Goal: Communication & Community: Answer question/provide support

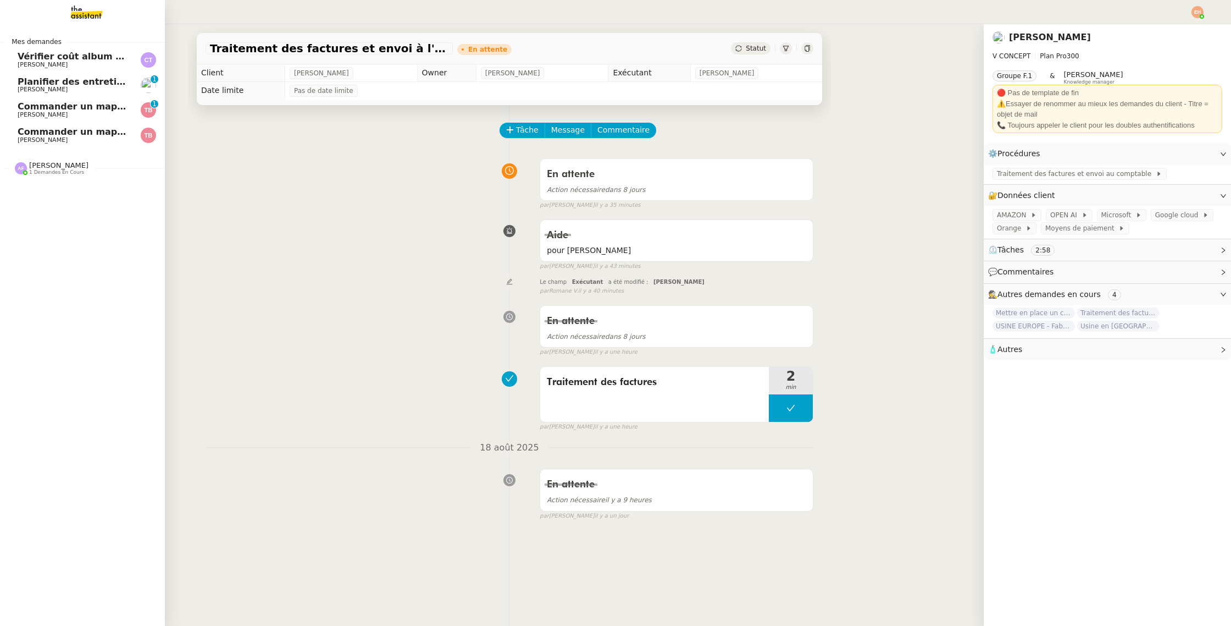
click at [75, 69] on link "Vérifier coût album photo Romane Camille TOULOUSE" at bounding box center [82, 59] width 165 height 25
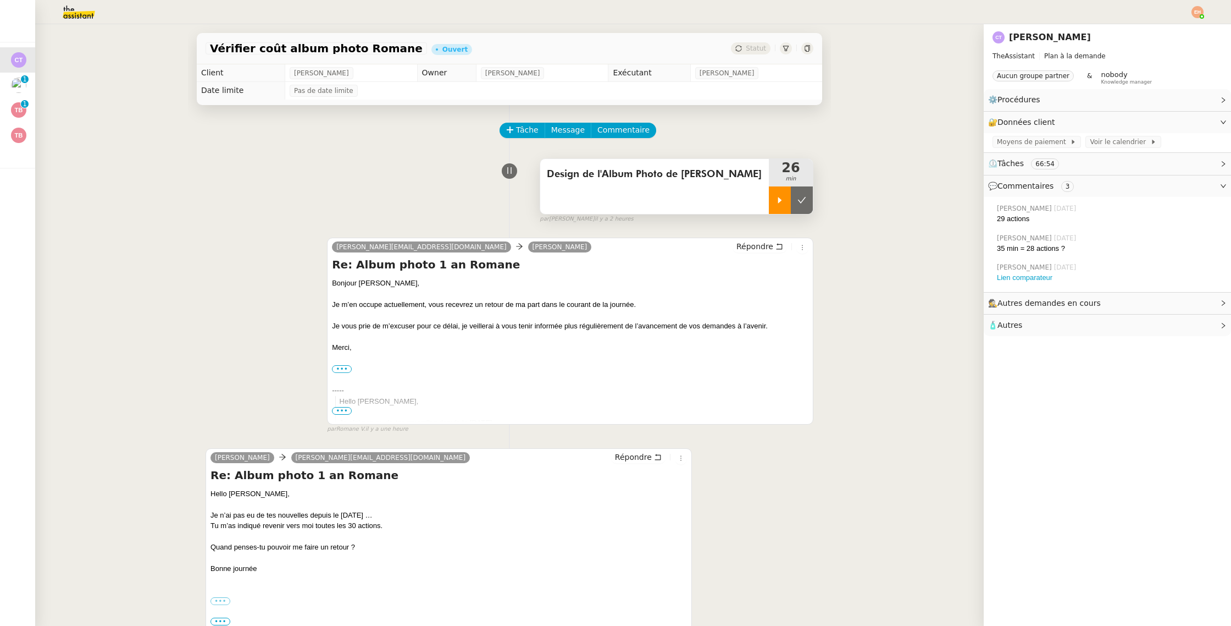
click at [781, 194] on div at bounding box center [780, 199] width 22 height 27
click at [801, 197] on div at bounding box center [791, 199] width 44 height 27
click at [802, 197] on icon at bounding box center [802, 200] width 9 height 9
click at [769, 244] on span "Répondre" at bounding box center [755, 246] width 37 height 11
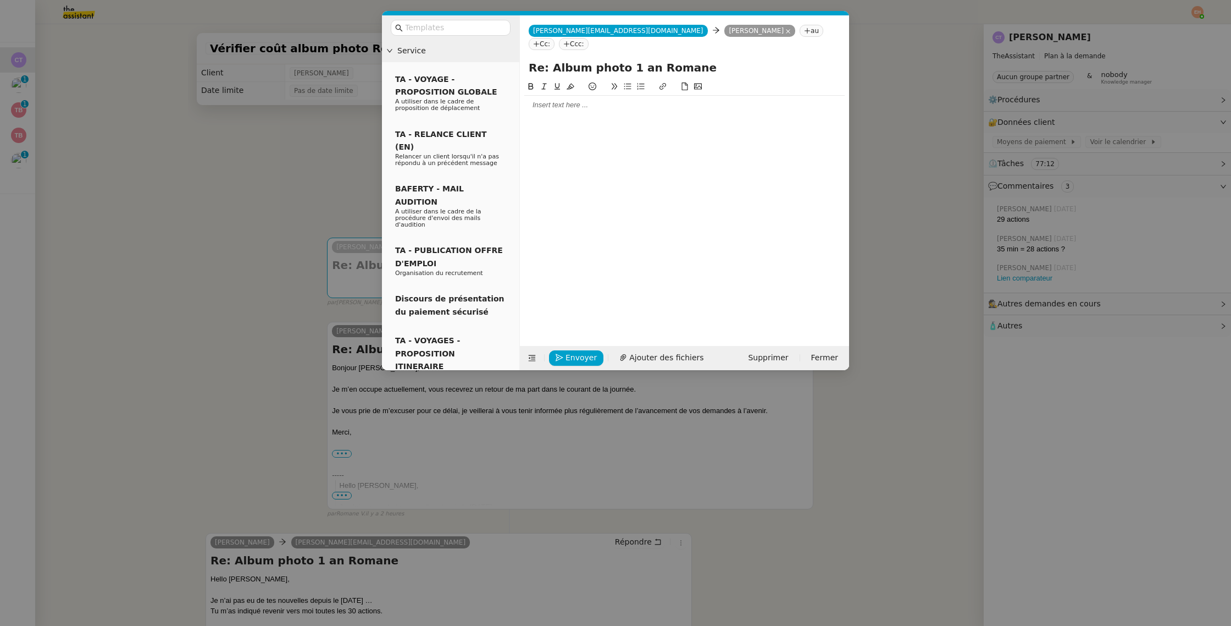
click at [577, 100] on div at bounding box center [684, 105] width 320 height 10
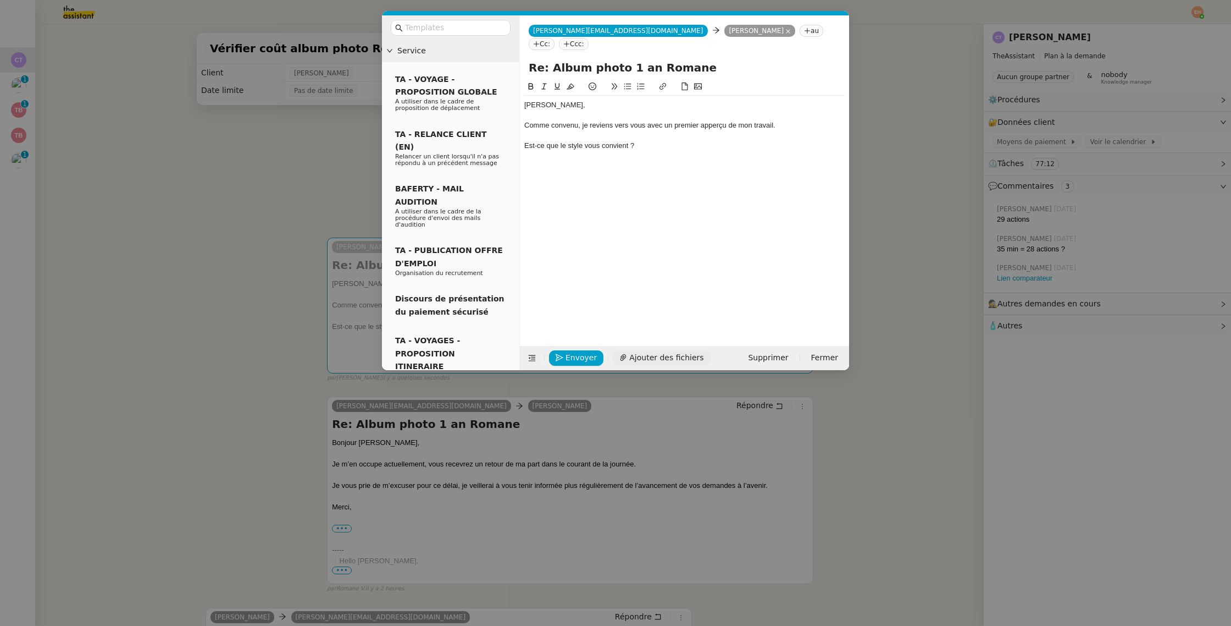
click at [658, 354] on span "Ajouter des fichiers" at bounding box center [666, 357] width 74 height 13
click at [654, 141] on div "Est-ce que le style vous convient ?" at bounding box center [684, 146] width 320 height 10
click at [573, 141] on div "Est-ce que le style vous convient ?" at bounding box center [684, 146] width 320 height 10
click at [572, 141] on div "Est-ce que le style vous convient ?" at bounding box center [684, 146] width 320 height 10
click at [663, 141] on div "Est-ce que le design vous convient ?" at bounding box center [684, 146] width 320 height 10
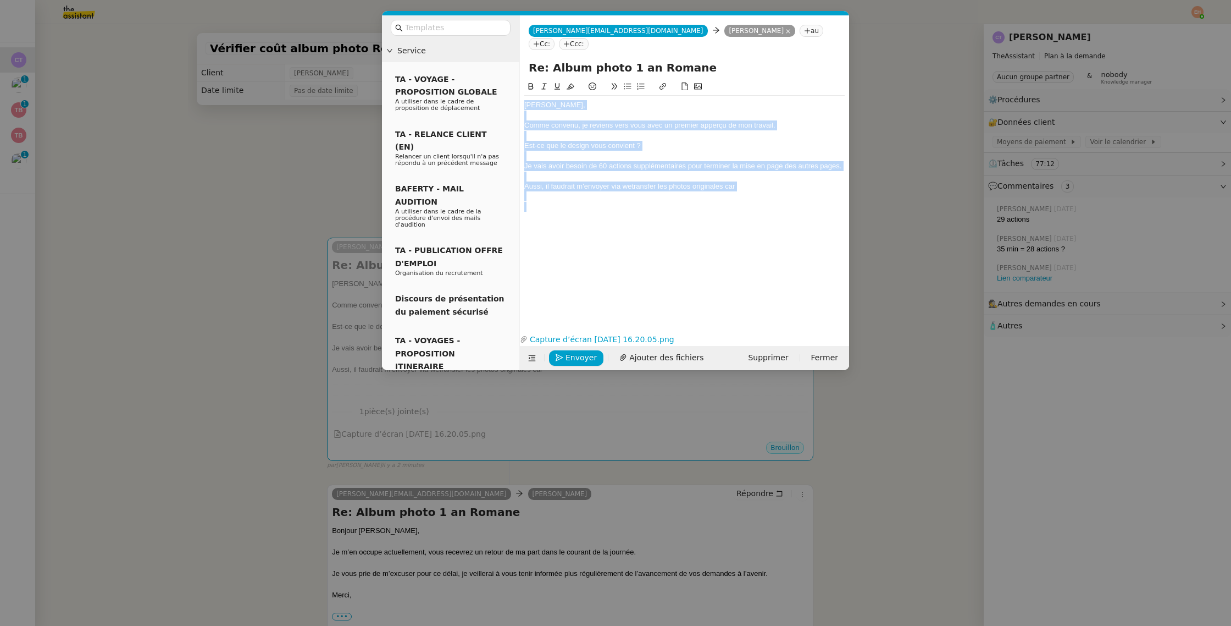
copy div "Camille, Comme convenu, je reviens vers vous avec un premier apperçu de mon tra…"
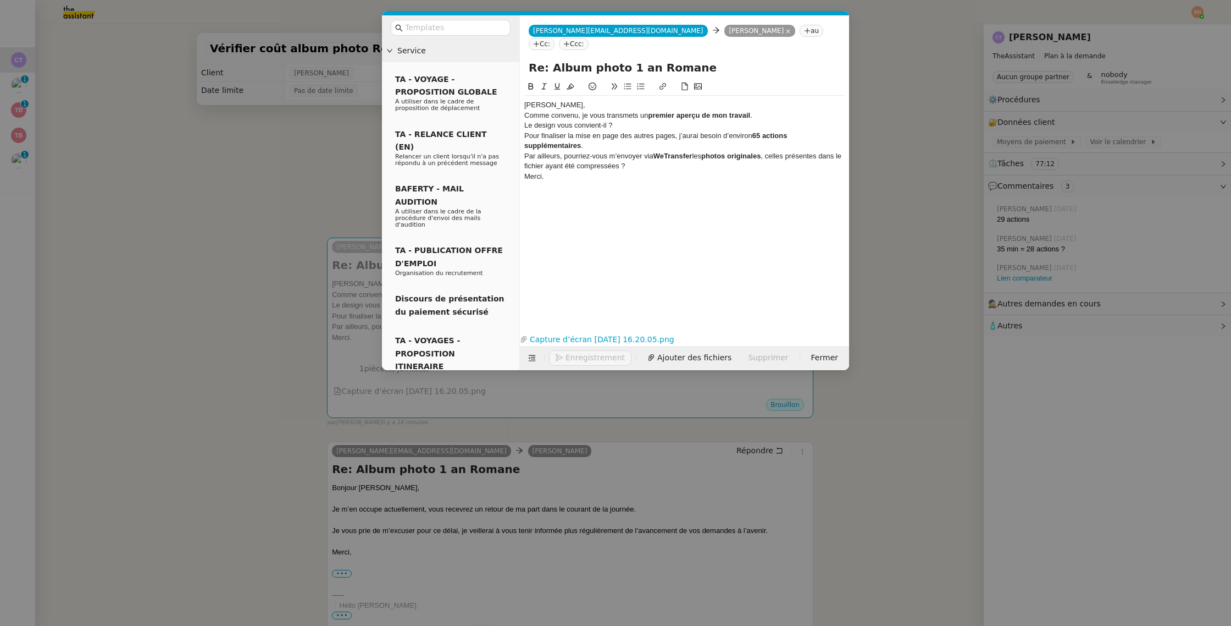
click at [589, 100] on div "Camille," at bounding box center [684, 105] width 320 height 10
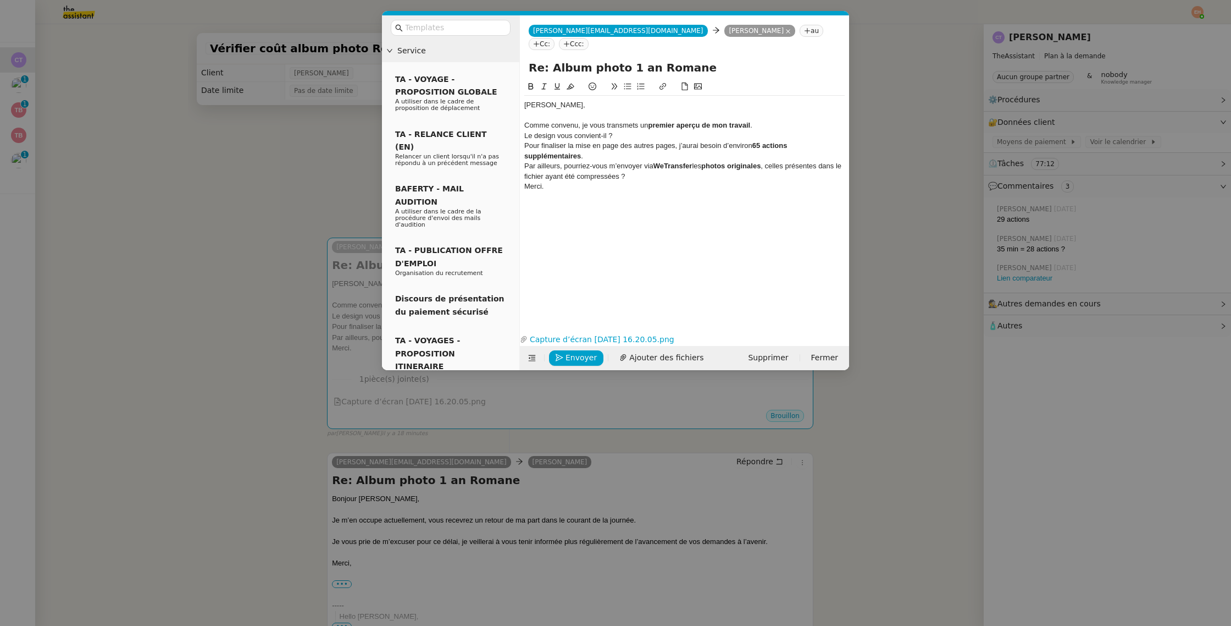
drag, startPoint x: 627, startPoint y: 112, endPoint x: 740, endPoint y: 110, distance: 113.2
click at [736, 120] on div "Comme convenu, je vous transmets un premier aperçu de mon travail ." at bounding box center [684, 125] width 320 height 10
drag, startPoint x: 767, startPoint y: 113, endPoint x: 617, endPoint y: 114, distance: 149.5
click at [617, 120] on div "Comme convenu, je vous transmets un premier aperçu de mon travail ." at bounding box center [684, 125] width 320 height 10
click at [626, 131] on div "Le design vous convient-il ?" at bounding box center [684, 136] width 320 height 10
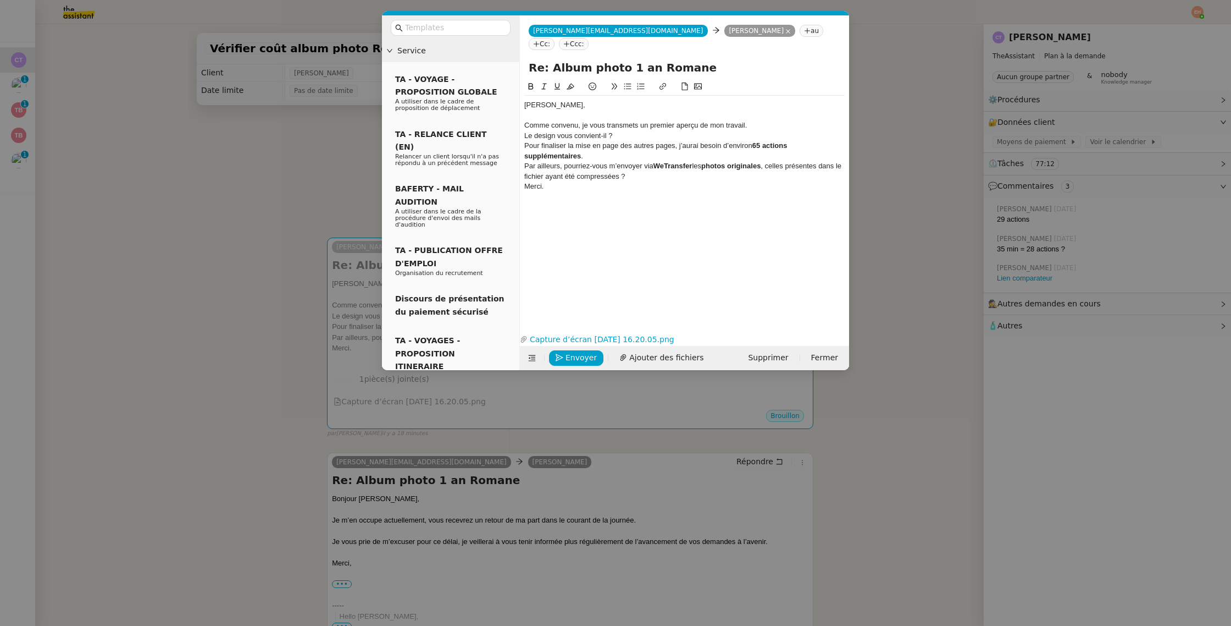
drag, startPoint x: 626, startPoint y: 70, endPoint x: 649, endPoint y: 81, distance: 25.3
click at [626, 82] on icon at bounding box center [628, 86] width 8 height 8
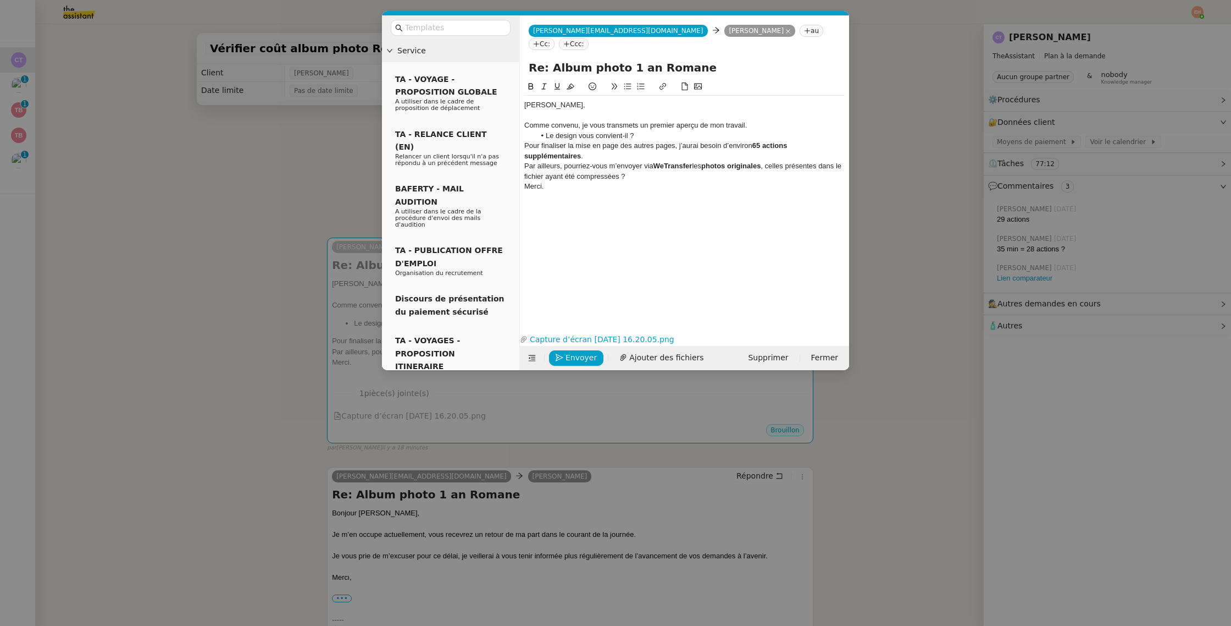
drag, startPoint x: 577, startPoint y: 124, endPoint x: 583, endPoint y: 127, distance: 6.6
click at [577, 131] on li "Le design vous convient-il ?" at bounding box center [690, 136] width 310 height 10
click at [668, 131] on li "Le design et les couleurs vous convient-il ?" at bounding box center [690, 136] width 310 height 10
click at [676, 131] on li "Le design et les couleurs vous convient-il ?" at bounding box center [690, 136] width 310 height 10
click at [700, 131] on li "Le design et les couleurs vous convient-ils ?" at bounding box center [690, 136] width 310 height 10
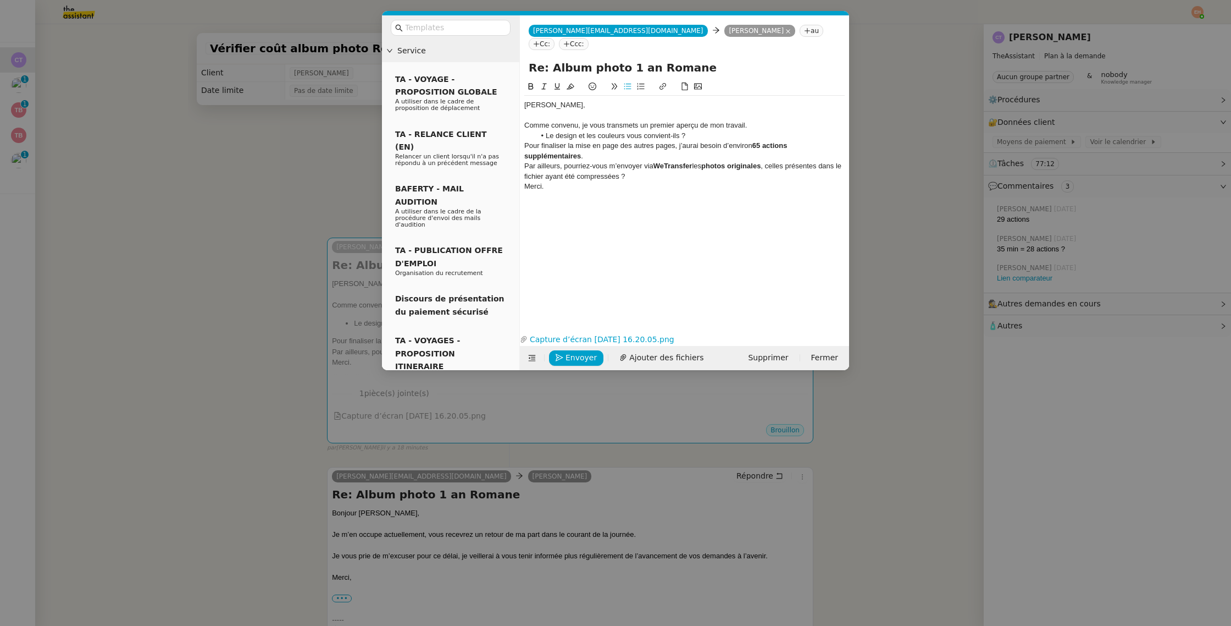
click at [760, 120] on div "Comme convenu, je vous transmets un premier aperçu de mon travail." at bounding box center [684, 125] width 320 height 10
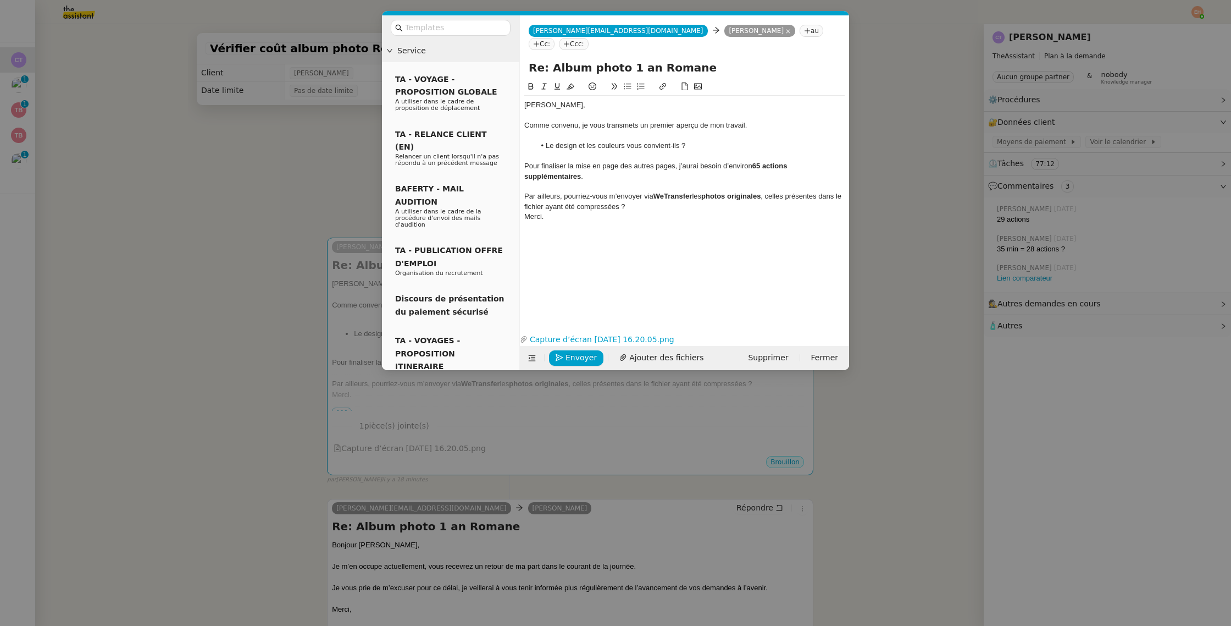
click at [628, 82] on icon at bounding box center [628, 86] width 8 height 8
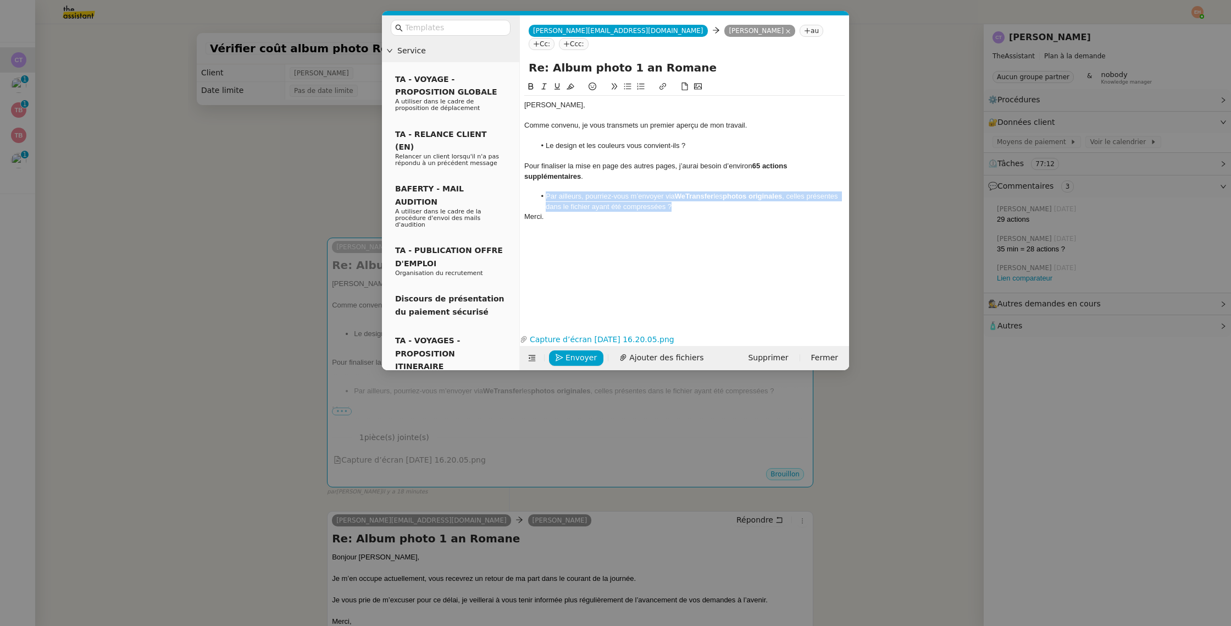
drag, startPoint x: 678, startPoint y: 196, endPoint x: 541, endPoint y: 186, distance: 137.8
click at [541, 191] on li "Par ailleurs, pourriez-vous m’envoyer via WeTransfer les photos originales , ce…" at bounding box center [690, 201] width 310 height 20
click at [646, 161] on div "Pour finaliser la mise en page des autres pages, j’aurai besoin d’environ 65 ac…" at bounding box center [684, 171] width 320 height 20
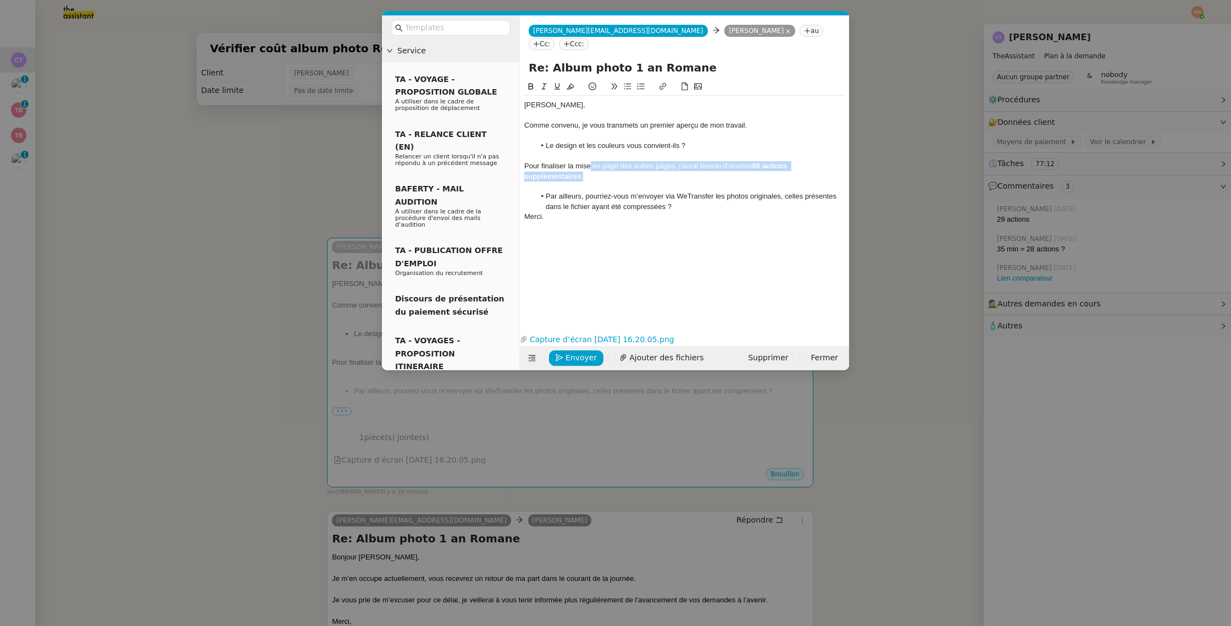
drag, startPoint x: 616, startPoint y: 158, endPoint x: 590, endPoint y: 150, distance: 27.1
click at [590, 161] on div "Pour finaliser la mise en page des autres pages, j’aurai besoin d’environ 65 ac…" at bounding box center [684, 171] width 320 height 20
click at [683, 161] on div "Pour finaliser la mise en page des autres pages, j’aurai besoin d’environ 65 ac…" at bounding box center [684, 166] width 320 height 10
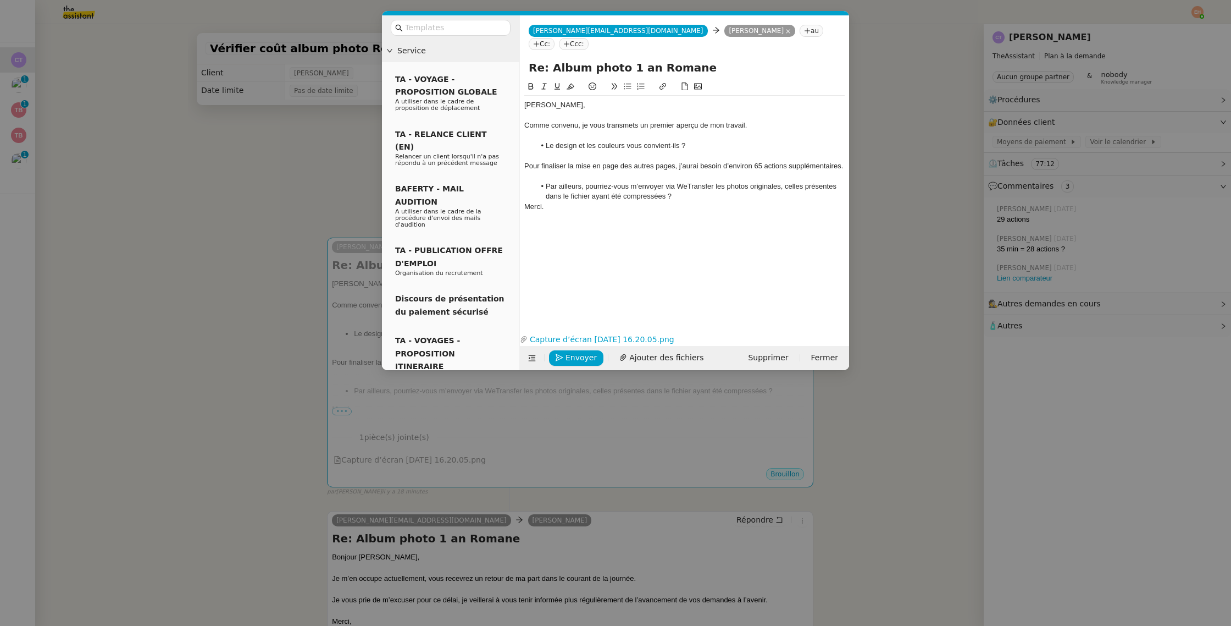
click at [700, 161] on div "Pour finaliser la mise en page des autres pages, j’aurai besoin d’environ 65 ac…" at bounding box center [684, 166] width 320 height 10
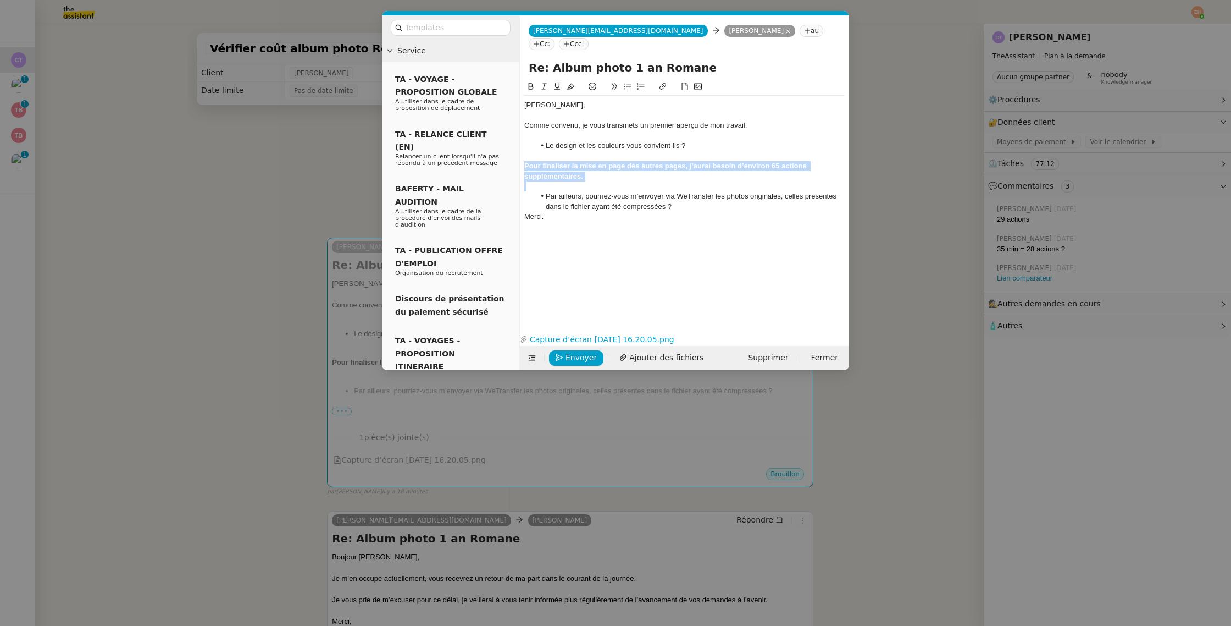
click at [696, 181] on div at bounding box center [684, 186] width 320 height 10
click at [691, 212] on div "Merci." at bounding box center [684, 217] width 320 height 10
click at [694, 193] on li "Par ailleurs, pourriez-vous m’envoyer via WeTransfer les photos originales, cel…" at bounding box center [690, 201] width 310 height 20
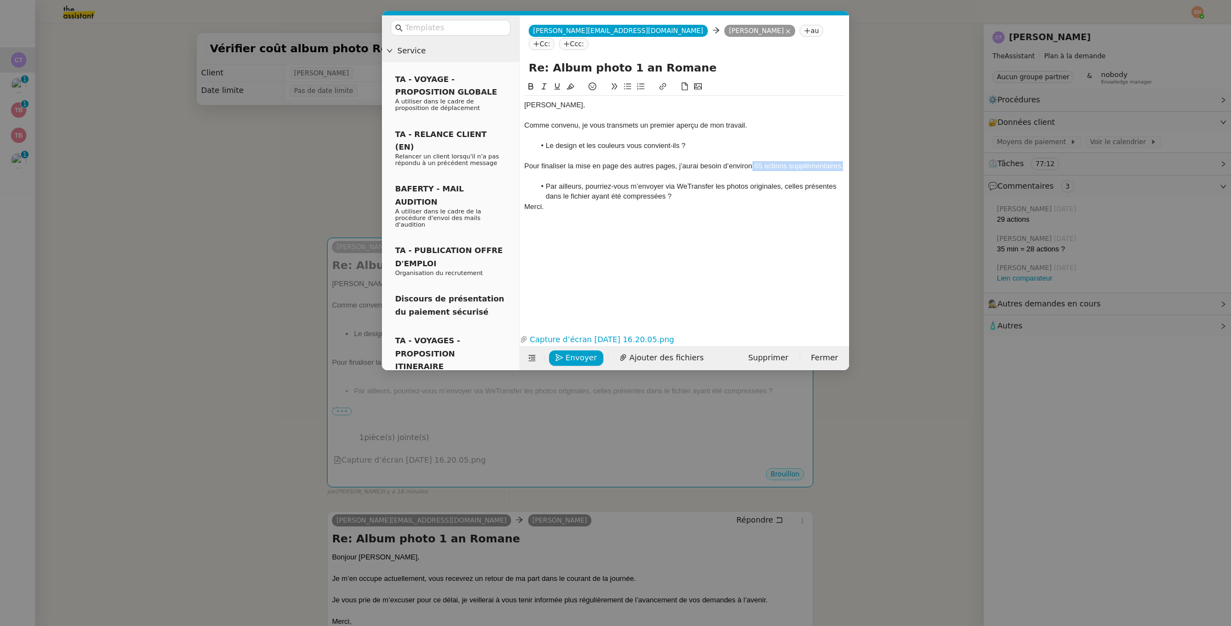
drag, startPoint x: 753, startPoint y: 151, endPoint x: 855, endPoint y: 151, distance: 101.7
click at [855, 151] on nz-modal-container "Service TA - VOYAGE - PROPOSITION GLOBALE A utiliser dans le cadre de propositi…" at bounding box center [615, 313] width 1231 height 626
click at [676, 193] on li "Par ailleurs, pourriez-vous m’envoyer via WeTransfer les photos originales, cel…" at bounding box center [690, 201] width 310 height 20
drag, startPoint x: 844, startPoint y: 339, endPoint x: 820, endPoint y: 339, distance: 24.7
click at [844, 339] on icon "button" at bounding box center [843, 339] width 7 height 7
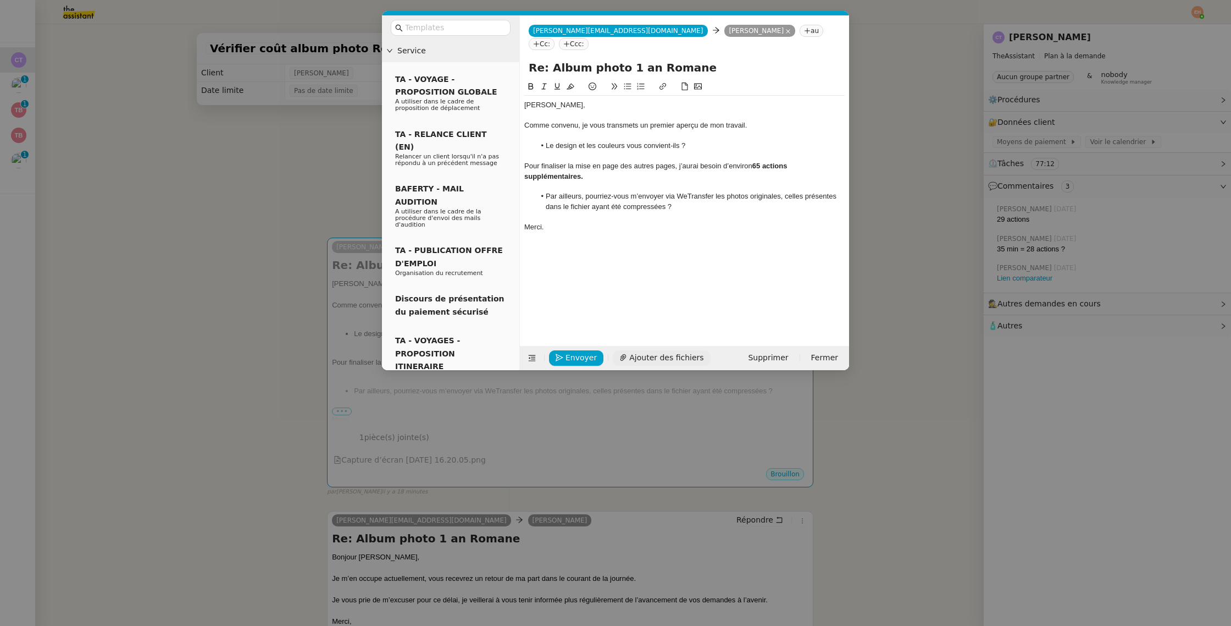
click at [667, 356] on span "Ajouter des fichiers" at bounding box center [666, 357] width 74 height 13
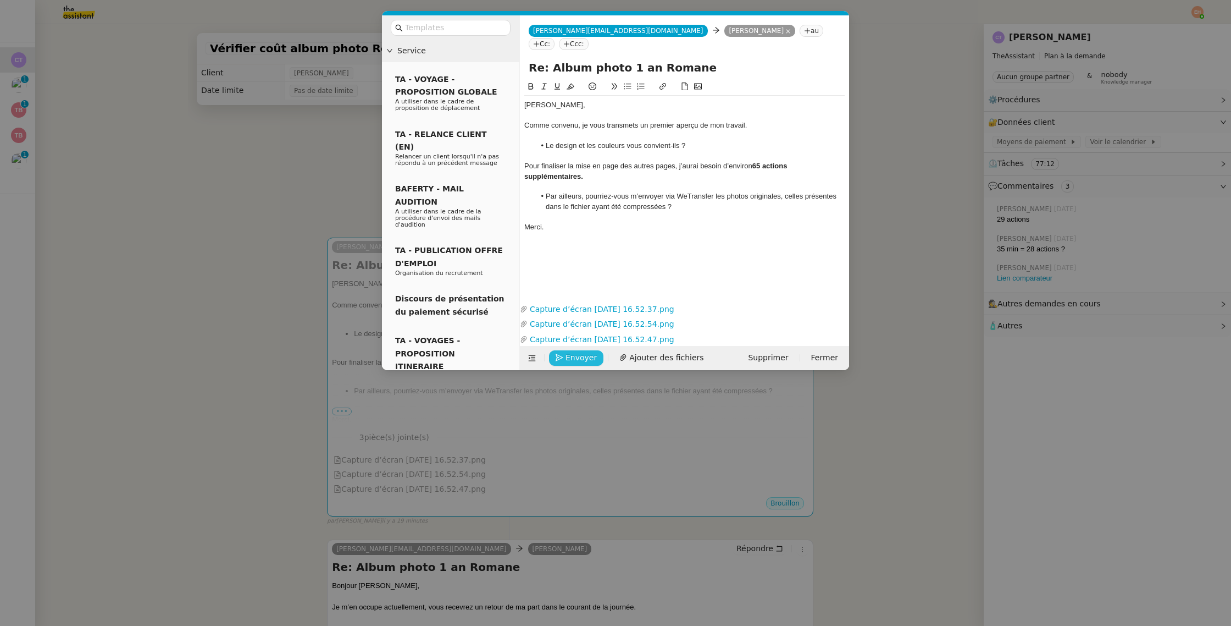
click at [566, 359] on span "Envoyer" at bounding box center [581, 357] width 31 height 13
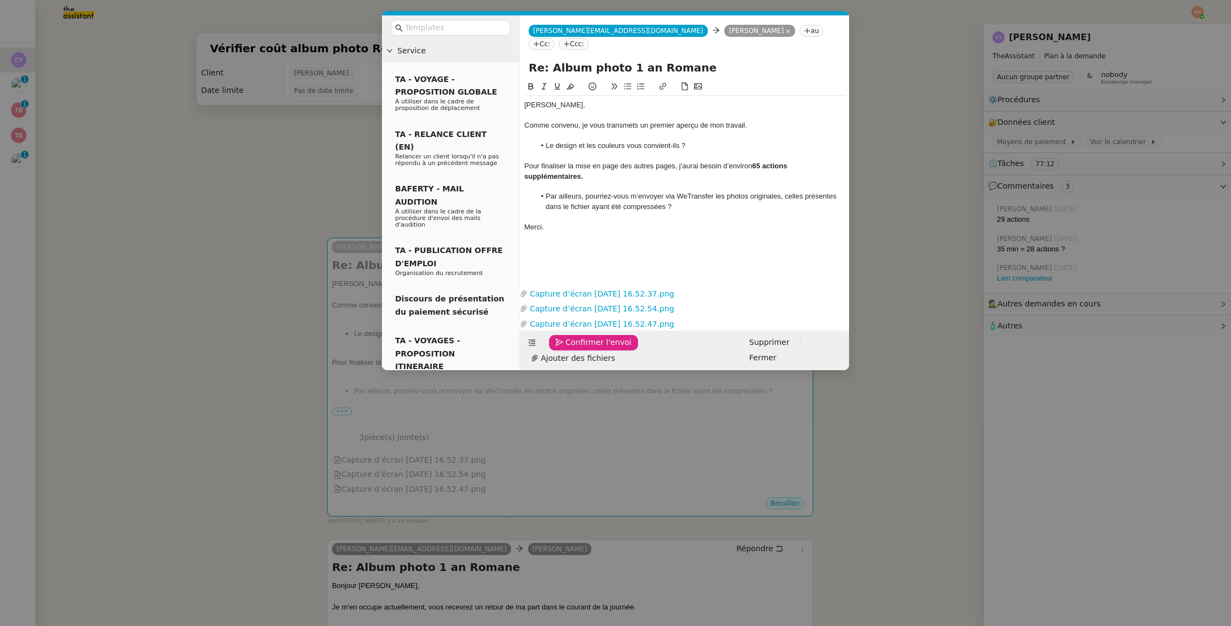
click at [566, 348] on span "Confirmer l'envoi" at bounding box center [599, 342] width 66 height 13
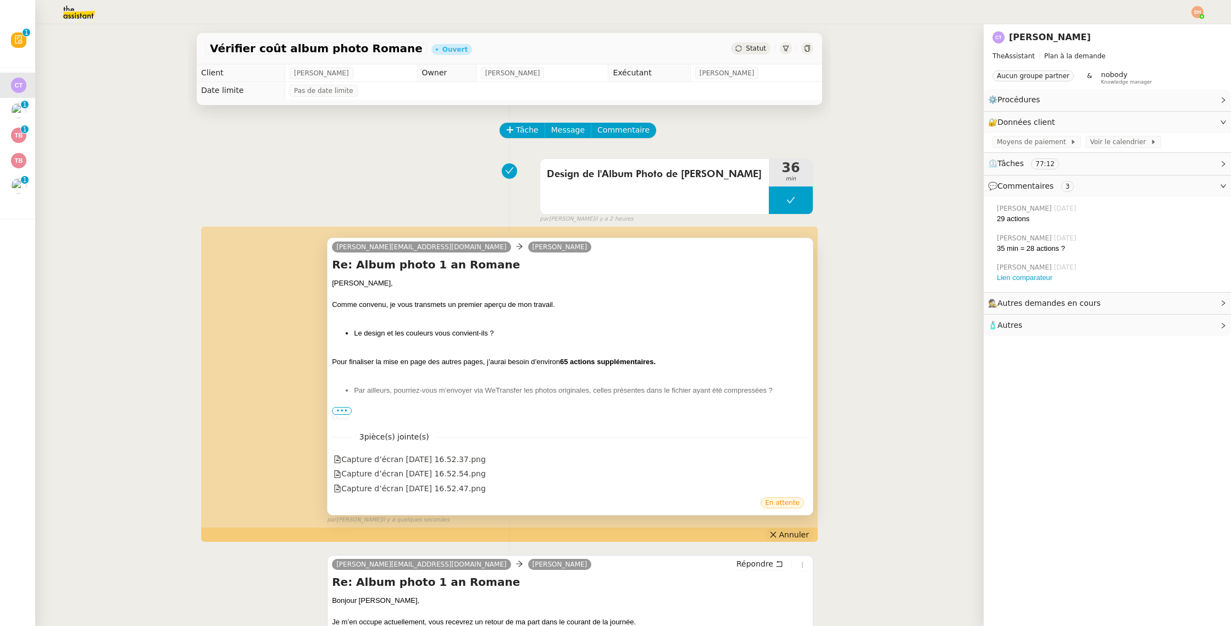
click at [777, 536] on icon at bounding box center [774, 534] width 8 height 8
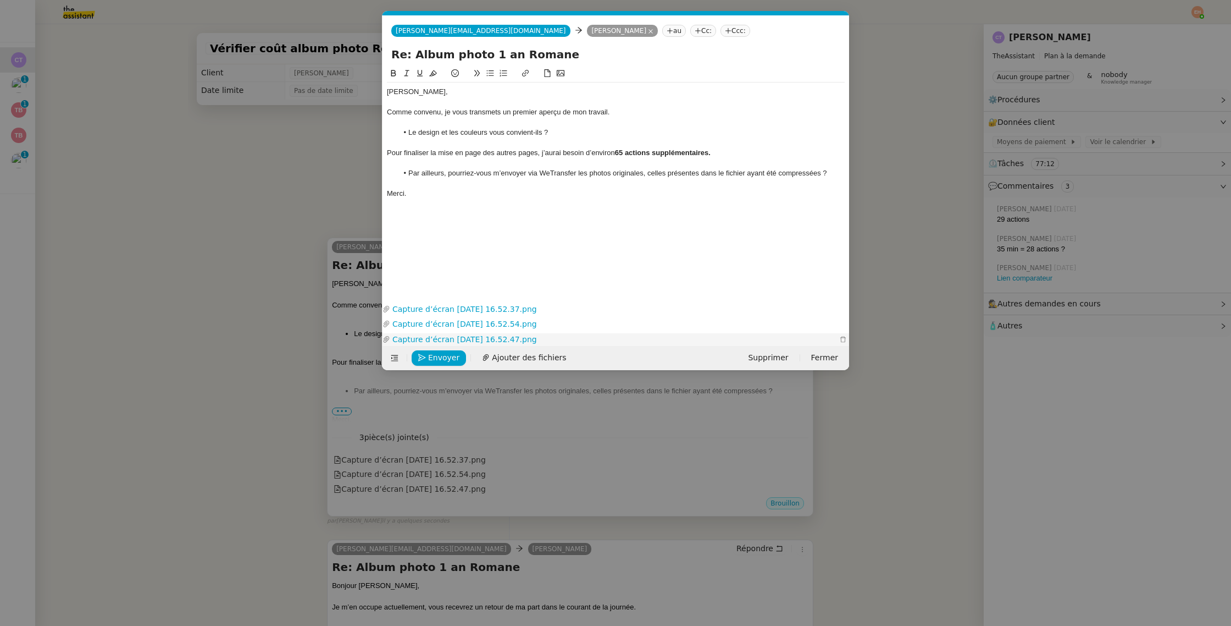
scroll to position [0, 23]
click at [645, 174] on li "Par ailleurs, pourriez-vous m’envoyer via WeTransfer les photos originales, cel…" at bounding box center [621, 173] width 447 height 10
click at [835, 169] on li "Par ailleurs, pourriez-vous m’envoyer via WeTransfer les photos originales ? ce…" at bounding box center [621, 173] width 447 height 10
click at [756, 174] on li "Par ailleurs, pourriez-vous m’envoyer via WeTransfer les photos originales ? ce…" at bounding box center [621, 173] width 447 height 10
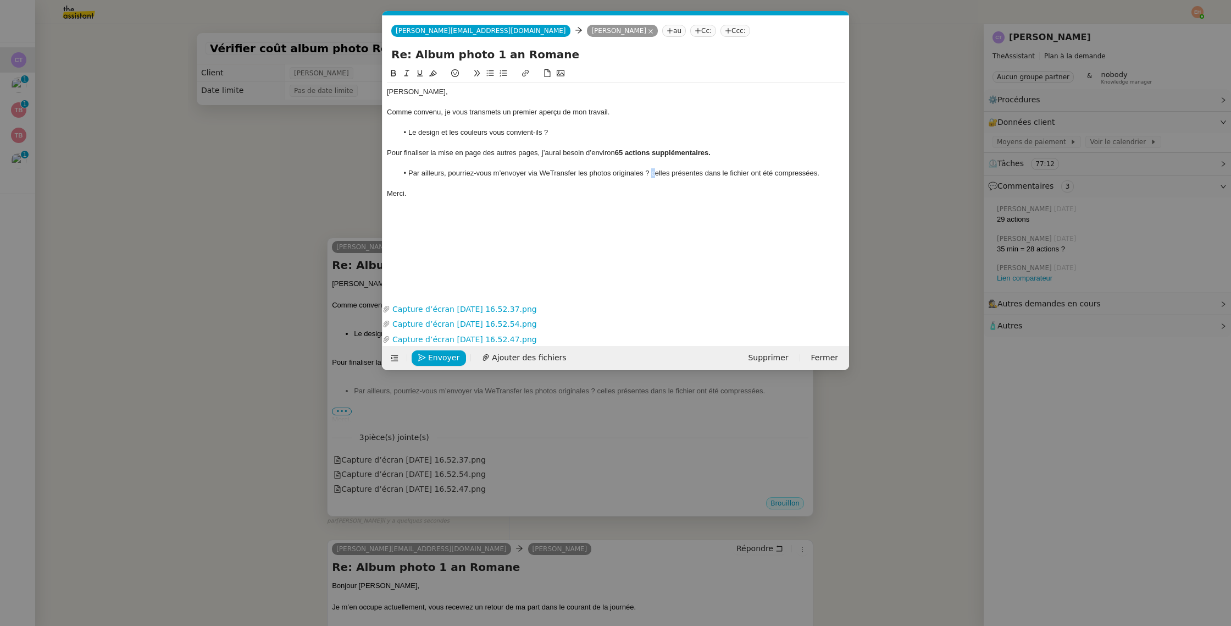
click at [652, 175] on li "Par ailleurs, pourriez-vous m’envoyer via WeTransfer les photos originales ? ce…" at bounding box center [621, 173] width 447 height 10
click at [518, 191] on div "Celles présentes dans le fichier ont été compressées." at bounding box center [616, 194] width 458 height 10
click at [504, 211] on div "Merci." at bounding box center [616, 214] width 458 height 10
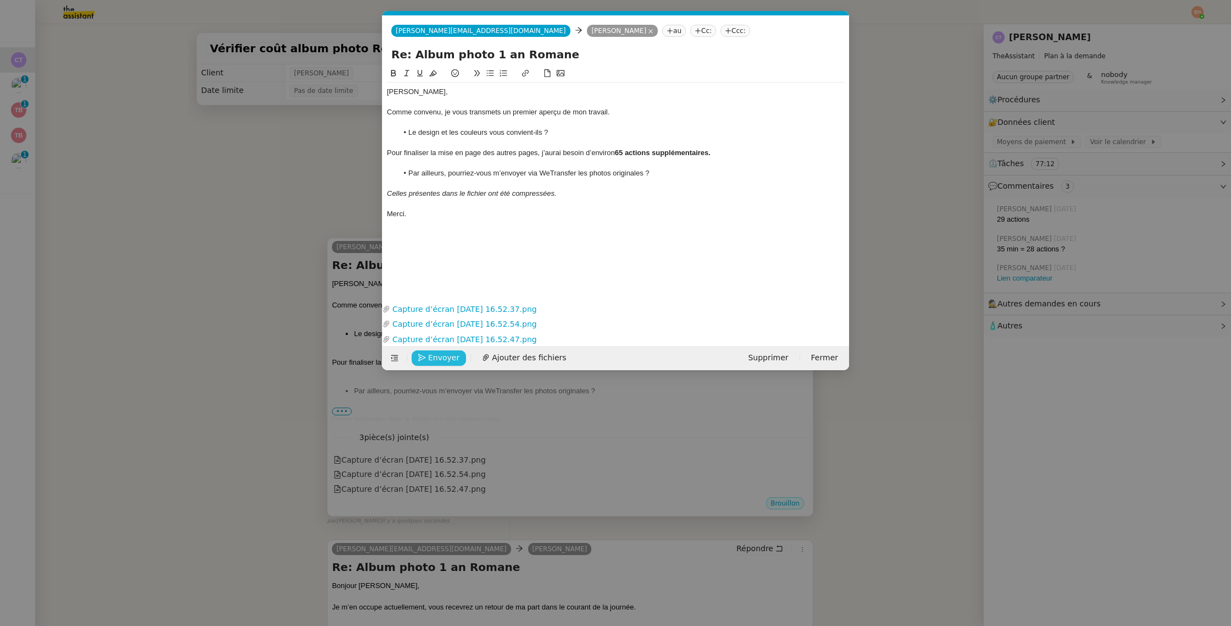
click at [428, 356] on span "Envoyer" at bounding box center [443, 357] width 31 height 13
click at [428, 356] on span "Confirmer l'envoi" at bounding box center [461, 357] width 66 height 13
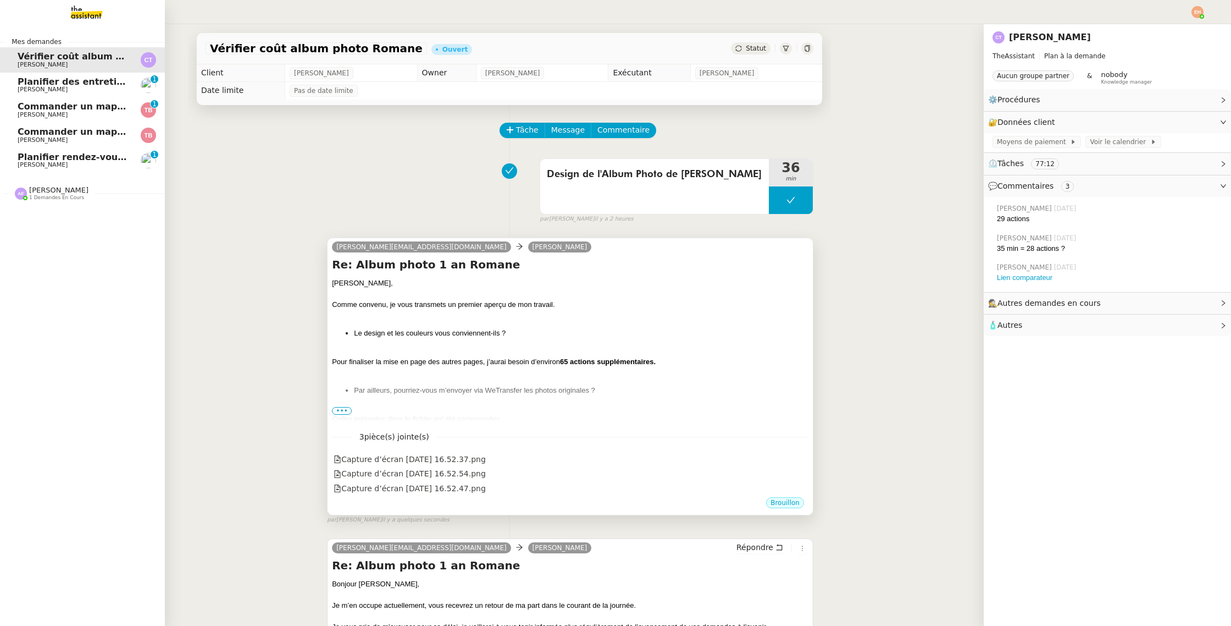
click at [23, 160] on span "Planifier rendez-vous avec candidats" at bounding box center [109, 157] width 183 height 10
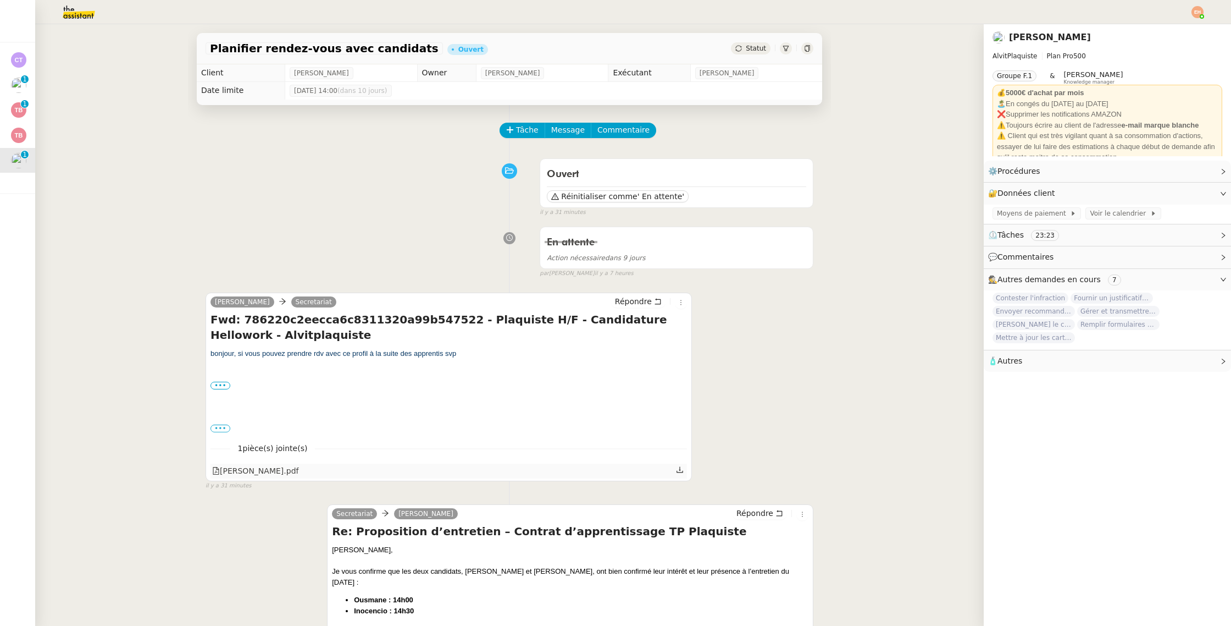
click at [235, 463] on div "Cv Garcia Alexis.pdf" at bounding box center [449, 470] width 477 height 14
click at [283, 471] on div "Cv Garcia Alexis.pdf" at bounding box center [255, 470] width 86 height 13
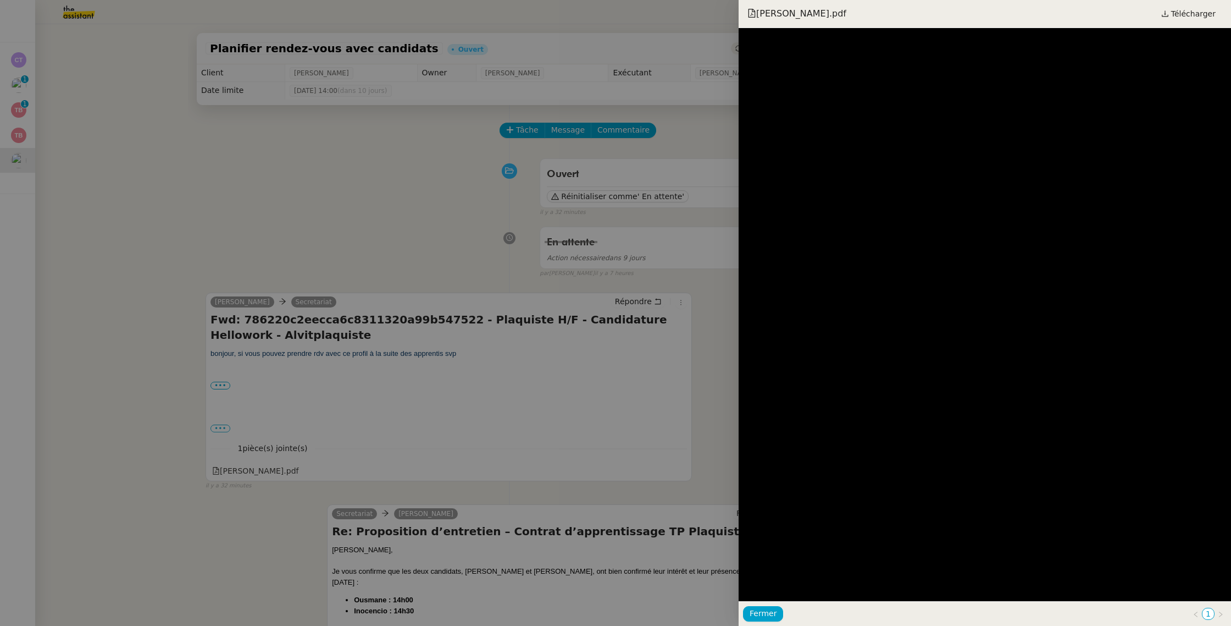
click at [569, 328] on div at bounding box center [615, 313] width 1231 height 626
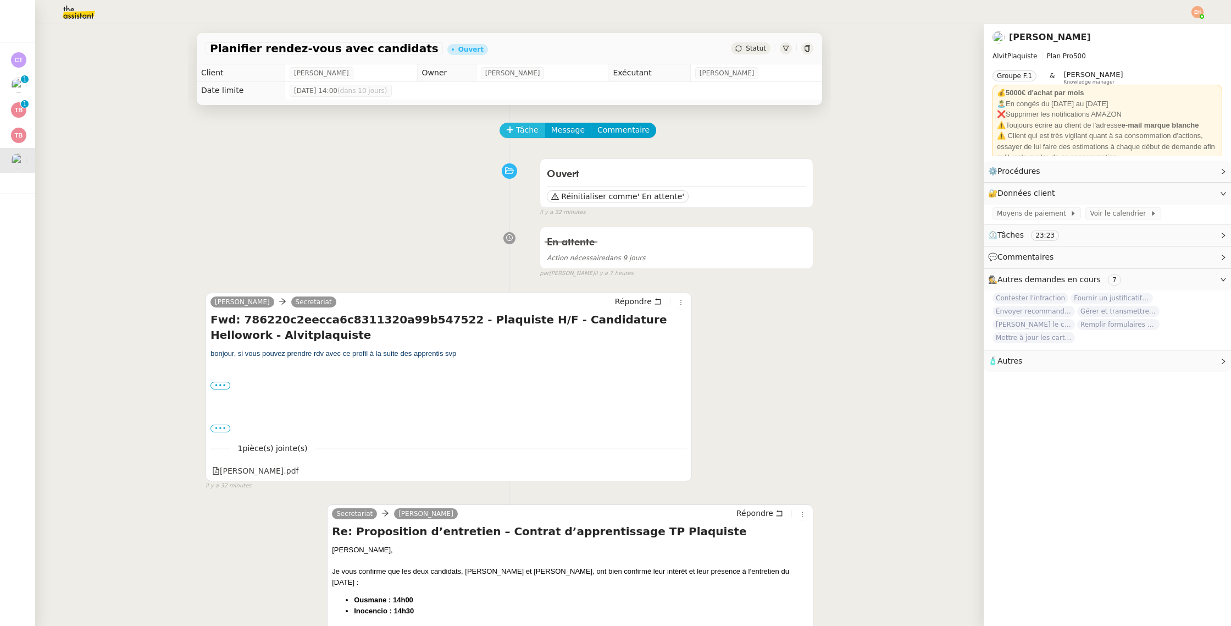
drag, startPoint x: 522, startPoint y: 128, endPoint x: 529, endPoint y: 130, distance: 7.0
click at [522, 128] on span "Tâche" at bounding box center [527, 130] width 23 height 13
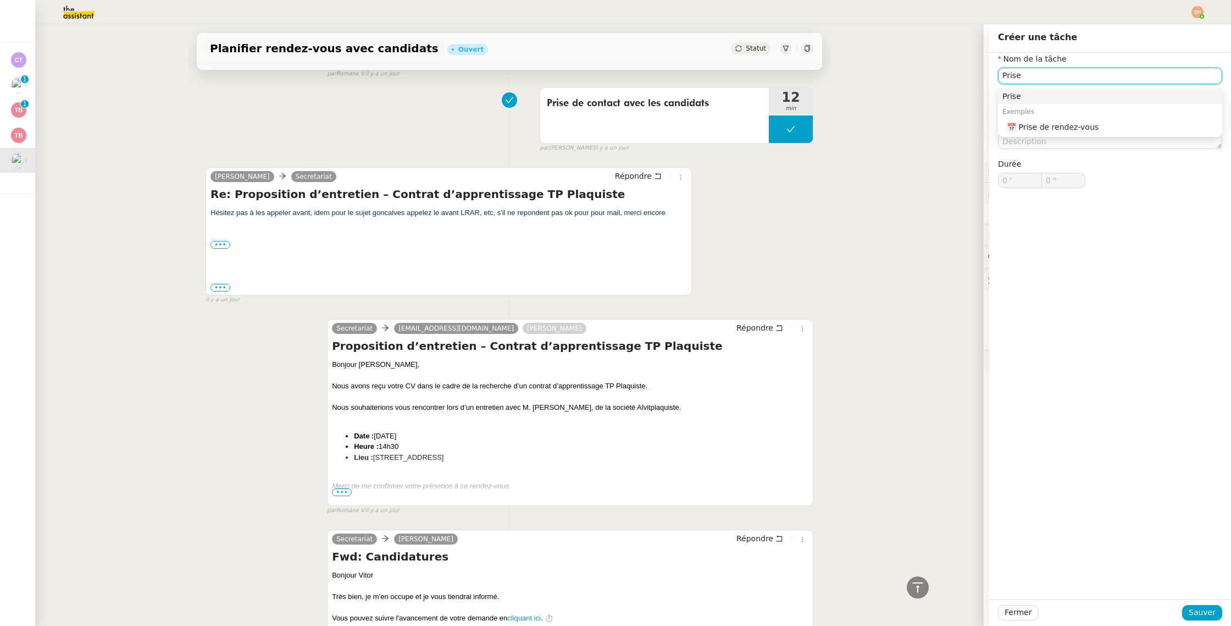
scroll to position [1612, 0]
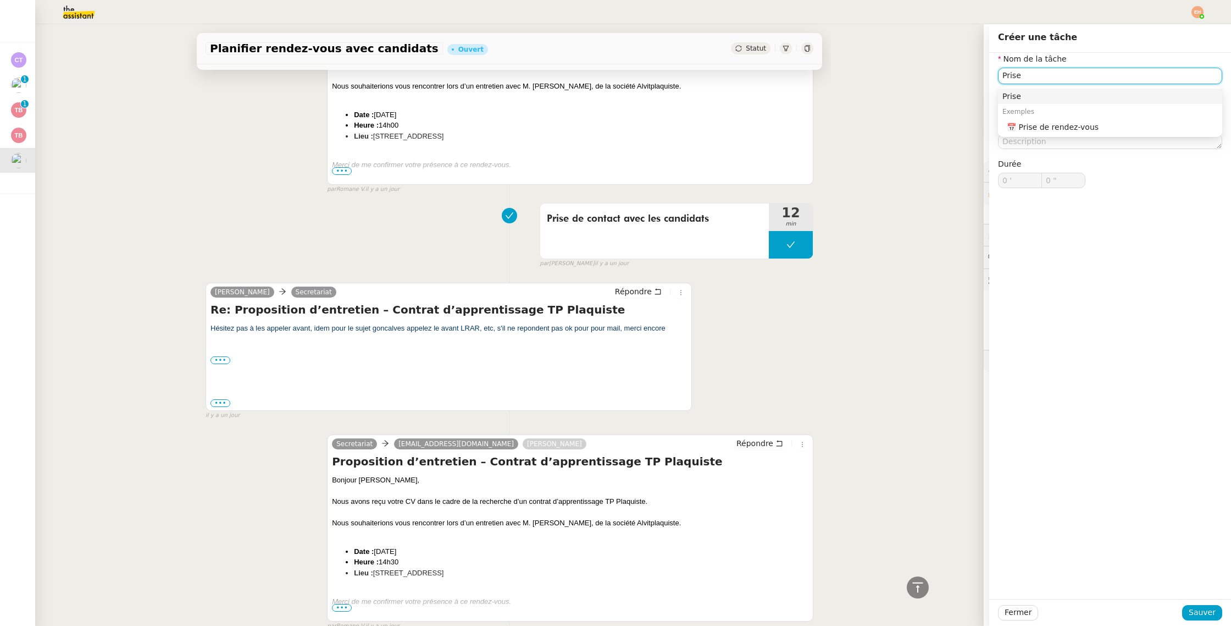
type input "Prise"
click at [656, 228] on div "Prise de contact avec les candidats" at bounding box center [654, 219] width 215 height 18
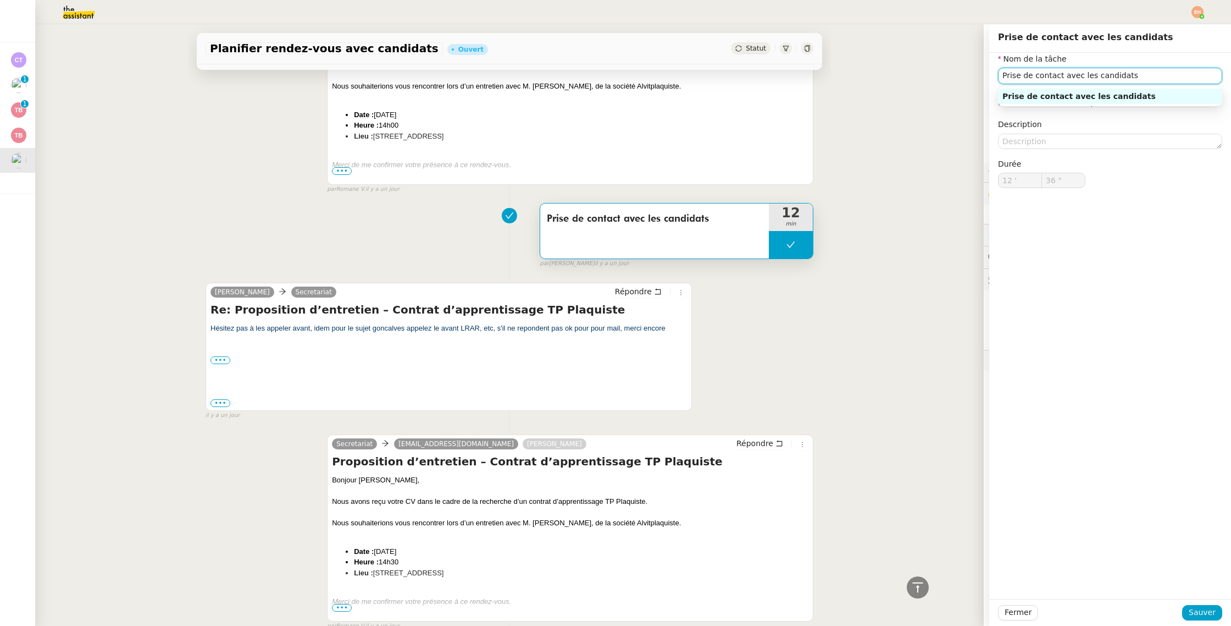
drag, startPoint x: 1078, startPoint y: 79, endPoint x: 971, endPoint y: 85, distance: 106.8
click at [971, 85] on app-ticket "Planifier rendez-vous avec candidats Ouvert Statut Client Vitor Alvites Owner R…" at bounding box center [633, 324] width 1196 height 601
click at [975, 84] on div "Planifier rendez-vous avec candidats Ouvert Statut Client Vitor Alvites Owner R…" at bounding box center [509, 324] width 949 height 601
click at [1003, 73] on input "Prise de contact avec les candidats" at bounding box center [1110, 76] width 224 height 16
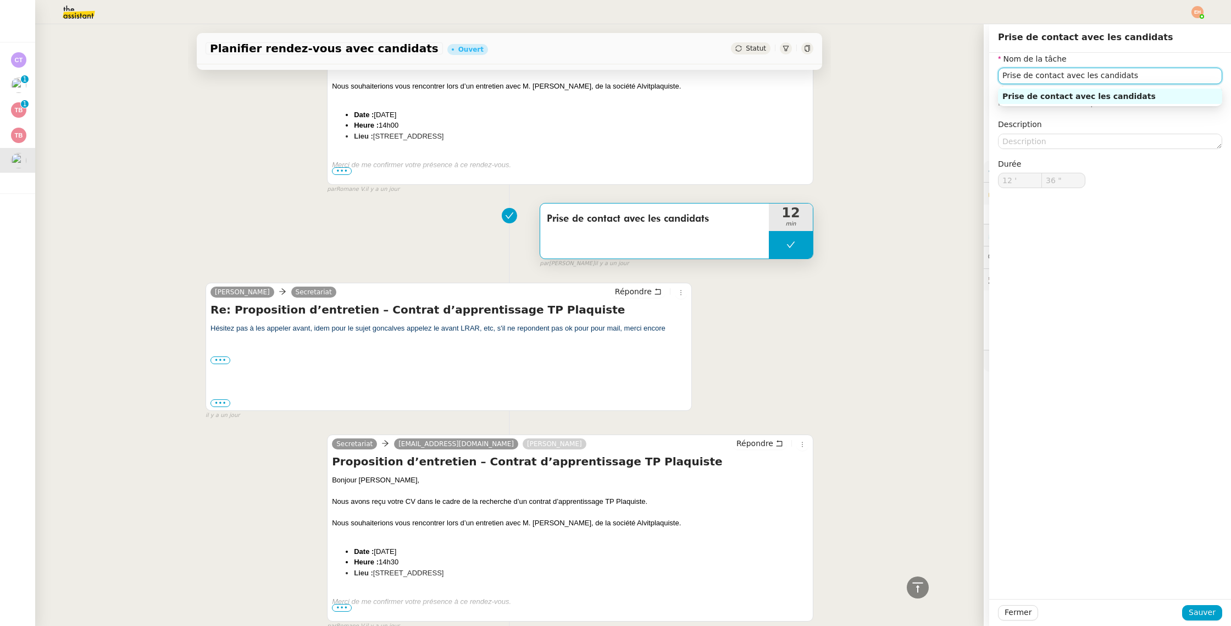
click at [1003, 73] on input "Prise de contact avec les candidats" at bounding box center [1110, 76] width 224 height 16
click at [1011, 599] on div "Fermer Sauver" at bounding box center [1110, 612] width 242 height 27
drag, startPoint x: 1015, startPoint y: 606, endPoint x: 959, endPoint y: 577, distance: 62.9
click at [1014, 606] on span "Fermer" at bounding box center [1018, 612] width 27 height 13
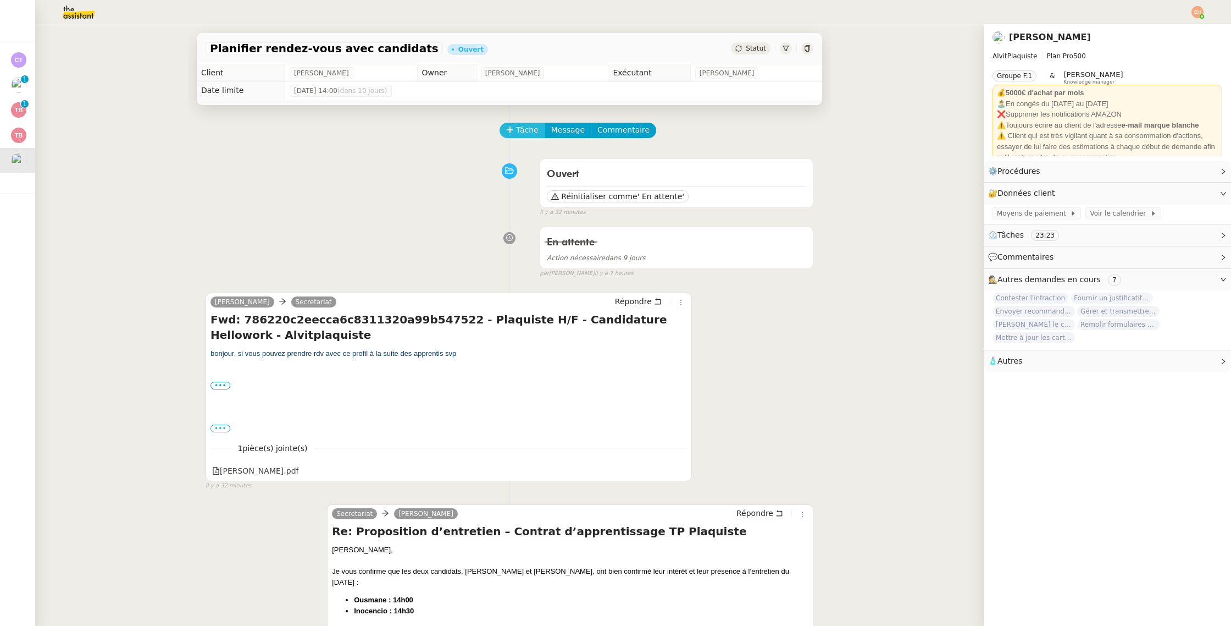
drag, startPoint x: 525, startPoint y: 134, endPoint x: 542, endPoint y: 135, distance: 17.1
click at [525, 134] on span "Tâche" at bounding box center [527, 130] width 23 height 13
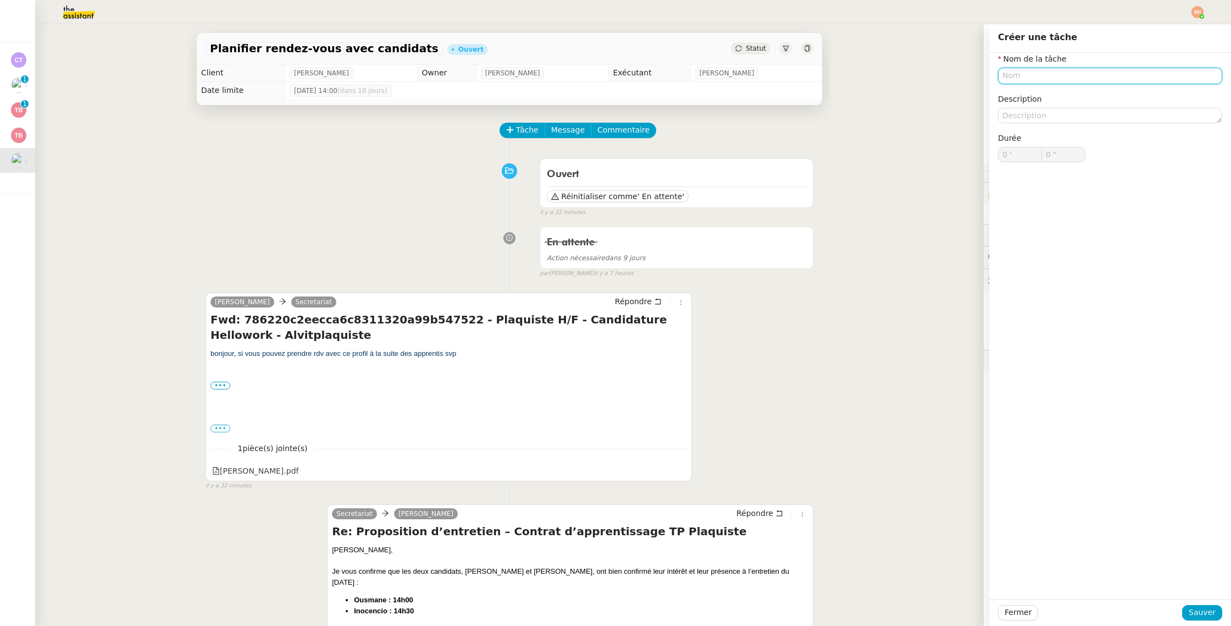
paste input "Prise de contact avec les candidats"
drag, startPoint x: 1082, startPoint y: 76, endPoint x: 1152, endPoint y: 74, distance: 69.8
click at [1152, 74] on input "Prise de contact avec les candidats" at bounding box center [1110, 76] width 224 height 16
type input "Prise de contact avec Alexis Garcia"
drag, startPoint x: 1200, startPoint y: 608, endPoint x: 1189, endPoint y: 607, distance: 10.6
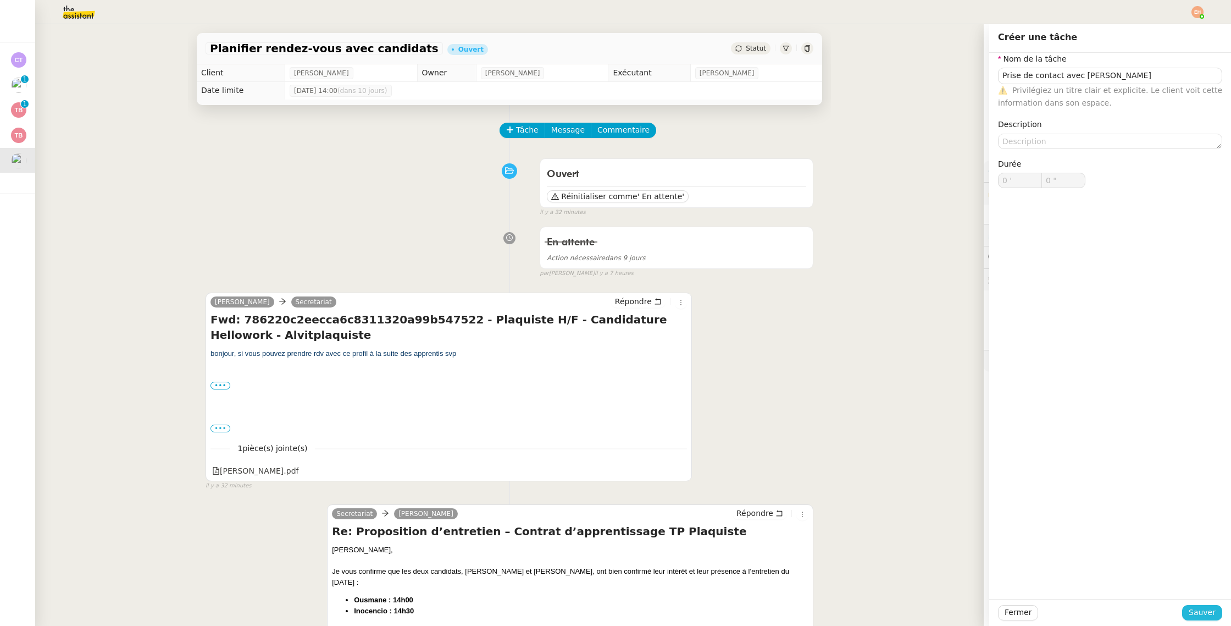
click at [1200, 608] on span "Sauver" at bounding box center [1202, 612] width 27 height 13
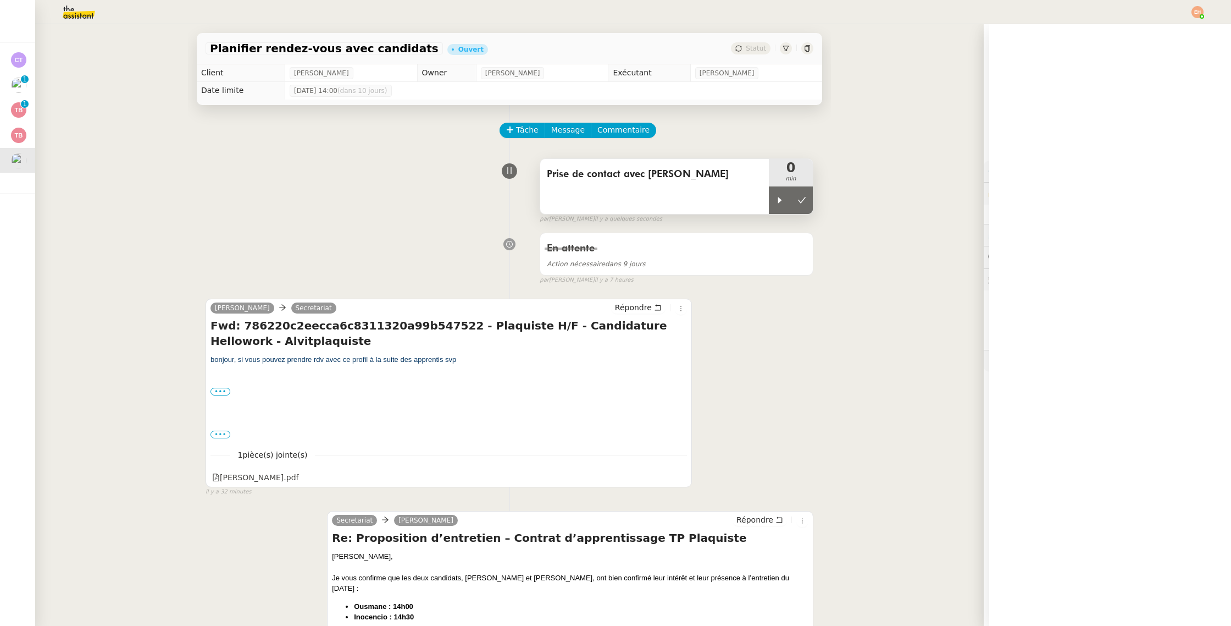
click at [763, 201] on div "Prise de contact avec Alexis Garcia" at bounding box center [654, 186] width 229 height 55
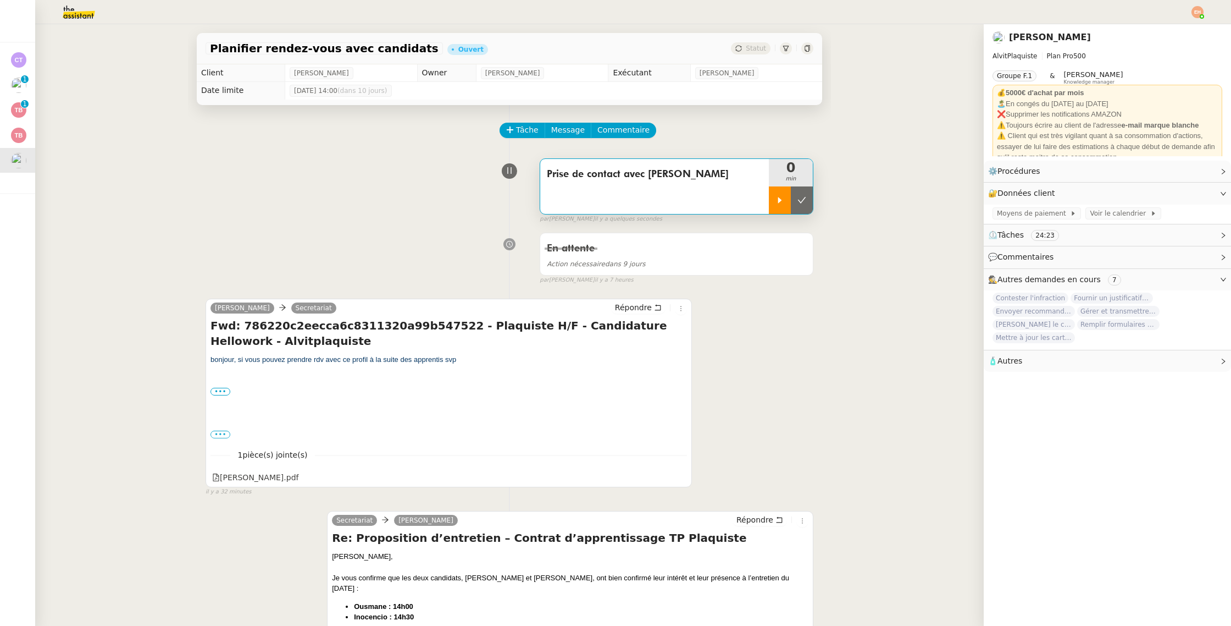
click at [777, 199] on icon at bounding box center [780, 200] width 9 height 9
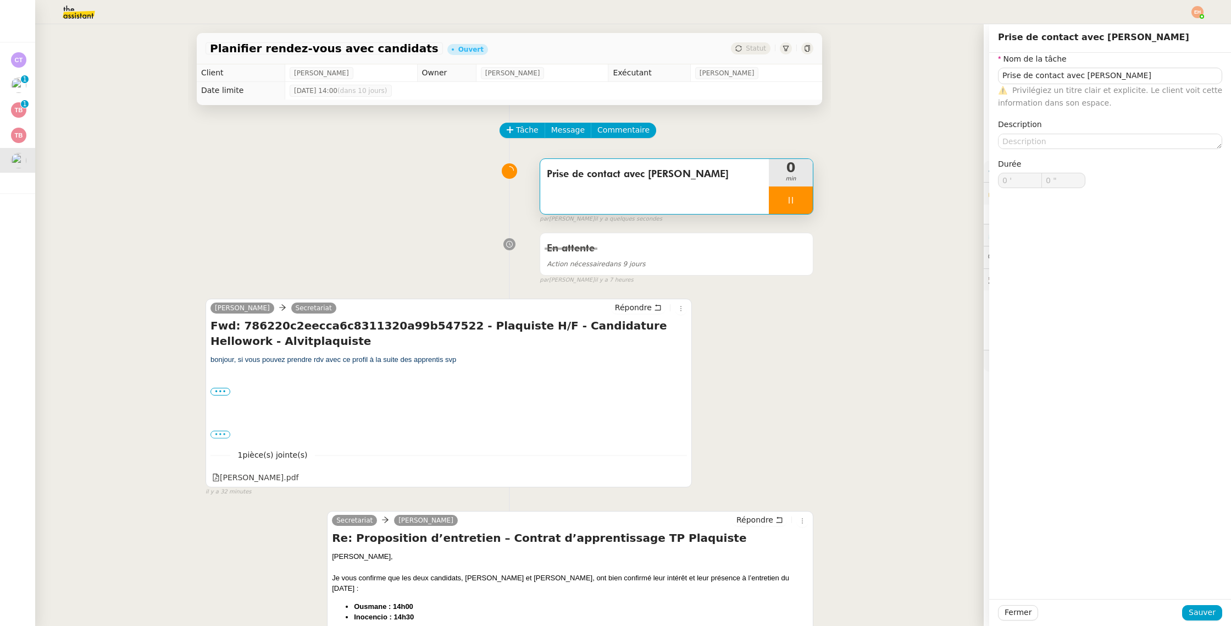
type input "Prise de contact avec Alexis Garcia"
type input "0 '"
type input "0 ""
type input "Prise de contact avec Alexis Garcia"
type input "0 '"
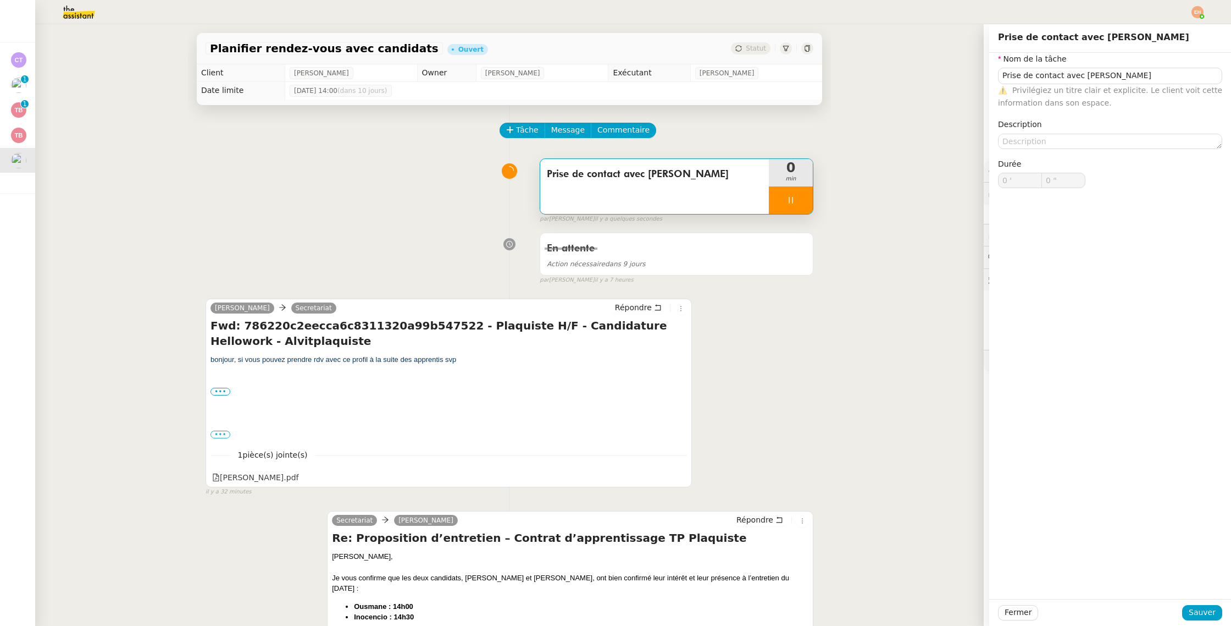
type input "0 ""
type input "Prise de contact avec Alexis Garcia"
type input "0 '"
type input "0 ""
drag, startPoint x: 1036, startPoint y: 615, endPoint x: 1026, endPoint y: 611, distance: 11.0
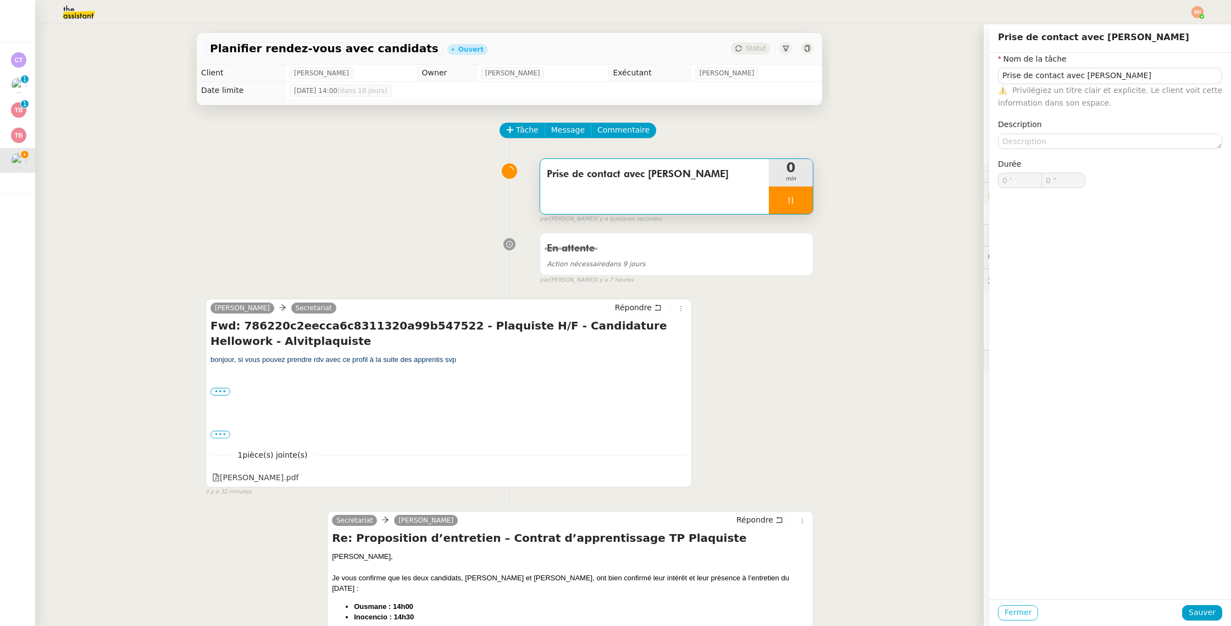
click at [1036, 614] on button "Fermer" at bounding box center [1018, 612] width 40 height 15
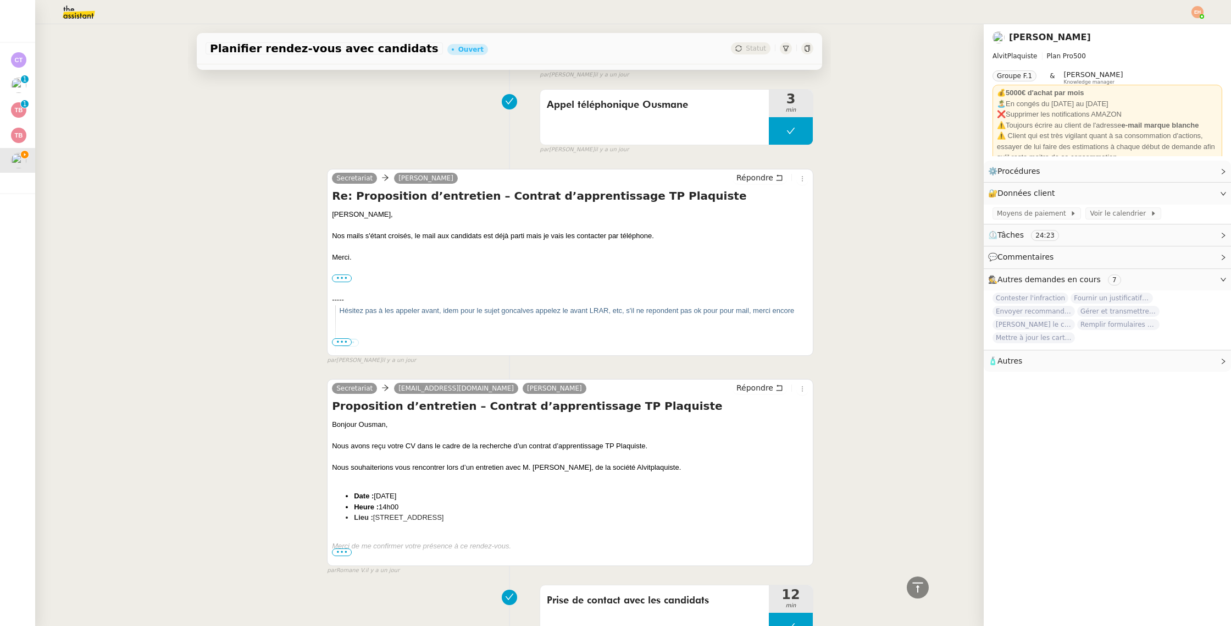
scroll to position [1264, 0]
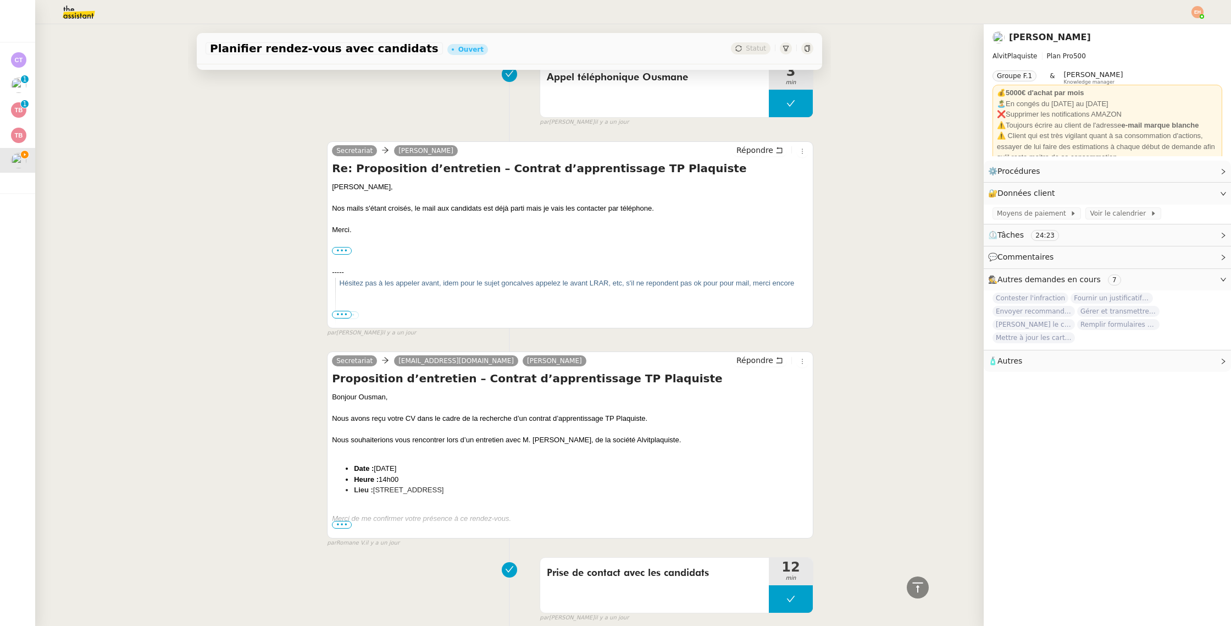
click at [340, 525] on span "•••" at bounding box center [342, 525] width 20 height 8
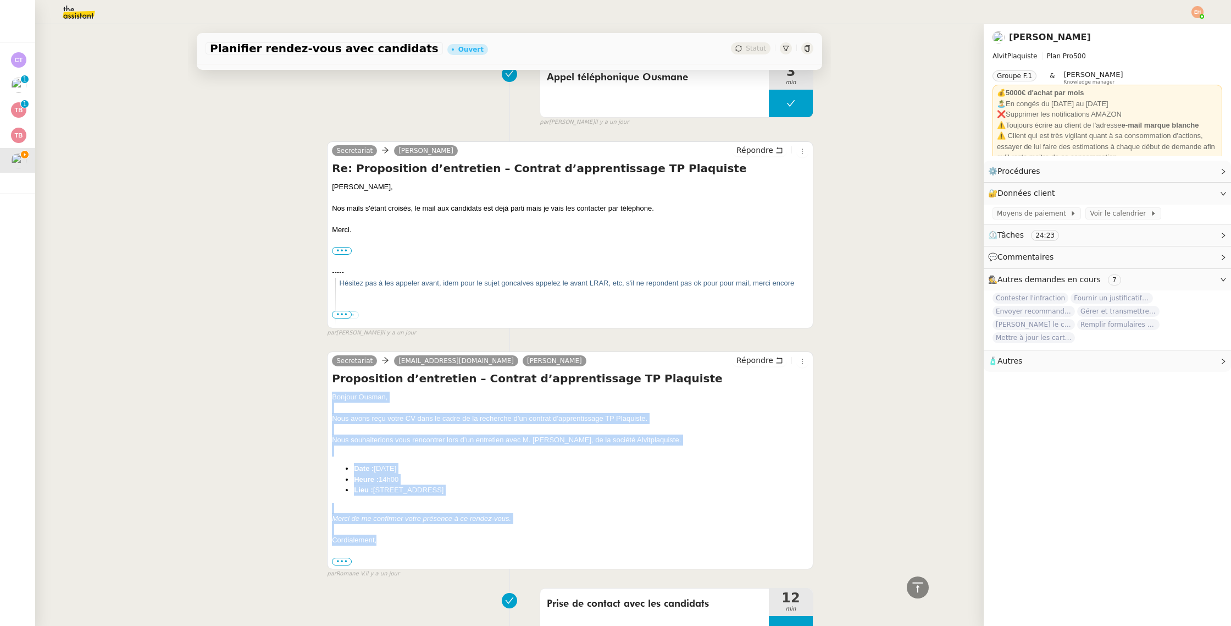
drag, startPoint x: 333, startPoint y: 398, endPoint x: 503, endPoint y: 541, distance: 222.0
click at [503, 541] on div "Bonjour Ousman, Nous avons reçu votre CV dans le cadre de la recherche d’un con…" at bounding box center [570, 478] width 477 height 175
copy div "Bonjour Ousman, Nous avons reçu votre CV dans le cadre de la recherche d’un con…"
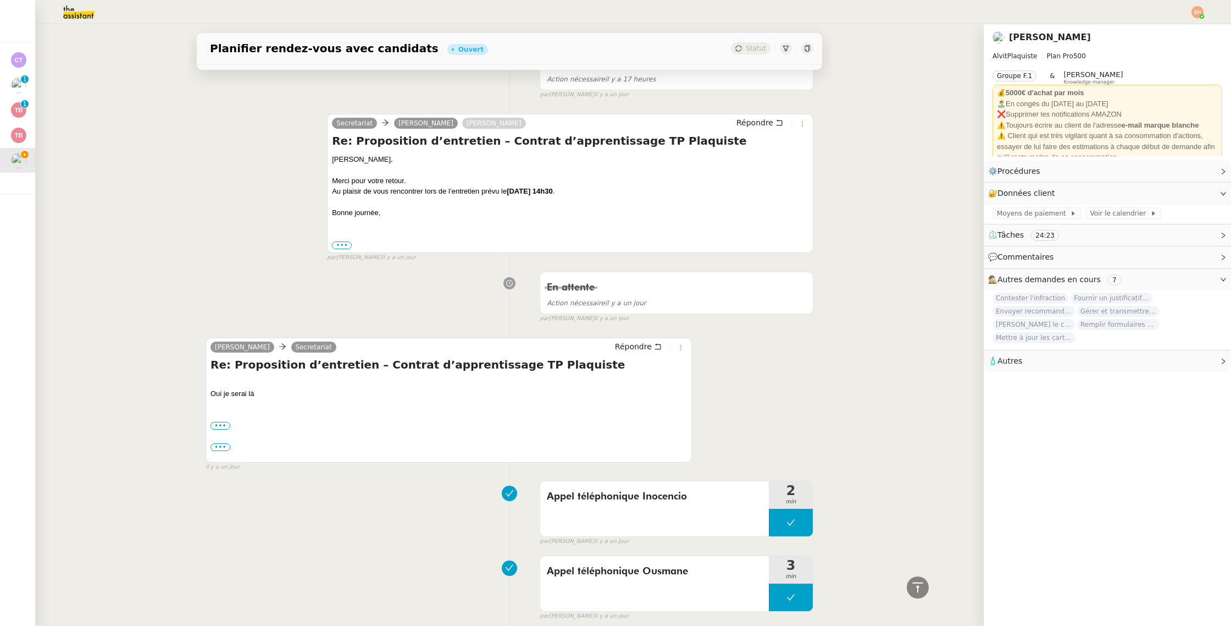
scroll to position [0, 0]
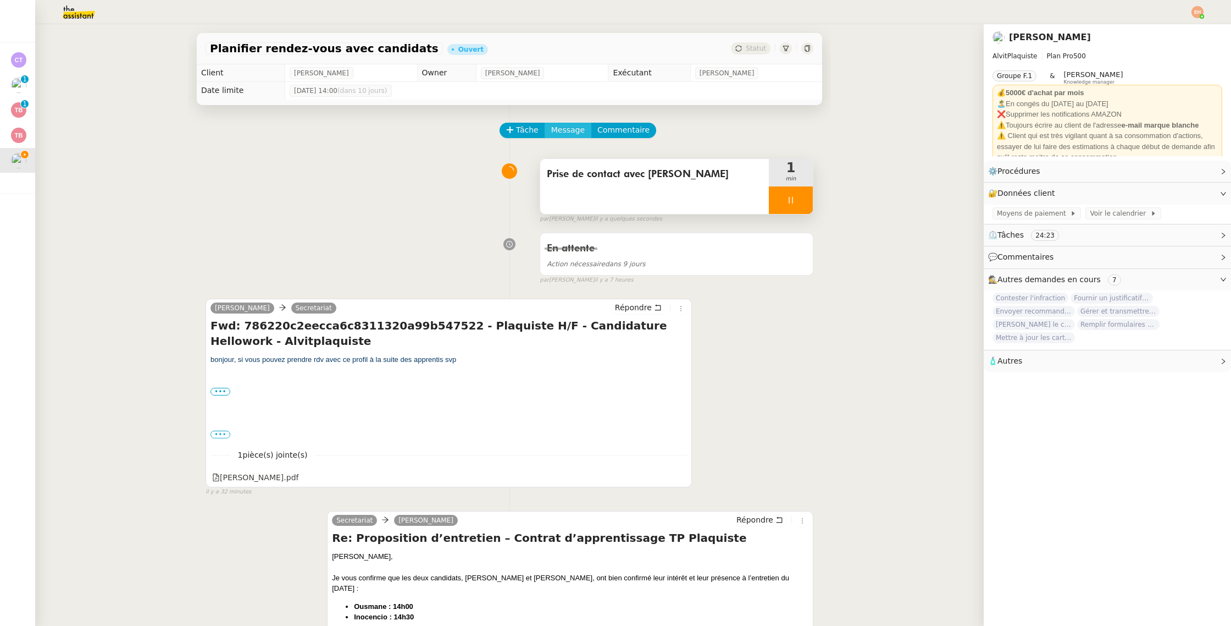
click at [569, 130] on span "Message" at bounding box center [568, 130] width 34 height 13
click at [568, 157] on span "Nouvelle conversation" at bounding box center [616, 161] width 97 height 9
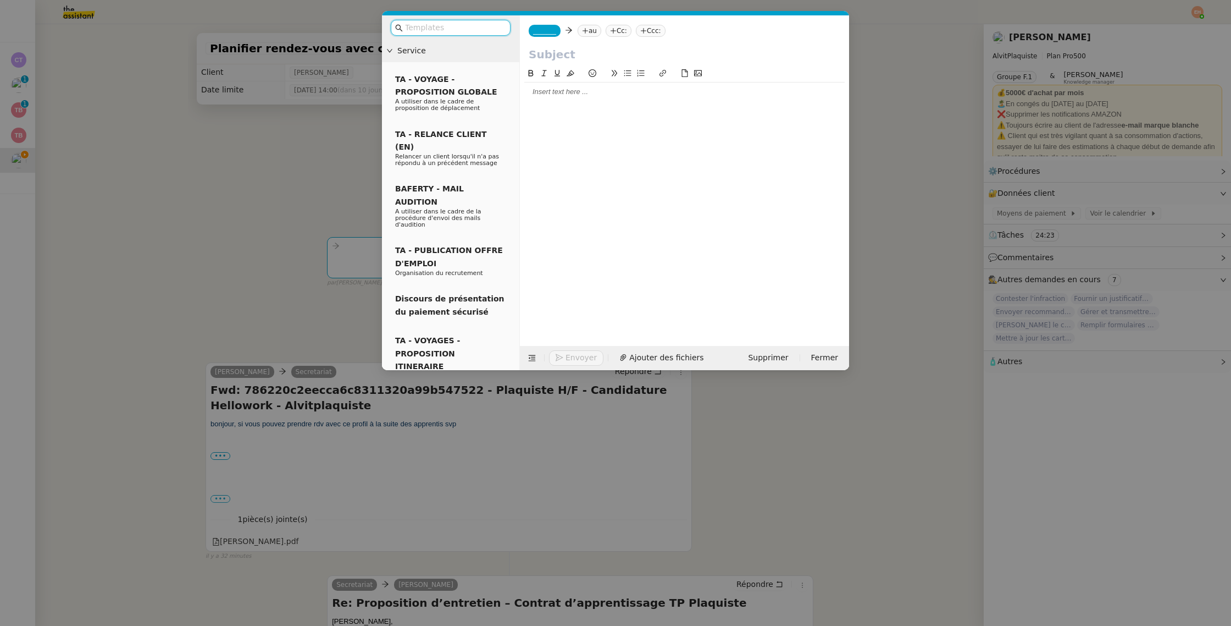
click at [580, 140] on div at bounding box center [684, 198] width 320 height 262
click at [563, 115] on div at bounding box center [684, 198] width 320 height 262
click at [564, 93] on div at bounding box center [684, 92] width 320 height 10
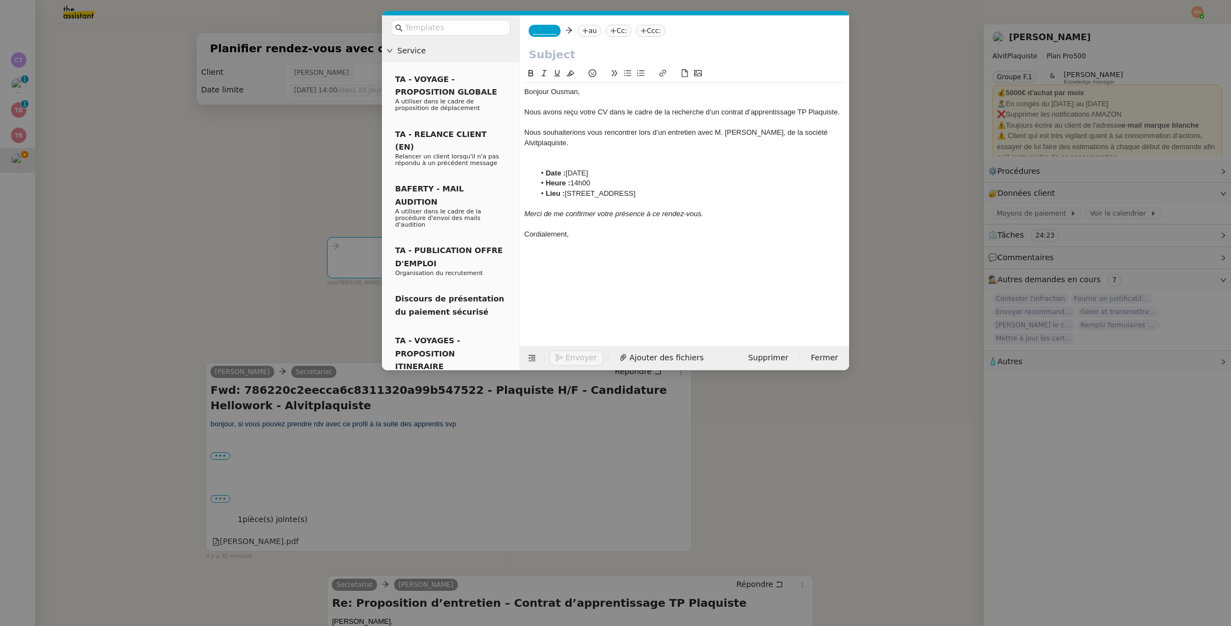
scroll to position [0, 0]
click at [557, 93] on div "Bonjour Ousman," at bounding box center [684, 92] width 320 height 10
click at [556, 93] on div "Bonjour Ousman," at bounding box center [684, 92] width 320 height 10
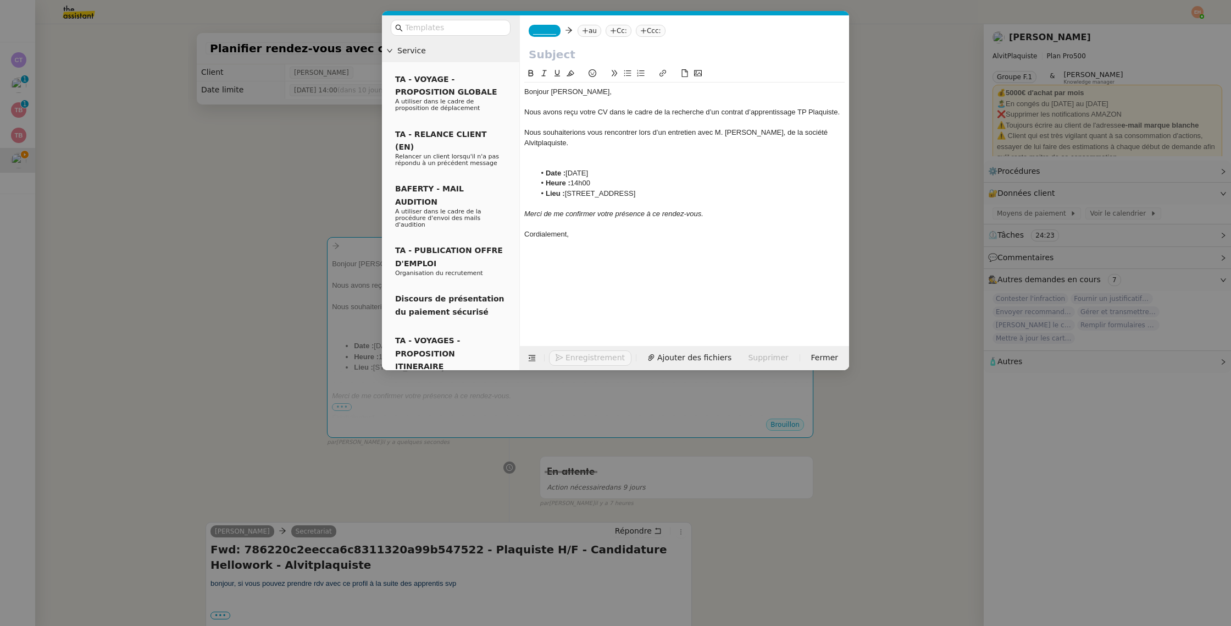
click at [201, 275] on nz-modal-container "Service TA - VOYAGE - PROPOSITION GLOBALE A utiliser dans le cadre de propositi…" at bounding box center [615, 313] width 1231 height 626
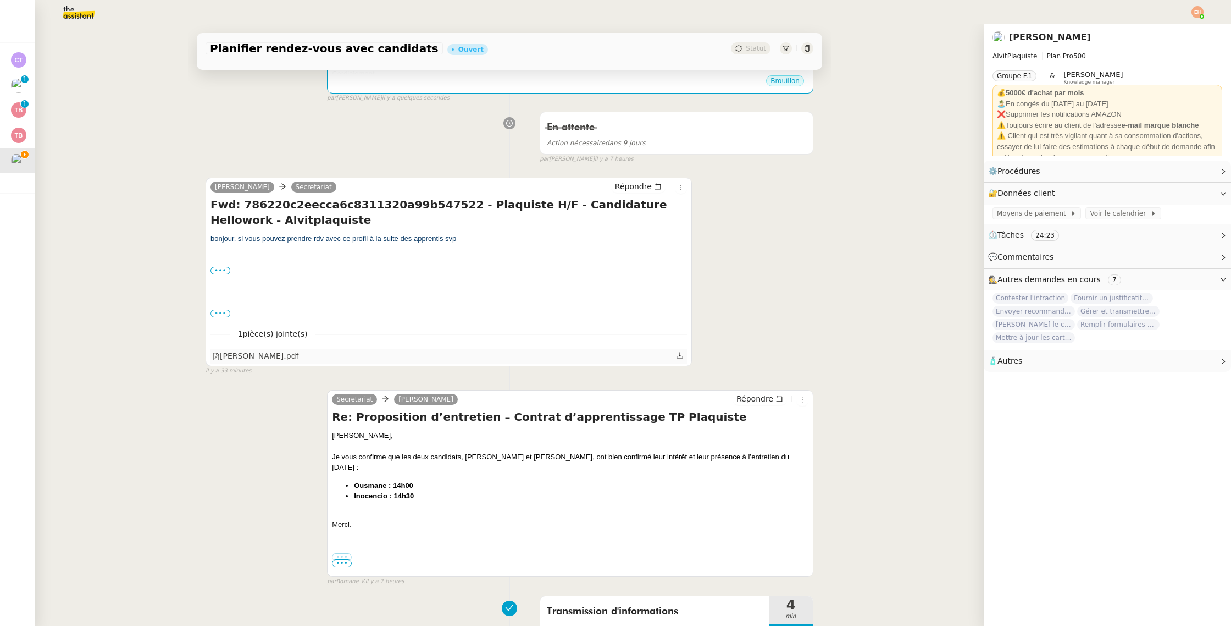
scroll to position [369, 0]
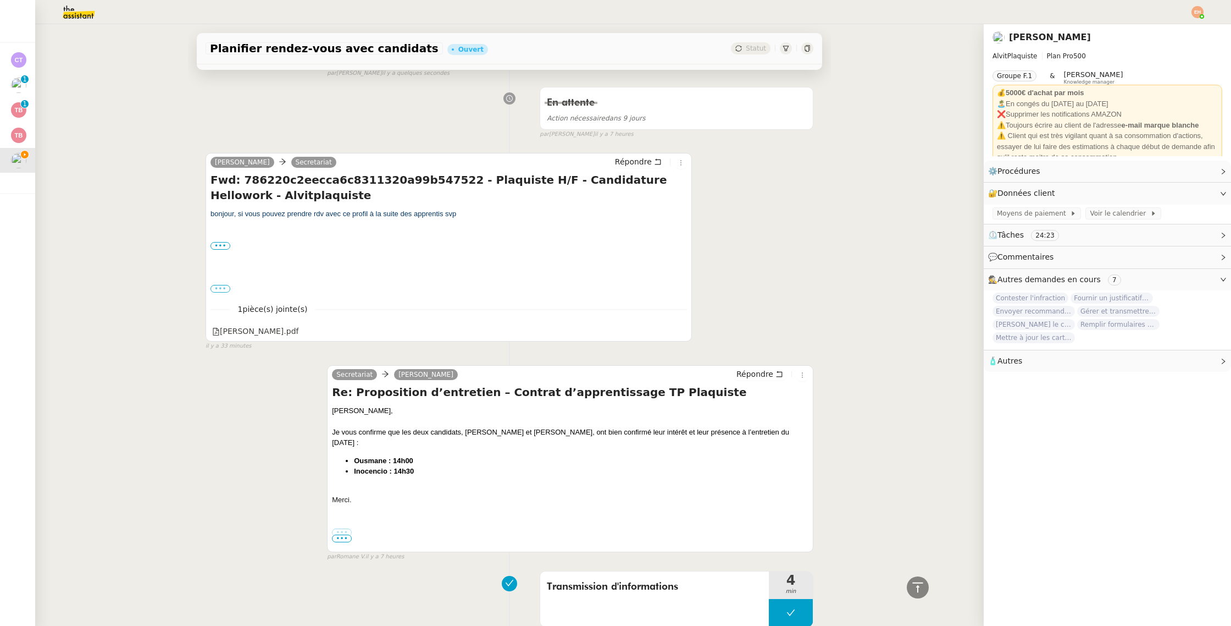
click at [223, 286] on label "•••" at bounding box center [221, 289] width 20 height 8
click at [0, 0] on input "•••" at bounding box center [0, 0] width 0 height 0
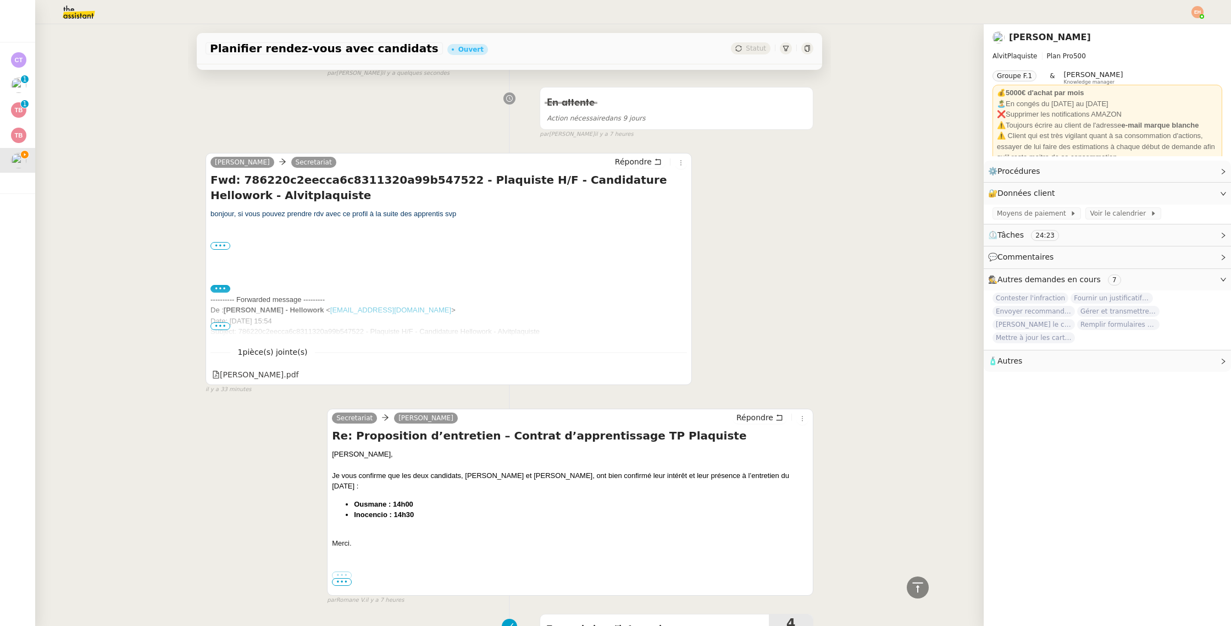
click at [220, 324] on span "•••" at bounding box center [221, 326] width 20 height 8
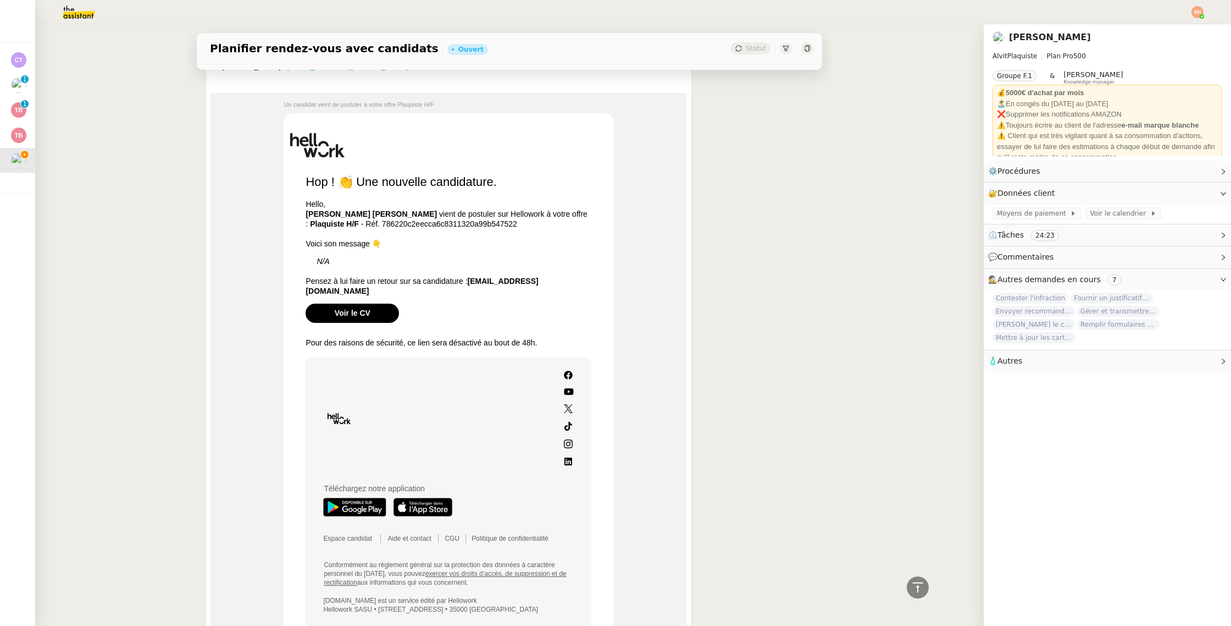
scroll to position [644, 0]
drag, startPoint x: 551, startPoint y: 285, endPoint x: 472, endPoint y: 284, distance: 79.7
click at [474, 284] on p "Pensez à lui faire un retour sur sa candidature : aalexis97garcia@gmail.com" at bounding box center [449, 286] width 286 height 20
drag, startPoint x: 568, startPoint y: 282, endPoint x: 471, endPoint y: 283, distance: 96.7
click at [471, 283] on p "Pensez à lui faire un retour sur sa candidature : aalexis97garcia@gmail.com" at bounding box center [449, 286] width 286 height 20
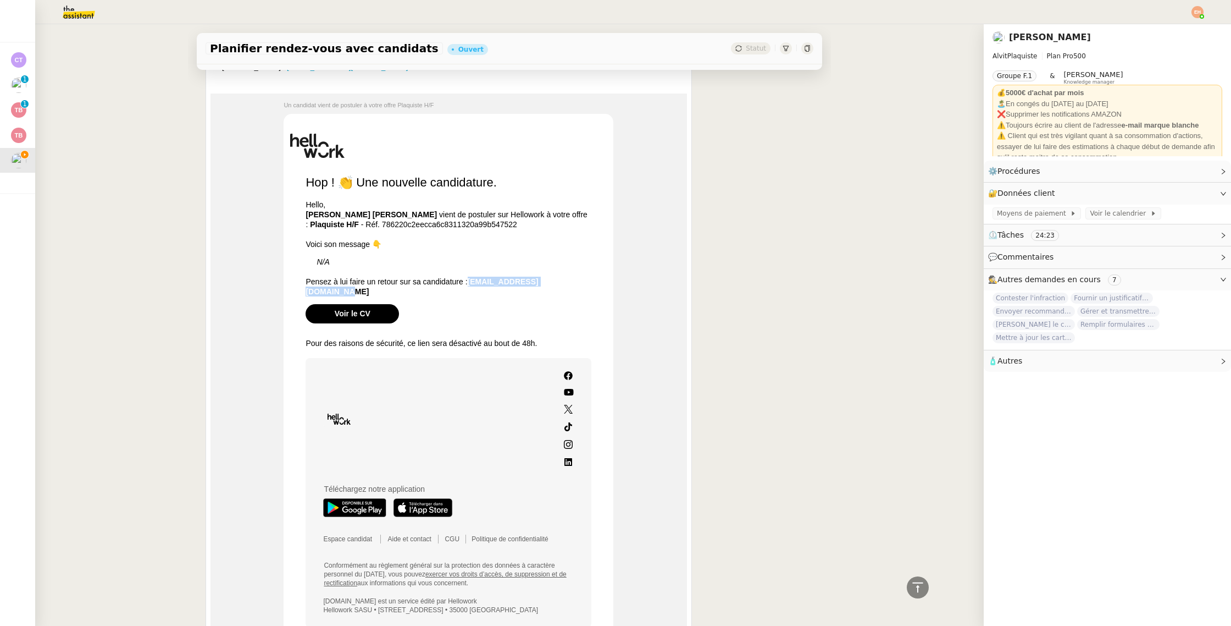
copy span "aalexis97garcia@gmail.com"
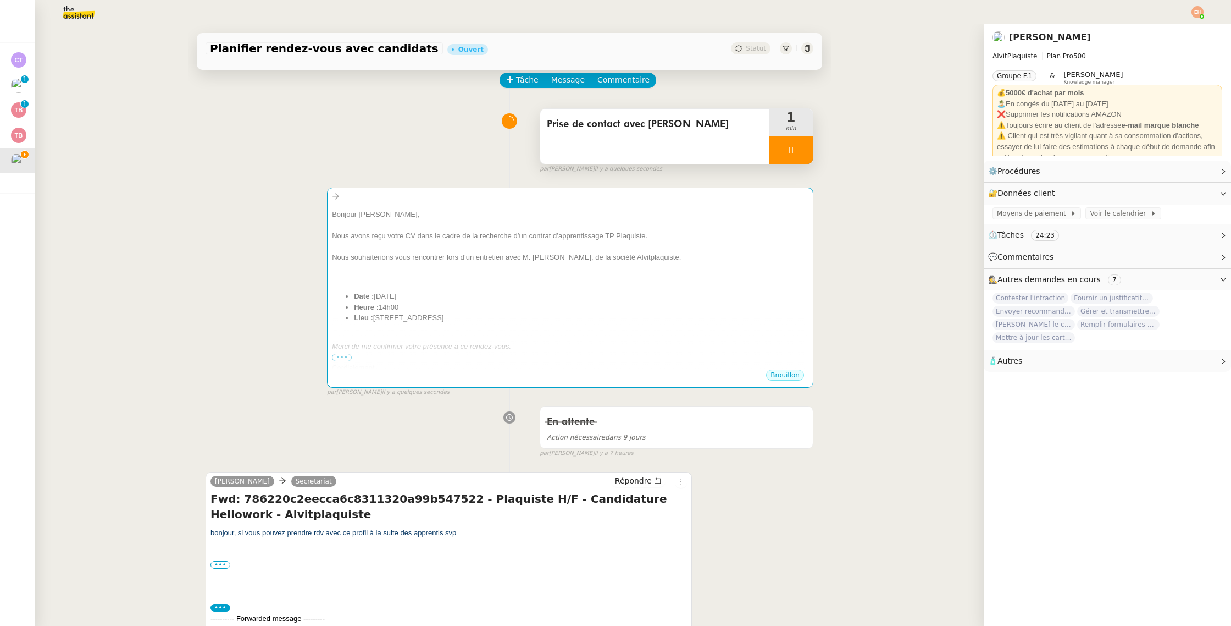
scroll to position [0, 0]
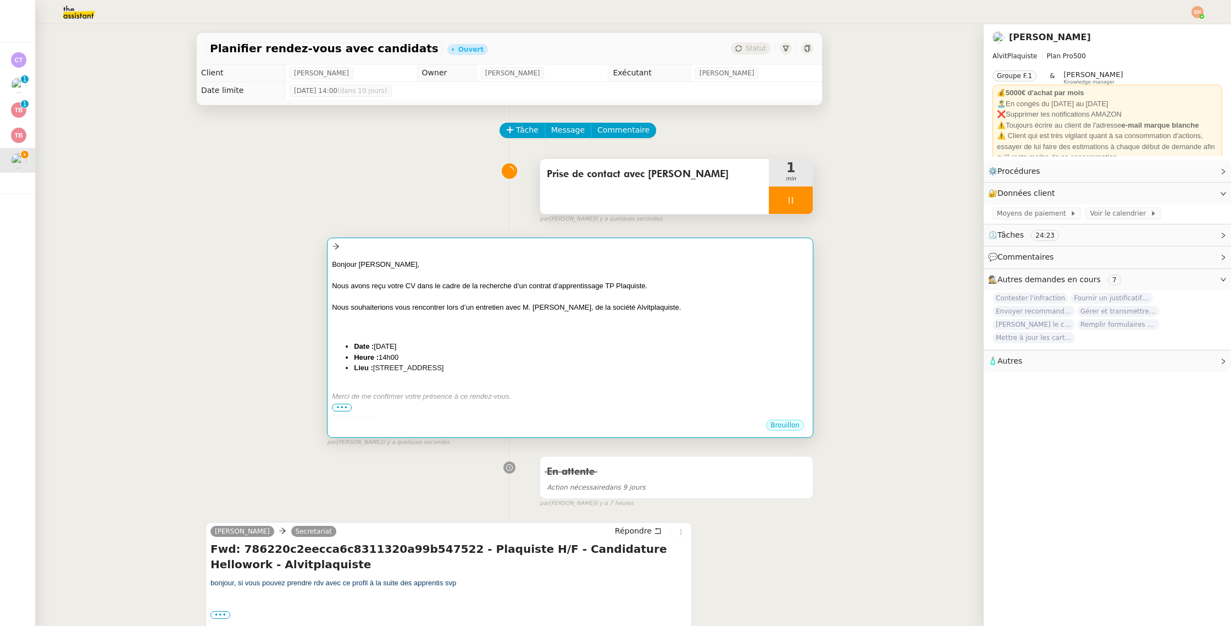
click at [476, 276] on div at bounding box center [570, 274] width 477 height 11
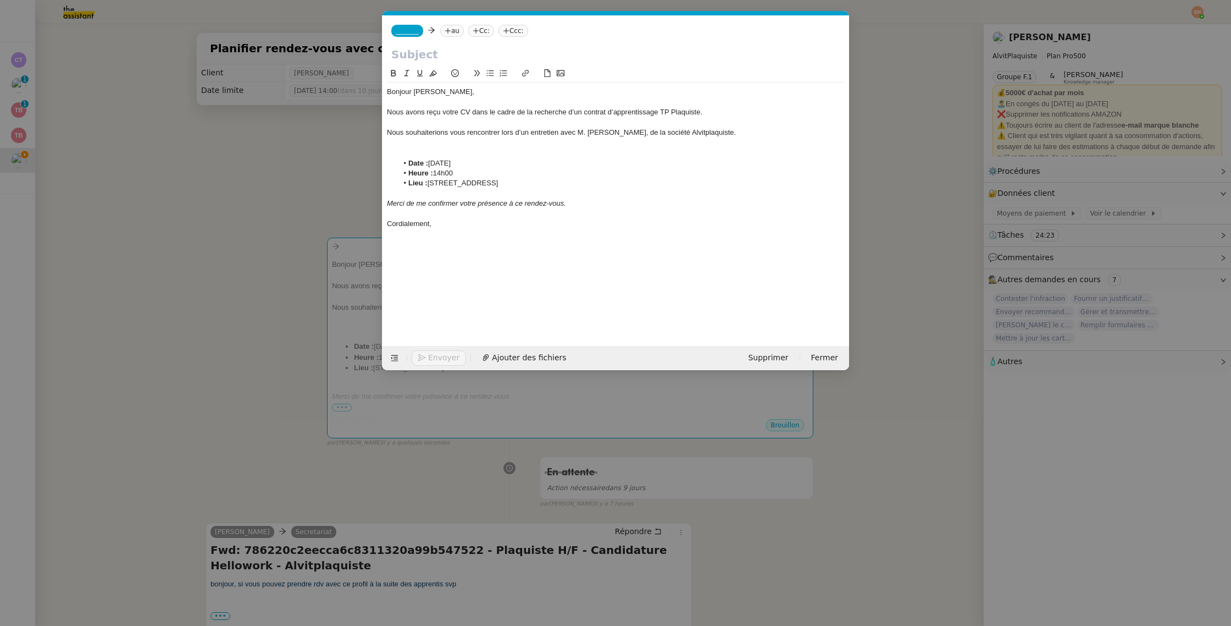
scroll to position [0, 23]
click at [414, 35] on nz-tag "_______" at bounding box center [407, 31] width 32 height 12
click at [427, 48] on span "Majao" at bounding box center [449, 48] width 106 height 9
click at [458, 31] on nz-tag "au" at bounding box center [449, 31] width 24 height 12
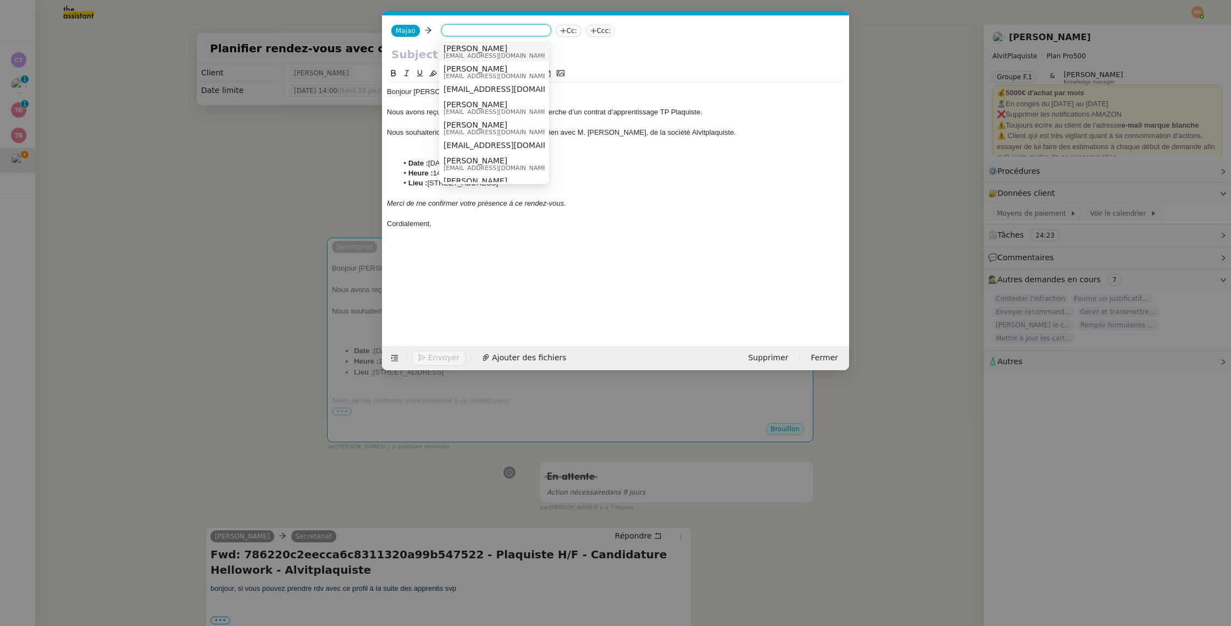
paste input "aalexis97garcia@gmail.com"
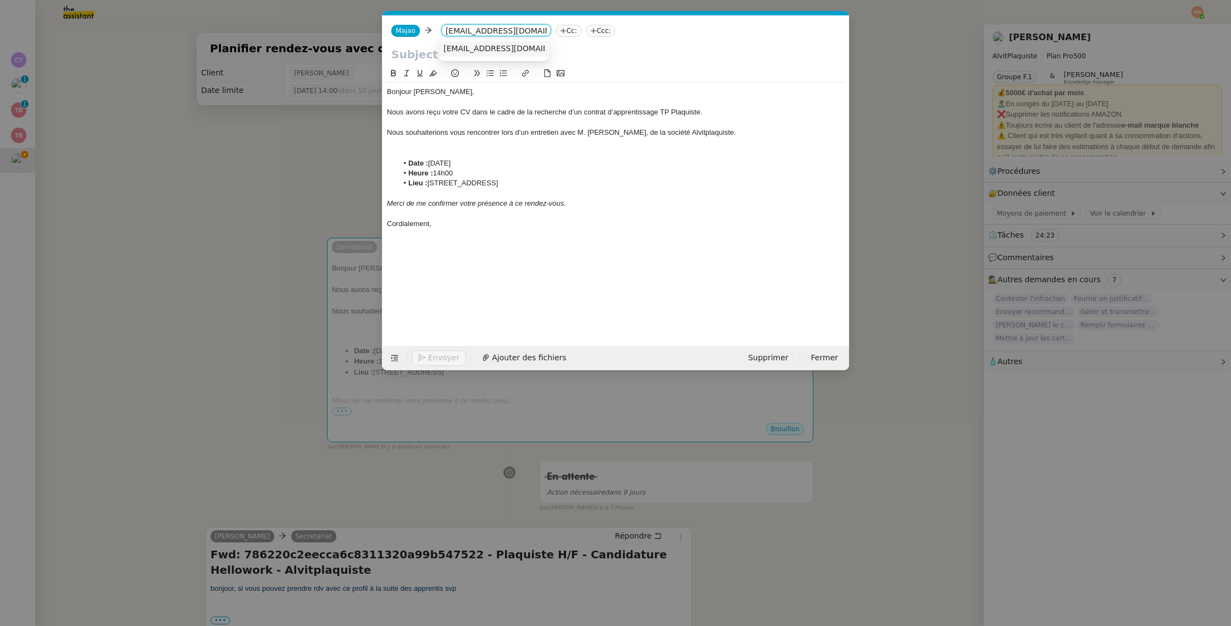
type input "aalexis97garcia@gmail.com"
click at [483, 46] on span "aalexis97garcia@gmail.com" at bounding box center [511, 48] width 135 height 9
click at [605, 31] on icon at bounding box center [608, 30] width 7 height 7
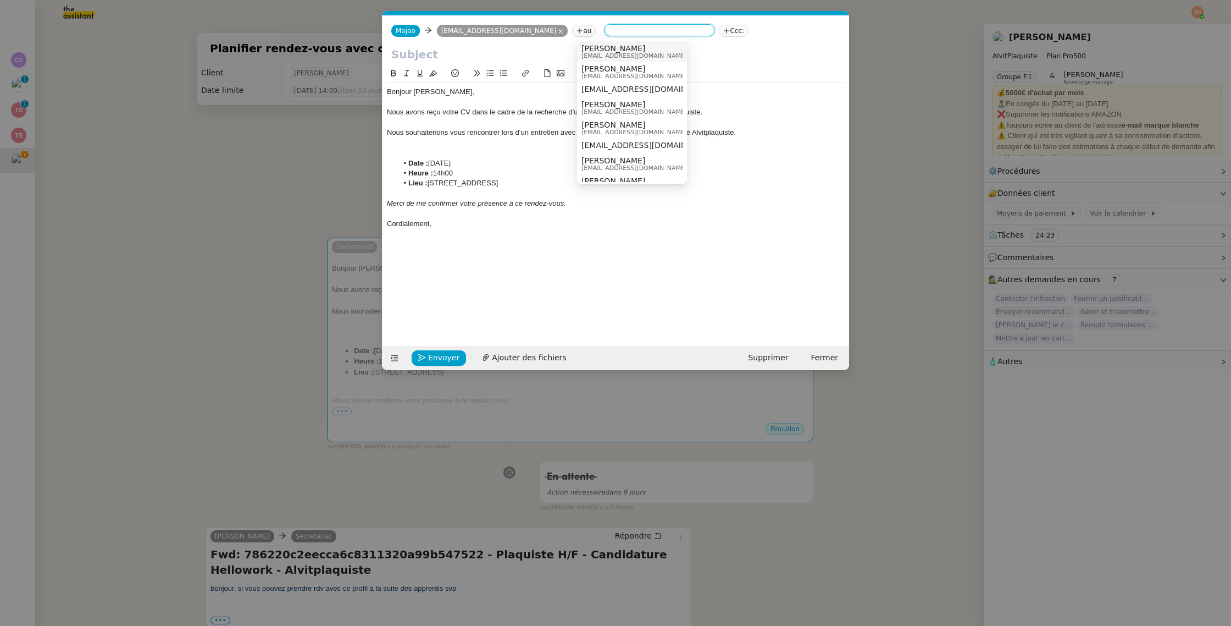
click at [591, 50] on span "ALVIT PLAQUISTE" at bounding box center [635, 48] width 106 height 9
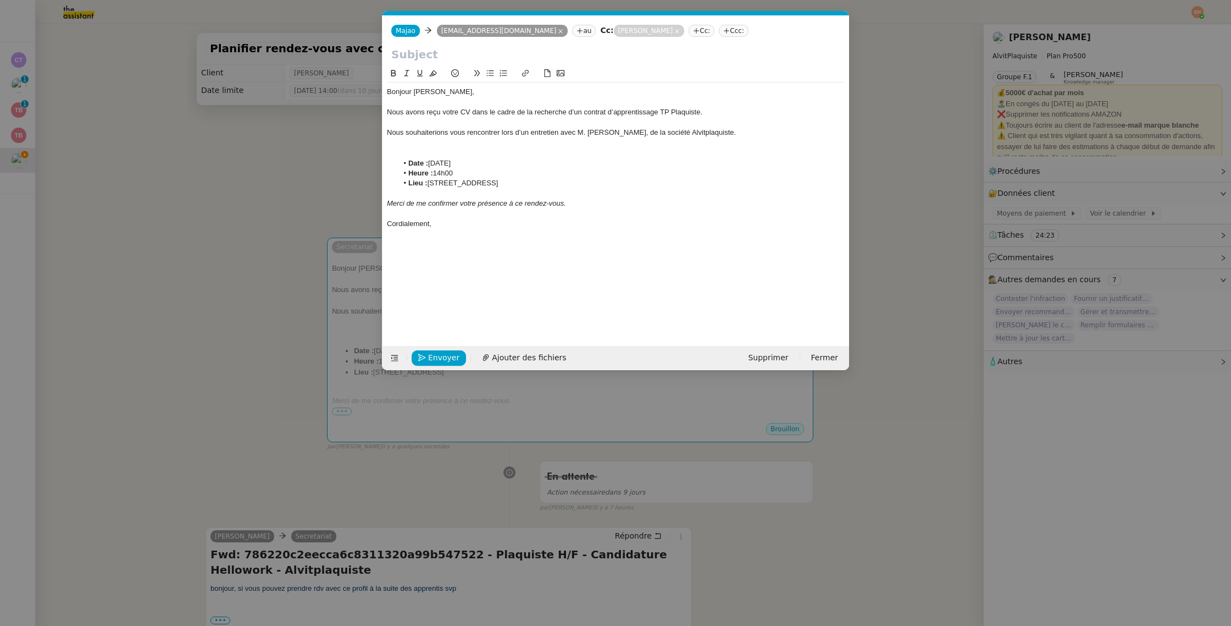
click at [295, 137] on nz-modal-container "Service TA - VOYAGE - PROPOSITION GLOBALE A utiliser dans le cadre de propositi…" at bounding box center [615, 313] width 1231 height 626
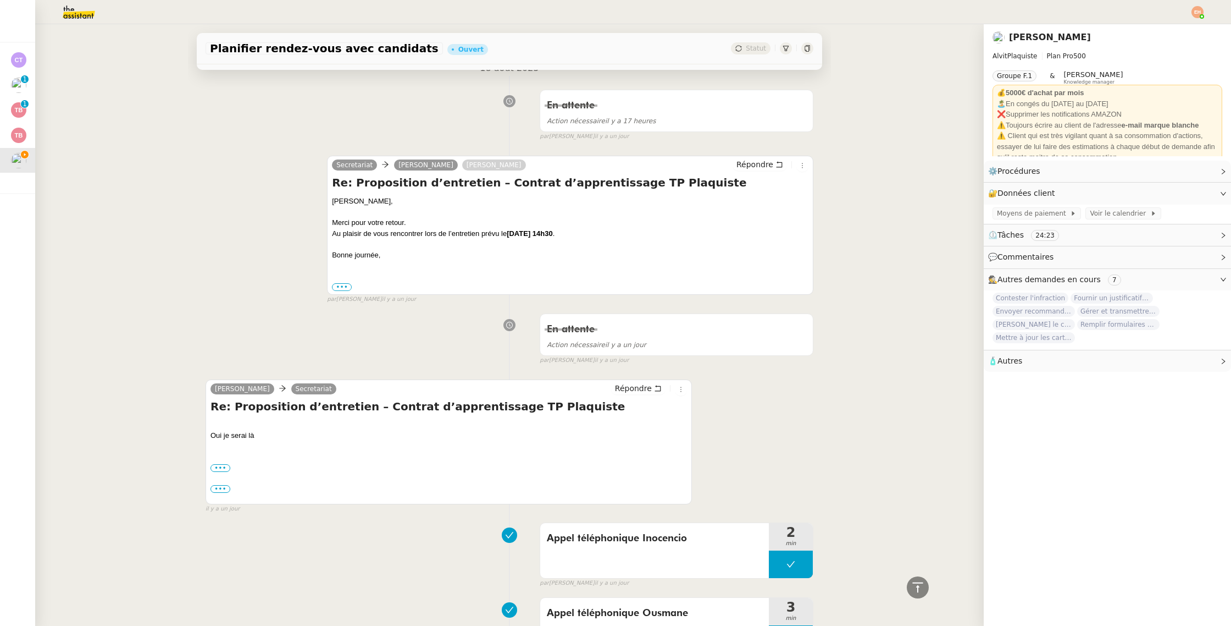
scroll to position [1580, 0]
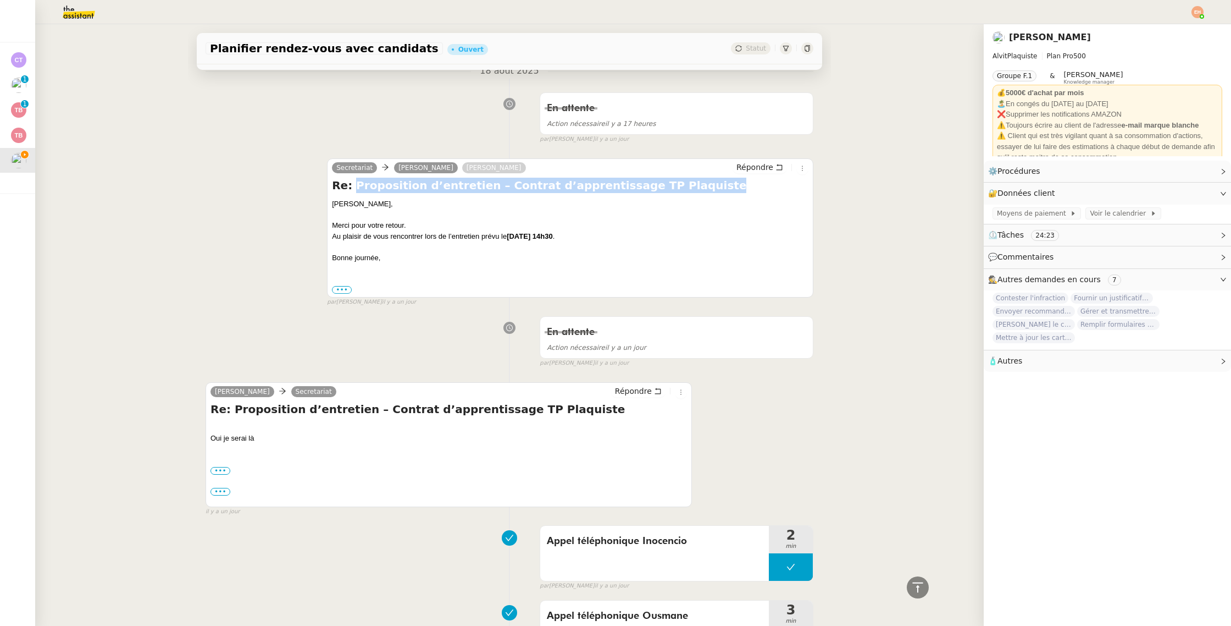
drag, startPoint x: 368, startPoint y: 176, endPoint x: 699, endPoint y: 170, distance: 330.9
click at [699, 178] on h4 "Re: Proposition d’entretien – Contrat d’apprentissage TP Plaquiste" at bounding box center [570, 185] width 477 height 15
copy h4 "Proposition d’entretien – Contrat d’apprentissage TP Plaquiste"
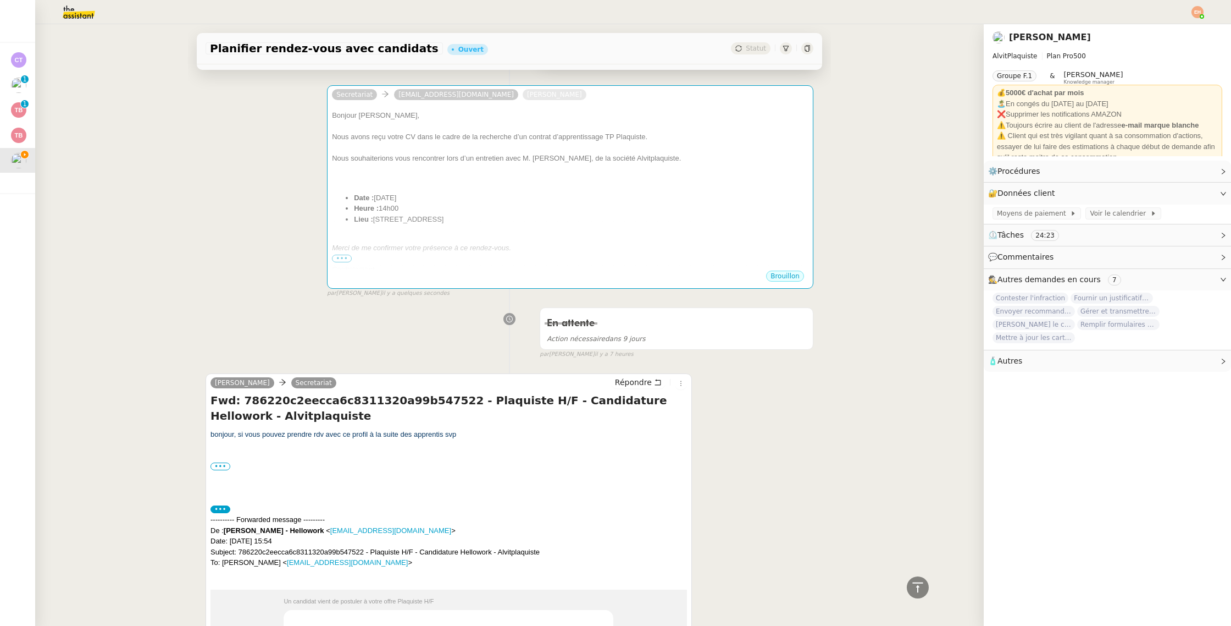
scroll to position [0, 0]
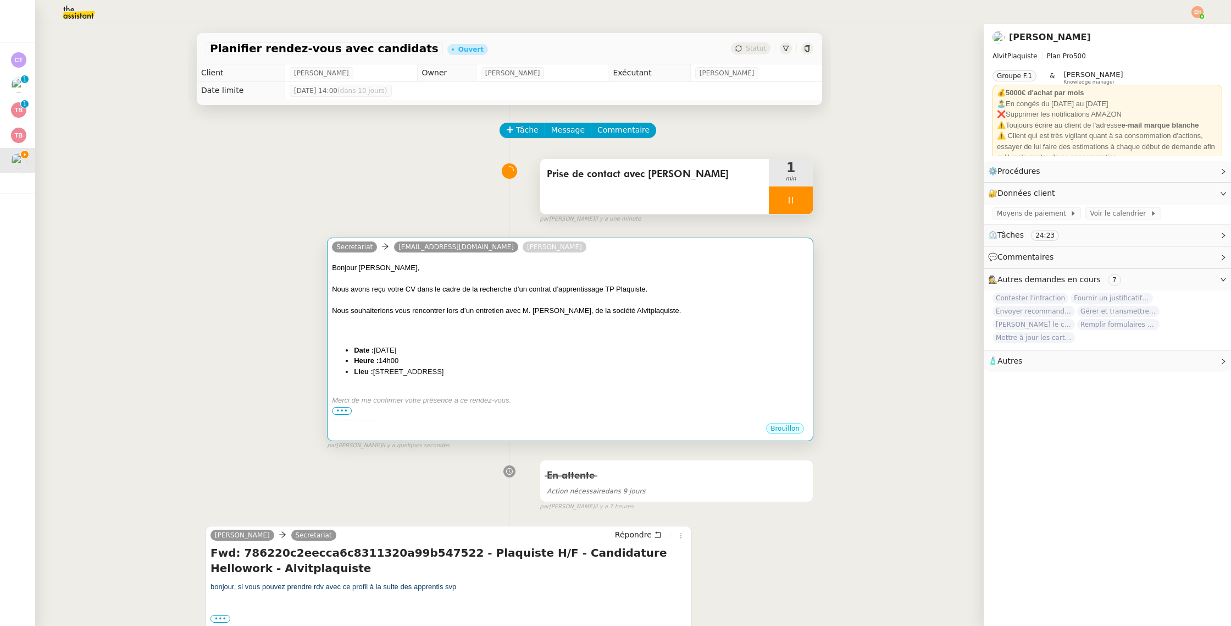
click at [590, 254] on div "Secretariat aalexis97garcia@gmail.com Vitor Alvites" at bounding box center [570, 248] width 477 height 16
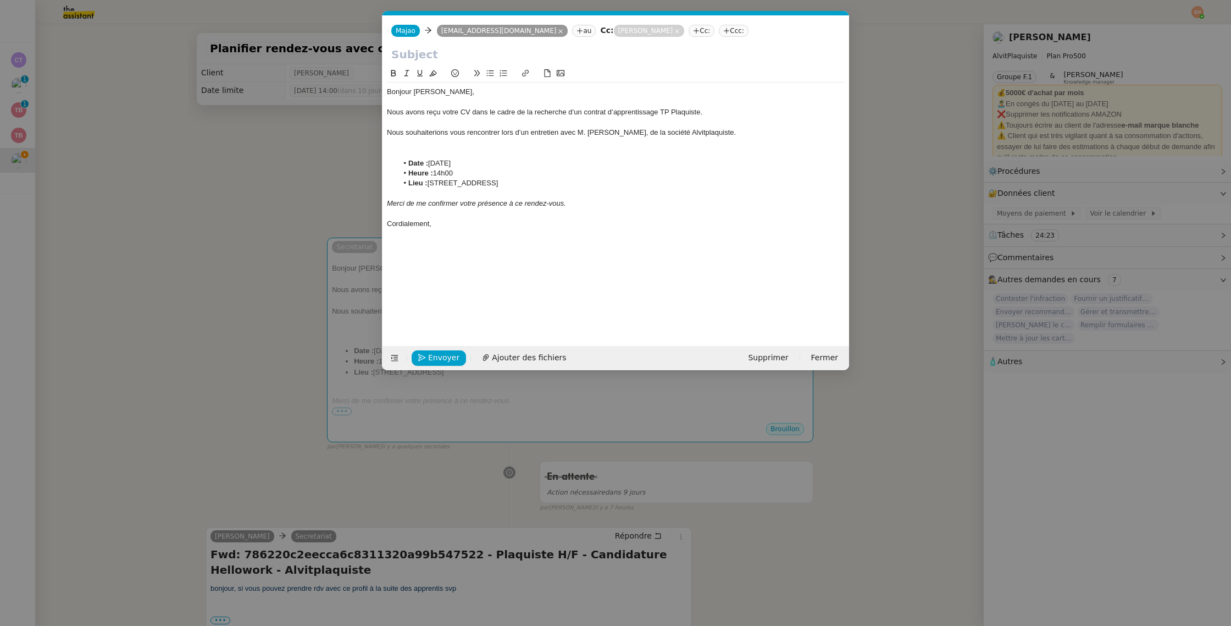
scroll to position [0, 23]
click at [478, 50] on input "text" at bounding box center [615, 54] width 449 height 16
paste input "Proposition d’entretien – Contrat d’apprentissage TP Plaquiste"
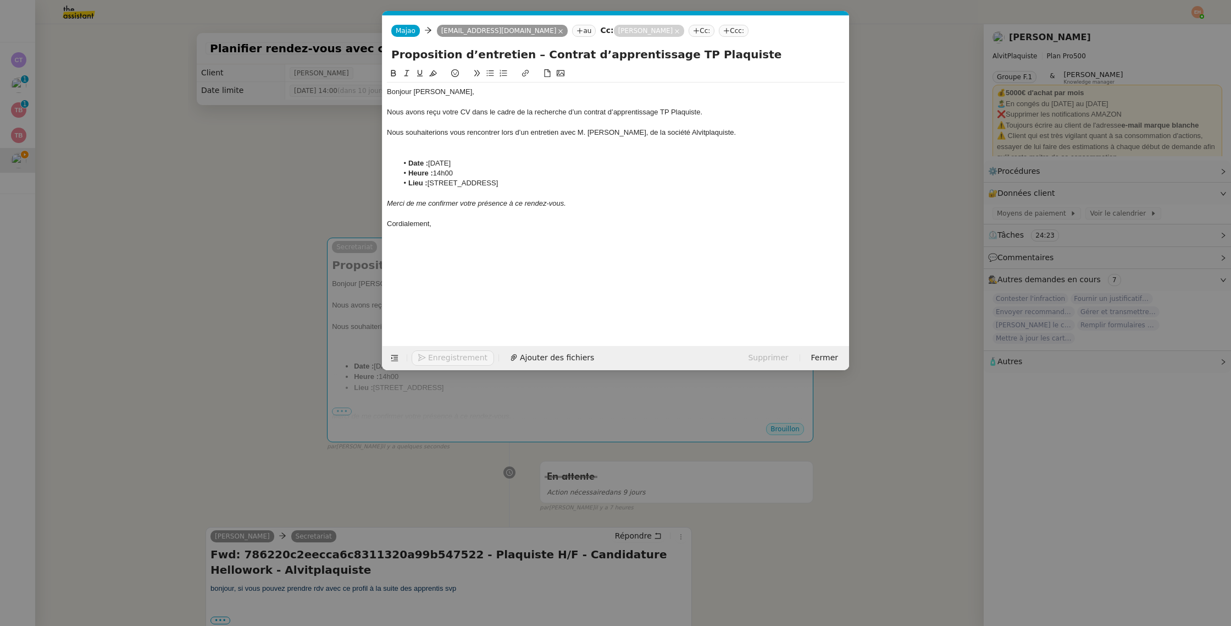
click at [478, 56] on input "Proposition d’entretien – Contrat d’apprentissage TP Plaquiste" at bounding box center [615, 54] width 449 height 16
drag, startPoint x: 523, startPoint y: 54, endPoint x: 745, endPoint y: 51, distance: 222.6
click at [745, 51] on input "Proposition d’entretien – Contrat d’apprentissage TP Plaquiste" at bounding box center [615, 54] width 449 height 16
type input "Proposition d’entretien – ALVITPLAQUISTE"
click at [577, 134] on div "Nous souhaiterions vous rencontrer lors d’un entretien avec M. Vitor Alvites, d…" at bounding box center [616, 133] width 458 height 10
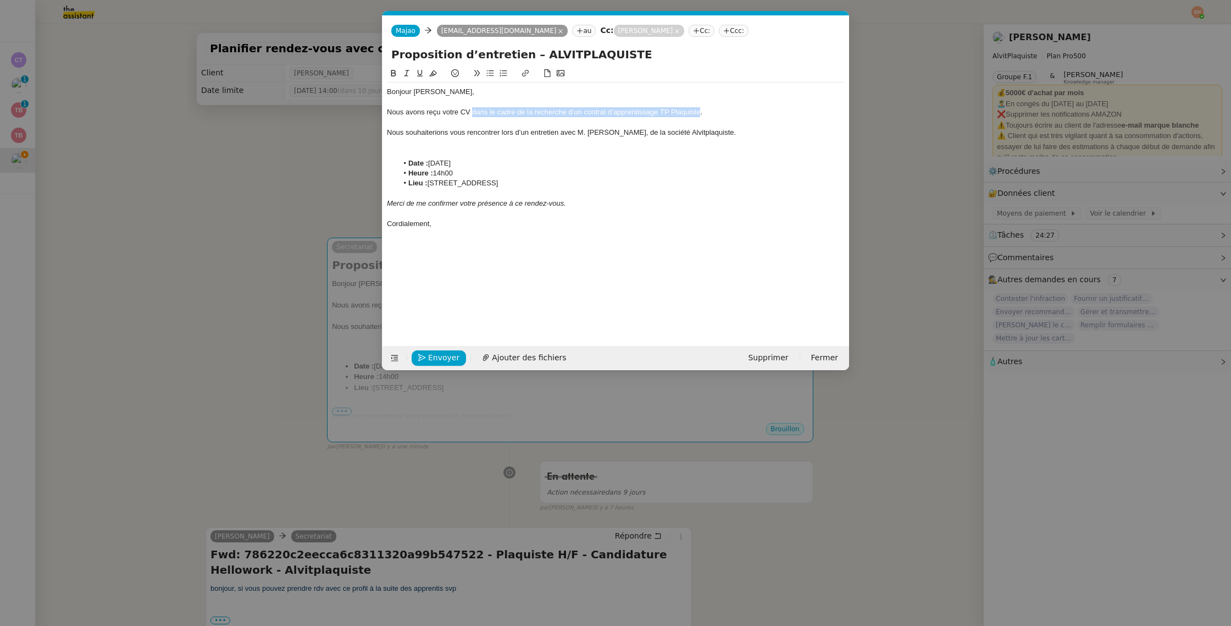
drag, startPoint x: 482, startPoint y: 113, endPoint x: 705, endPoint y: 111, distance: 222.6
click at [700, 112] on div "Nous avons reçu votre CV dans le cadre de la recherche d’un contrat d’apprentis…" at bounding box center [616, 112] width 458 height 10
click at [406, 123] on div at bounding box center [616, 123] width 458 height 10
click at [405, 132] on div "Nous souhaiterions vous rencontrer lors d’un entretien avec M. Vitor Alvites, d…" at bounding box center [616, 133] width 458 height 10
click at [565, 134] on div "Nous souhaiterions vous rencontrer lors d’un entretien avec M. Vitor Alvites, d…" at bounding box center [616, 133] width 458 height 10
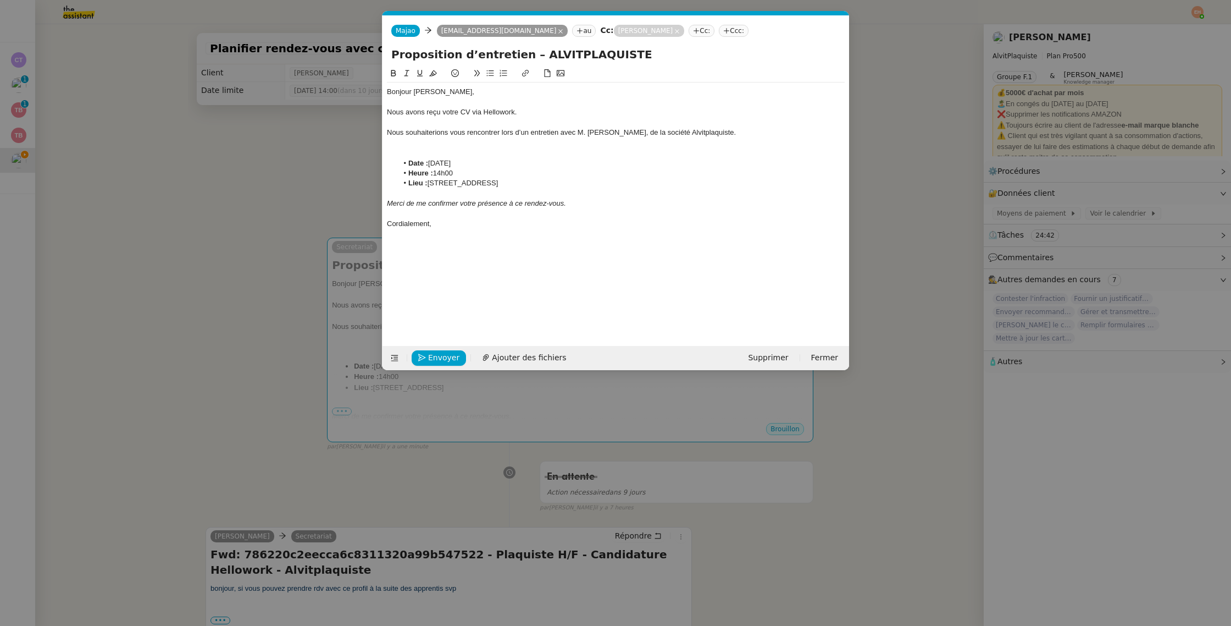
drag, startPoint x: 688, startPoint y: 134, endPoint x: 694, endPoint y: 135, distance: 6.6
click at [687, 134] on div "Nous souhaiterions vous rencontrer lors d’un entretien avec M. Vitor Alvites, d…" at bounding box center [616, 133] width 458 height 10
click at [611, 161] on li "Date : vendredi 29 août 2025" at bounding box center [621, 163] width 447 height 10
click at [621, 134] on div "Nous souhaiterions vous rencontrer lors d’un entretien avec M. Vitor Alvites, d…" at bounding box center [616, 133] width 458 height 10
click at [474, 134] on div "Nous souhaiterions vous rencontrer lors d’un entretien avec M. Vitor Alvites, d…" at bounding box center [616, 133] width 458 height 10
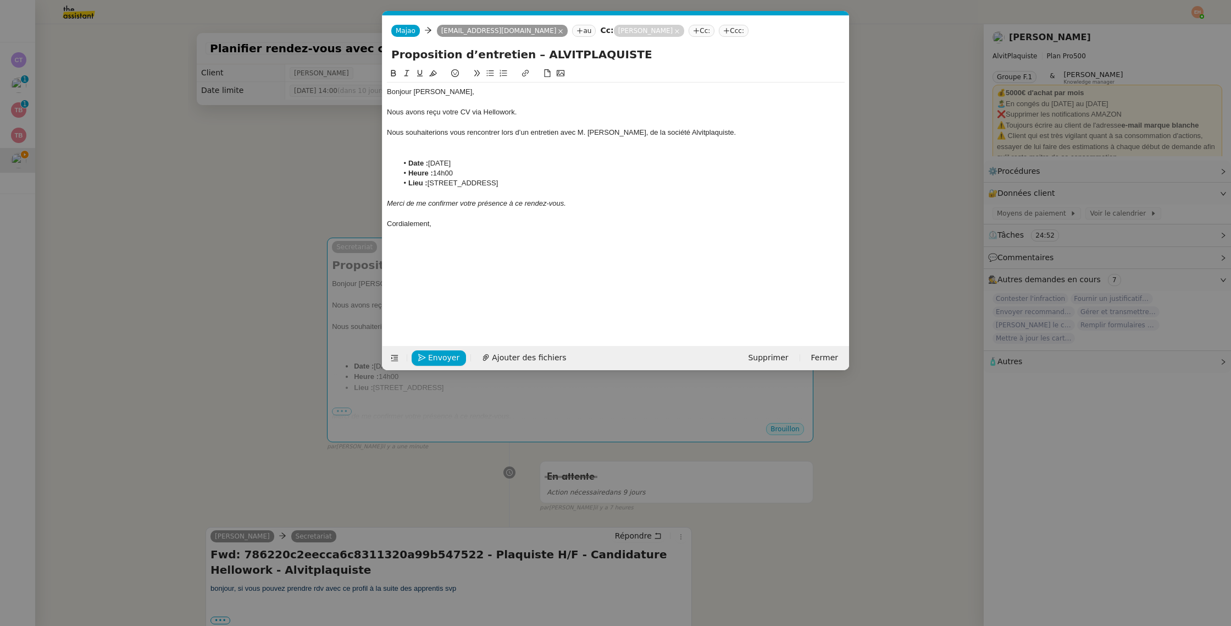
click at [500, 147] on div at bounding box center [616, 143] width 458 height 10
click at [446, 163] on li "Heure : 14h00" at bounding box center [621, 163] width 447 height 10
click at [422, 191] on em "Merci de me confirmer votre présence à ce rendez-vous." at bounding box center [476, 193] width 179 height 8
click at [506, 193] on em "Merci de me confirmer votre présence à ce rendez-vous." at bounding box center [476, 193] width 179 height 8
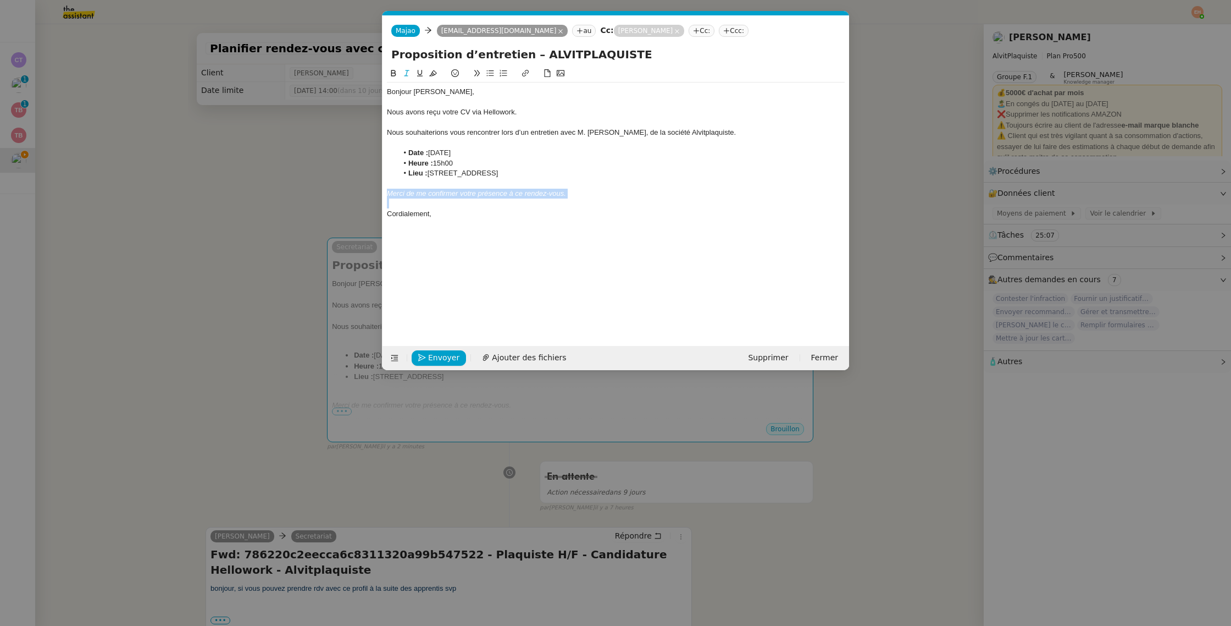
click at [506, 193] on em "Merci de me confirmer votre présence à ce rendez-vous." at bounding box center [476, 193] width 179 height 8
click at [541, 208] on div at bounding box center [616, 203] width 458 height 10
click at [561, 189] on em "Merci de me confirmer votre présence à ce rendez-vous." at bounding box center [476, 193] width 179 height 8
click at [446, 201] on div at bounding box center [616, 203] width 458 height 10
click at [738, 126] on div at bounding box center [616, 123] width 458 height 10
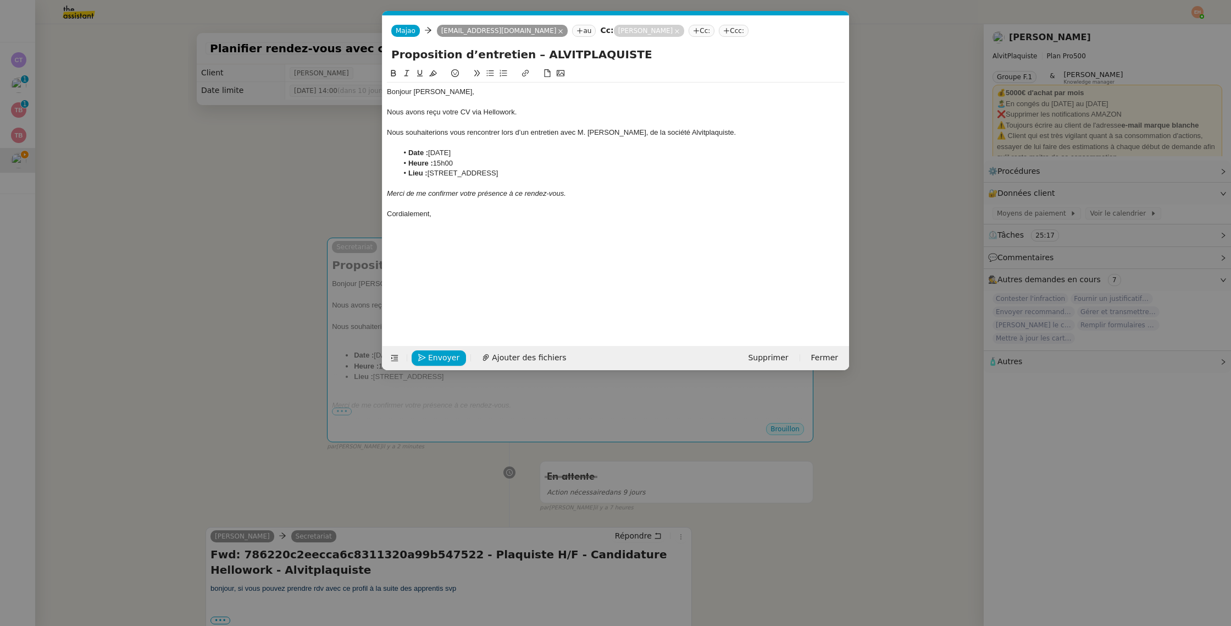
click at [730, 133] on div "Nous souhaiterions vous rencontrer lors d’un entretien avec M. Vitor Alvites, d…" at bounding box center [616, 133] width 458 height 10
drag, startPoint x: 431, startPoint y: 151, endPoint x: 372, endPoint y: 148, distance: 59.4
click at [372, 148] on nz-modal-container "Service TA - VOYAGE - PROPOSITION GLOBALE A utiliser dans le cadre de propositi…" at bounding box center [615, 313] width 1231 height 626
click at [525, 151] on div "Seriez-vous disponible vendredi 29 août 2025" at bounding box center [616, 153] width 458 height 10
click at [553, 153] on div "Seriez-vous disponible vendredi 29 août 2025" at bounding box center [616, 153] width 458 height 10
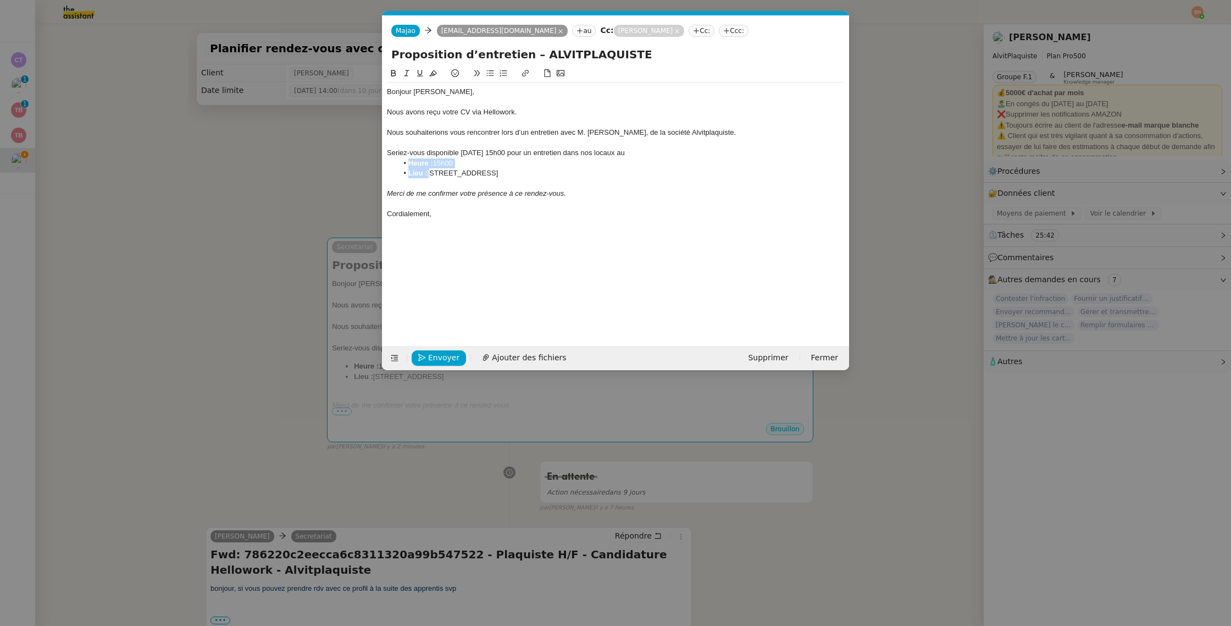
drag, startPoint x: 412, startPoint y: 172, endPoint x: 373, endPoint y: 162, distance: 39.9
click at [373, 162] on nz-modal-container "Service TA - VOYAGE - PROPOSITION GLOBALE A utiliser dans le cadre de propositi…" at bounding box center [615, 313] width 1231 height 626
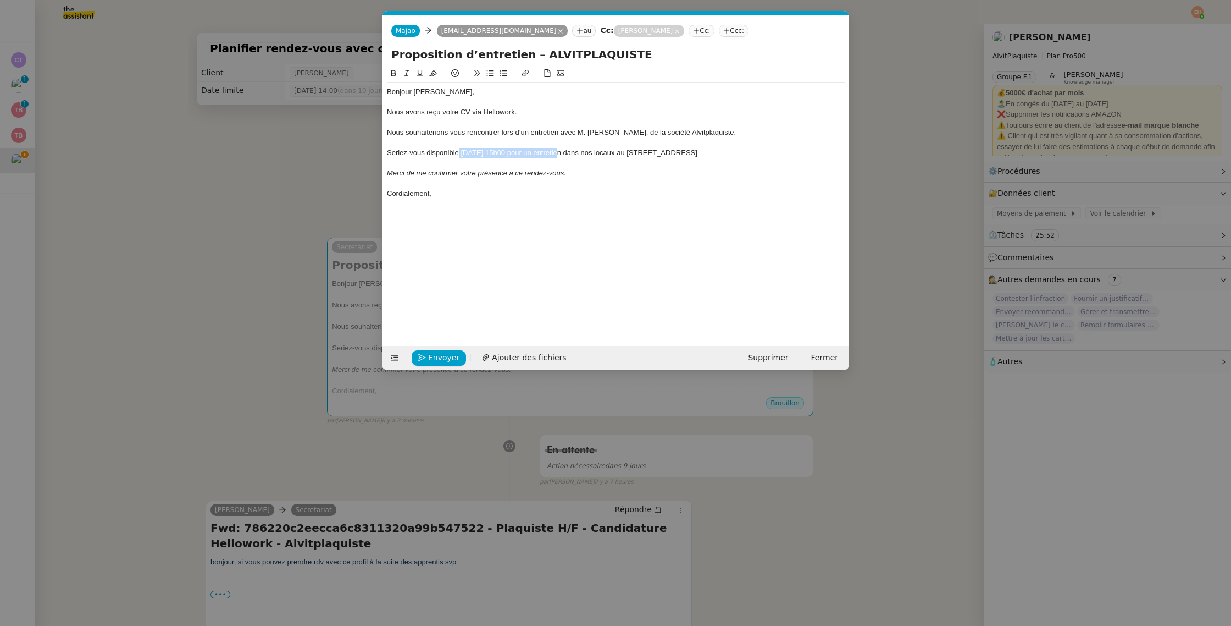
drag, startPoint x: 481, startPoint y: 153, endPoint x: 558, endPoint y: 150, distance: 77.6
click at [558, 150] on div "Seriez-vous disponible vendredi 29 août 2025 à 15h00 pour un entretien dans nos…" at bounding box center [616, 153] width 458 height 10
drag, startPoint x: 700, startPoint y: 153, endPoint x: 686, endPoint y: 154, distance: 14.4
click at [700, 153] on div "Seriez-vous disponible vendredi 29 août 2025 à 15h00 pour un entretien dans nos…" at bounding box center [616, 153] width 458 height 10
drag, startPoint x: 686, startPoint y: 153, endPoint x: 820, endPoint y: 152, distance: 134.1
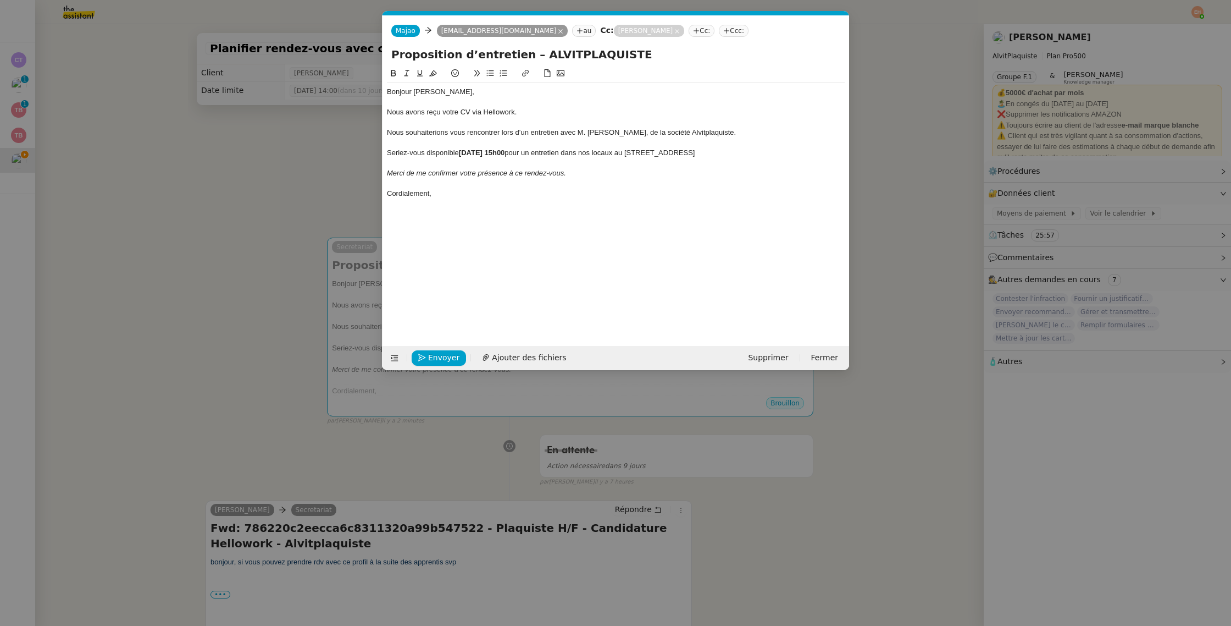
click at [820, 152] on div "Seriez-vous disponible vendredi 29 août 2025 à 15h00 pour un entretien dans nos…" at bounding box center [616, 153] width 458 height 10
click at [819, 153] on div "Seriez-vous disponible vendredi 29 août 2025 à 15h00 pour un entretien dans nos…" at bounding box center [616, 153] width 458 height 10
click at [491, 73] on icon at bounding box center [490, 73] width 7 height 6
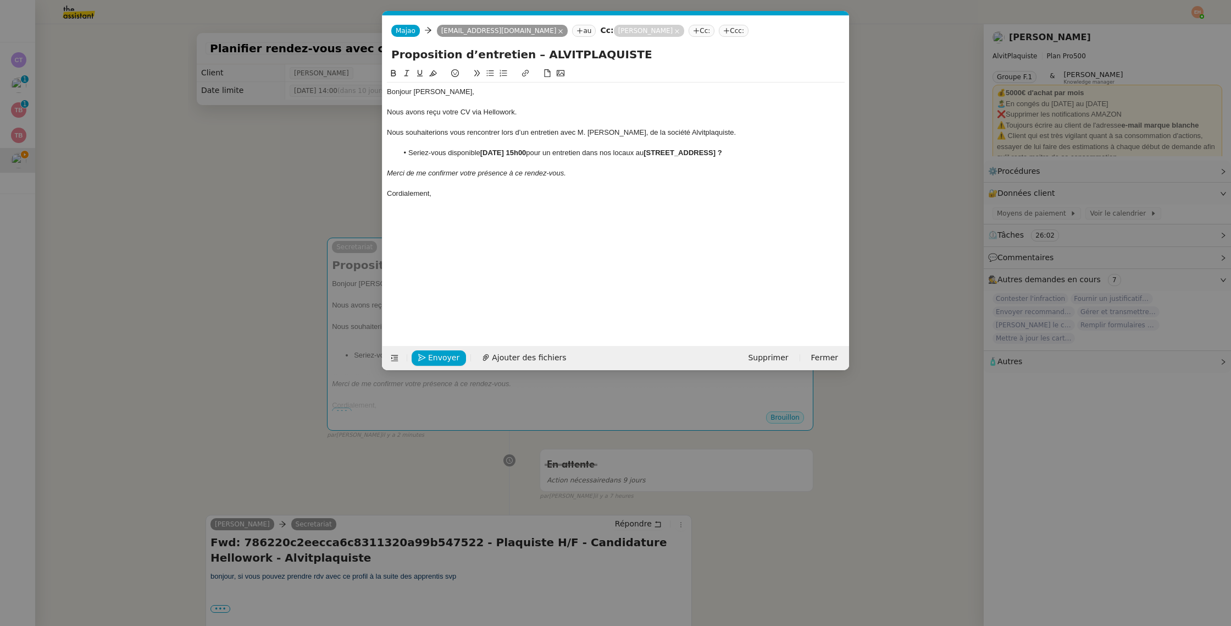
drag, startPoint x: 839, startPoint y: 151, endPoint x: 829, endPoint y: 153, distance: 10.8
click at [829, 153] on li "Seriez-vous disponible vendredi 29 août 2025 à 15h00 pour un entretien dans nos…" at bounding box center [621, 153] width 447 height 10
click at [619, 181] on div at bounding box center [616, 183] width 458 height 10
click at [829, 153] on li "Seriez-vous disponible vendredi 29 août 2025 à 15h00 pour un entretien dans nos…" at bounding box center [621, 153] width 447 height 10
click at [630, 187] on div at bounding box center [616, 183] width 458 height 10
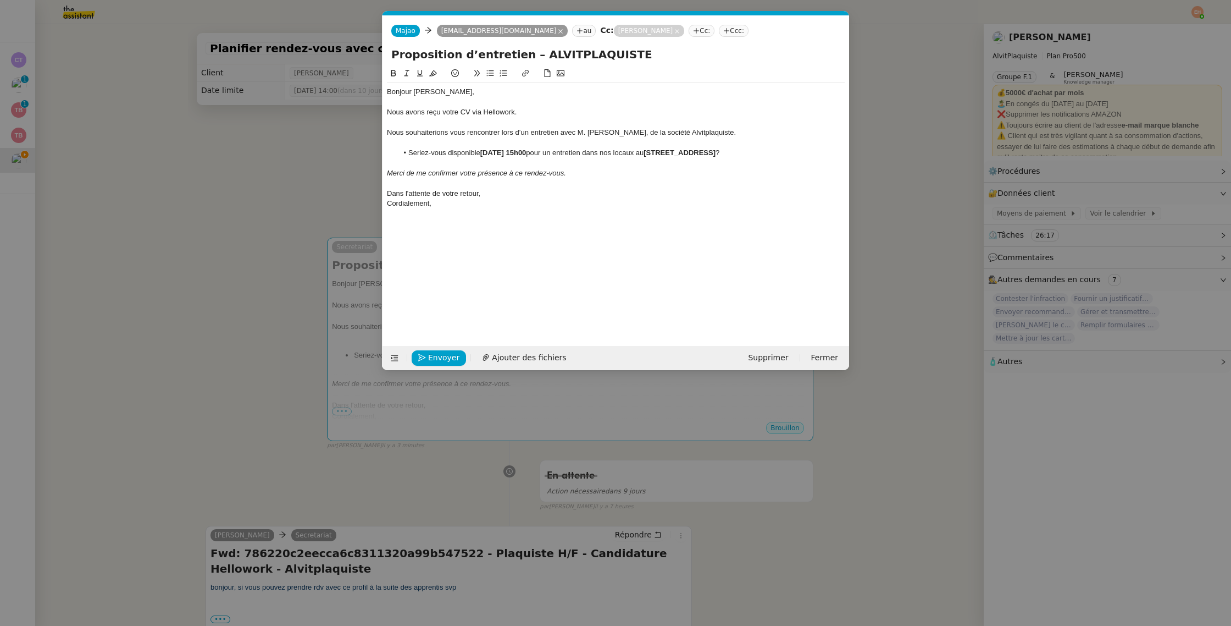
click at [476, 175] on em "Merci de me confirmer votre présence à ce rendez-vous." at bounding box center [476, 173] width 179 height 8
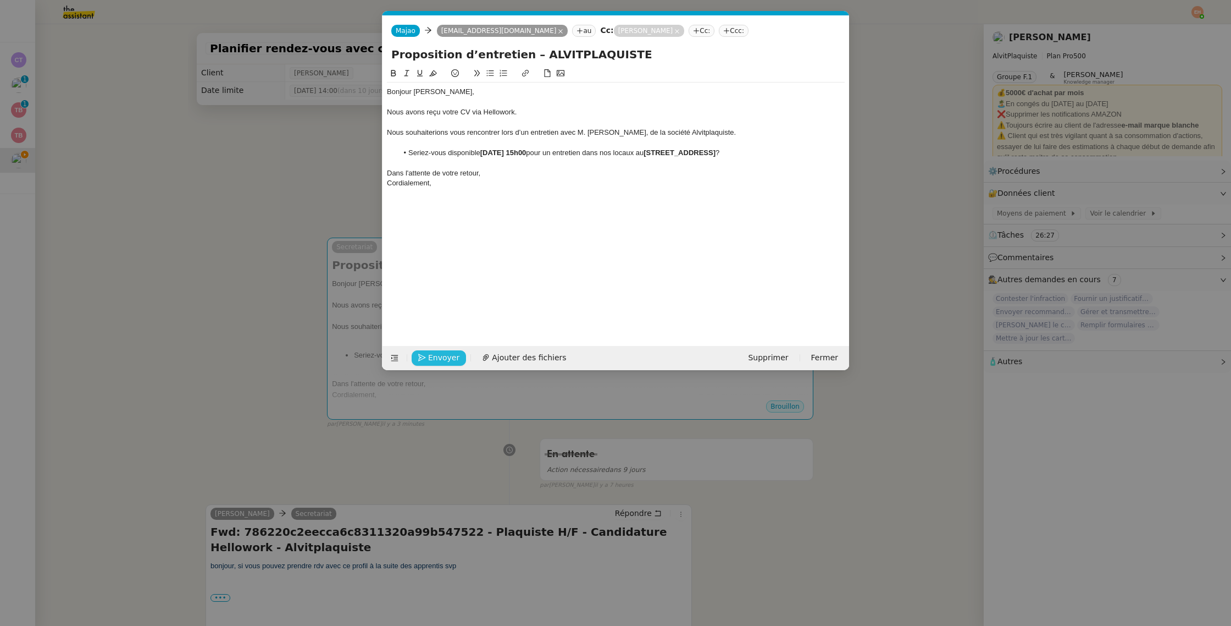
click at [440, 362] on span "Envoyer" at bounding box center [443, 357] width 31 height 13
drag, startPoint x: 440, startPoint y: 362, endPoint x: 630, endPoint y: 54, distance: 362.6
click at [633, 44] on form "Majao Majao aalexis97garcia@gmail.com au Cc: ALVIT PLAQUISTE Cc: Ccc: Propositi…" at bounding box center [615, 192] width 467 height 355
click at [628, 129] on div "Nous souhaiterions vous rencontrer lors d’un entretien avec M. Vitor Alvites, d…" at bounding box center [616, 133] width 458 height 10
click at [624, 132] on div "Nous souhaiterions vous rencontrer lors d’un entretien avec M. Vitor Alvites, d…" at bounding box center [616, 133] width 458 height 10
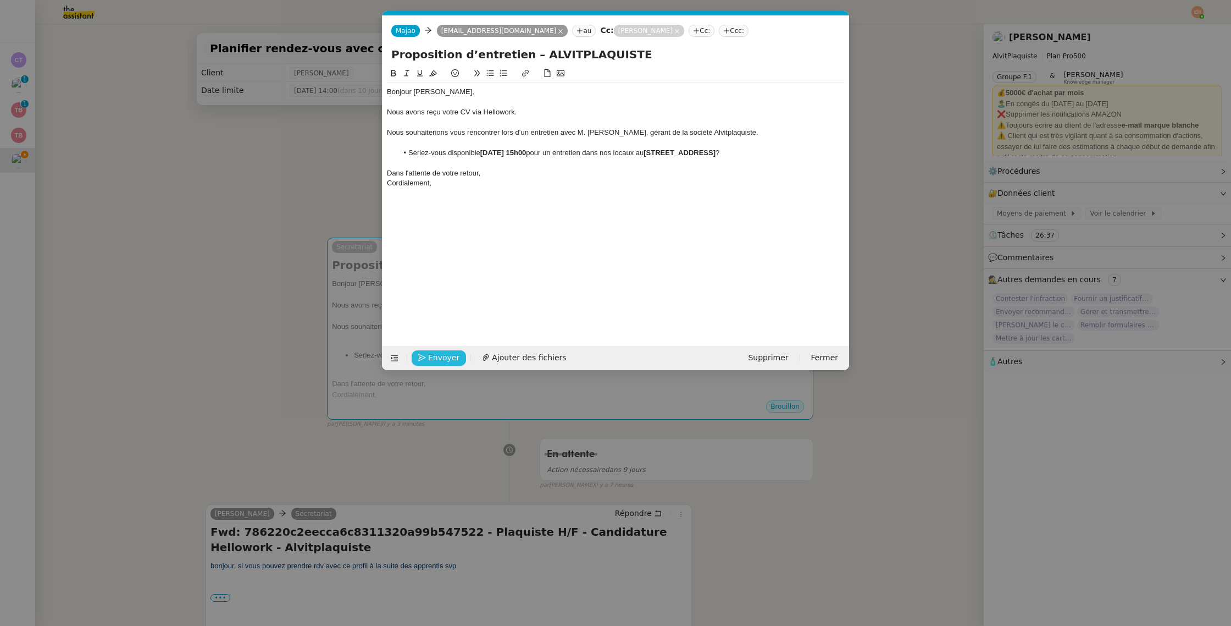
click at [585, 174] on div "Dans l'attente de votre retour," at bounding box center [616, 173] width 458 height 10
click at [432, 354] on span "Envoyer" at bounding box center [443, 357] width 31 height 13
click at [432, 354] on span "Confirmer l'envoi" at bounding box center [461, 357] width 66 height 13
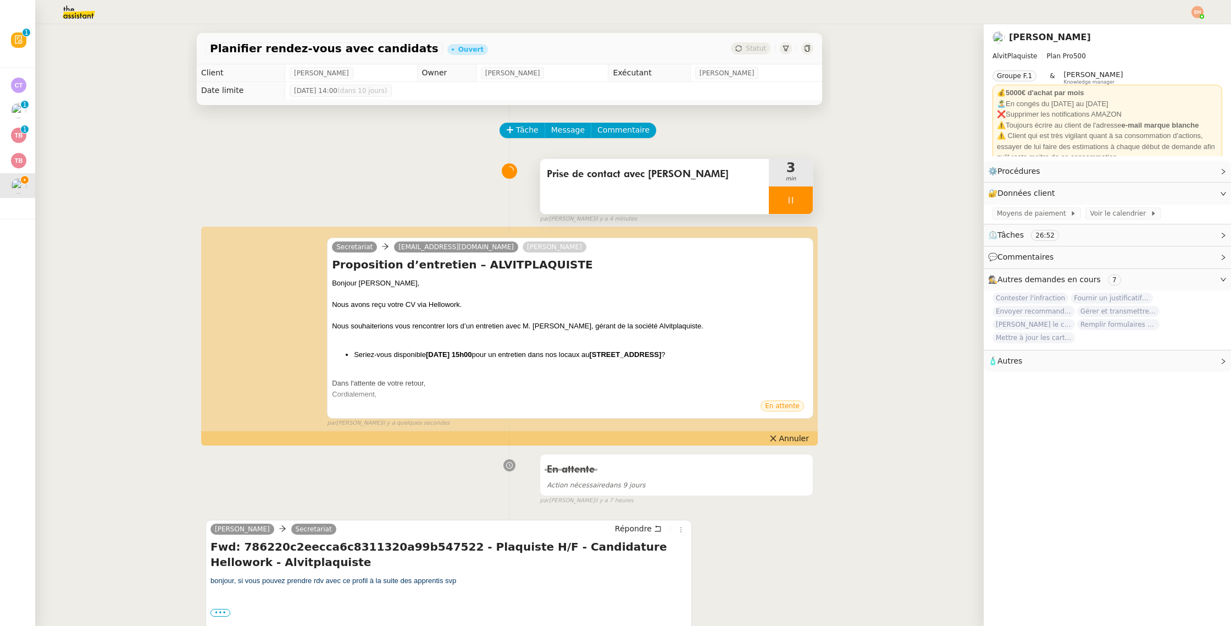
click at [794, 195] on div at bounding box center [791, 199] width 44 height 27
click at [799, 202] on icon at bounding box center [802, 200] width 9 height 9
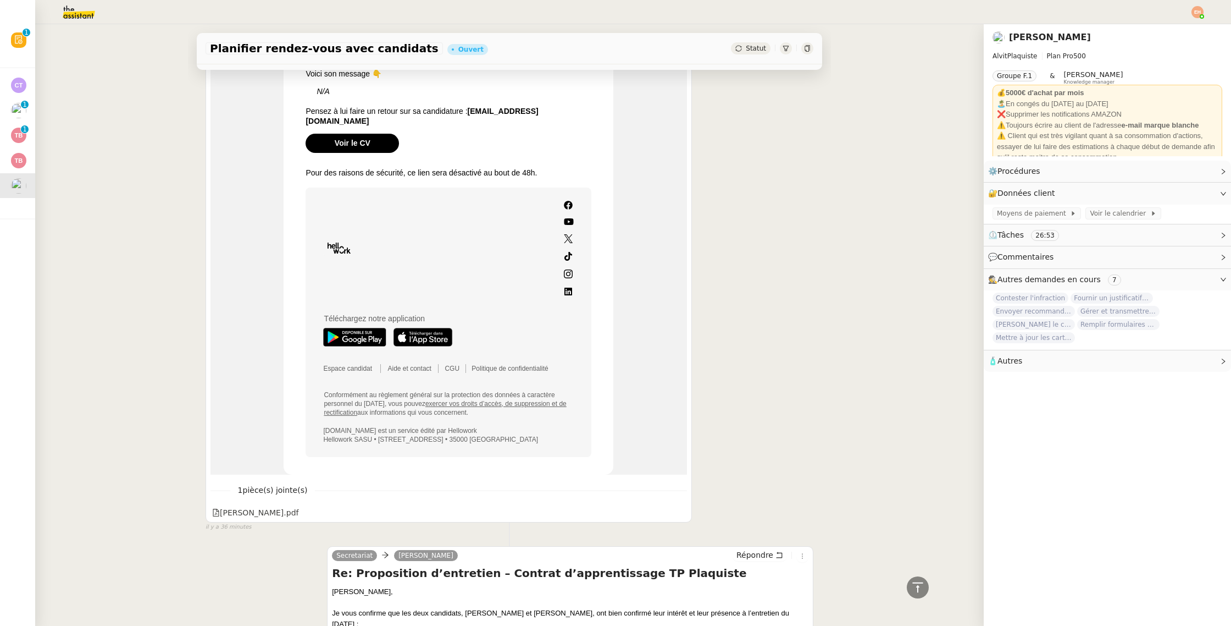
scroll to position [813, 0]
click at [259, 489] on div "1 pièce(s) jointe(s) Cv Garcia Alexis.pdf" at bounding box center [449, 496] width 477 height 45
click at [256, 505] on div "Cv Garcia Alexis.pdf" at bounding box center [255, 511] width 86 height 13
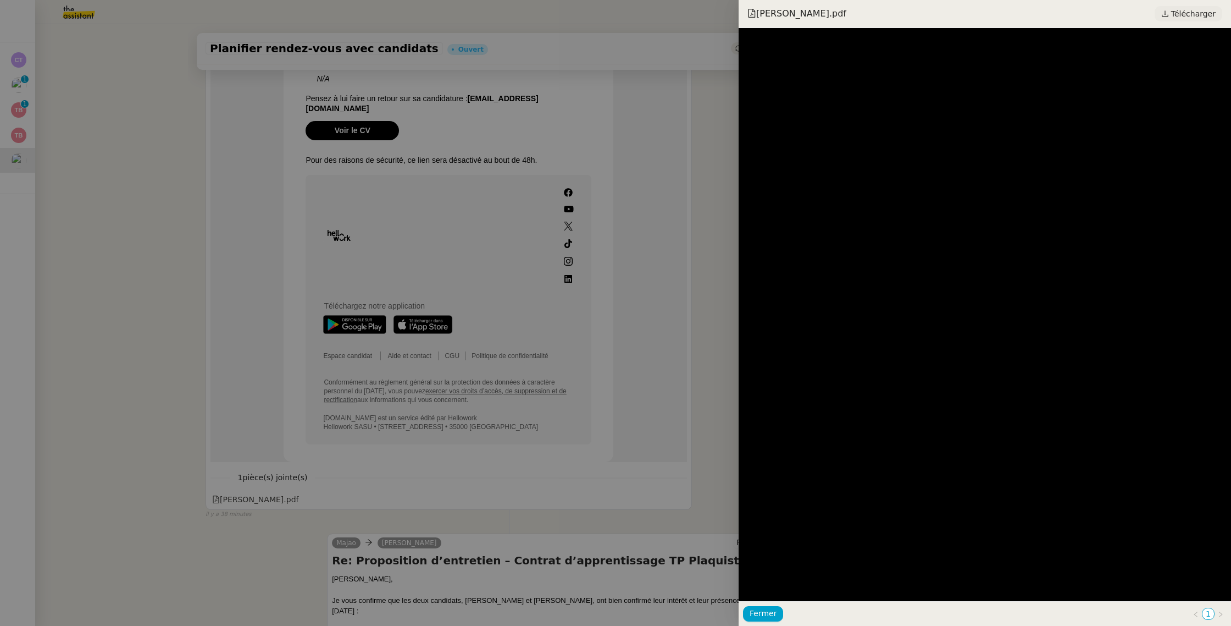
scroll to position [801, 0]
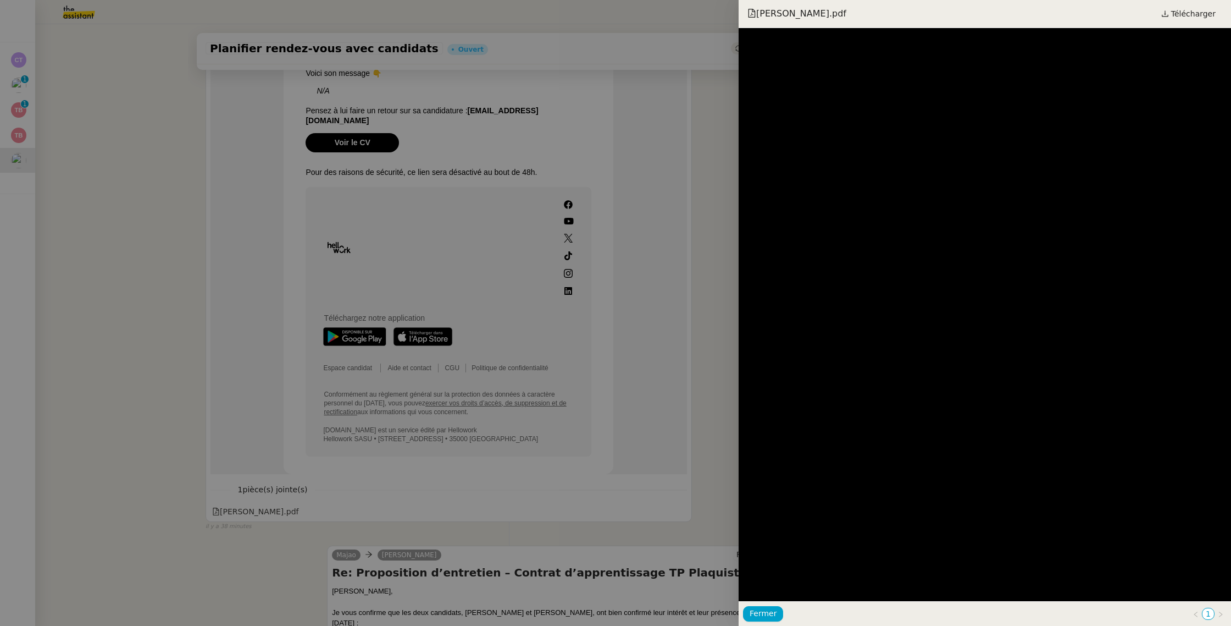
click at [217, 271] on div at bounding box center [615, 313] width 1231 height 626
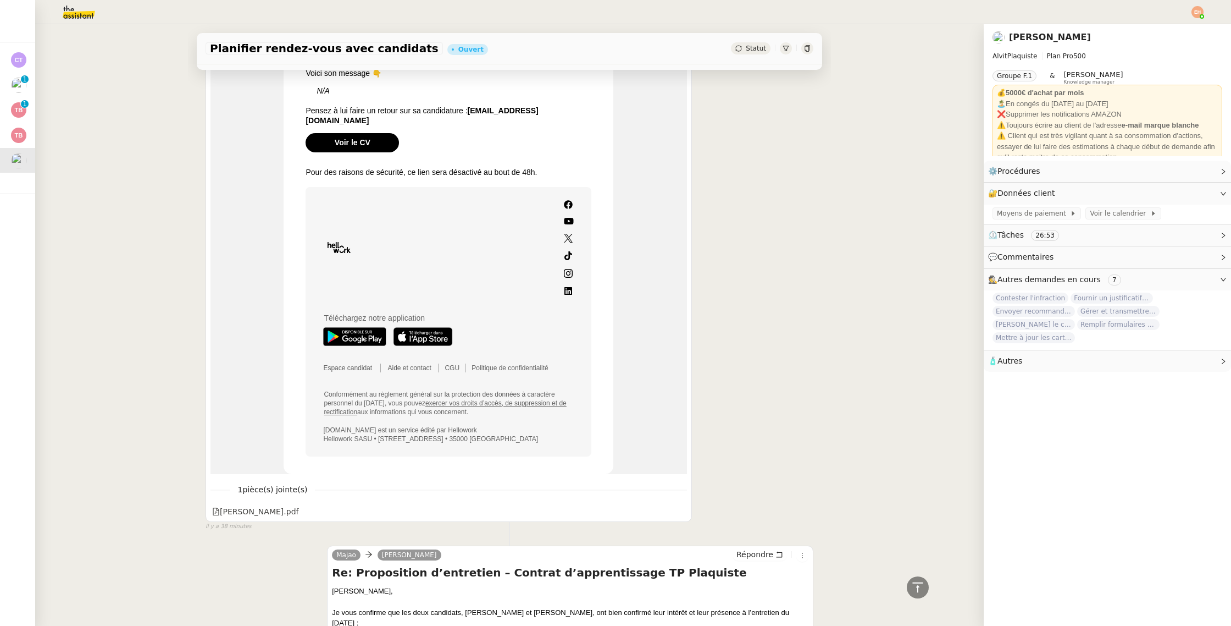
scroll to position [0, 0]
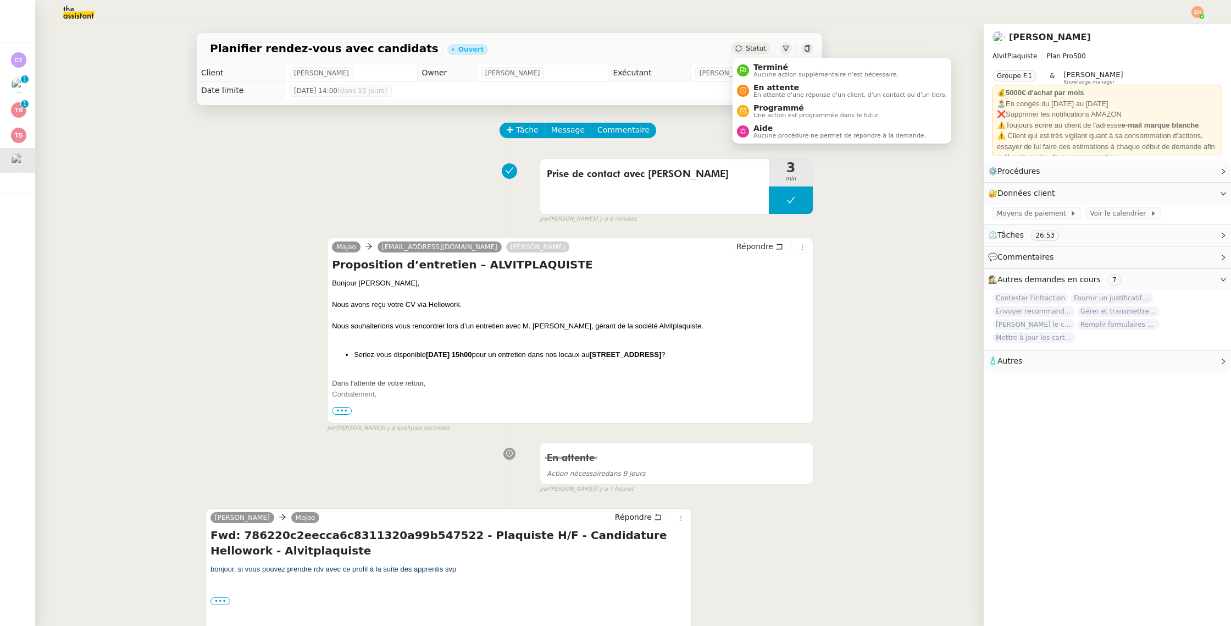
click at [746, 48] on div "Statut" at bounding box center [751, 48] width 40 height 12
click at [763, 90] on span "En attente" at bounding box center [850, 87] width 193 height 9
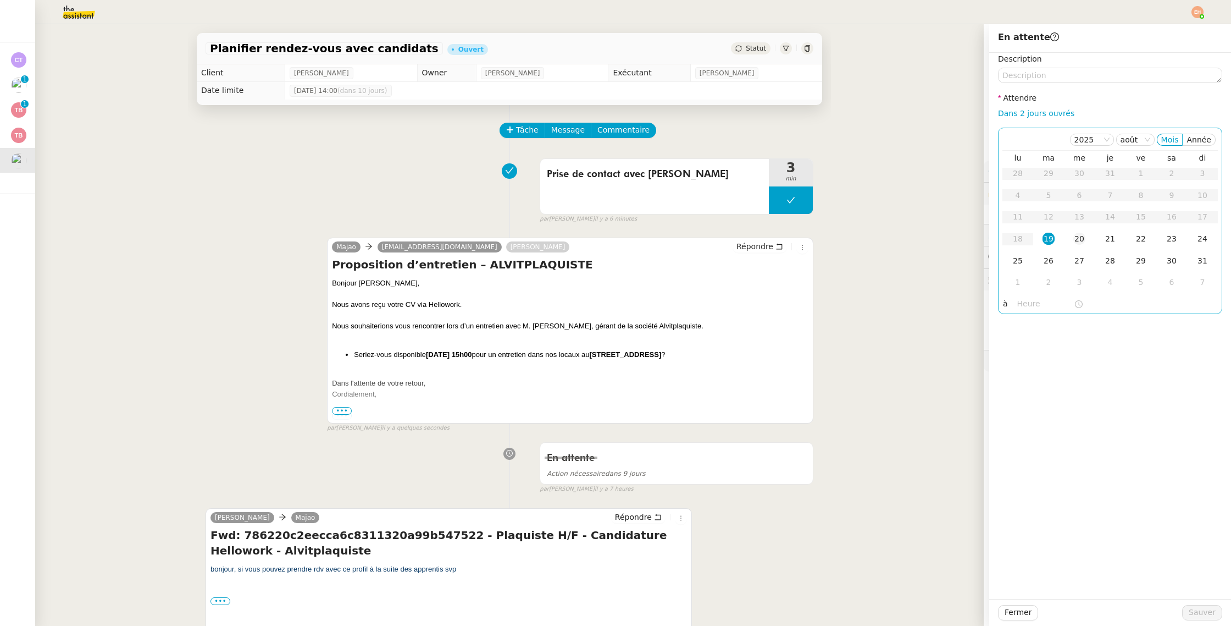
click at [1087, 239] on td "20" at bounding box center [1079, 239] width 31 height 22
click at [1111, 243] on div "21" at bounding box center [1110, 239] width 12 height 12
drag, startPoint x: 1202, startPoint y: 614, endPoint x: 1194, endPoint y: 612, distance: 7.9
click at [1202, 614] on span "Sauver" at bounding box center [1202, 612] width 27 height 13
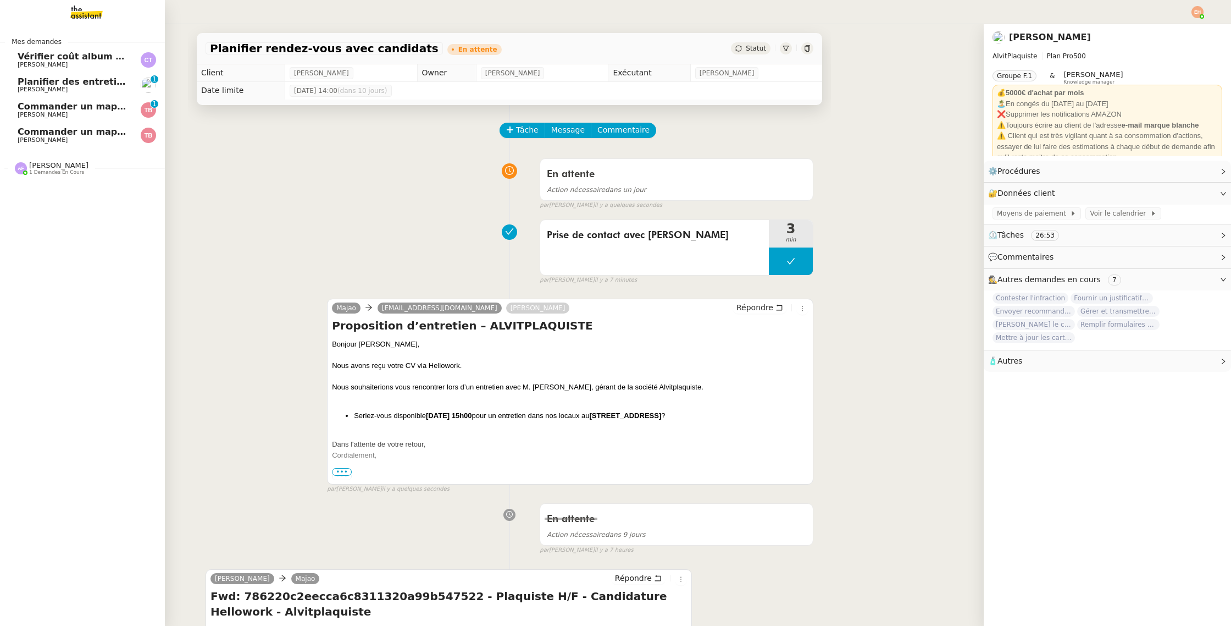
click at [59, 104] on span "Commander un mapping pour Afigec" at bounding box center [108, 106] width 181 height 10
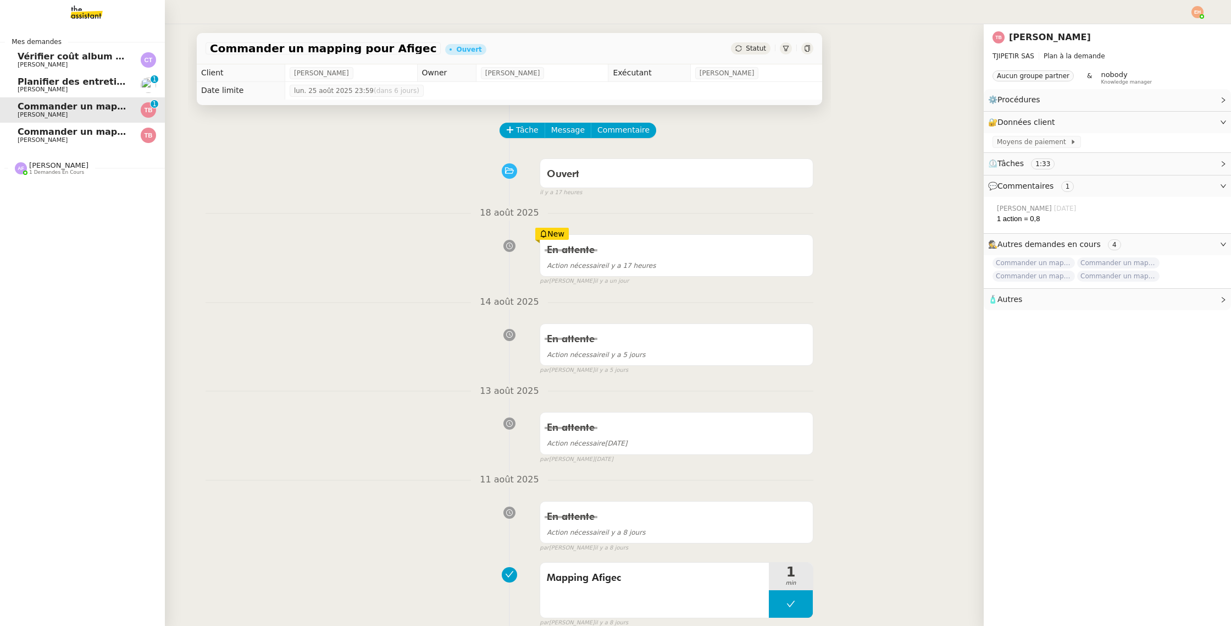
drag, startPoint x: 69, startPoint y: 129, endPoint x: 69, endPoint y: 114, distance: 14.8
click at [69, 129] on span "Commander un mapping pour ACF" at bounding box center [103, 131] width 170 height 10
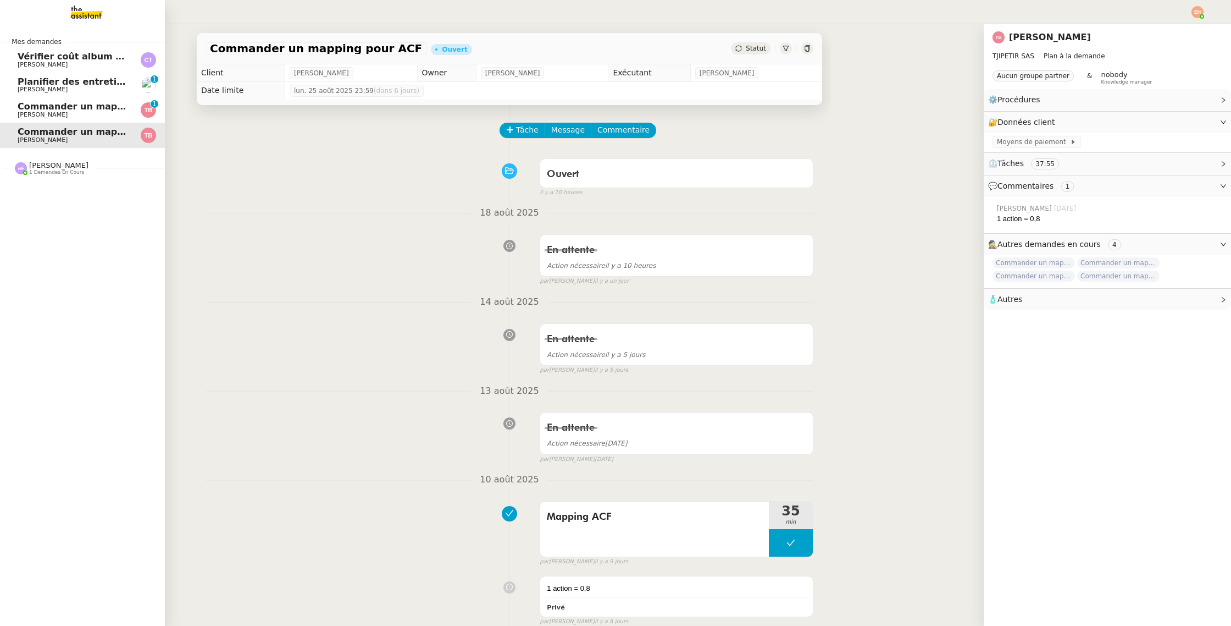
click at [75, 88] on span "Céline MAS" at bounding box center [73, 89] width 111 height 7
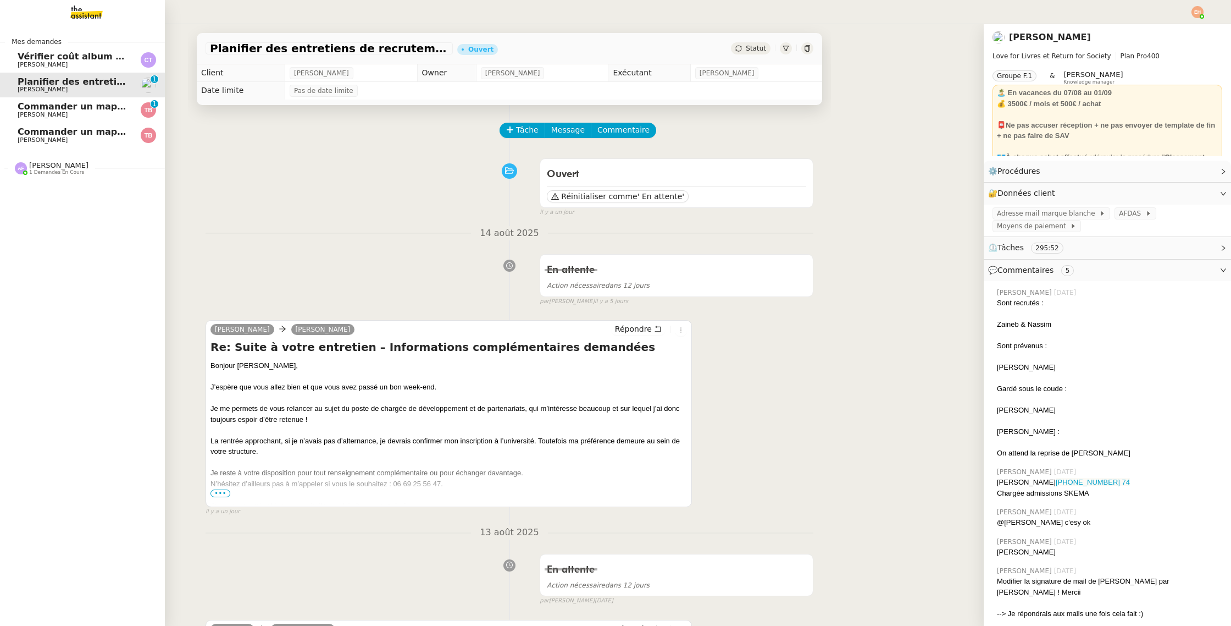
click at [93, 63] on span "Camille TOULOUSE" at bounding box center [73, 65] width 111 height 7
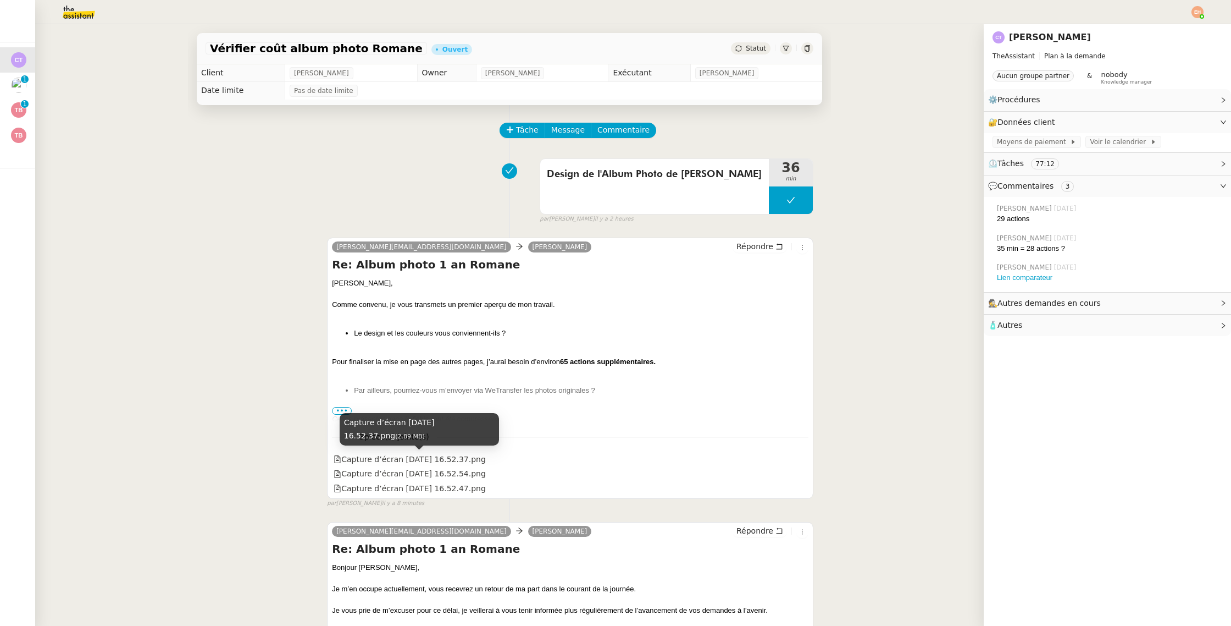
click at [404, 449] on div "Capture d’écran 2025-08-19 à 16.52.37.png (2.89 MB)" at bounding box center [419, 433] width 159 height 40
click at [391, 463] on div "Capture d’écran 2025-08-19 à 16.52.37.png" at bounding box center [410, 459] width 152 height 13
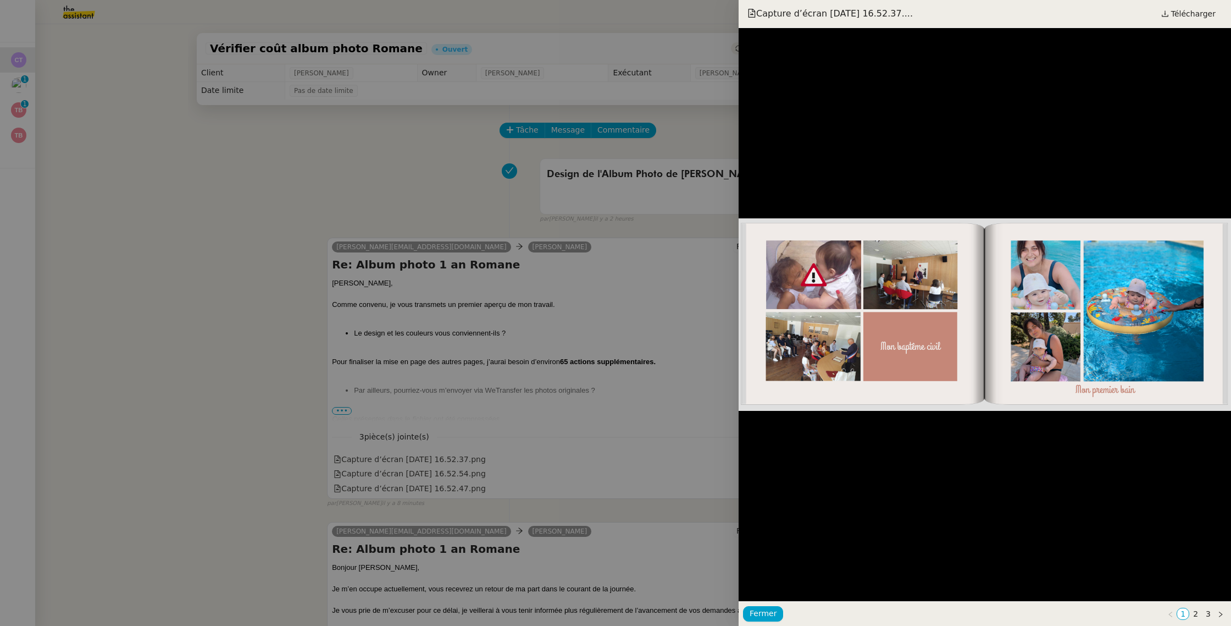
click at [419, 474] on div at bounding box center [615, 313] width 1231 height 626
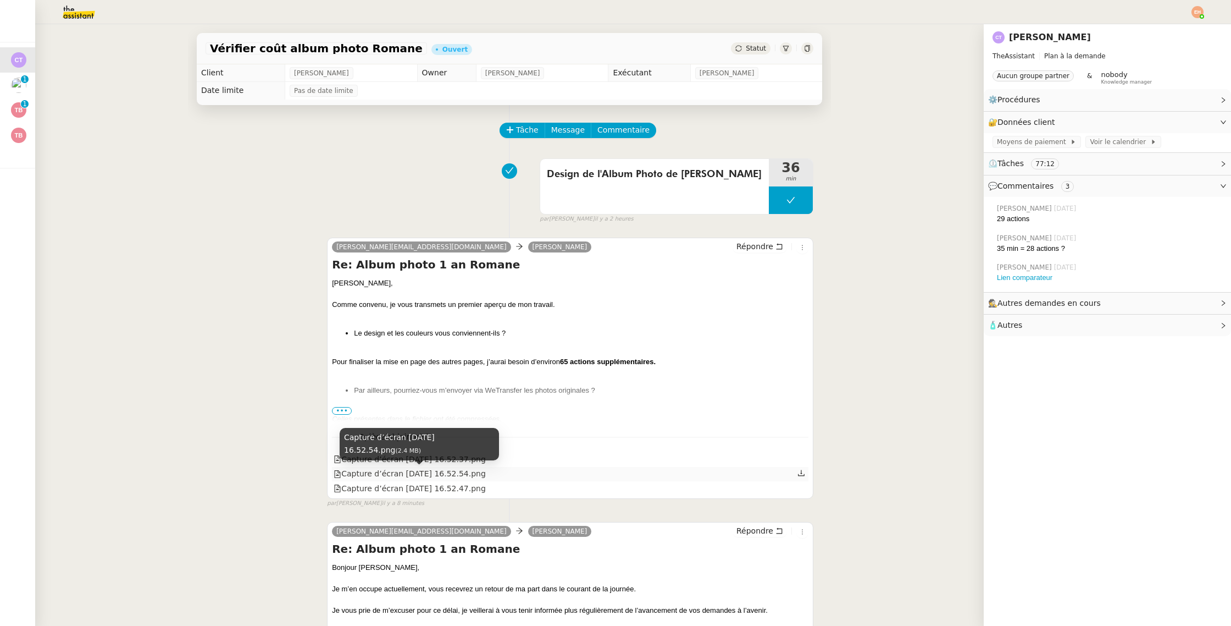
click at [427, 472] on div "Capture d’écran 2025-08-19 à 16.52.54.png" at bounding box center [410, 473] width 152 height 13
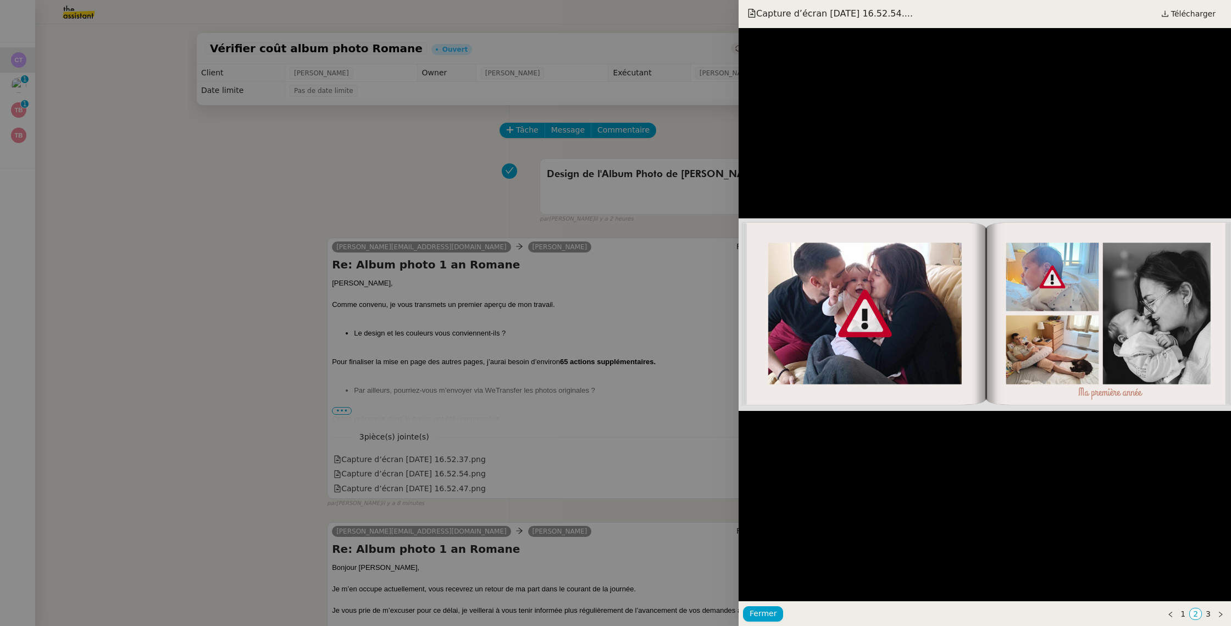
click at [427, 488] on div at bounding box center [615, 313] width 1231 height 626
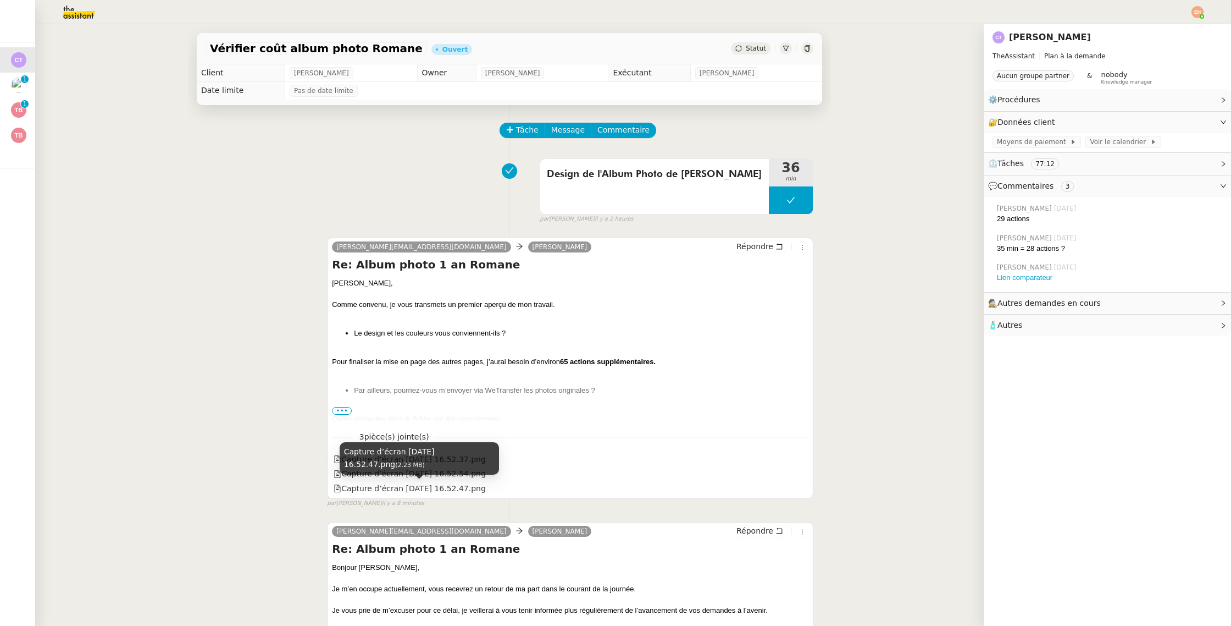
click at [427, 488] on div "Capture d’écran 2025-08-19 à 16.52.47.png" at bounding box center [410, 488] width 152 height 13
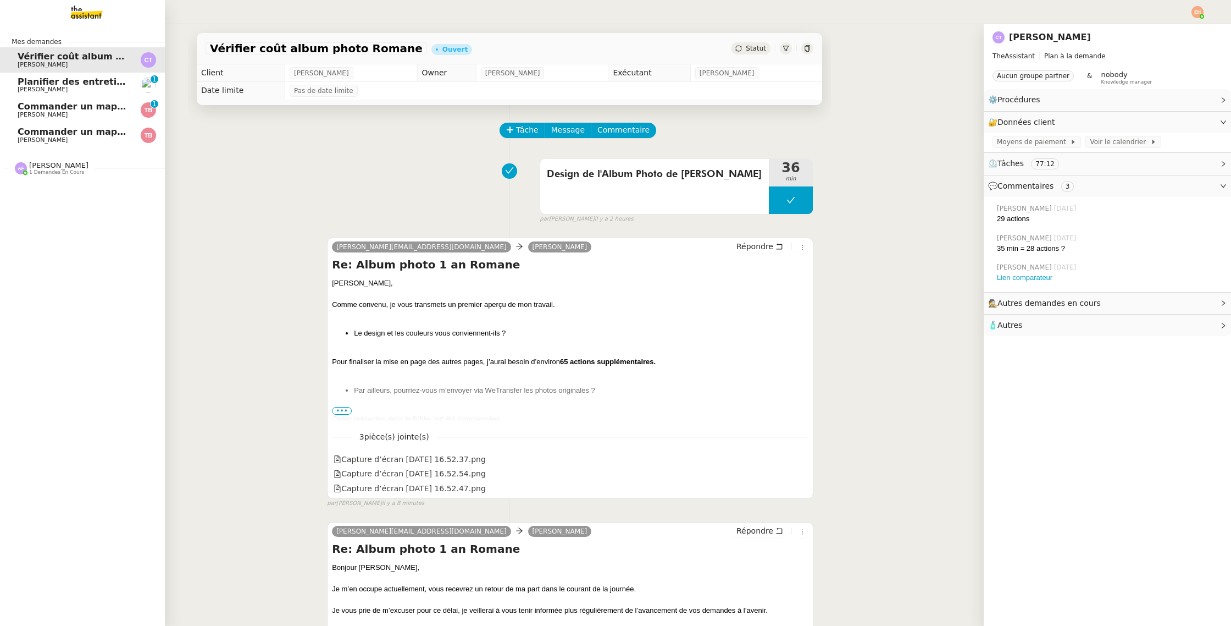
click at [56, 90] on span "Céline MAS" at bounding box center [73, 89] width 111 height 7
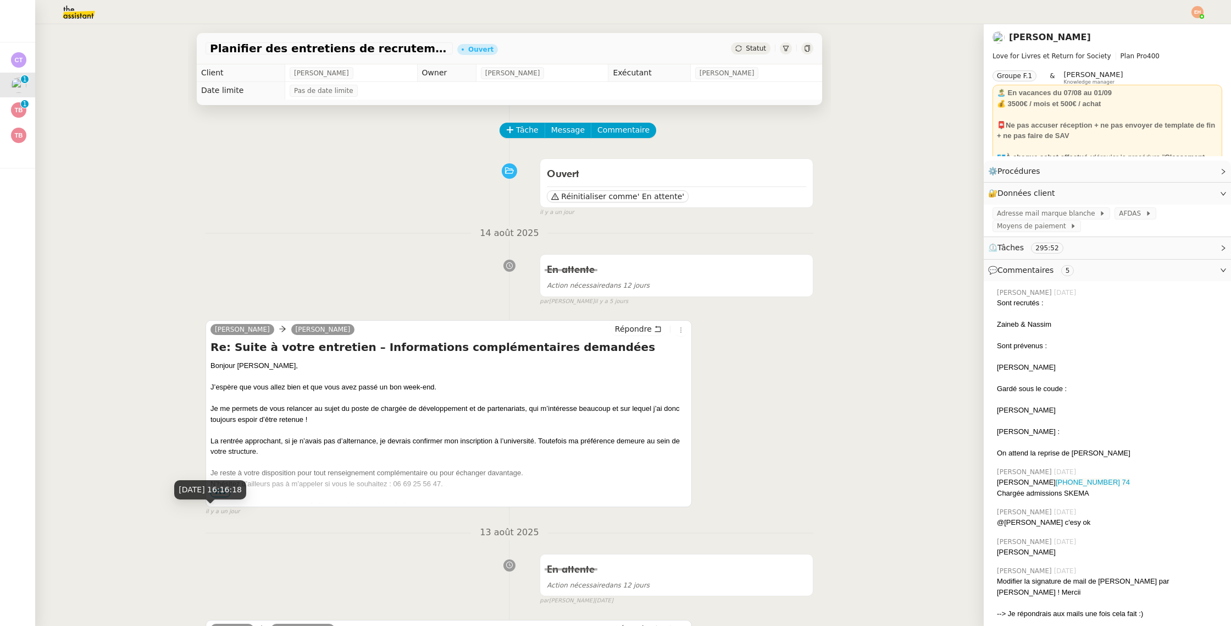
click at [227, 499] on div "18 août 2025, 16:16:18" at bounding box center [210, 493] width 72 height 27
click at [223, 494] on span "•••" at bounding box center [221, 493] width 20 height 8
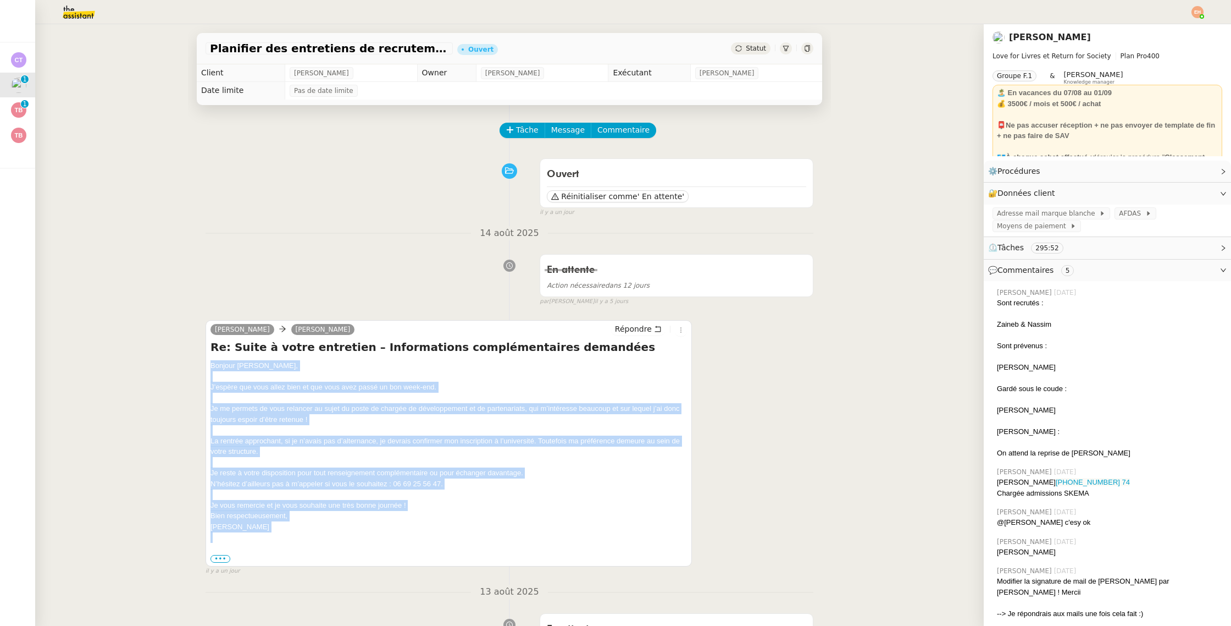
drag, startPoint x: 283, startPoint y: 539, endPoint x: 208, endPoint y: 366, distance: 188.3
click at [208, 366] on div "Laura Scott Olivia Répondre Re: Suite à votre entretien – Informations compléme…" at bounding box center [449, 443] width 486 height 246
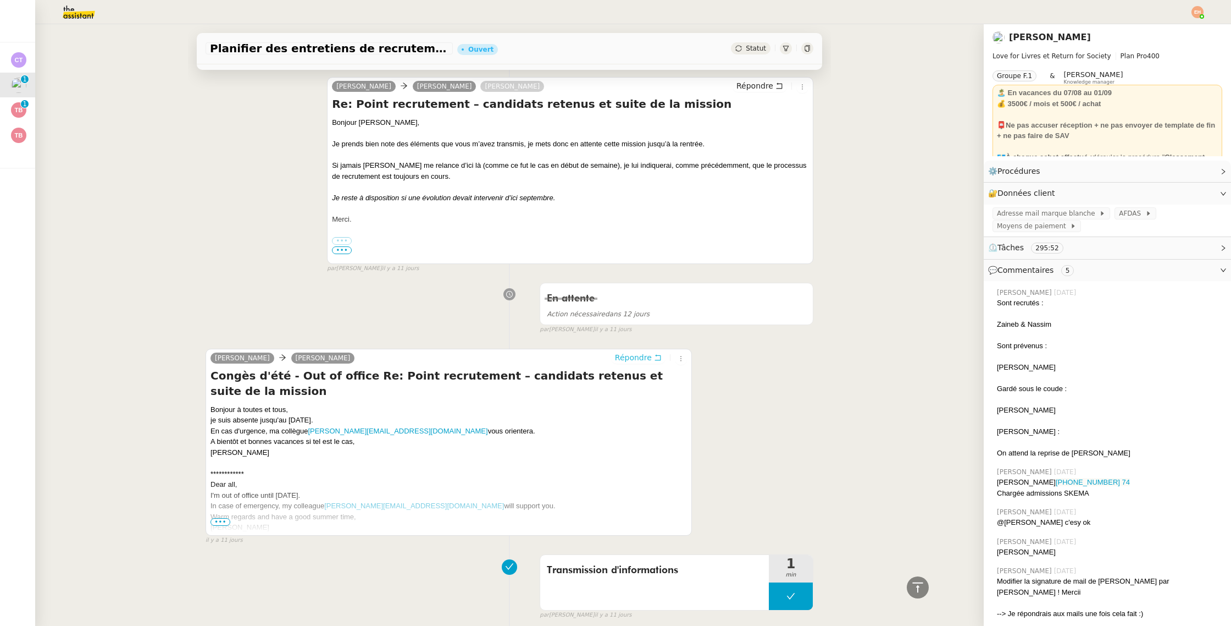
scroll to position [1201, 0]
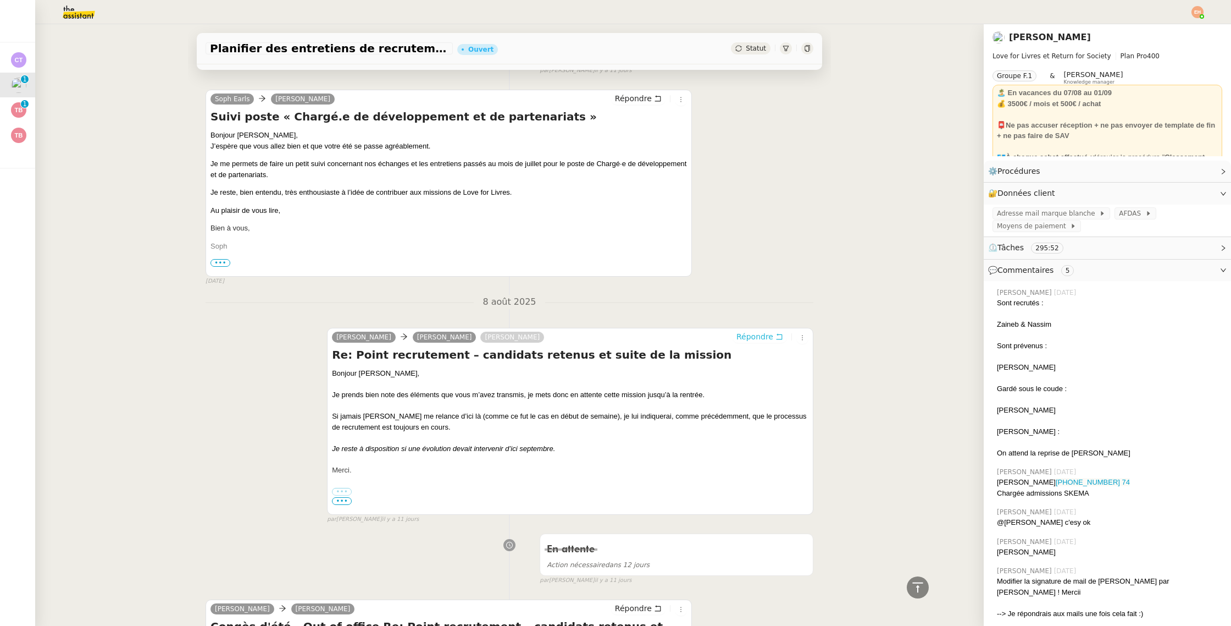
click at [766, 333] on span "Répondre" at bounding box center [755, 336] width 37 height 11
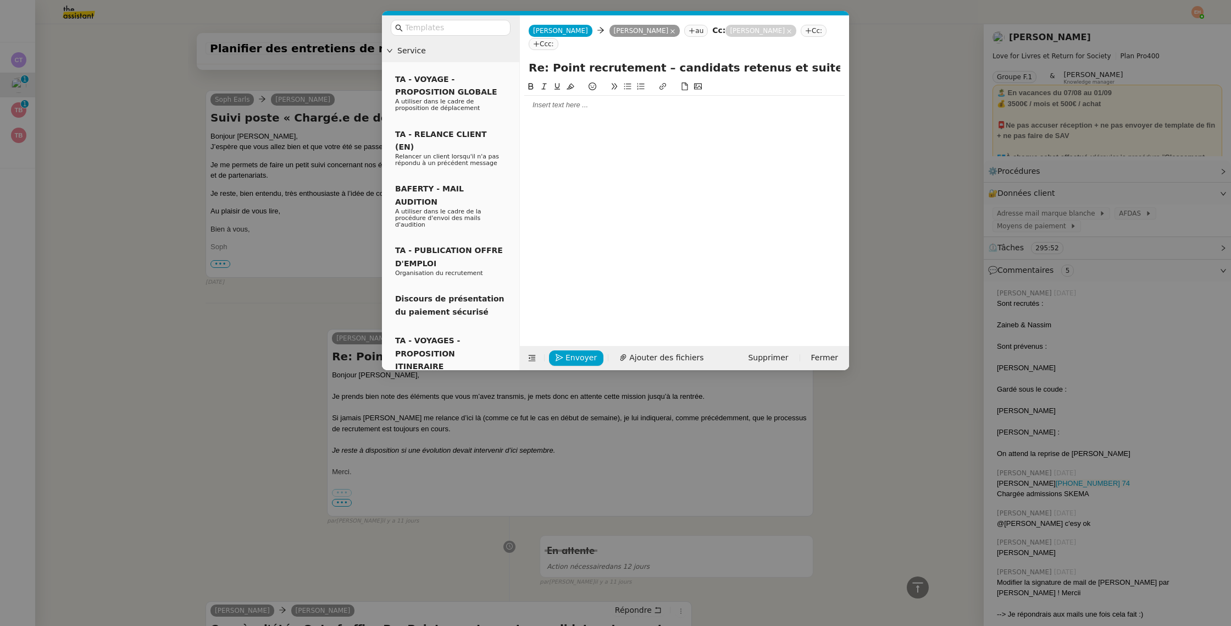
scroll to position [1287, 0]
click at [568, 100] on div at bounding box center [684, 105] width 320 height 10
click at [349, 193] on nz-modal-container "Service TA - VOYAGE - PROPOSITION GLOBALE A utiliser dans le cadre de propositi…" at bounding box center [615, 313] width 1231 height 626
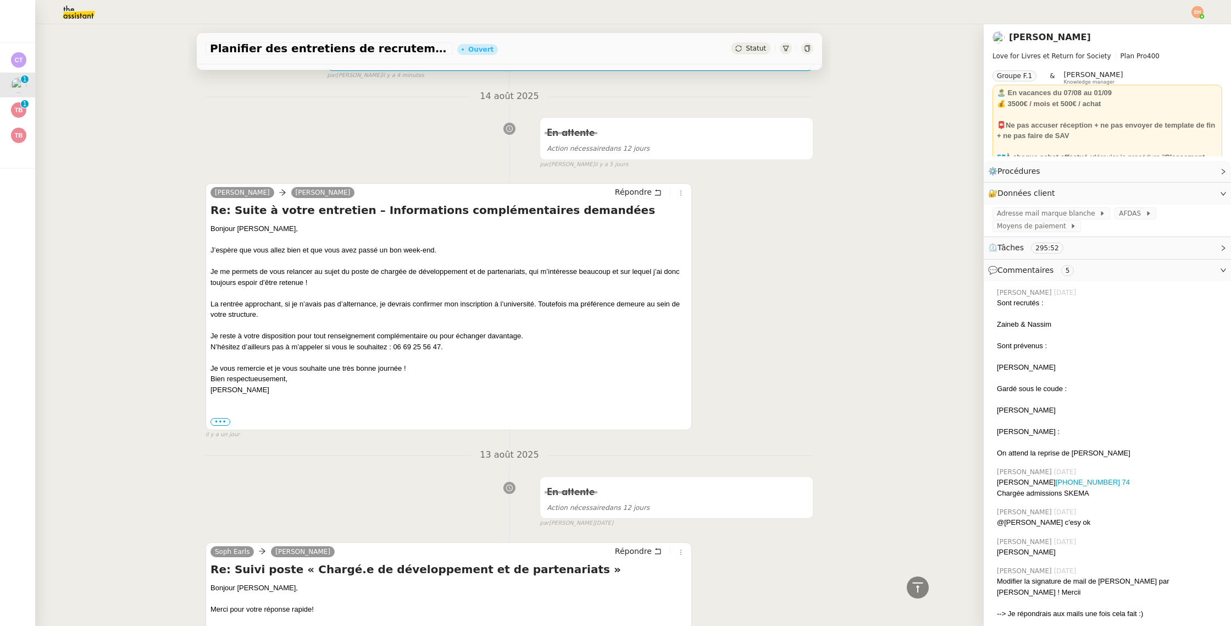
scroll to position [0, 0]
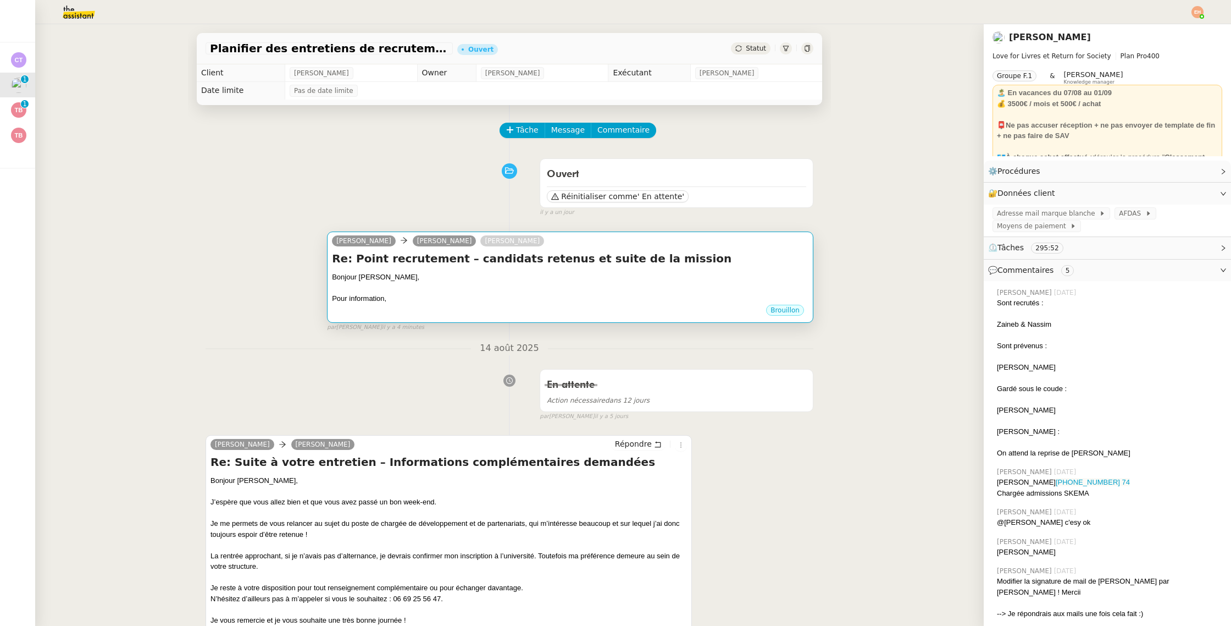
click at [462, 264] on h4 "Re: Point recrutement – candidats retenus et suite de la mission" at bounding box center [570, 258] width 477 height 15
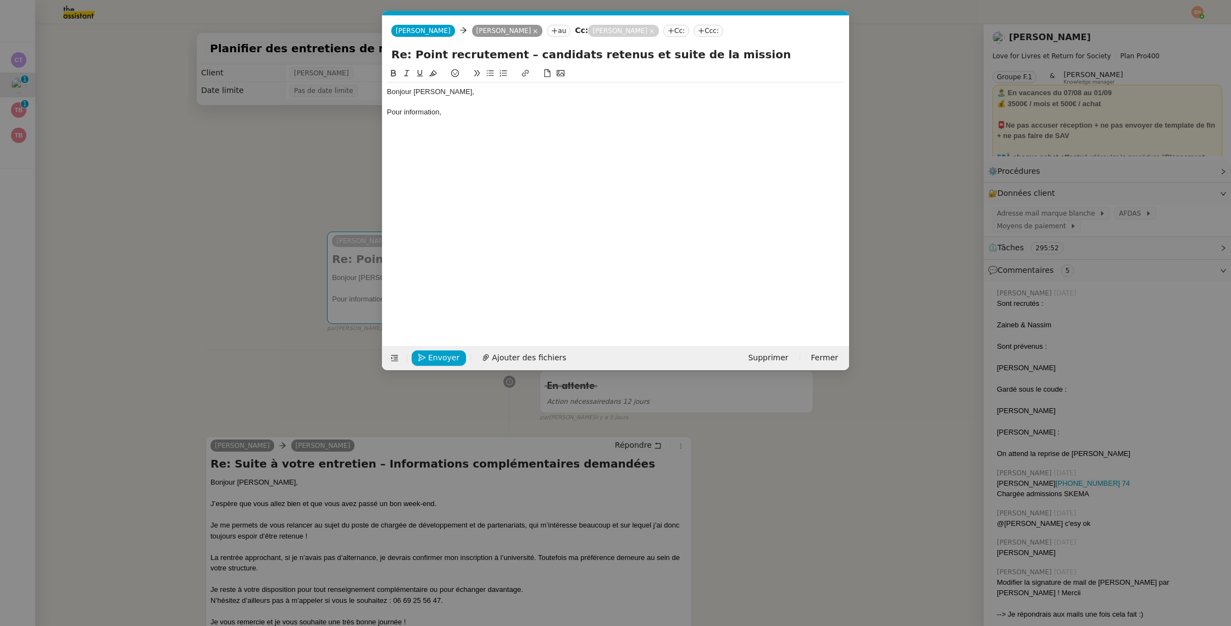
scroll to position [0, 23]
click at [490, 110] on div "Pour information," at bounding box center [616, 112] width 458 height 10
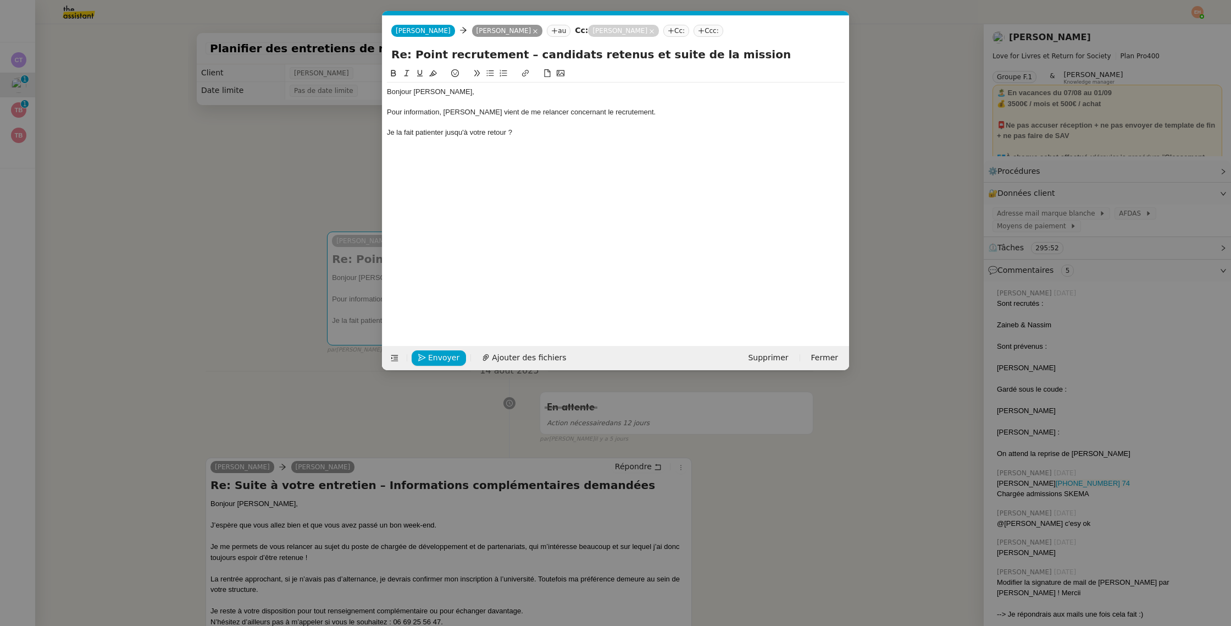
click at [491, 71] on icon at bounding box center [490, 73] width 8 height 8
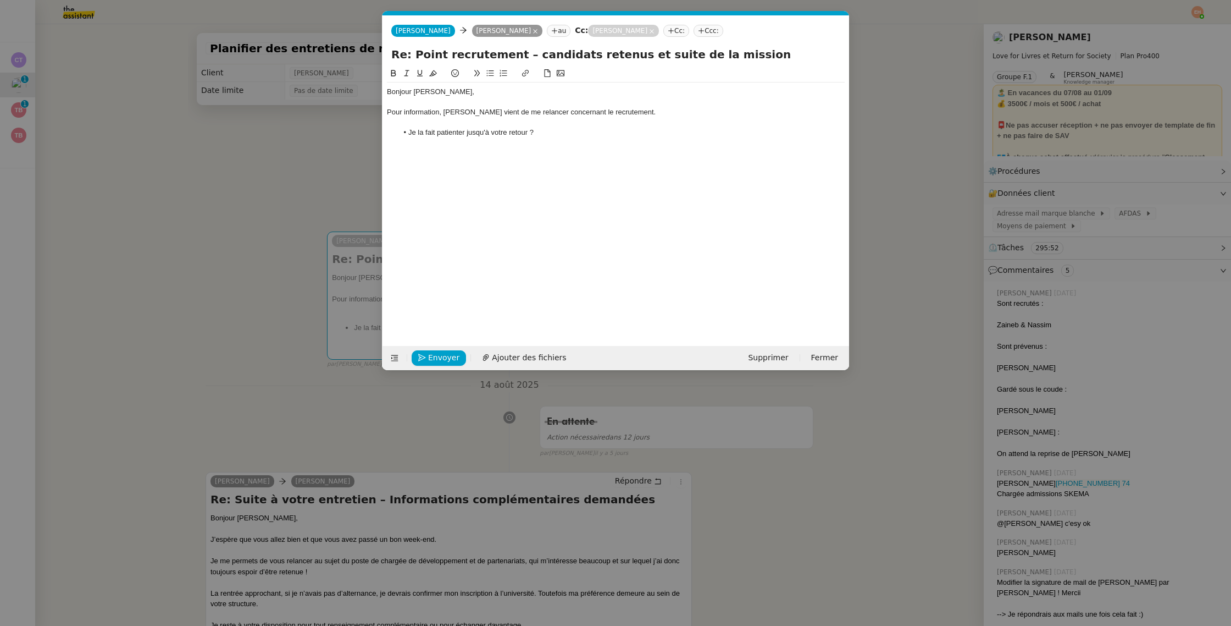
click at [433, 135] on li "Je la fait patienter jusqu'à votre retour ?" at bounding box center [621, 133] width 447 height 10
click at [428, 134] on li "Je la fait patienter jusqu'à votre retour ?" at bounding box center [621, 133] width 447 height 10
click at [0, 0] on lt-span "fai s" at bounding box center [0, 0] width 0 height 0
click at [607, 131] on li "Je la fais patienter jusqu'à votre retour ?" at bounding box center [621, 133] width 447 height 10
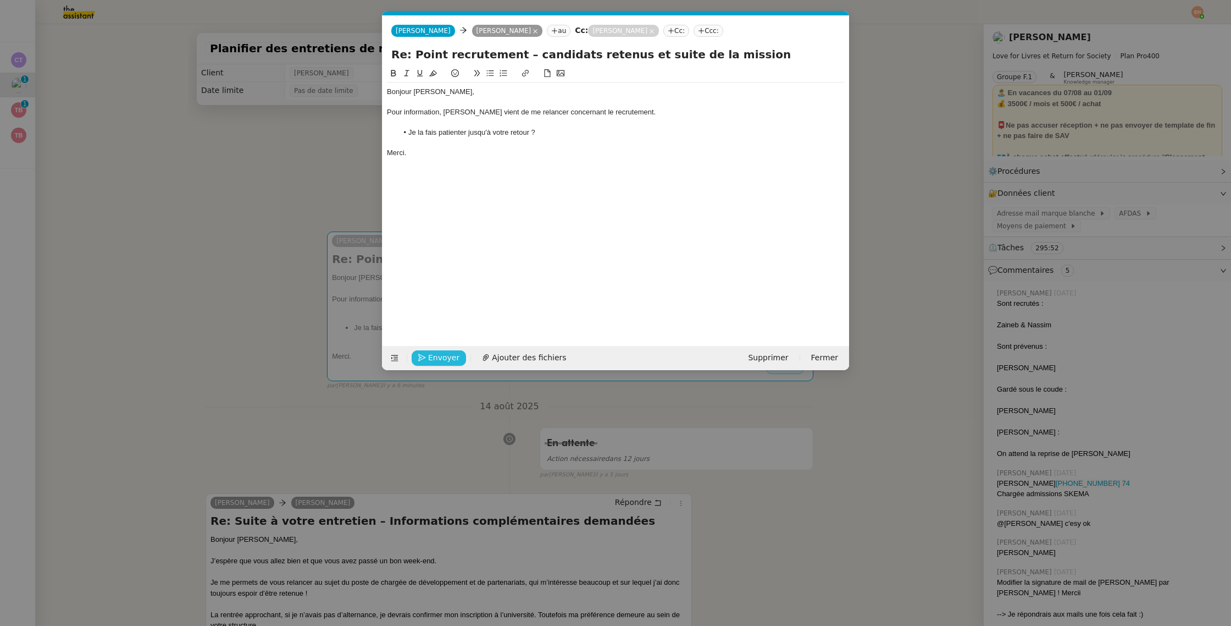
click at [440, 358] on span "Envoyer" at bounding box center [443, 357] width 31 height 13
click at [440, 358] on span "Confirmer l'envoi" at bounding box center [461, 357] width 66 height 13
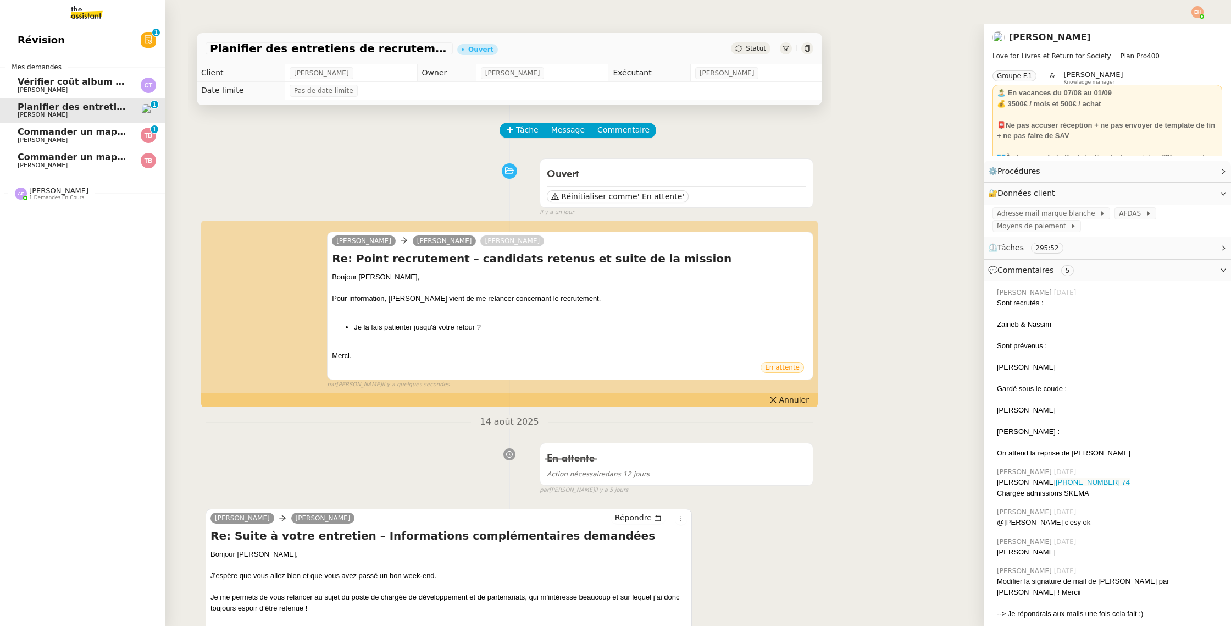
click at [85, 87] on span "Camille TOULOUSE" at bounding box center [73, 90] width 111 height 7
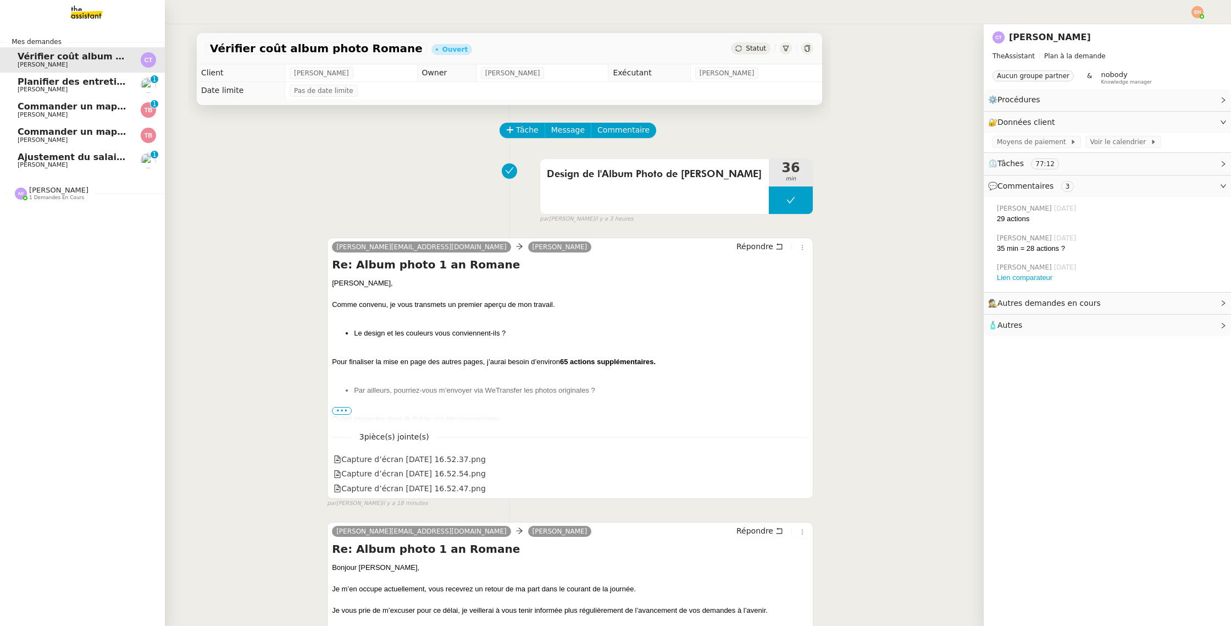
click at [115, 158] on span "Ajustement du salaire Payfit - [PERSON_NAME]" at bounding box center [134, 157] width 232 height 10
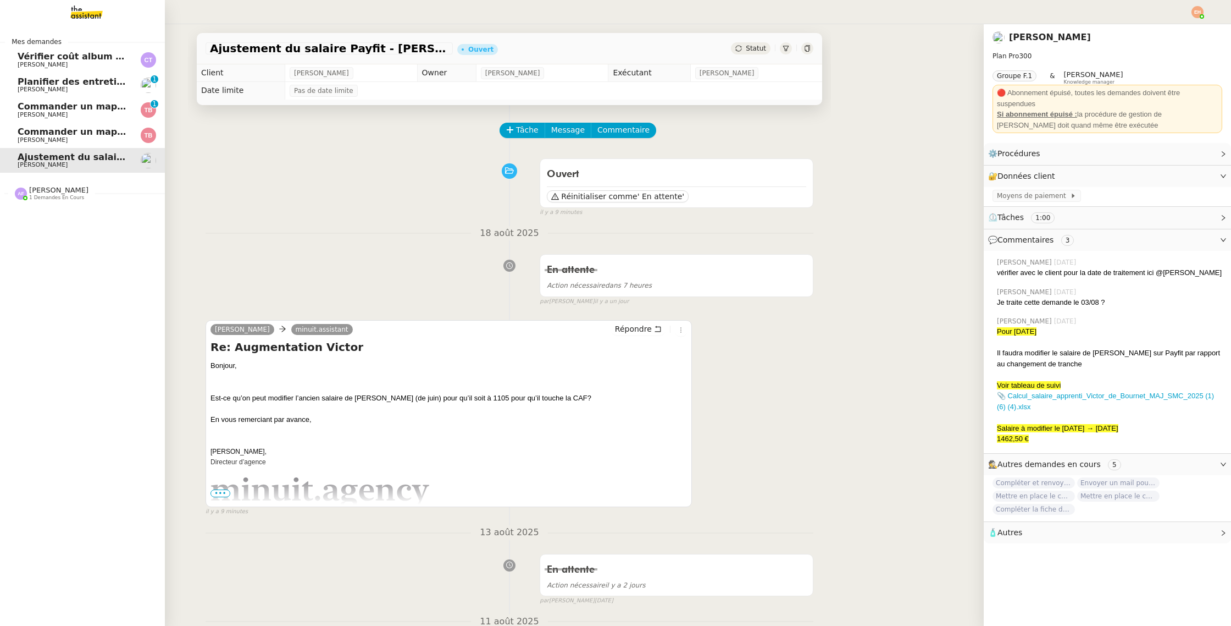
click at [31, 90] on span "Céline MAS" at bounding box center [43, 89] width 50 height 7
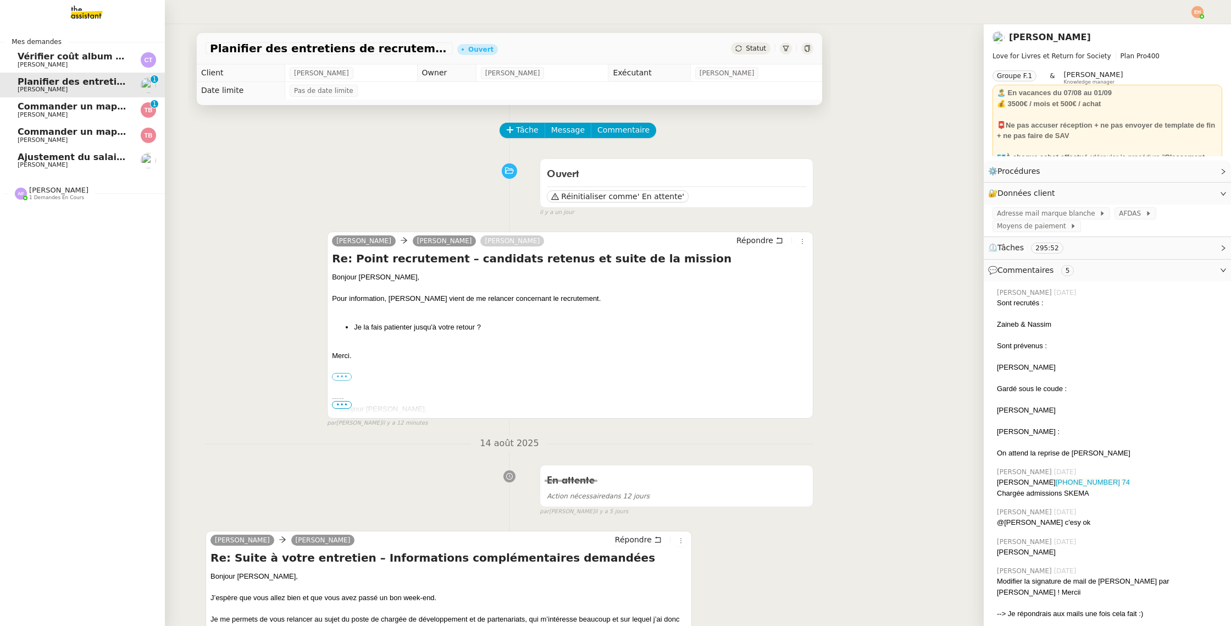
click at [42, 56] on span "Vérifier coût album photo Romane" at bounding box center [103, 56] width 170 height 10
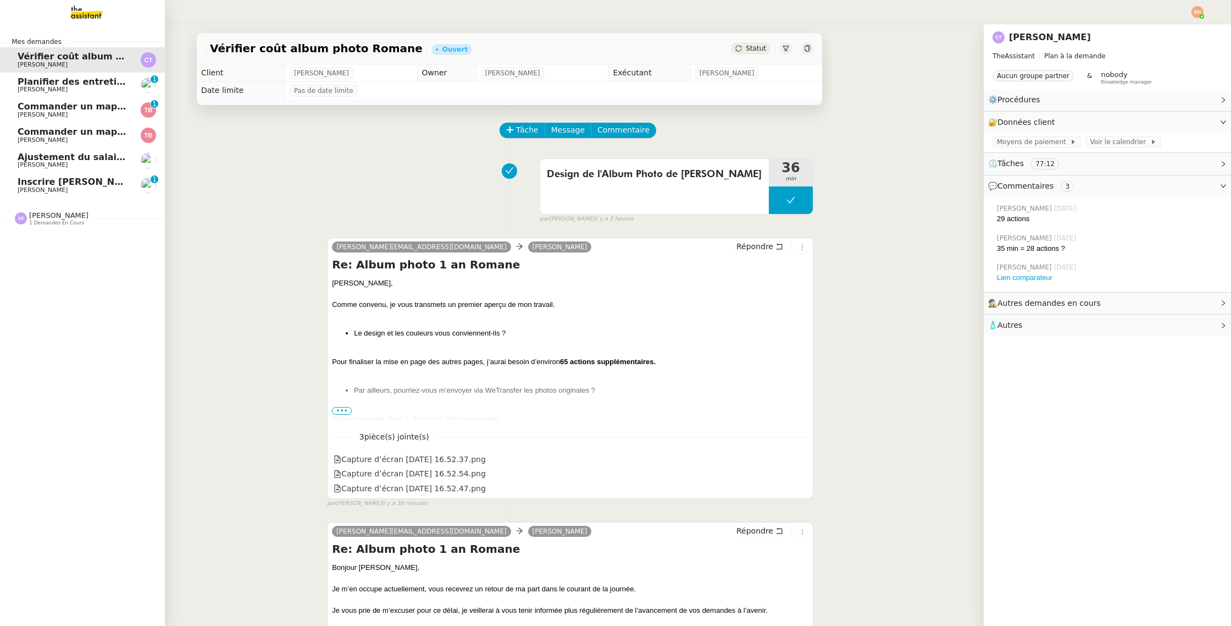
click at [65, 185] on span "Inscrire Jacques TIROT sur Payfit et Swile" at bounding box center [153, 181] width 271 height 10
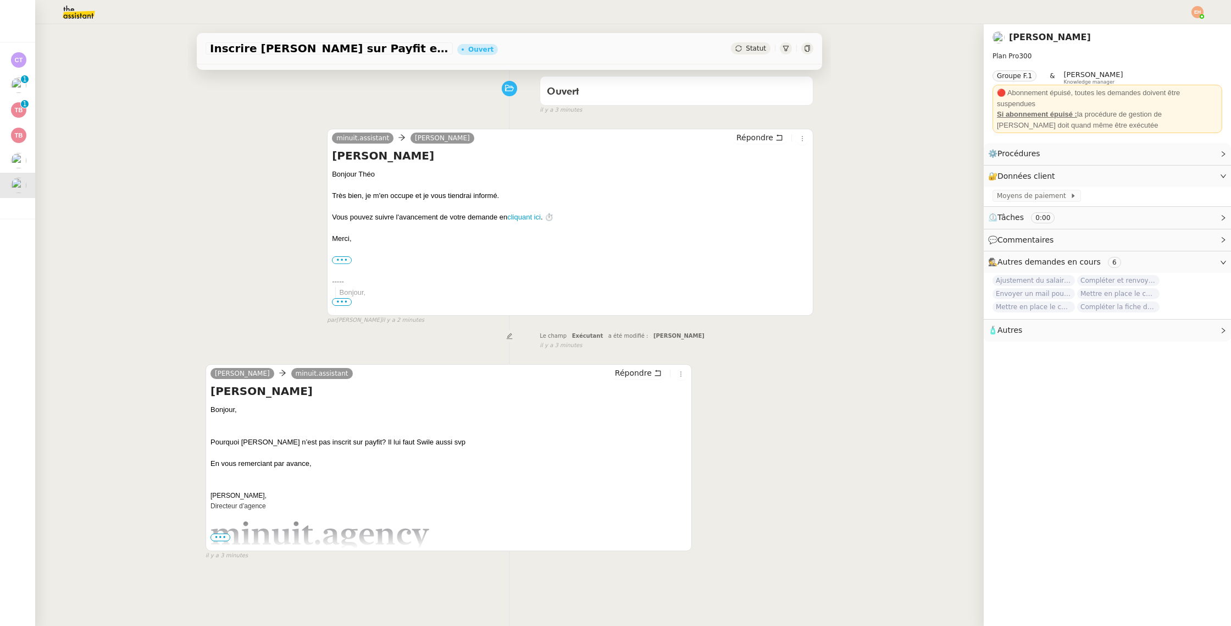
scroll to position [140, 0]
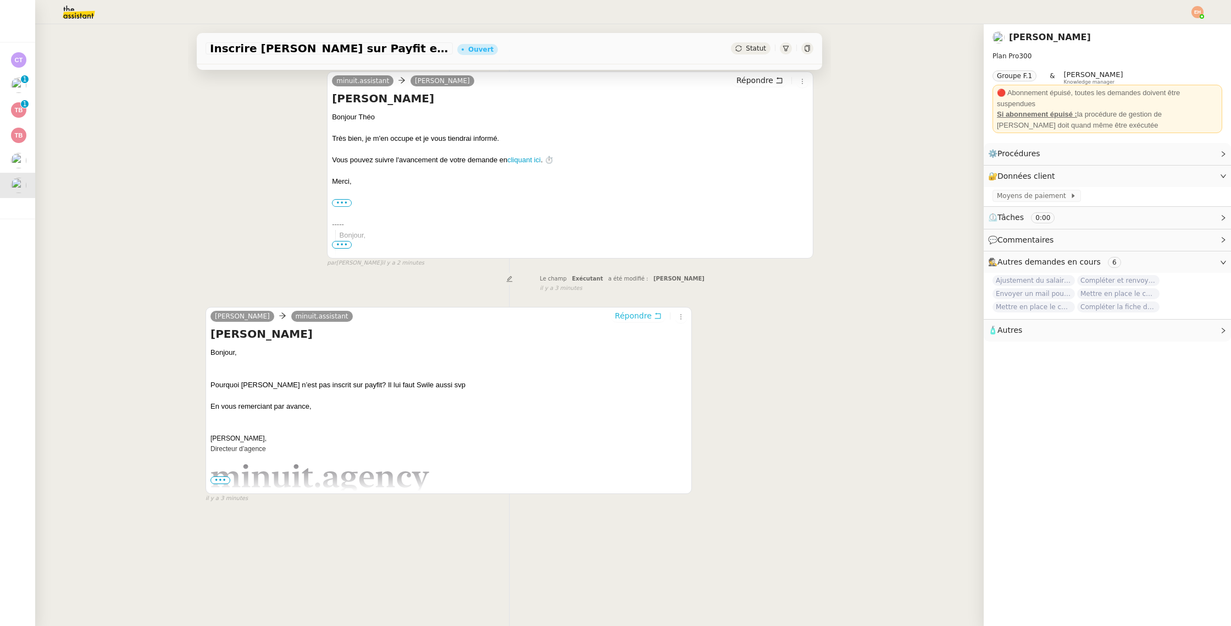
click at [632, 312] on span "Répondre" at bounding box center [633, 315] width 37 height 11
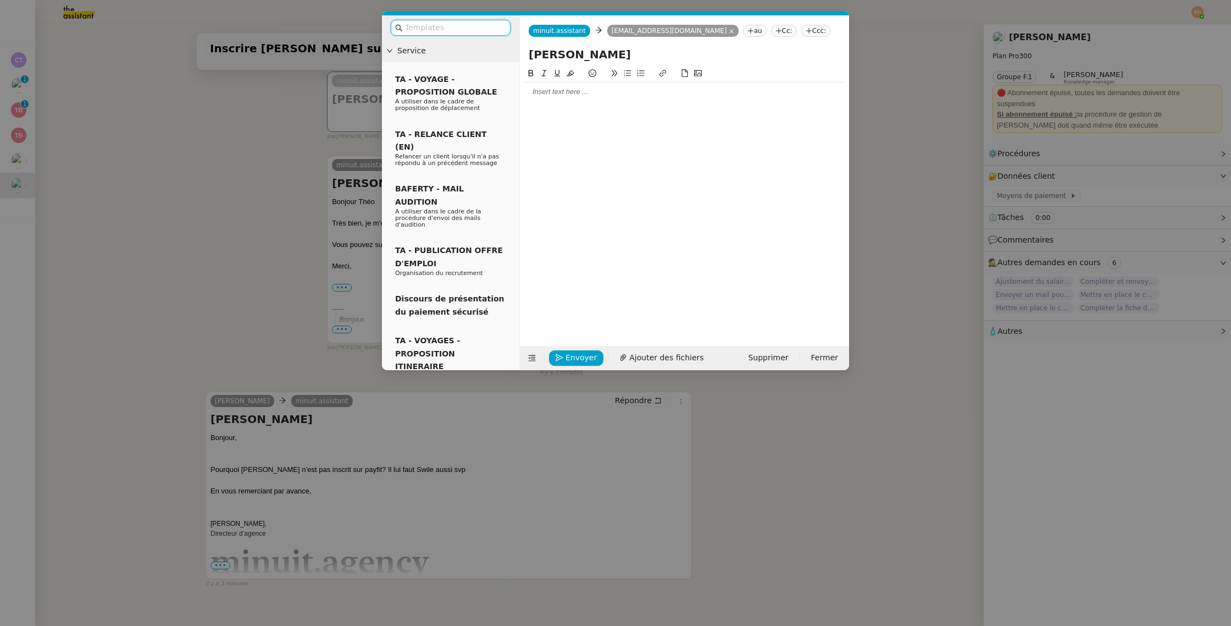
click at [617, 105] on div at bounding box center [684, 198] width 320 height 262
drag, startPoint x: 239, startPoint y: 284, endPoint x: 375, endPoint y: 397, distance: 178.0
click at [239, 284] on nz-modal-container "Service TA - VOYAGE - PROPOSITION GLOBALE A utiliser dans le cadre de propositi…" at bounding box center [615, 313] width 1231 height 626
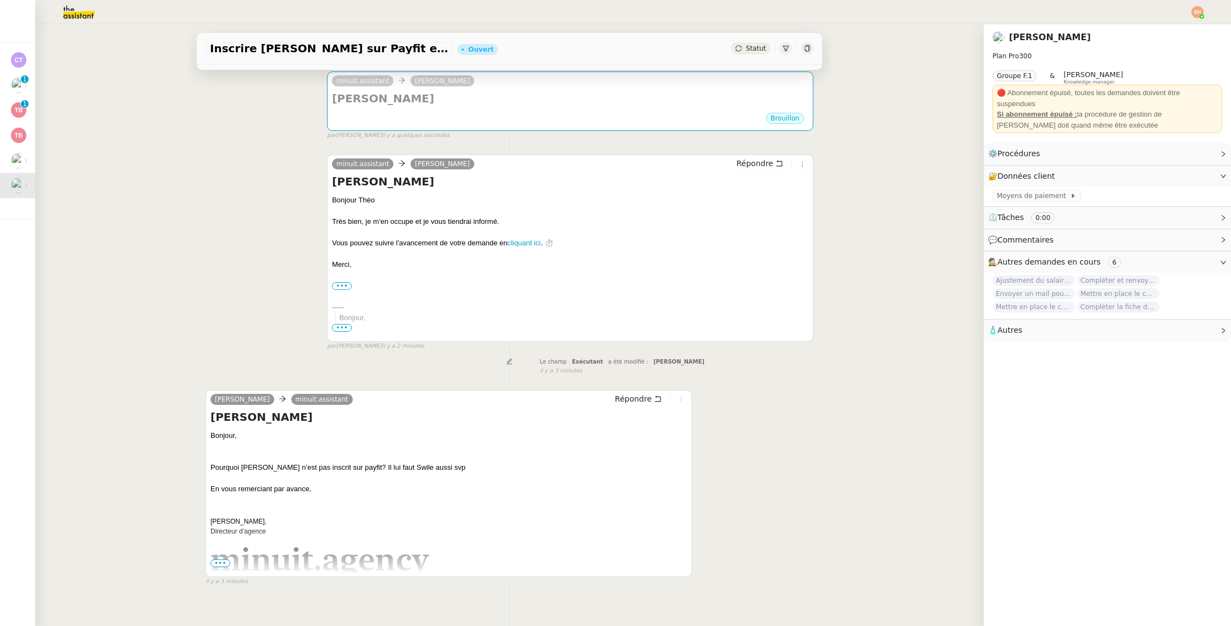
click at [677, 397] on icon at bounding box center [681, 399] width 12 height 7
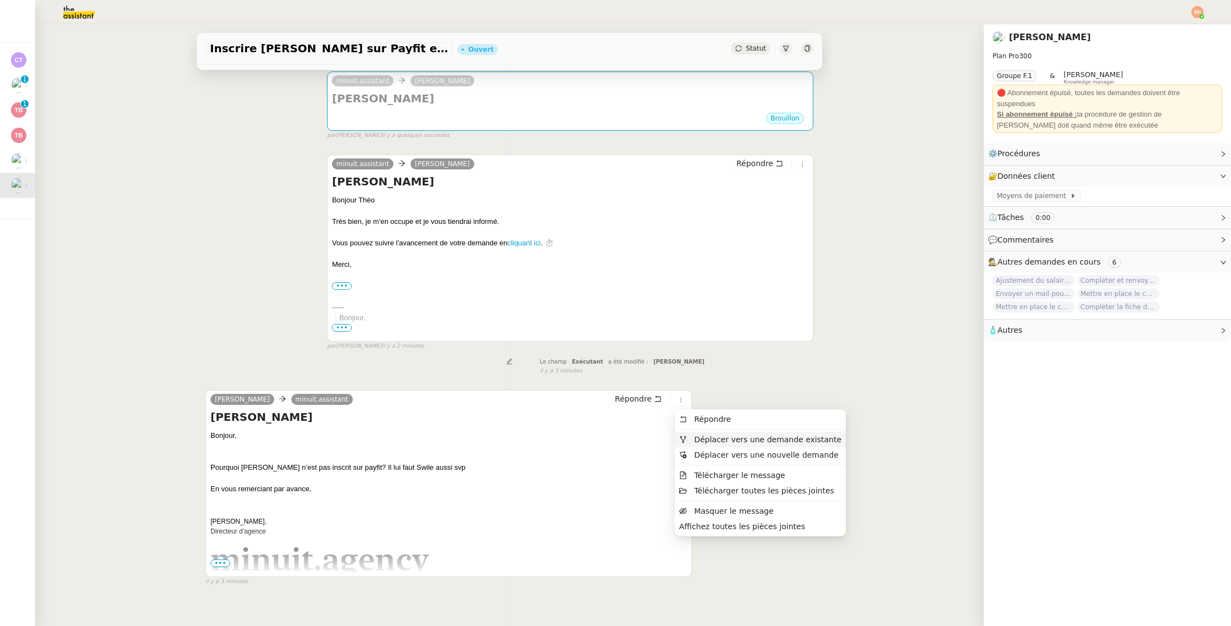
click at [735, 440] on span "Déplacer vers une demande existante" at bounding box center [767, 439] width 147 height 9
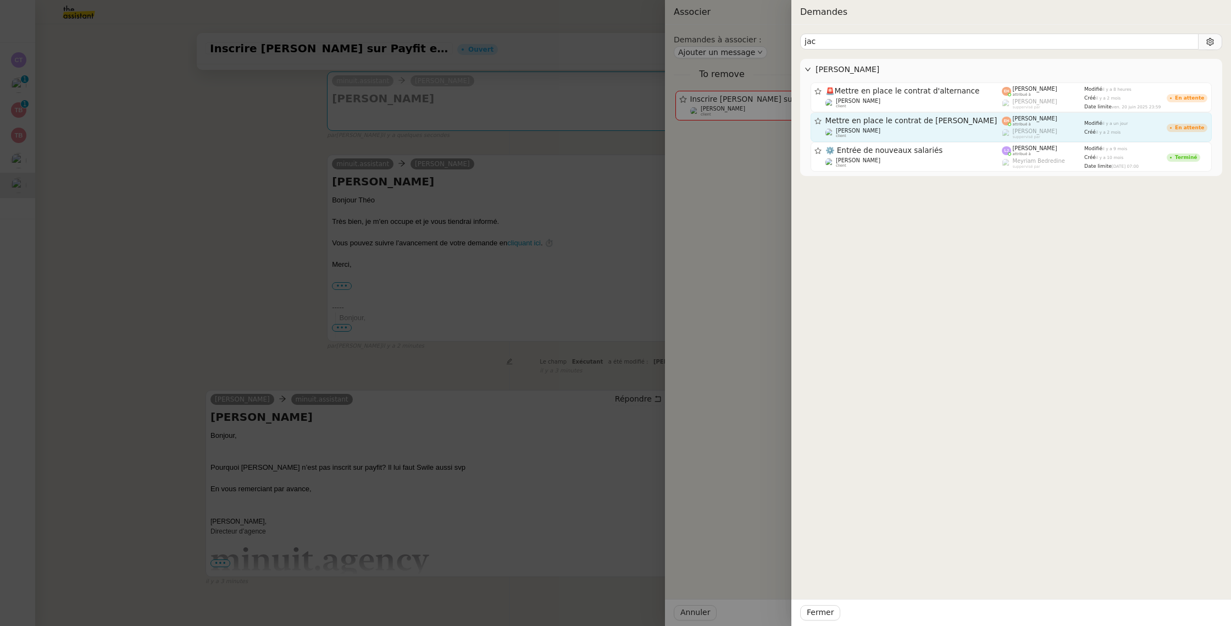
type input "jac"
click at [905, 125] on div "Mettre en place le contrat de [PERSON_NAME]" at bounding box center [914, 120] width 177 height 9
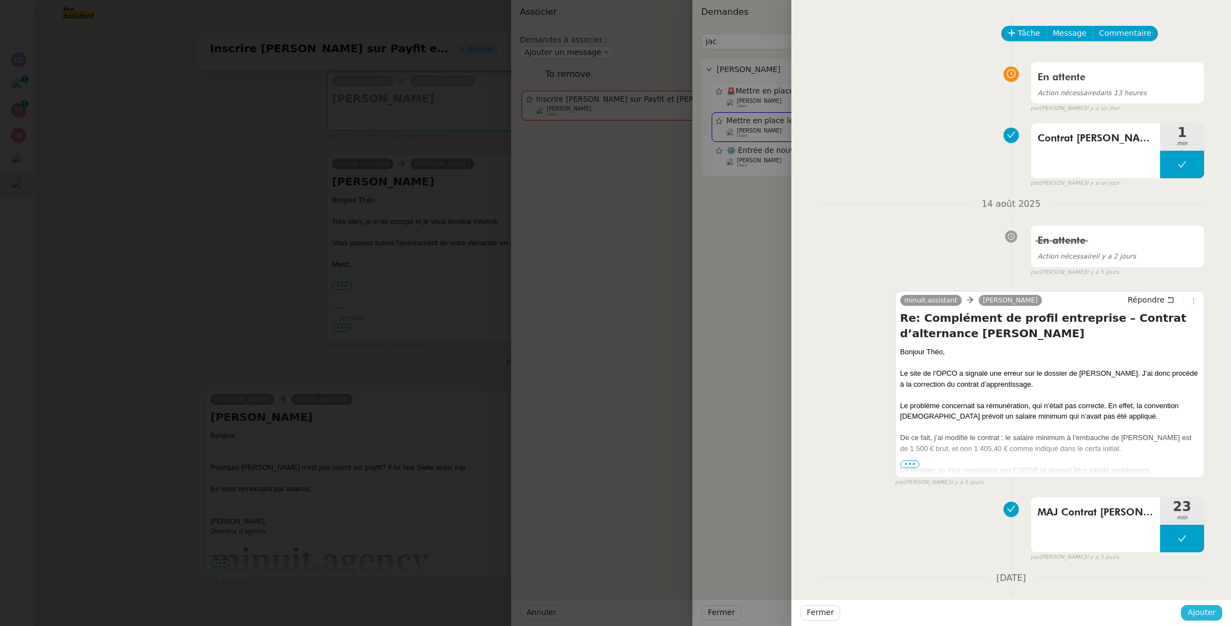
click at [1199, 617] on span "Ajouter" at bounding box center [1202, 612] width 28 height 13
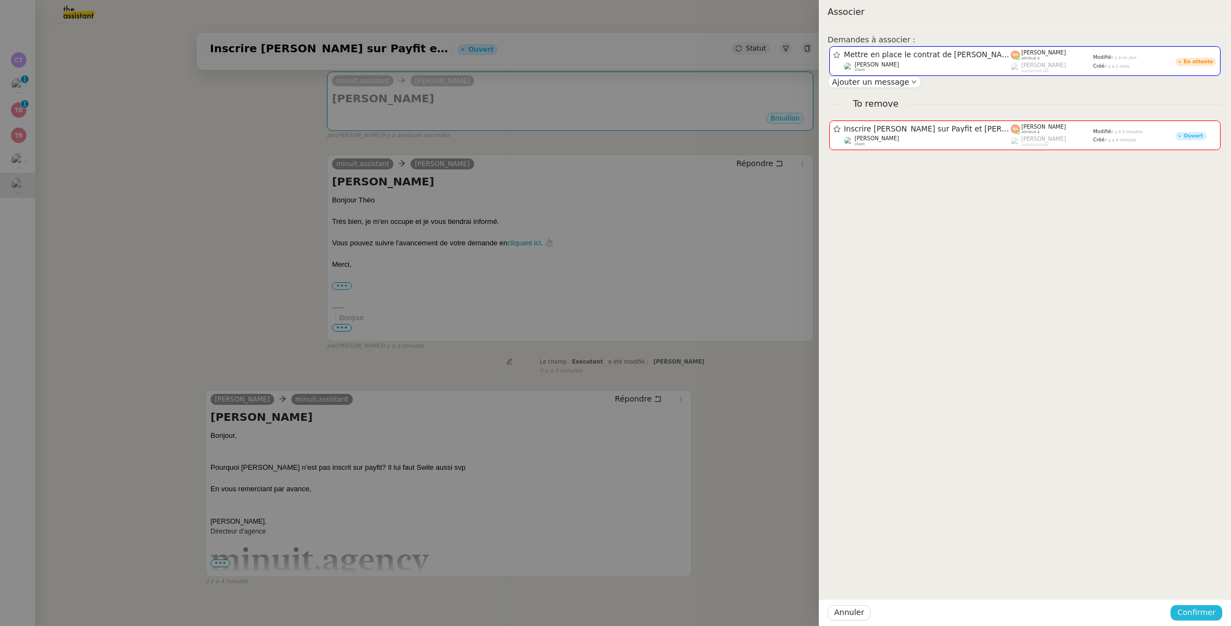
click at [1180, 610] on button "Confirmer" at bounding box center [1197, 612] width 52 height 15
click at [1196, 582] on span "Ajouter" at bounding box center [1197, 582] width 28 height 11
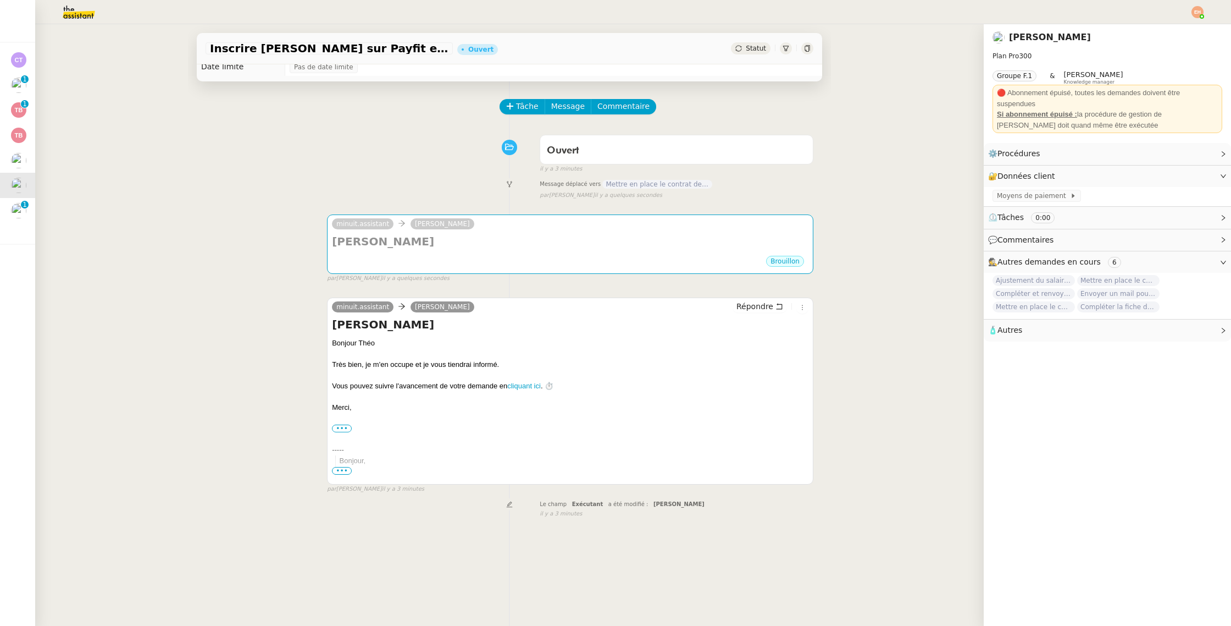
scroll to position [0, 0]
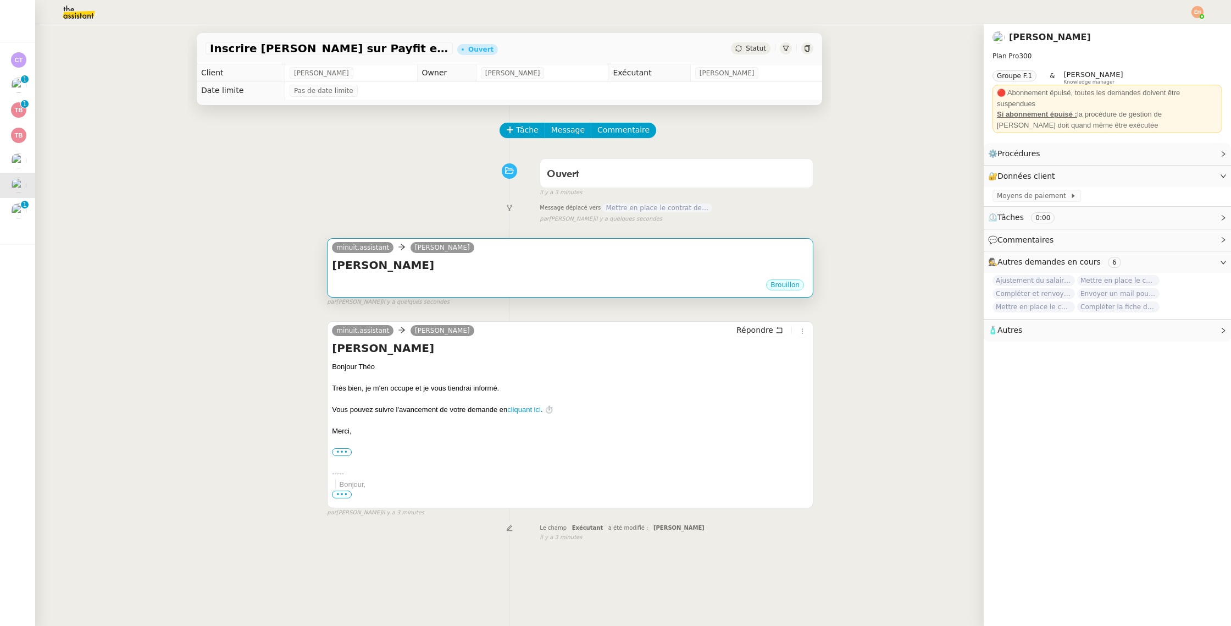
click at [481, 266] on h4 "Jacques TIROT" at bounding box center [570, 264] width 477 height 15
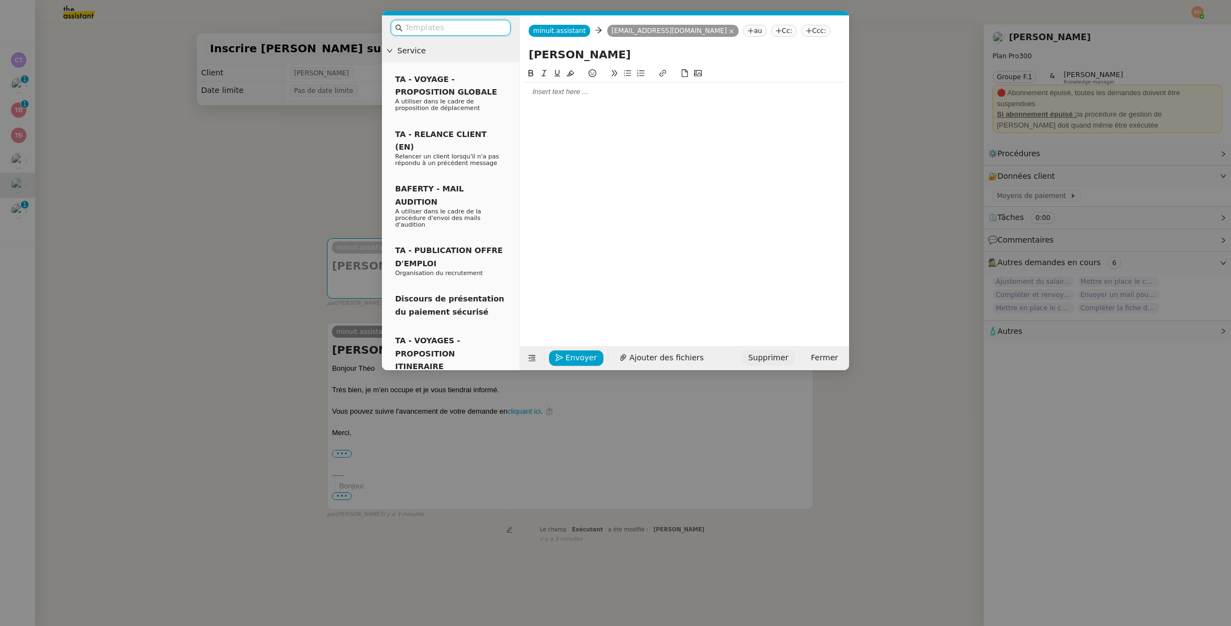
click at [781, 357] on span "Supprimer" at bounding box center [768, 357] width 40 height 13
click at [865, 327] on span "OK" at bounding box center [870, 328] width 11 height 11
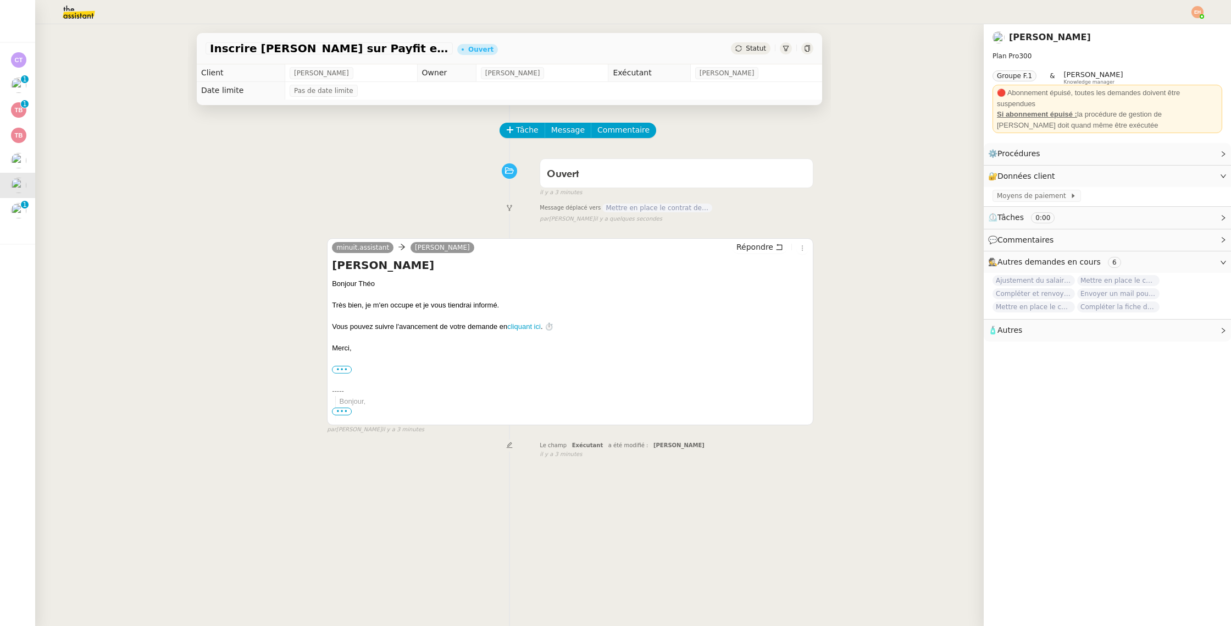
click at [751, 45] on span "Statut" at bounding box center [756, 49] width 20 height 8
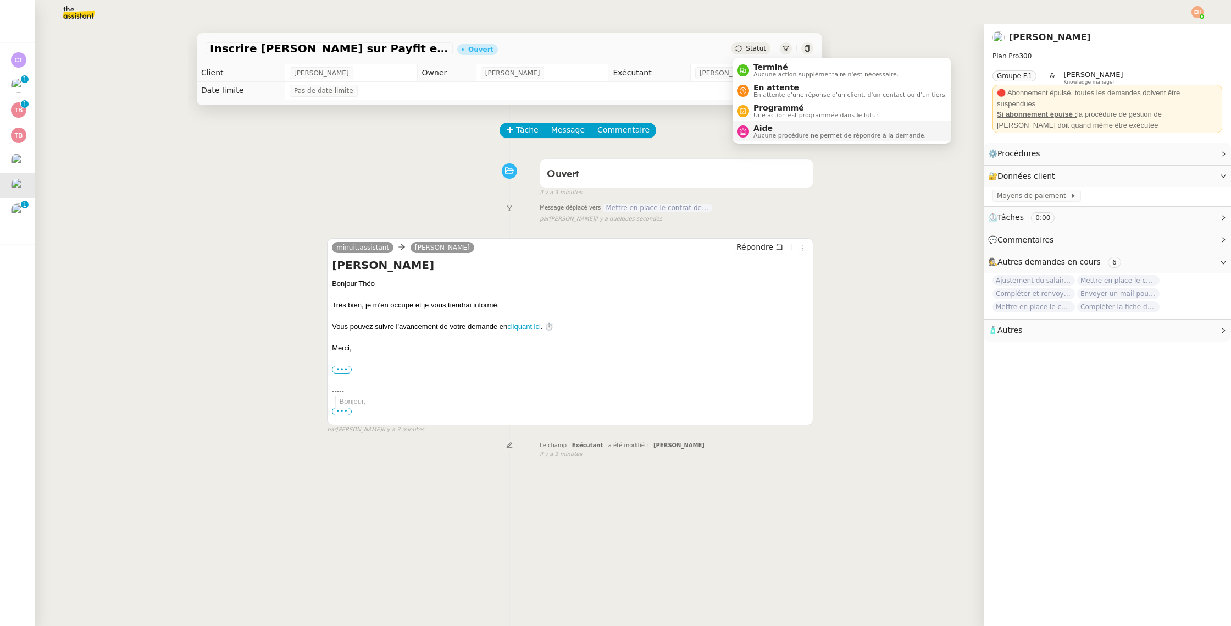
click at [762, 132] on span "Aucune procédure ne permet de répondre à la demande." at bounding box center [840, 135] width 173 height 6
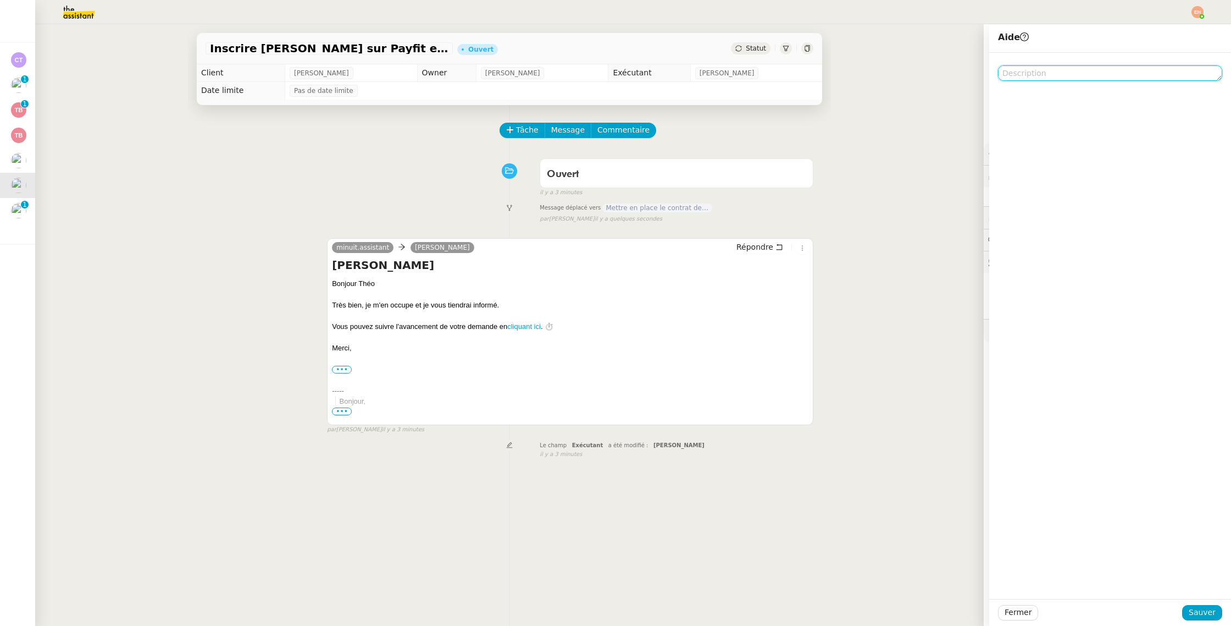
click at [1030, 77] on textarea at bounding box center [1110, 72] width 224 height 15
type textarea "A supprimer svp j'ai déplacé le mail"
click at [1193, 616] on span "Sauver" at bounding box center [1202, 612] width 27 height 13
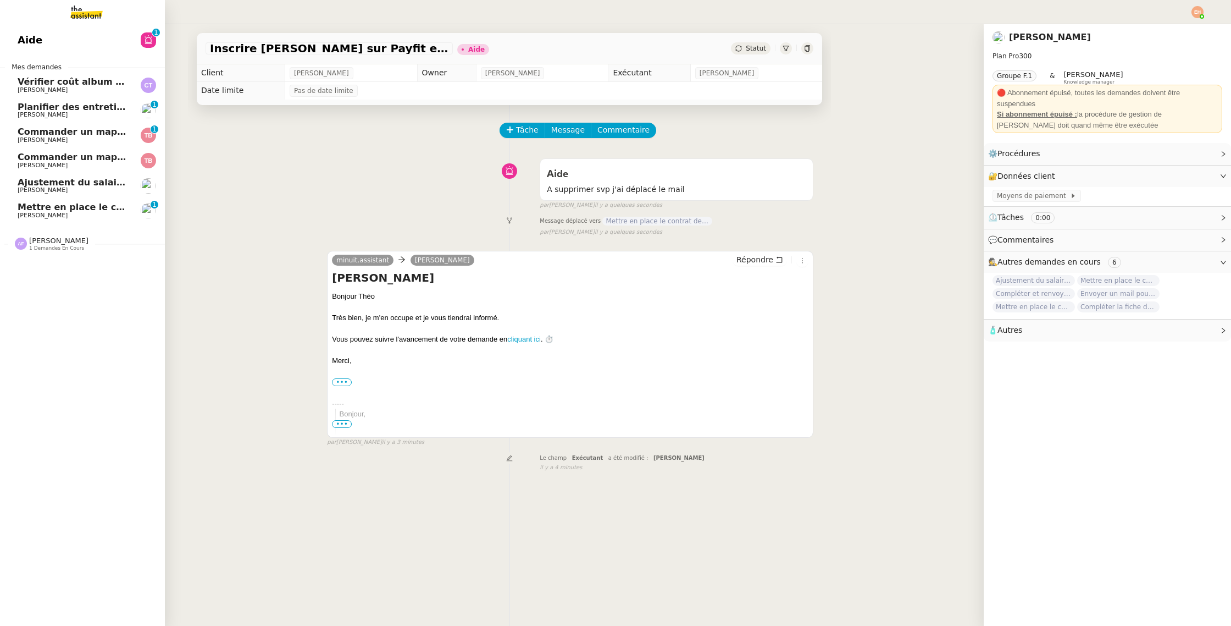
click at [32, 211] on span "Mettre en place le contrat de [PERSON_NAME]" at bounding box center [133, 207] width 230 height 10
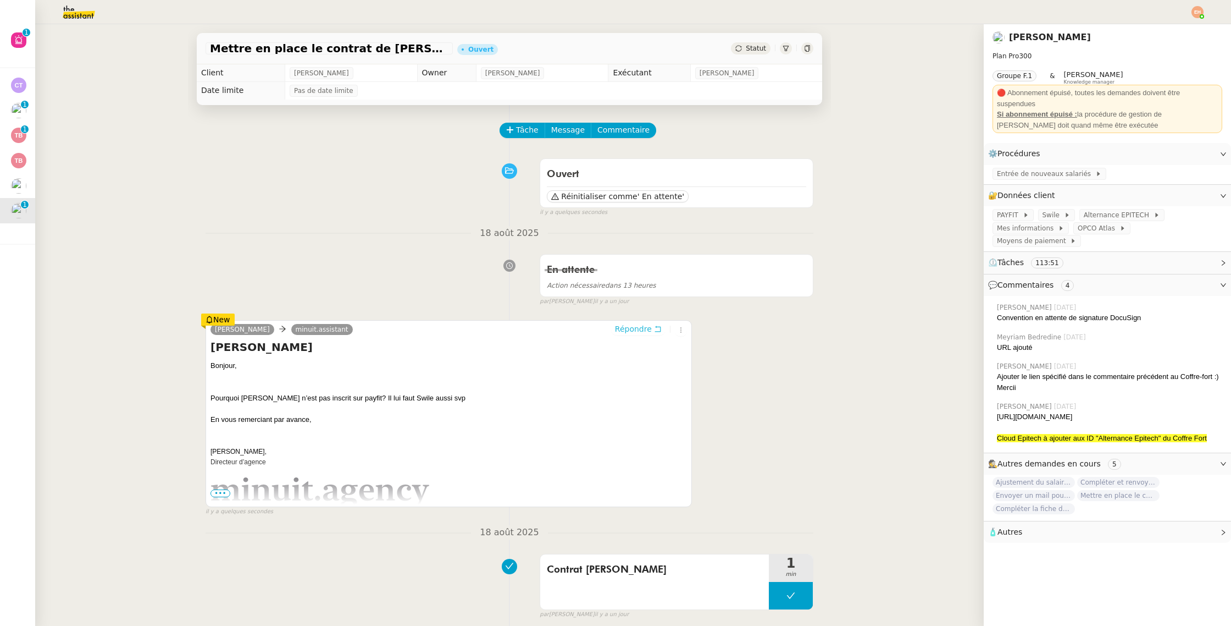
click at [645, 329] on span "Répondre" at bounding box center [633, 328] width 37 height 11
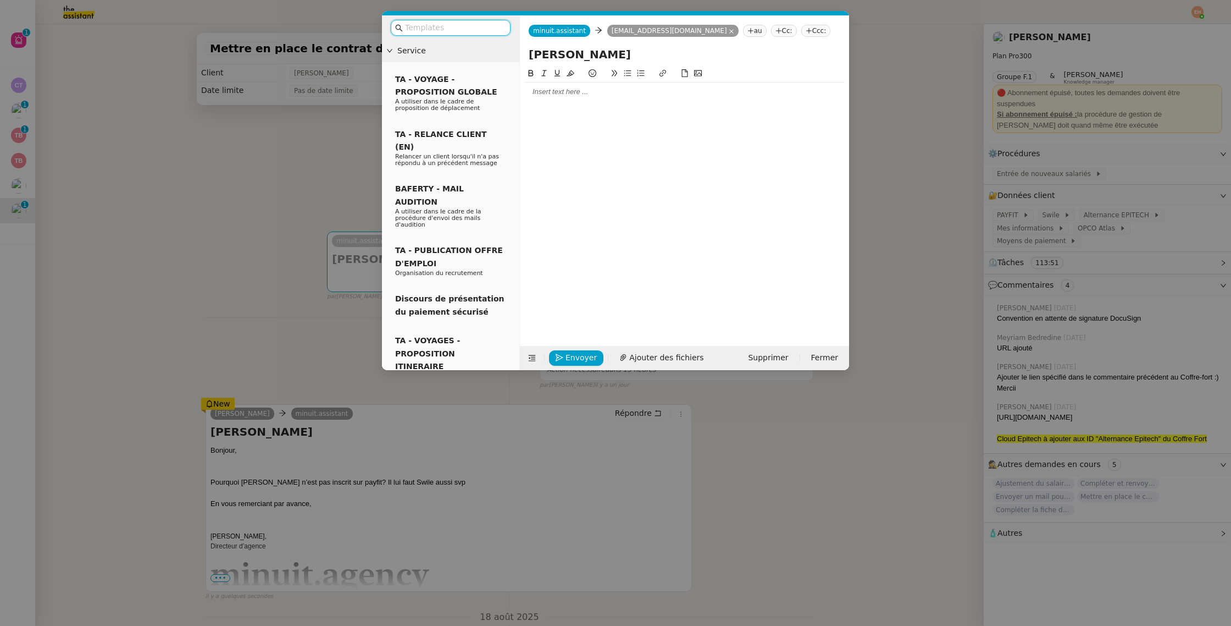
click at [634, 91] on div at bounding box center [684, 92] width 320 height 10
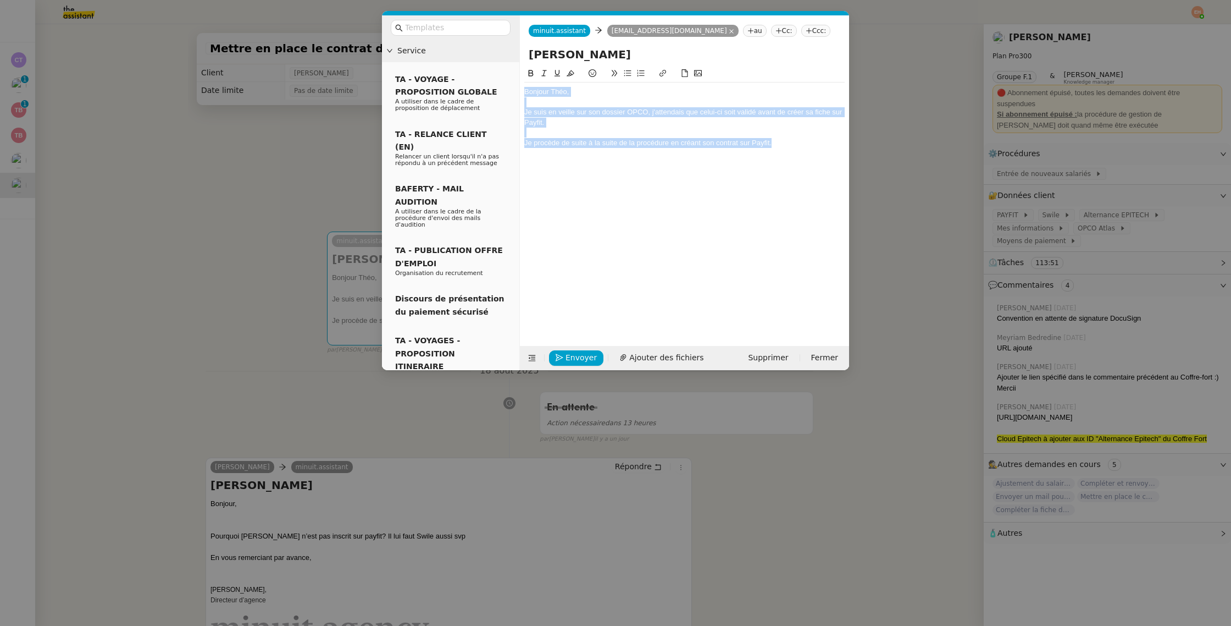
copy div "Bonjour Théo, Je suis en veille sur son dossier OPCO, j'attendais que celui-ci …"
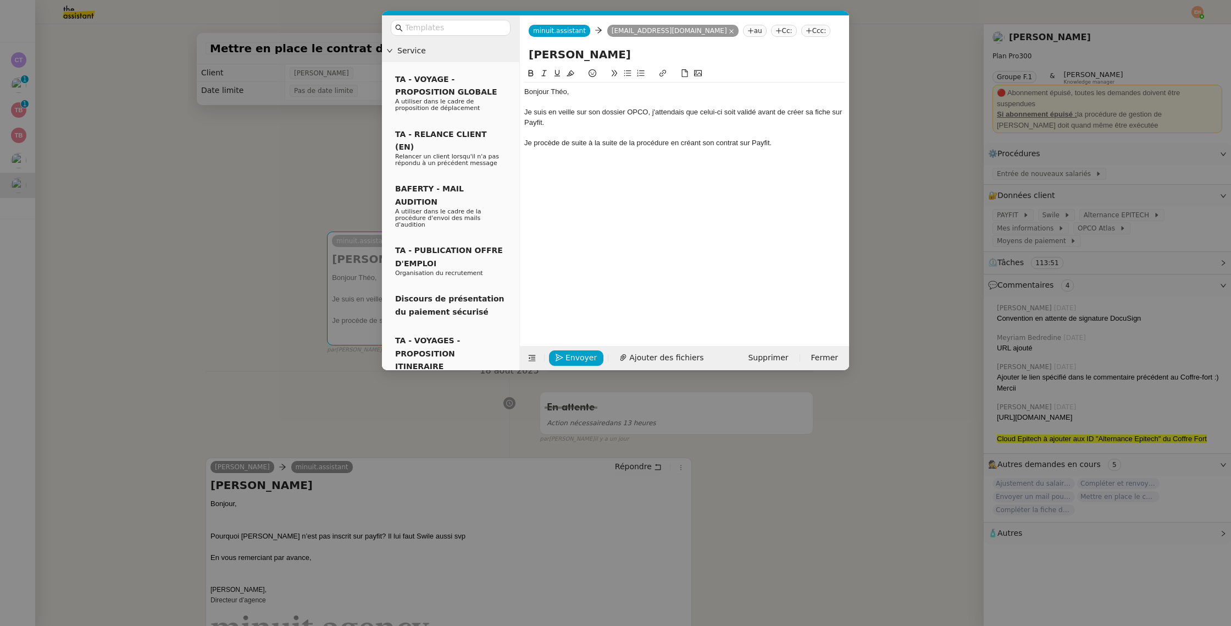
click at [325, 158] on nz-modal-container "Service TA - VOYAGE - PROPOSITION GLOBALE A utiliser dans le cadre de propositi…" at bounding box center [615, 313] width 1231 height 626
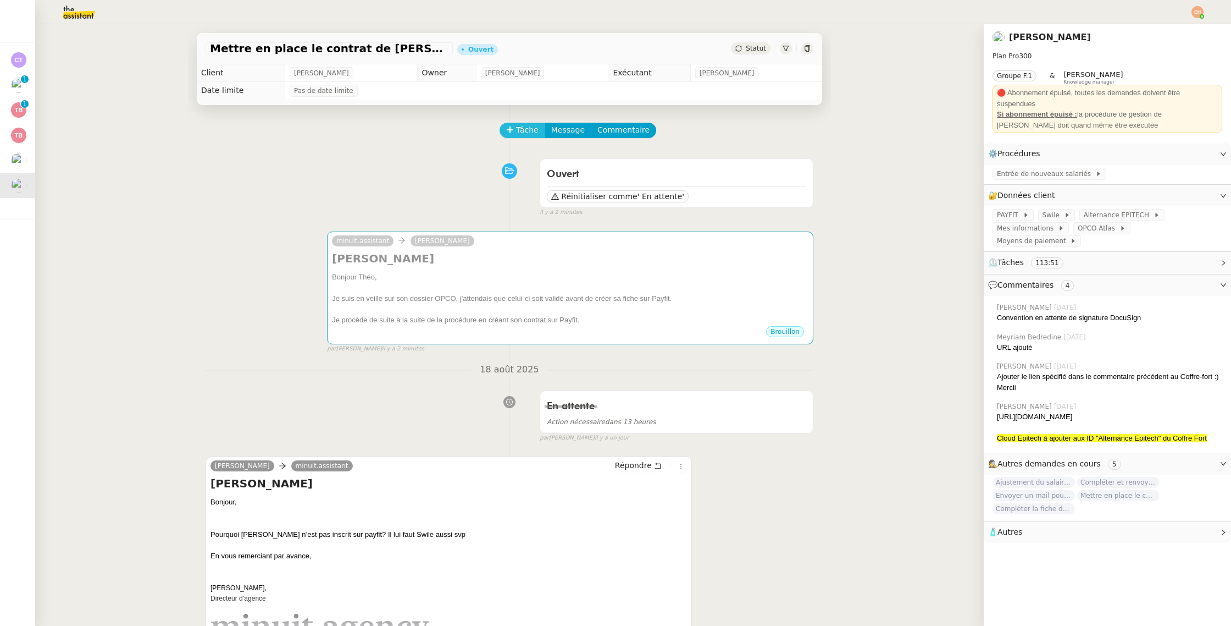
click at [507, 131] on icon at bounding box center [510, 130] width 8 height 8
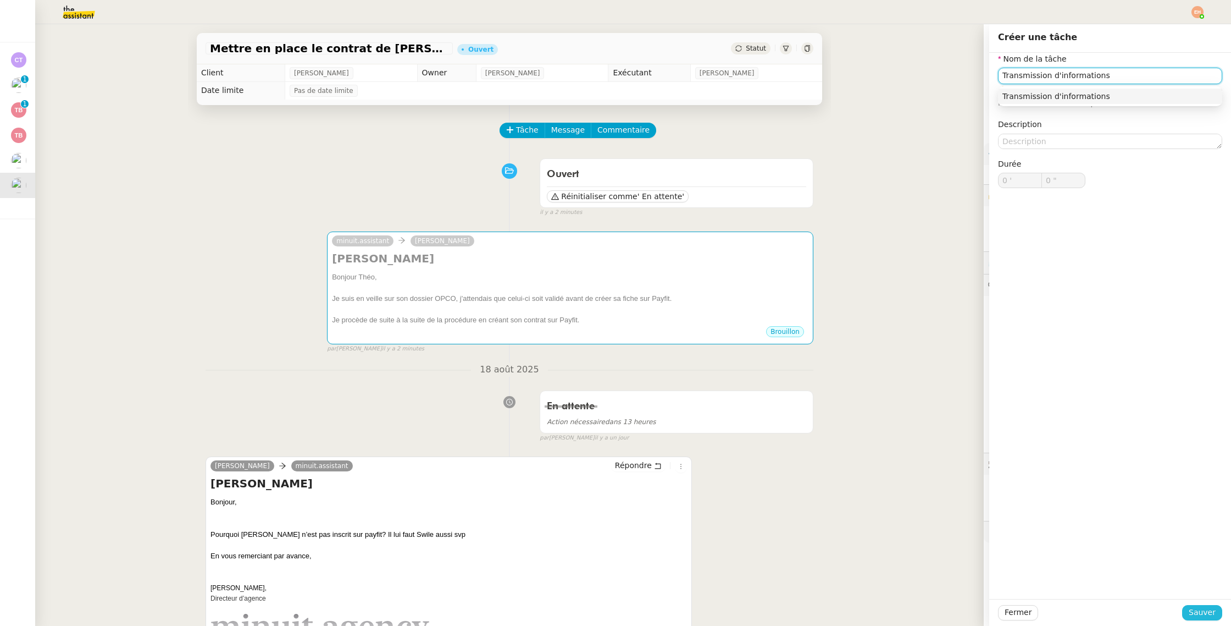
type input "Transmission d'informations"
drag, startPoint x: 1220, startPoint y: 608, endPoint x: 1051, endPoint y: 512, distance: 194.5
click at [1220, 608] on button "Sauver" at bounding box center [1202, 612] width 40 height 15
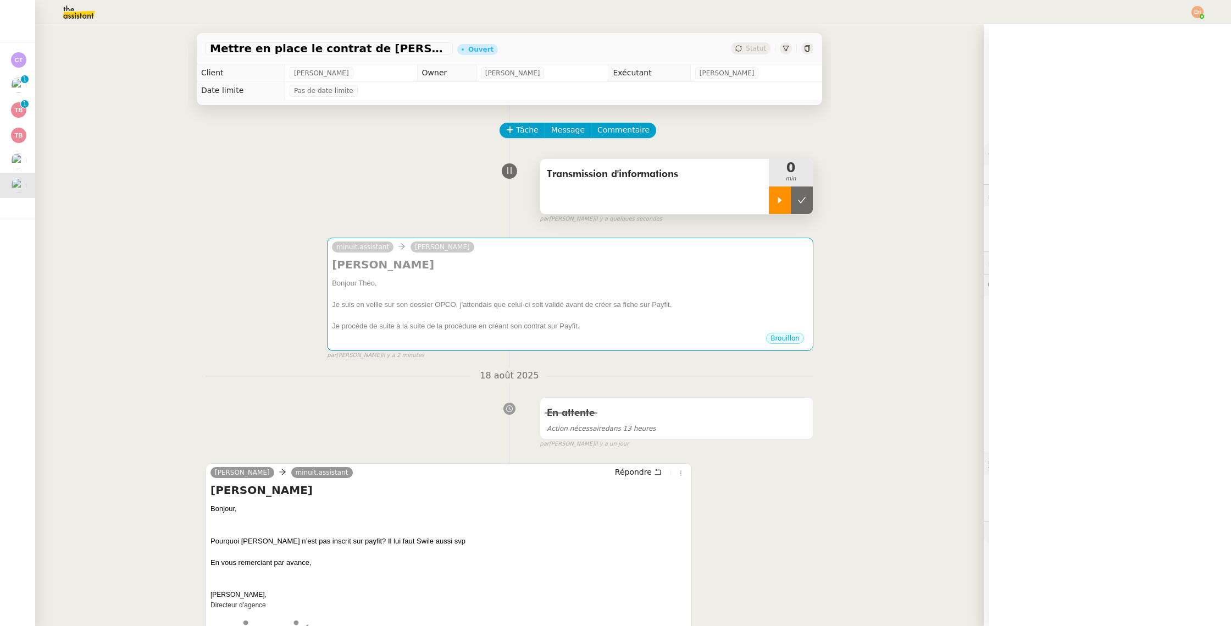
click at [773, 200] on div at bounding box center [780, 199] width 22 height 27
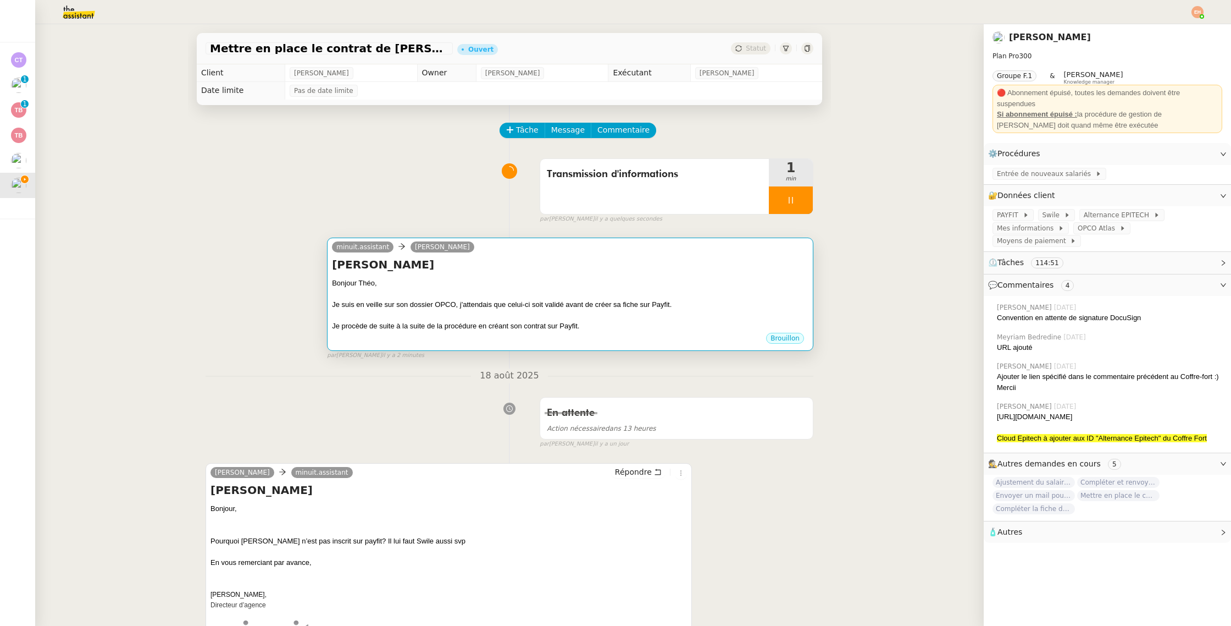
click at [522, 258] on h4 "Jacques TIROT" at bounding box center [570, 264] width 477 height 15
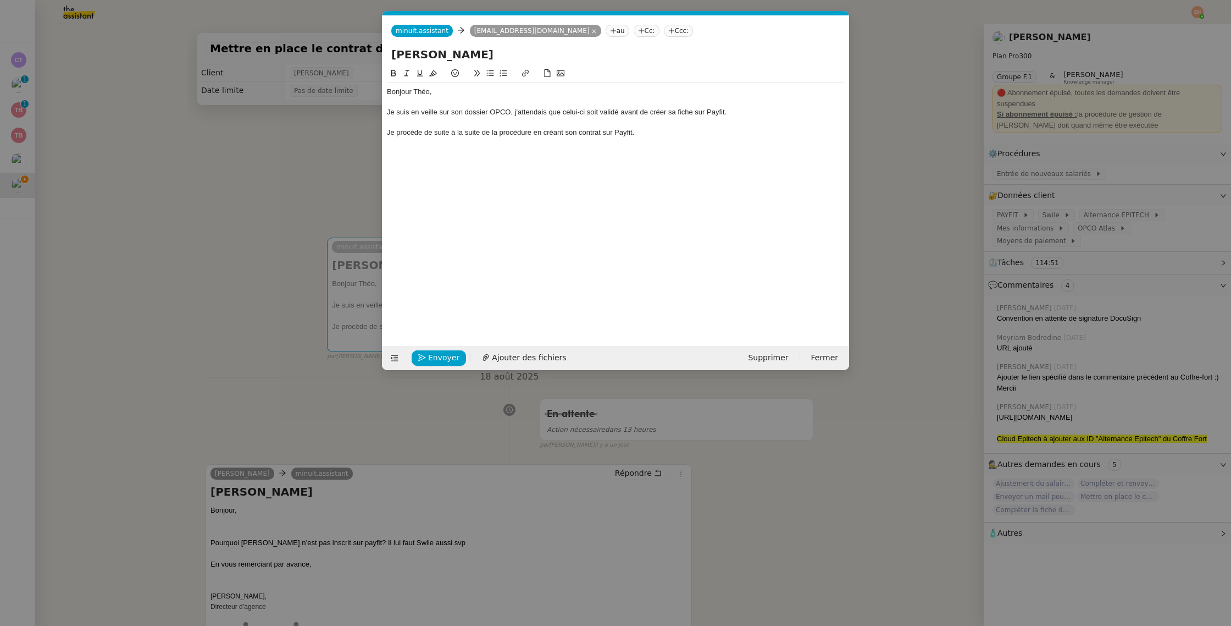
scroll to position [0, 23]
click at [556, 154] on div "Bonjour Théo, Je suis en veille sur son dossier OPCO, j'attendais que celui-ci …" at bounding box center [616, 198] width 458 height 262
click at [558, 120] on div at bounding box center [616, 123] width 458 height 10
drag, startPoint x: 593, startPoint y: 115, endPoint x: 411, endPoint y: 109, distance: 182.1
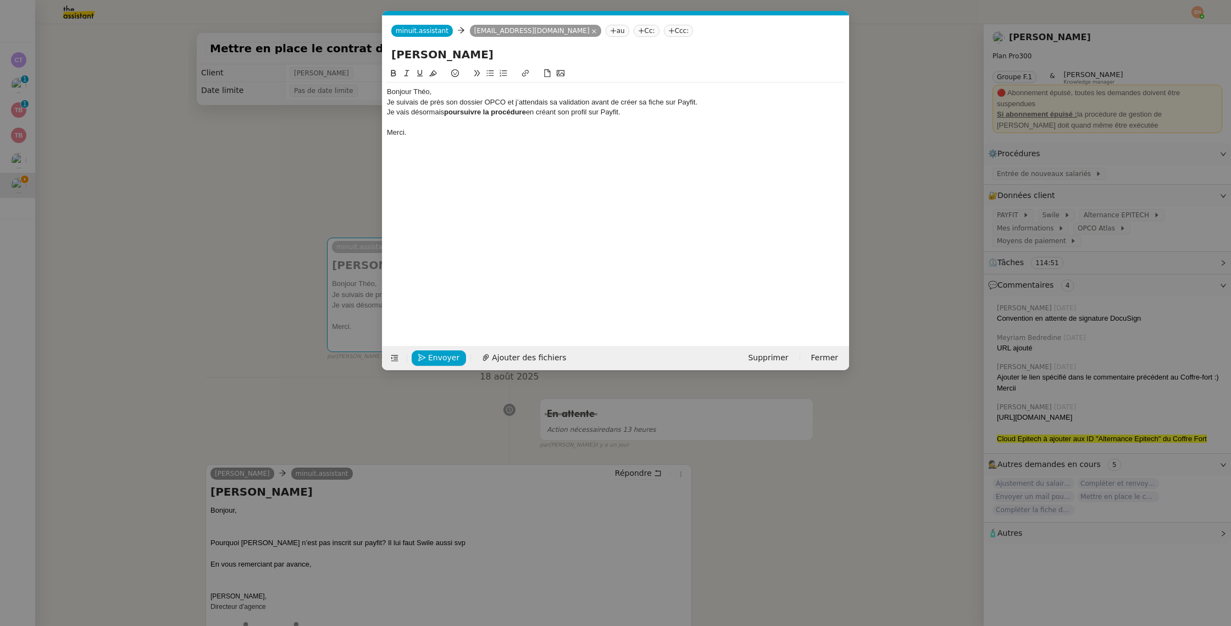
click at [411, 109] on div "Je vais désormais poursuivre la procédure en créant son profil sur Payfit." at bounding box center [616, 112] width 458 height 10
click at [712, 99] on div "Je suivais de près son dossier OPCO et j’attendais sa validation avant de créer…" at bounding box center [616, 102] width 458 height 10
click at [561, 86] on div "Bonjour Théo, Je suivais de près son dossier OPCO et j’attendais sa validation …" at bounding box center [616, 111] width 458 height 59
click at [549, 91] on div "Bonjour Théo," at bounding box center [616, 92] width 458 height 10
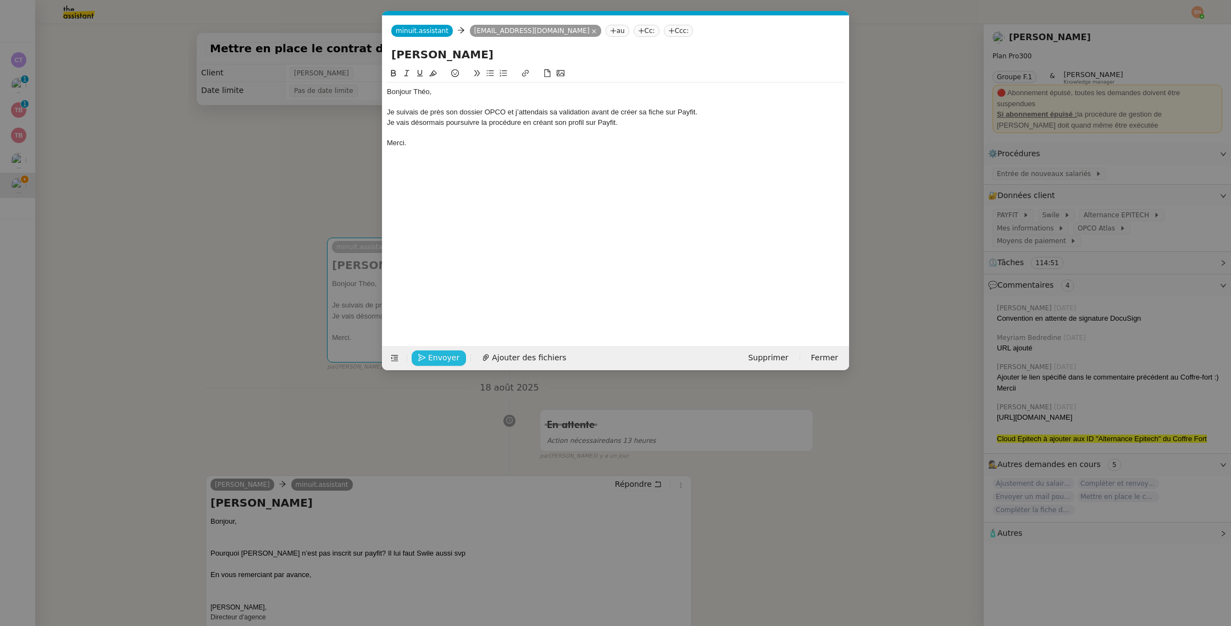
click at [431, 356] on span "Envoyer" at bounding box center [443, 357] width 31 height 13
click at [431, 356] on span "Confirmer l'envoi" at bounding box center [461, 357] width 66 height 13
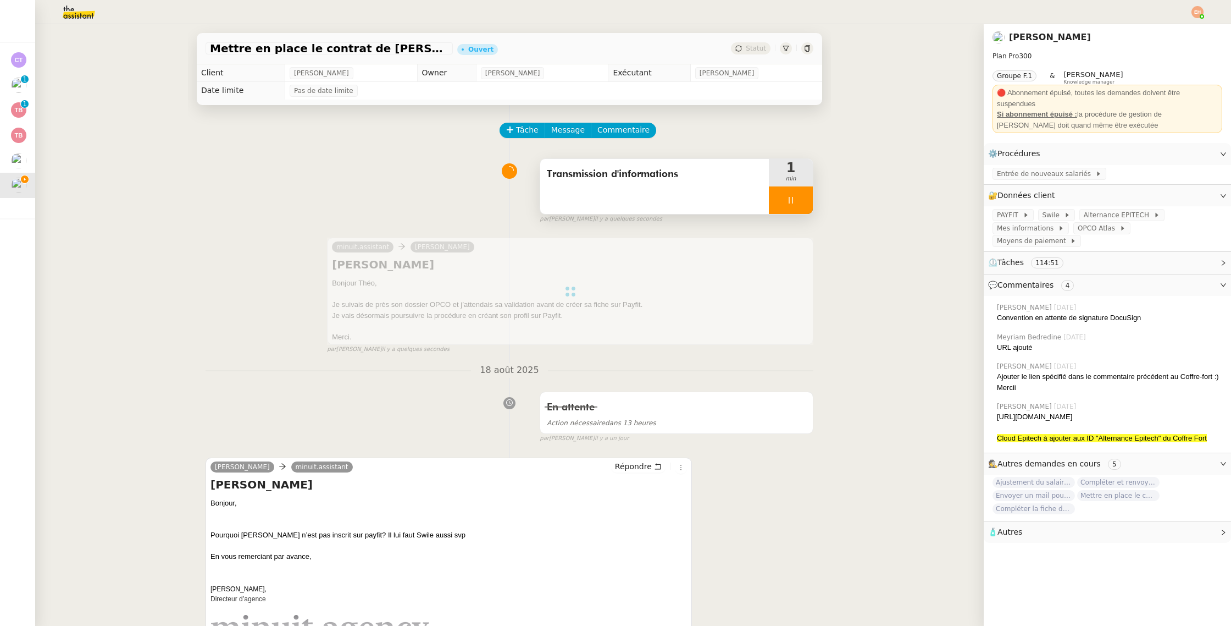
drag, startPoint x: 808, startPoint y: 201, endPoint x: 800, endPoint y: 203, distance: 7.9
click at [807, 201] on div at bounding box center [791, 199] width 44 height 27
click at [785, 202] on div at bounding box center [780, 199] width 22 height 27
click at [788, 202] on icon at bounding box center [791, 200] width 9 height 9
click at [803, 201] on icon at bounding box center [802, 200] width 9 height 9
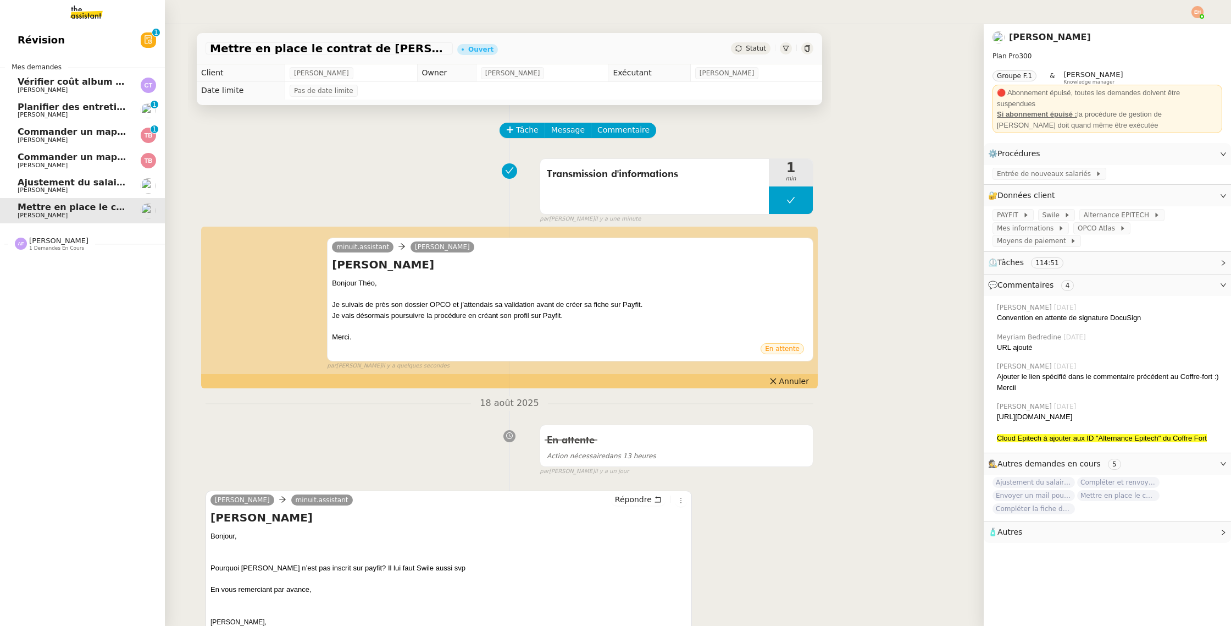
click at [37, 121] on link "Planifier des entretiens de recrutement Céline MAS 0 1 2 3 4 5 6 7 8 9" at bounding box center [82, 110] width 165 height 25
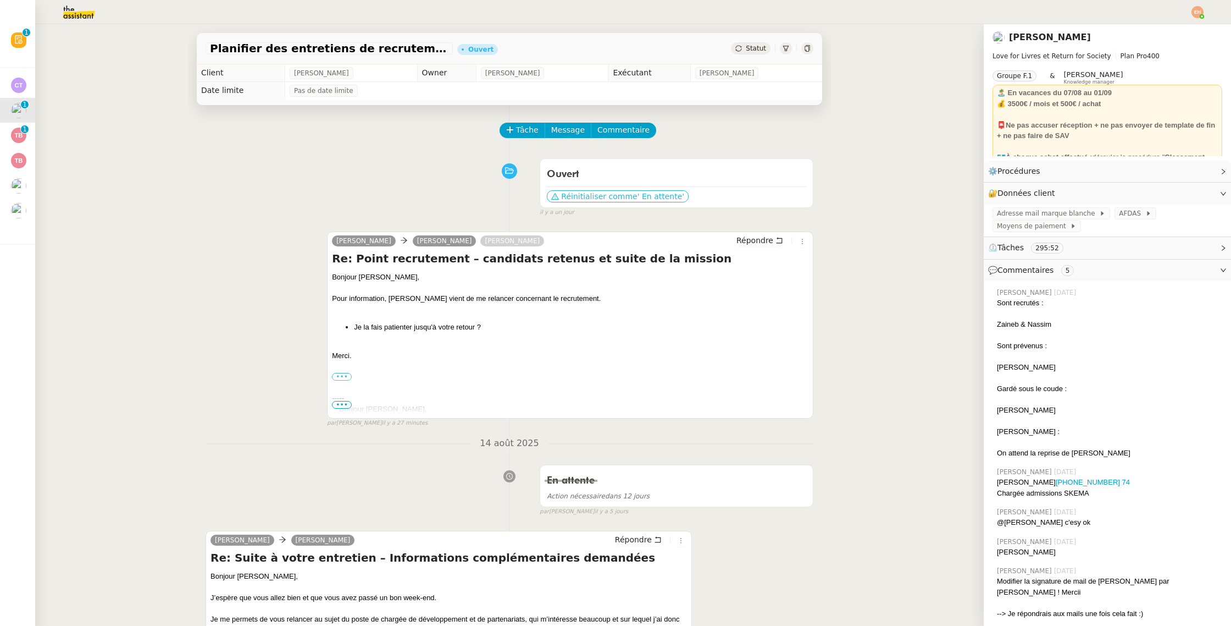
drag, startPoint x: 662, startPoint y: 196, endPoint x: 723, endPoint y: 319, distance: 137.9
click at [662, 196] on span "' En attente'" at bounding box center [661, 196] width 47 height 11
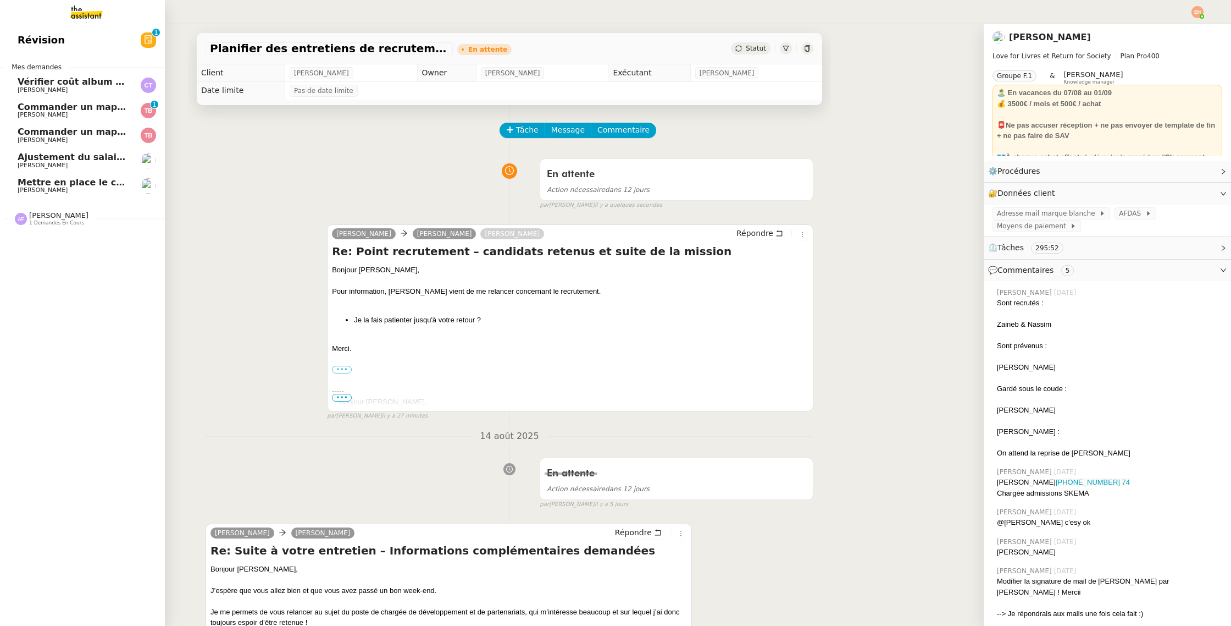
click at [27, 84] on span "Vérifier coût album photo Romane" at bounding box center [103, 81] width 170 height 10
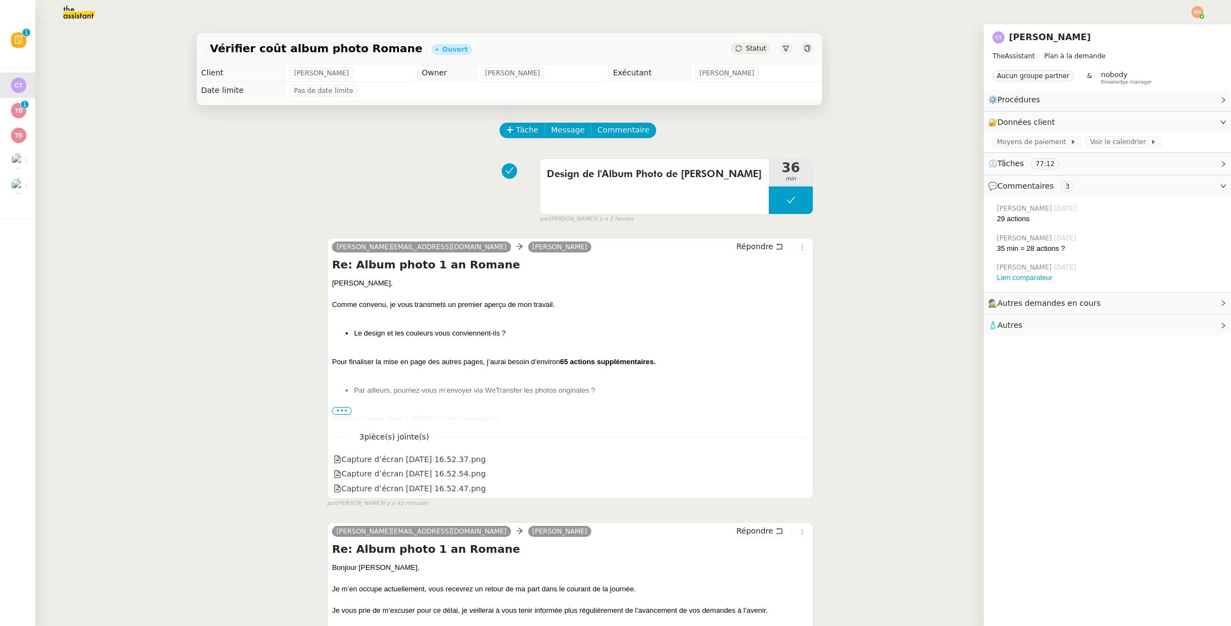
click at [749, 52] on span "Statut" at bounding box center [756, 49] width 20 height 8
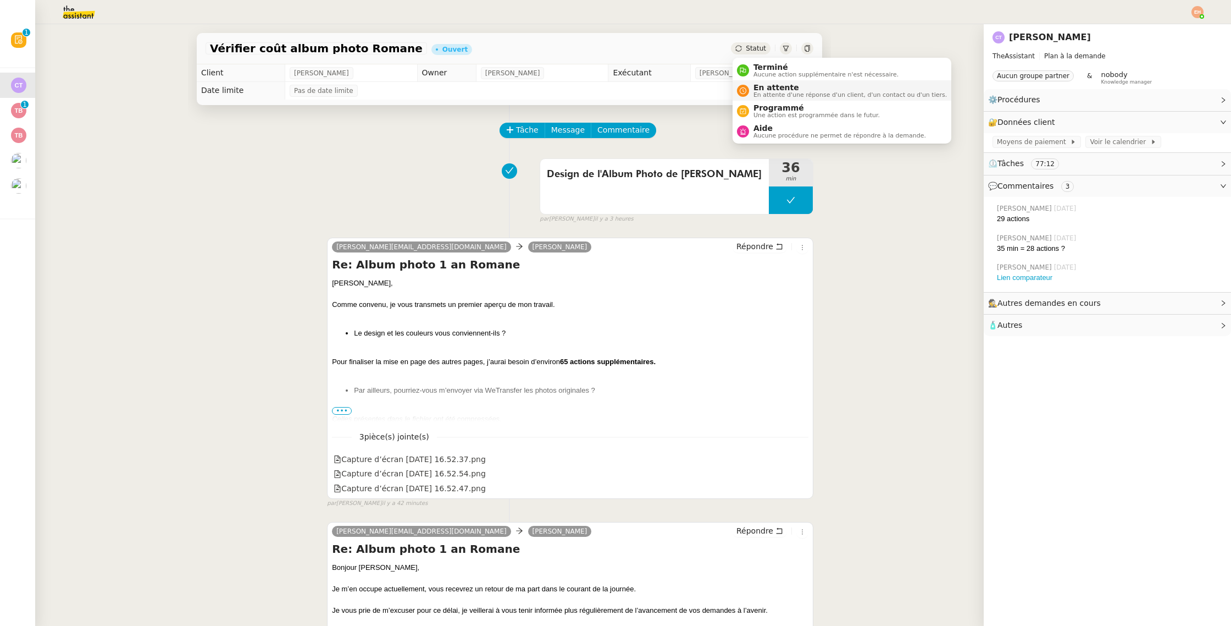
click at [776, 97] on span "En attente d'une réponse d'un client, d'un contact ou d'un tiers." at bounding box center [850, 95] width 193 height 6
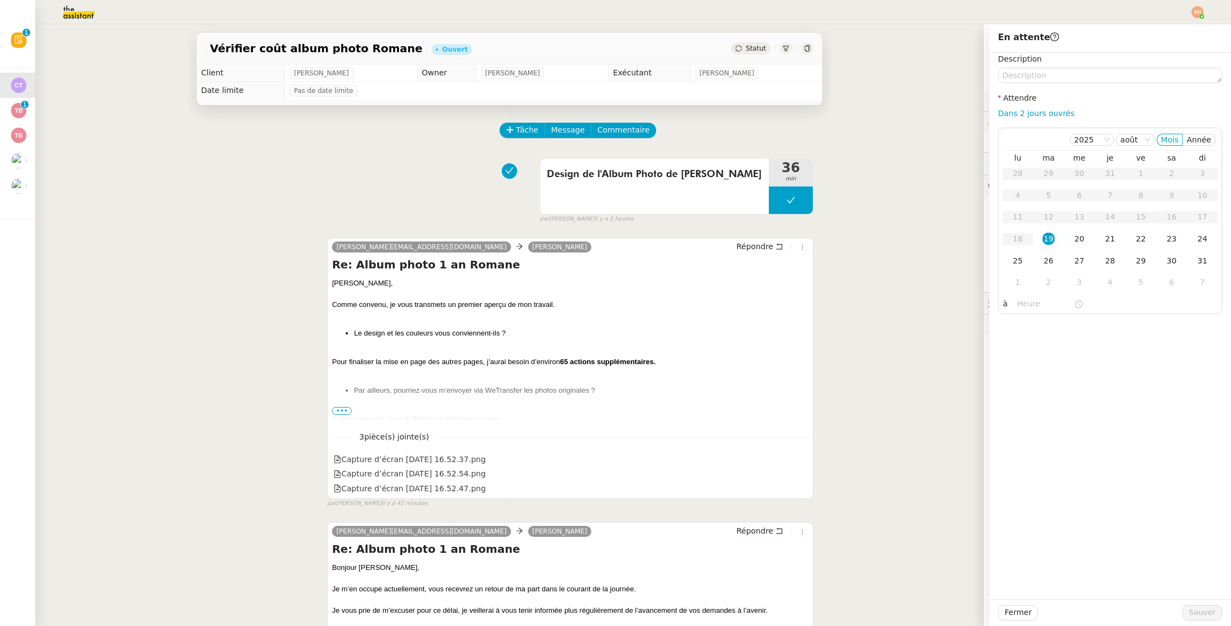
click at [1020, 103] on nz-form-label "Attendre" at bounding box center [1017, 99] width 38 height 15
click at [1012, 109] on link "Dans 2 jours ouvrés" at bounding box center [1036, 113] width 76 height 9
type input "07:00"
drag, startPoint x: 1203, startPoint y: 613, endPoint x: 1195, endPoint y: 611, distance: 8.0
click at [1203, 613] on span "Sauver" at bounding box center [1202, 612] width 27 height 13
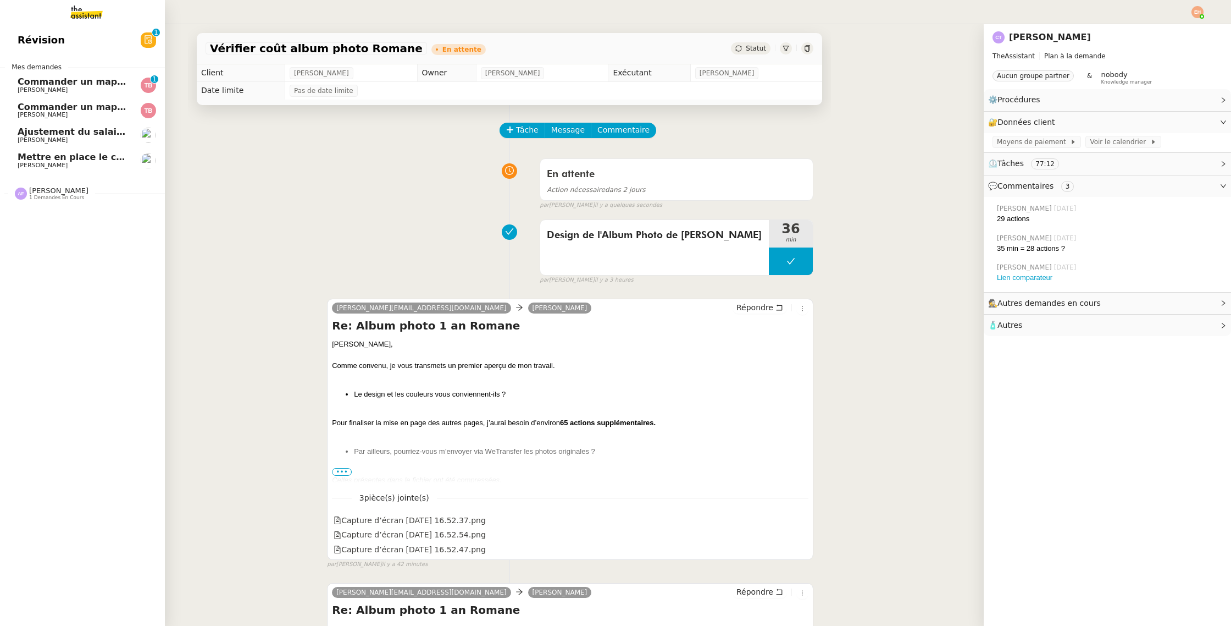
click at [58, 86] on span "Commander un mapping pour Afigec" at bounding box center [108, 81] width 181 height 10
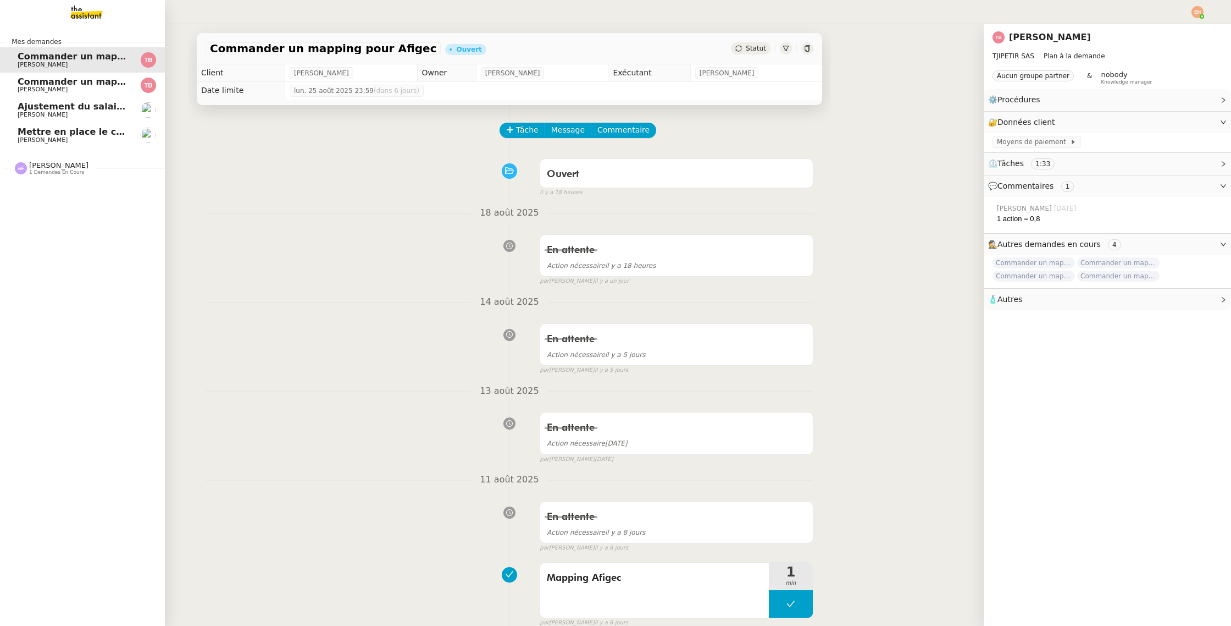
click at [67, 87] on span "[PERSON_NAME]" at bounding box center [73, 89] width 111 height 7
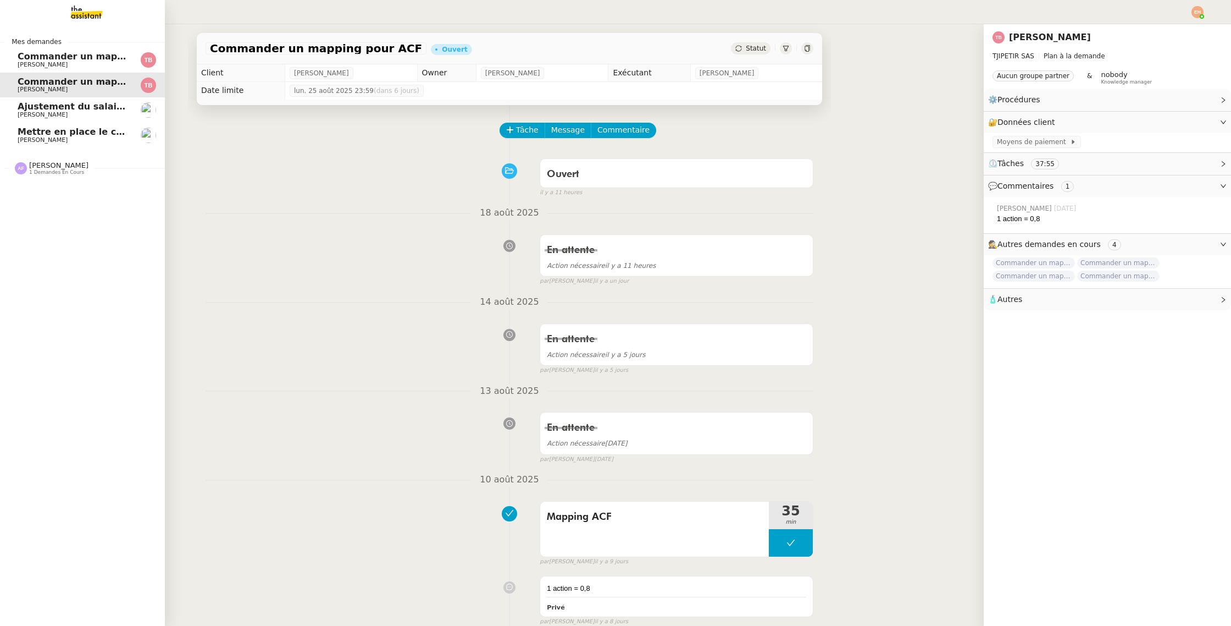
click at [82, 129] on span "Mettre en place le contrat de [PERSON_NAME]" at bounding box center [133, 131] width 230 height 10
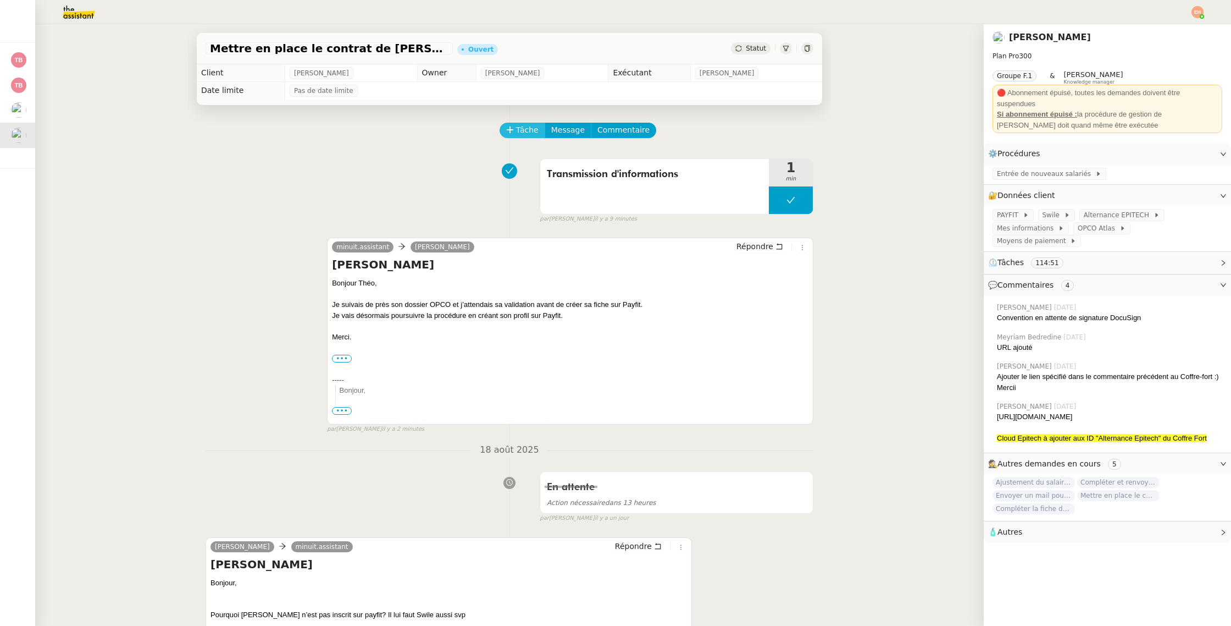
click at [517, 134] on span "Tâche" at bounding box center [527, 130] width 23 height 13
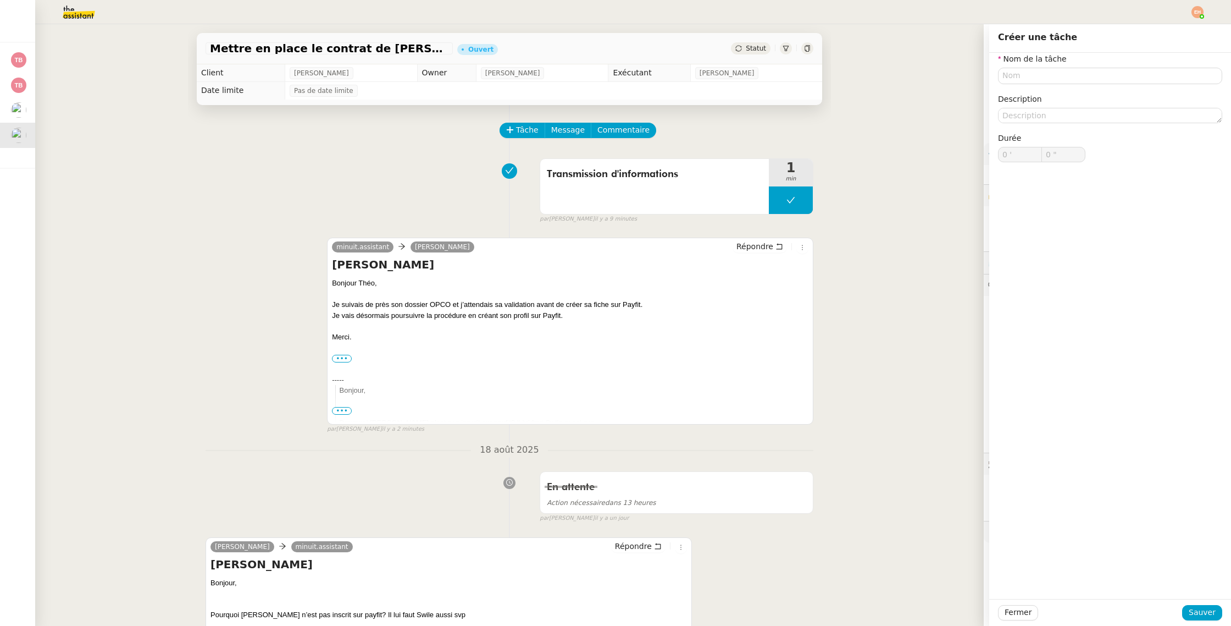
click at [933, 160] on div "Mettre en place le contrat de Jacques TIROT Ouvert Statut Client Théo Hudry Own…" at bounding box center [509, 324] width 949 height 601
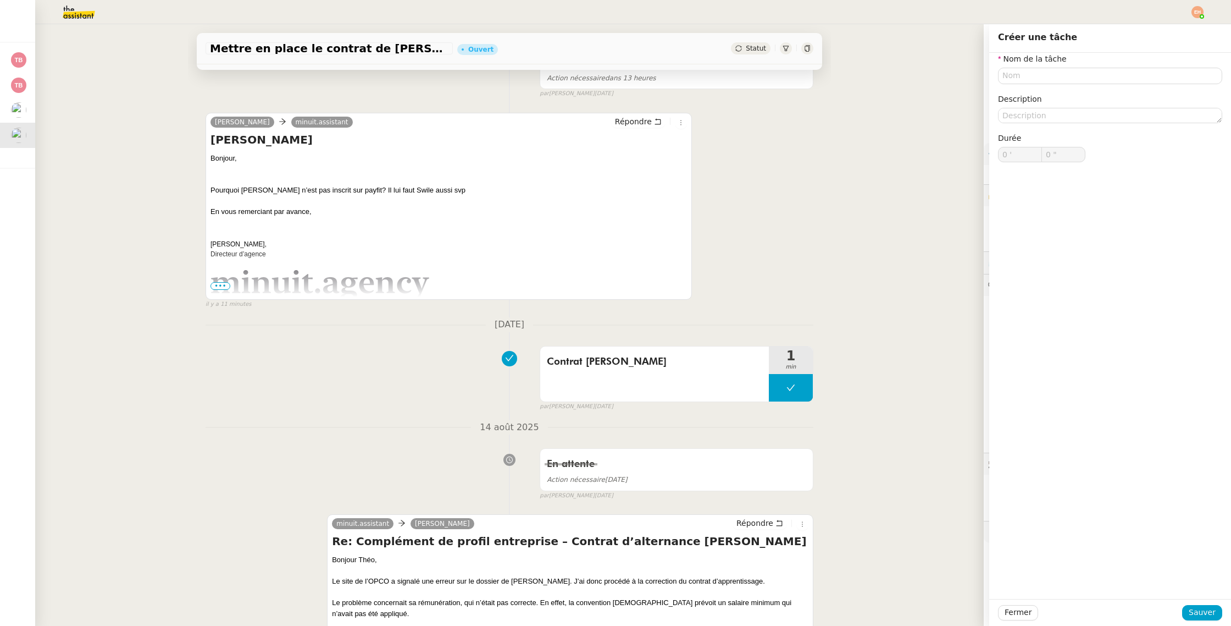
scroll to position [679, 0]
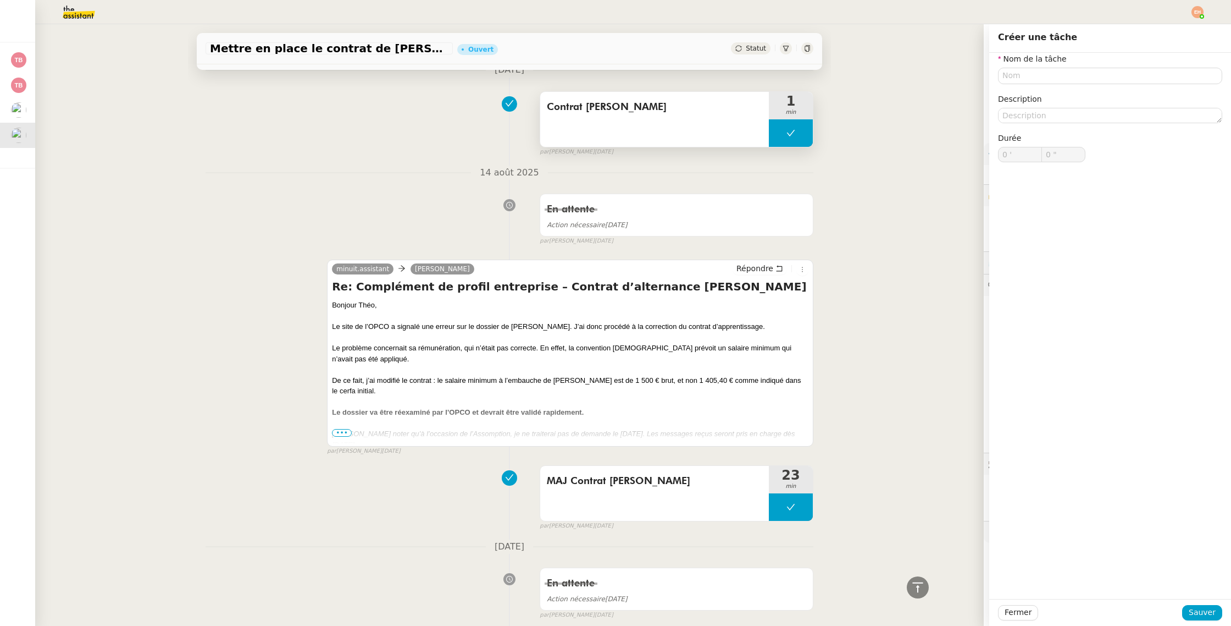
click at [626, 114] on span "Contrat Jacques TIROT" at bounding box center [654, 107] width 215 height 16
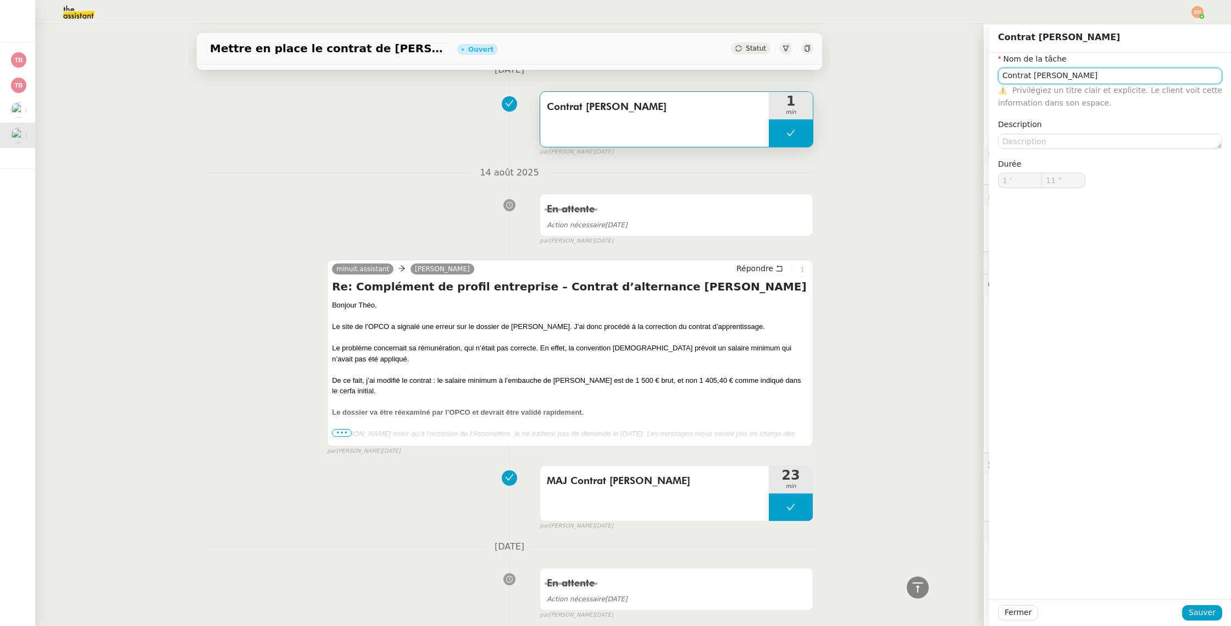
click at [1100, 83] on input "Contrat Jacques TIROT" at bounding box center [1110, 76] width 224 height 16
drag, startPoint x: 1010, startPoint y: 617, endPoint x: 740, endPoint y: 380, distance: 358.7
click at [1010, 616] on span "Fermer" at bounding box center [1018, 612] width 27 height 13
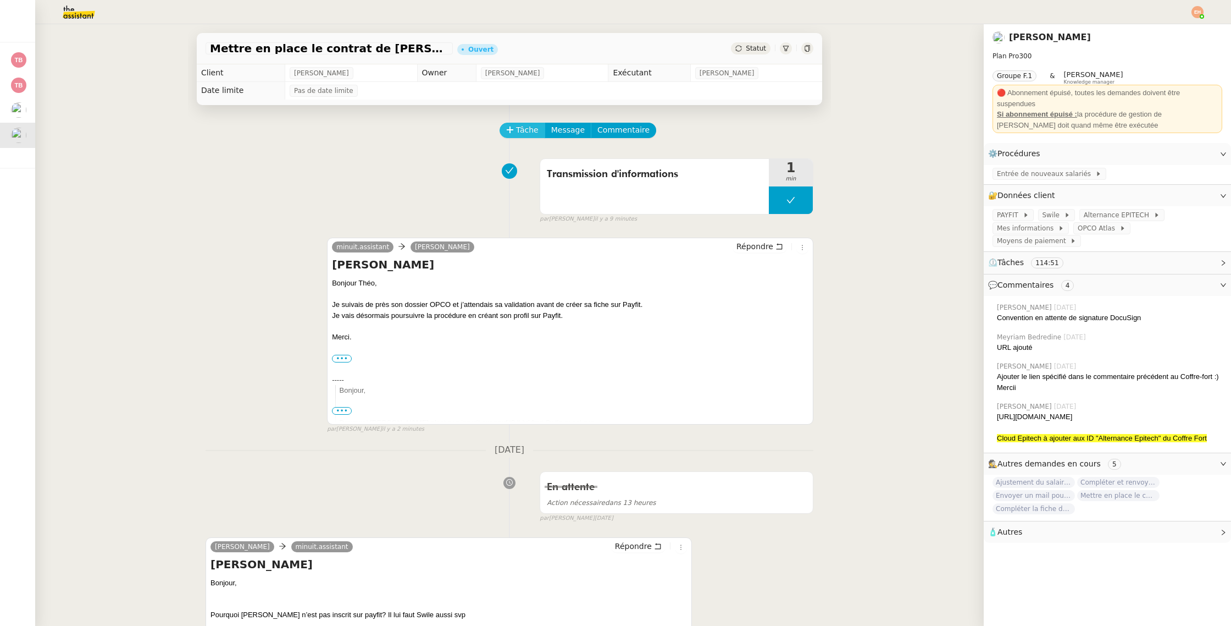
click at [523, 128] on span "Tâche" at bounding box center [527, 130] width 23 height 13
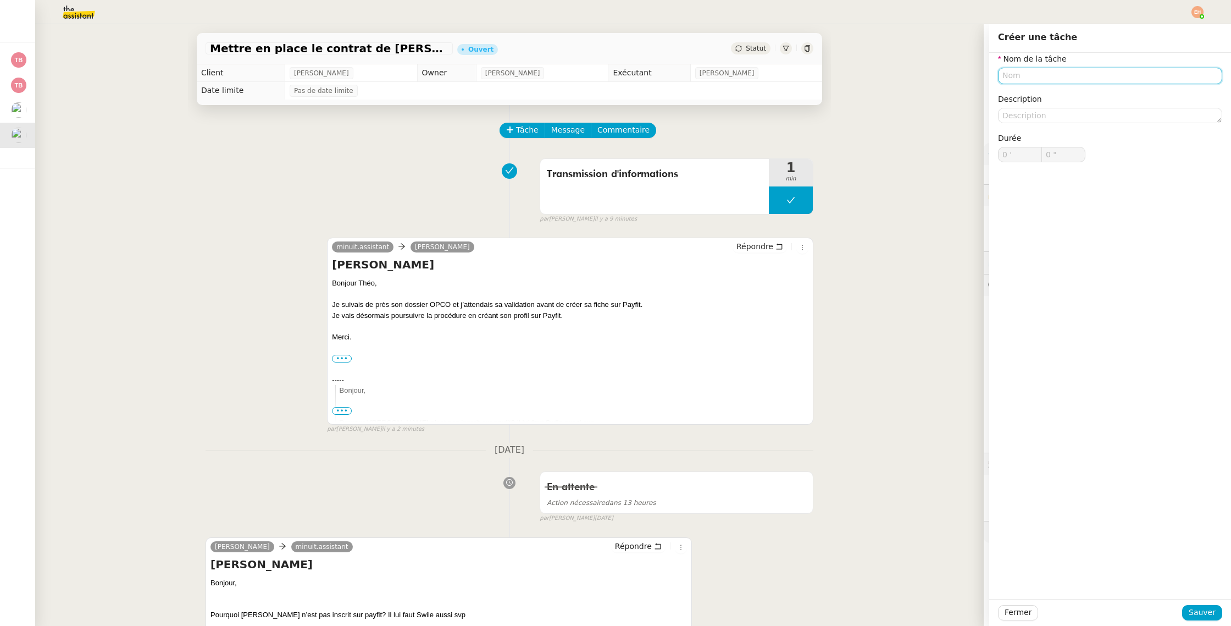
paste input "Contrat Jacques TIROT"
type input "Contrat Jacques TIROT"
click at [1205, 614] on span "Sauver" at bounding box center [1202, 612] width 27 height 13
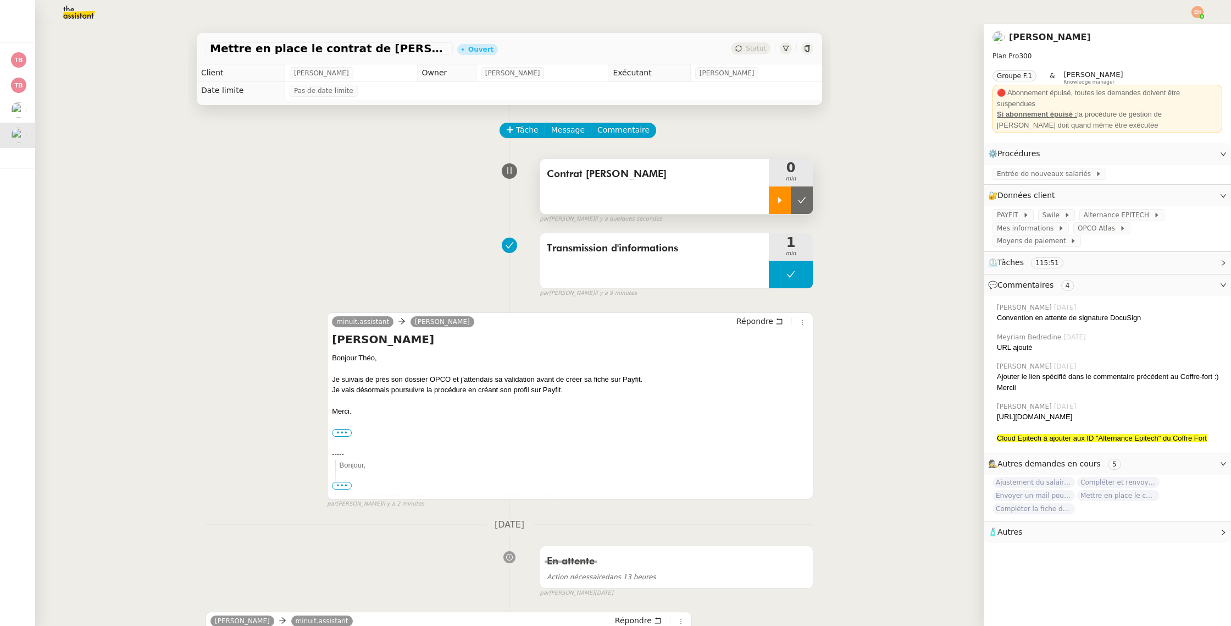
click at [782, 202] on icon at bounding box center [780, 200] width 9 height 9
click at [806, 199] on div at bounding box center [791, 199] width 44 height 27
click at [807, 199] on button at bounding box center [802, 199] width 22 height 27
click at [521, 128] on span "Tâche" at bounding box center [527, 130] width 23 height 13
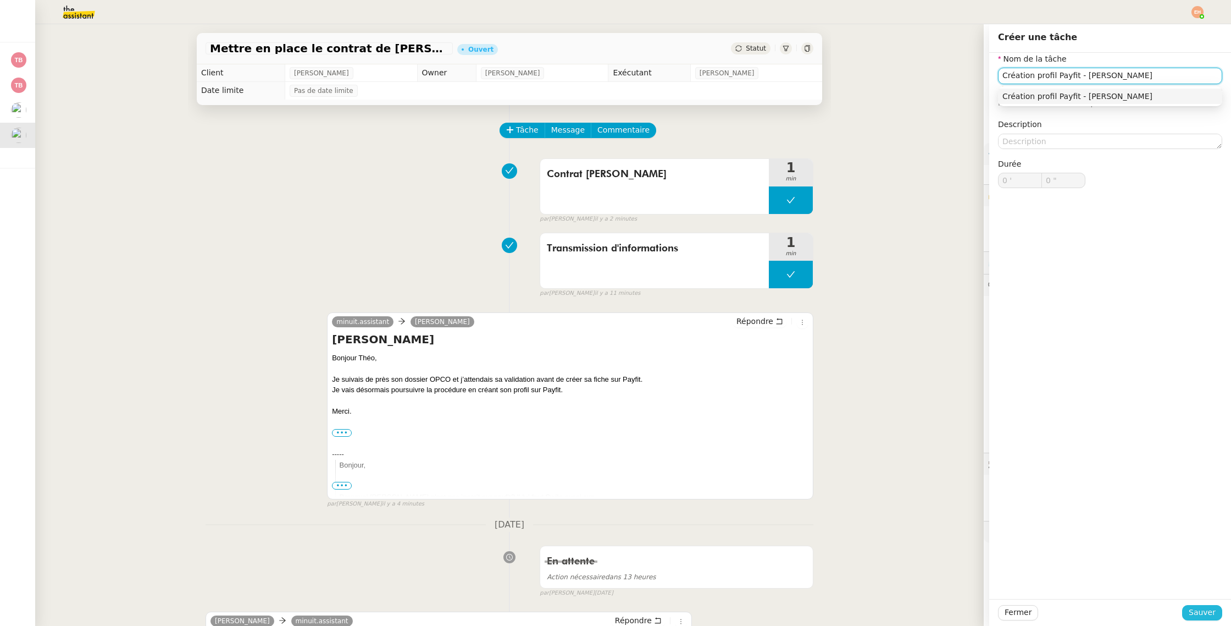
type input "Création profil Payfit - Jacques TIROT"
click at [1198, 615] on span "Sauver" at bounding box center [1202, 612] width 27 height 13
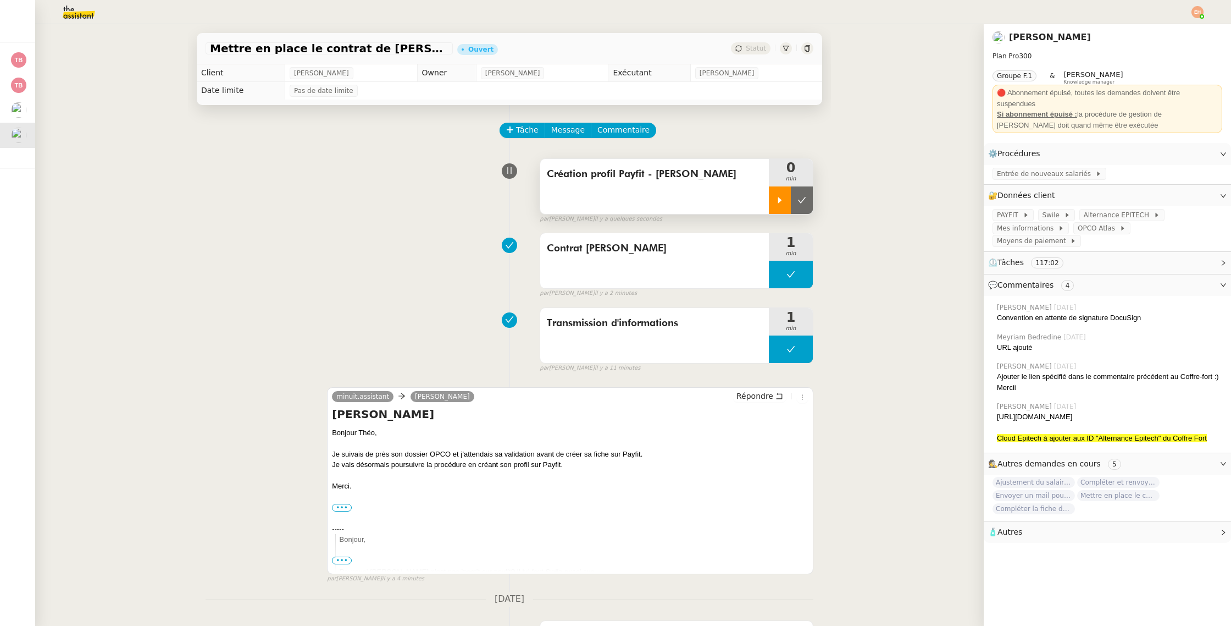
click at [784, 206] on div at bounding box center [780, 199] width 22 height 27
click at [1010, 211] on span "PAYFIT" at bounding box center [1010, 214] width 26 height 11
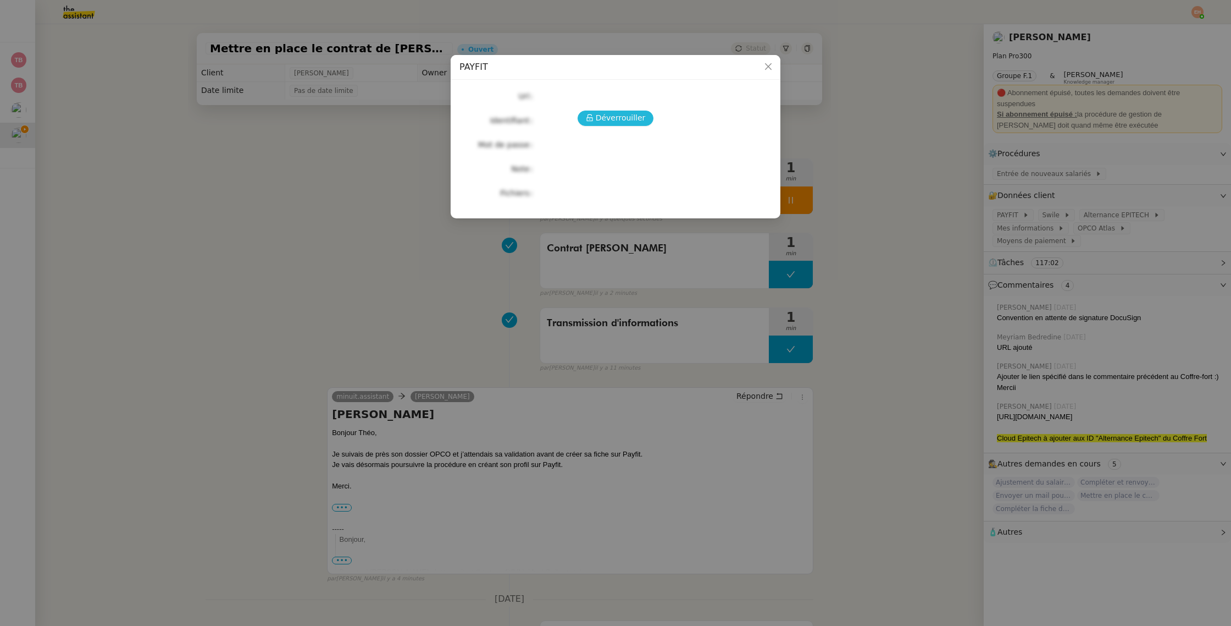
click at [590, 119] on icon at bounding box center [590, 118] width 8 height 8
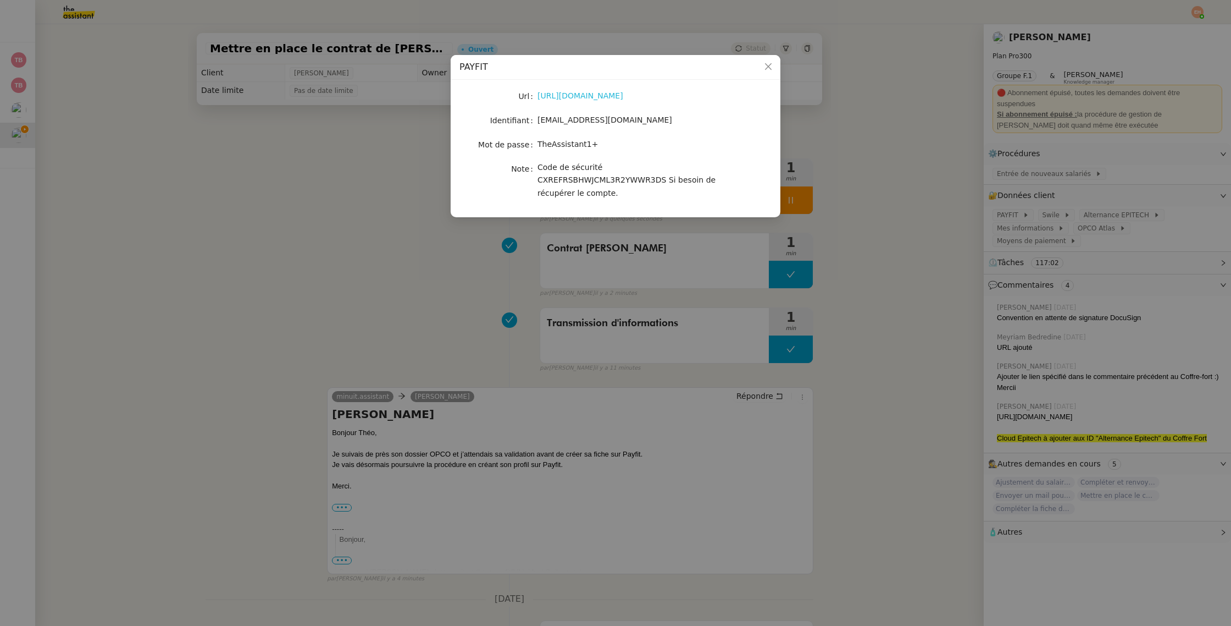
click at [585, 92] on link "https://app.payfit.com/" at bounding box center [581, 95] width 86 height 9
click at [431, 267] on nz-modal-container "PAYFIT Url https://app.payfit.com/ Identifiant minuitassistant.uxk@theassistant…" at bounding box center [615, 313] width 1231 height 626
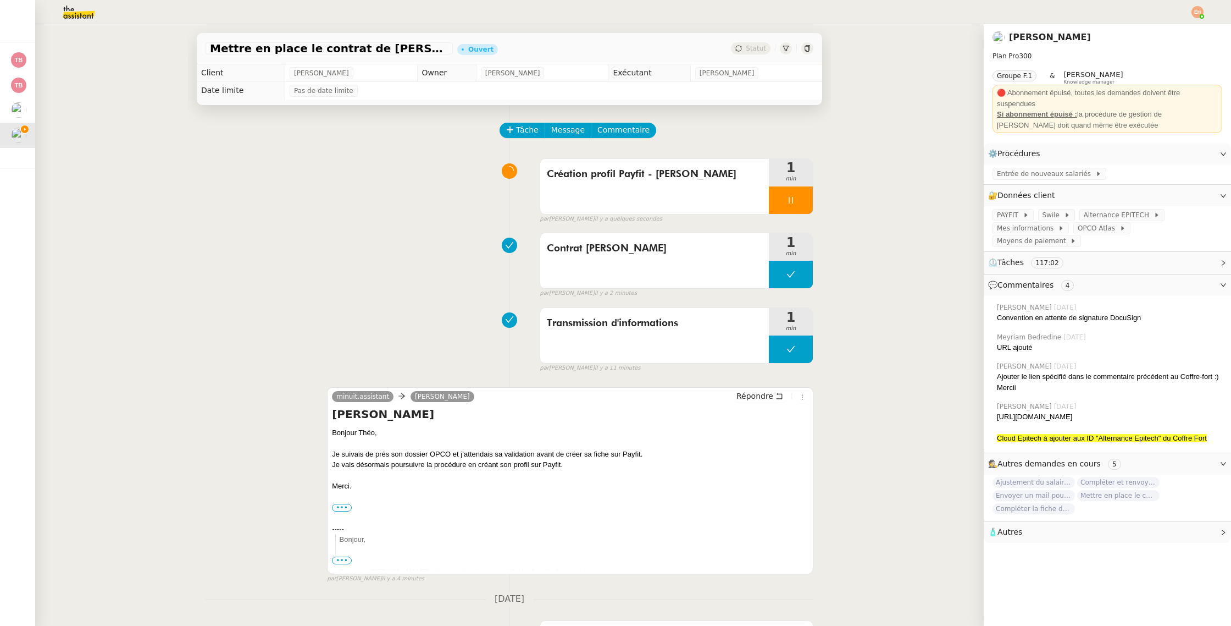
click at [1140, 498] on div "Ajustement du salaire Payfit - Victor de Bournet Compléter et renvoyer le formu…" at bounding box center [1108, 497] width 230 height 40
click at [1102, 477] on span "PayFit - Votre code de vérification : 065777" at bounding box center [1118, 482] width 82 height 11
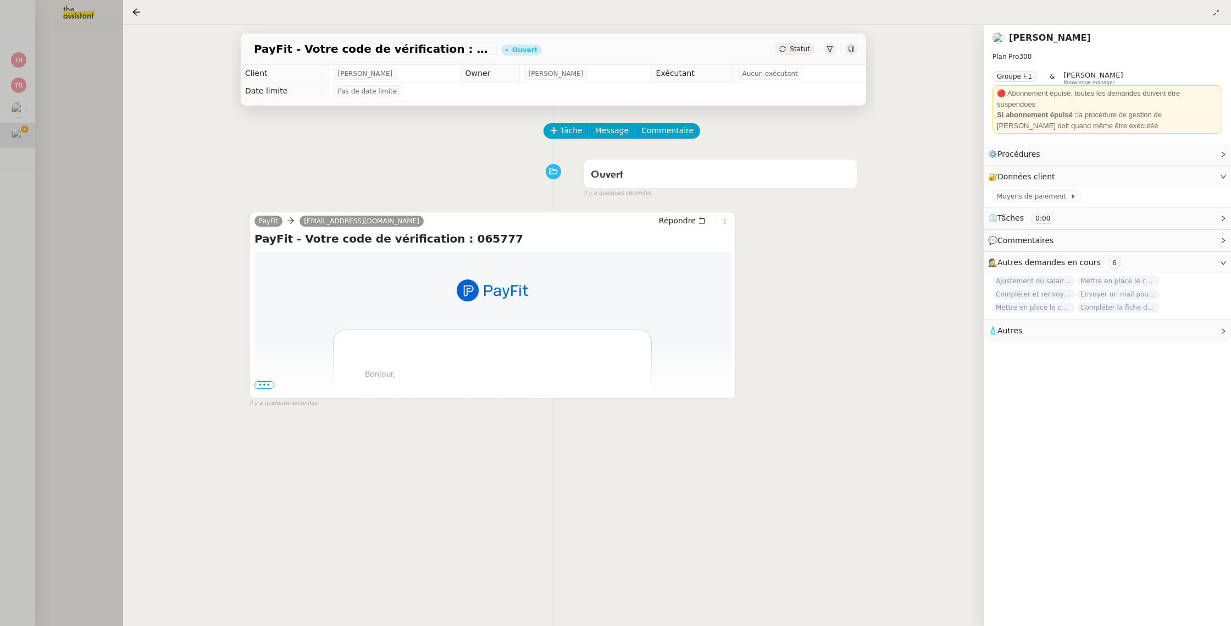
click at [440, 240] on h4 "PayFit - Votre code de vérification : 065777" at bounding box center [492, 238] width 477 height 15
copy h4 "065777"
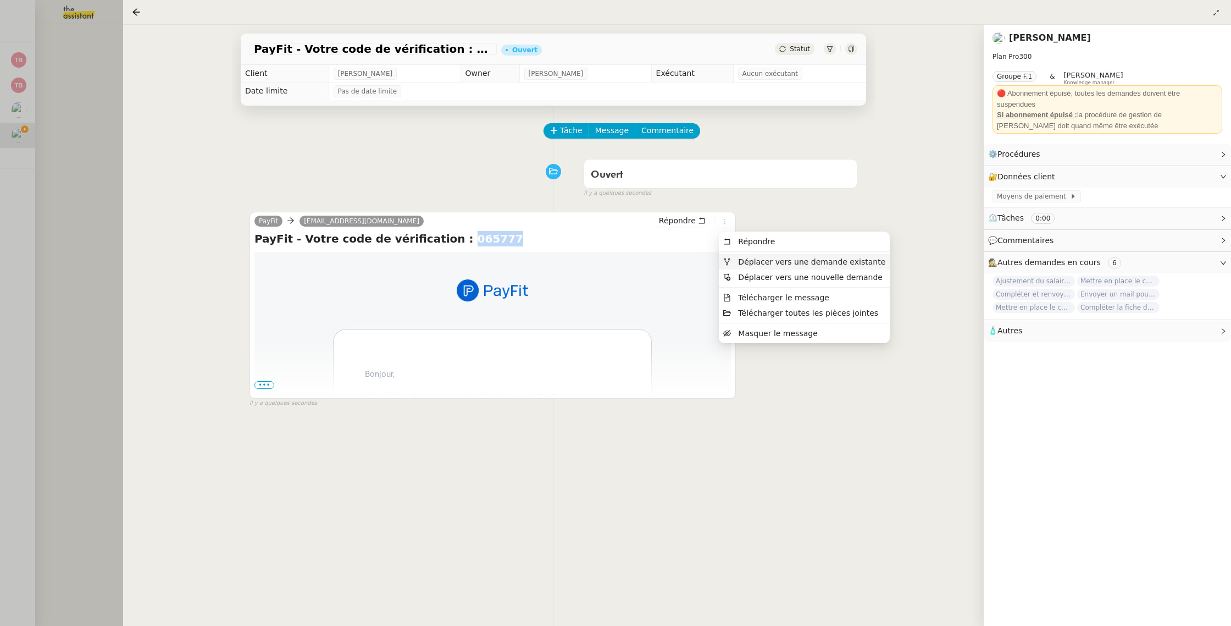
drag, startPoint x: 727, startPoint y: 221, endPoint x: 744, endPoint y: 258, distance: 40.9
click at [727, 221] on icon at bounding box center [725, 221] width 7 height 7
click at [724, 219] on icon at bounding box center [725, 221] width 7 height 7
click at [764, 259] on span "Déplacer vers une demande existante" at bounding box center [811, 261] width 147 height 9
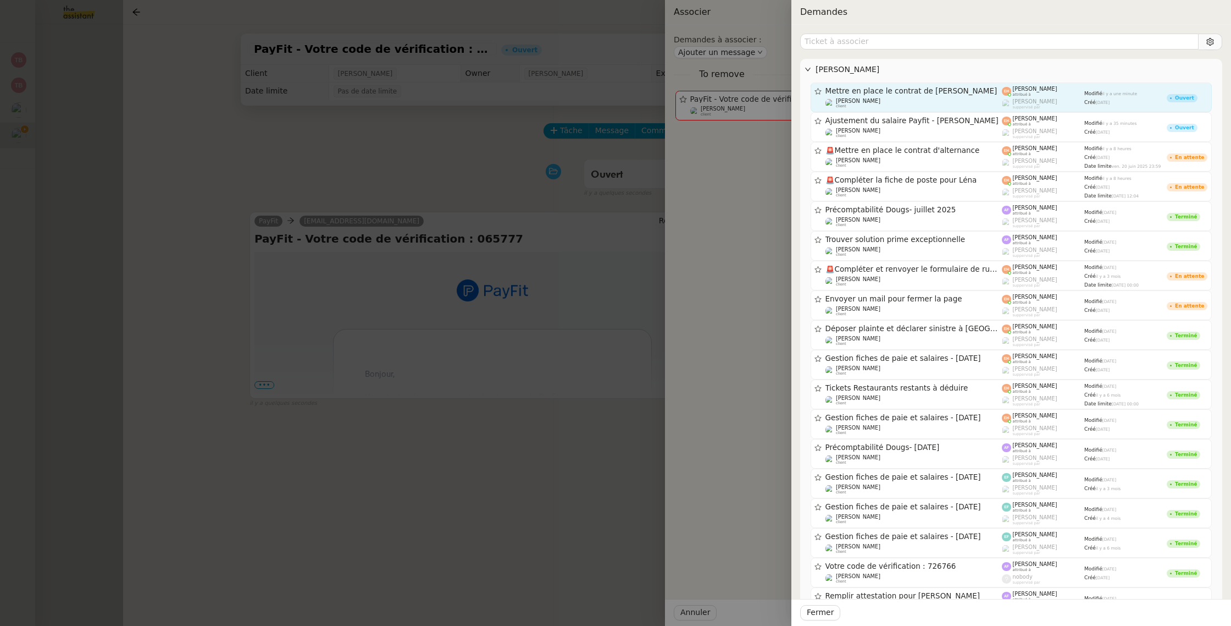
click at [919, 98] on div "Théo Hudry client" at bounding box center [914, 103] width 177 height 11
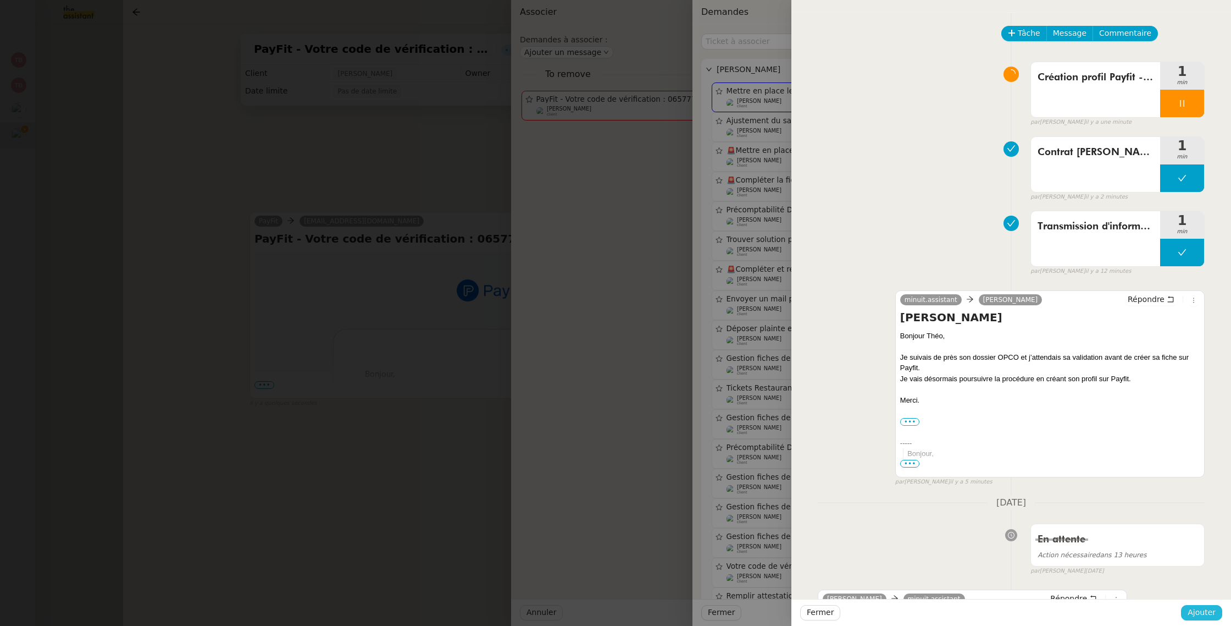
click at [1202, 609] on span "Ajouter" at bounding box center [1202, 612] width 28 height 13
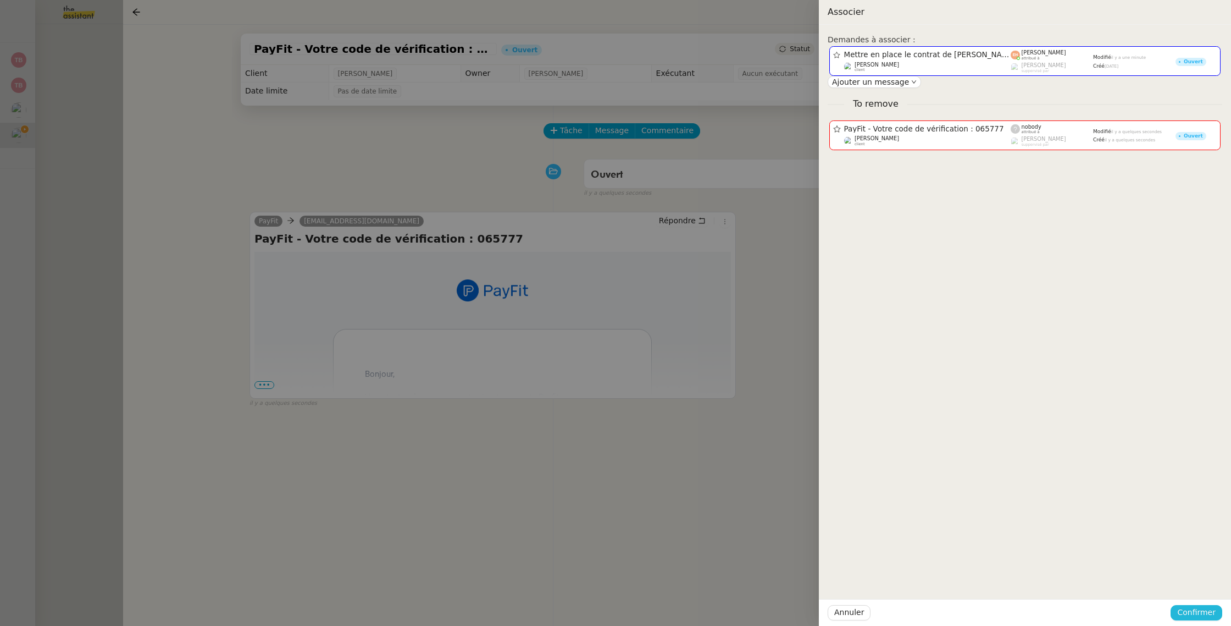
click at [1198, 614] on span "Confirmer" at bounding box center [1196, 612] width 38 height 13
drag, startPoint x: 1195, startPoint y: 577, endPoint x: 1195, endPoint y: 583, distance: 6.6
click at [1195, 577] on div "Annuler Ajouter" at bounding box center [1176, 583] width 80 height 13
click at [1195, 583] on span "Ajouter" at bounding box center [1197, 582] width 28 height 11
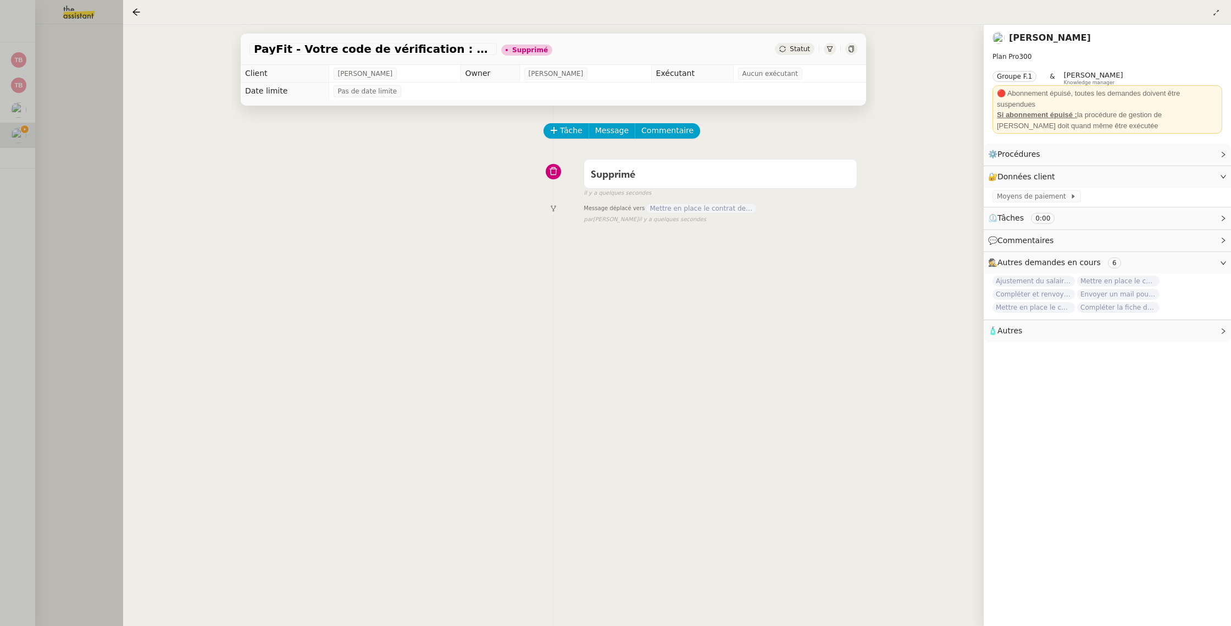
drag, startPoint x: 64, startPoint y: 168, endPoint x: 60, endPoint y: 162, distance: 6.9
click at [64, 168] on div at bounding box center [615, 313] width 1231 height 626
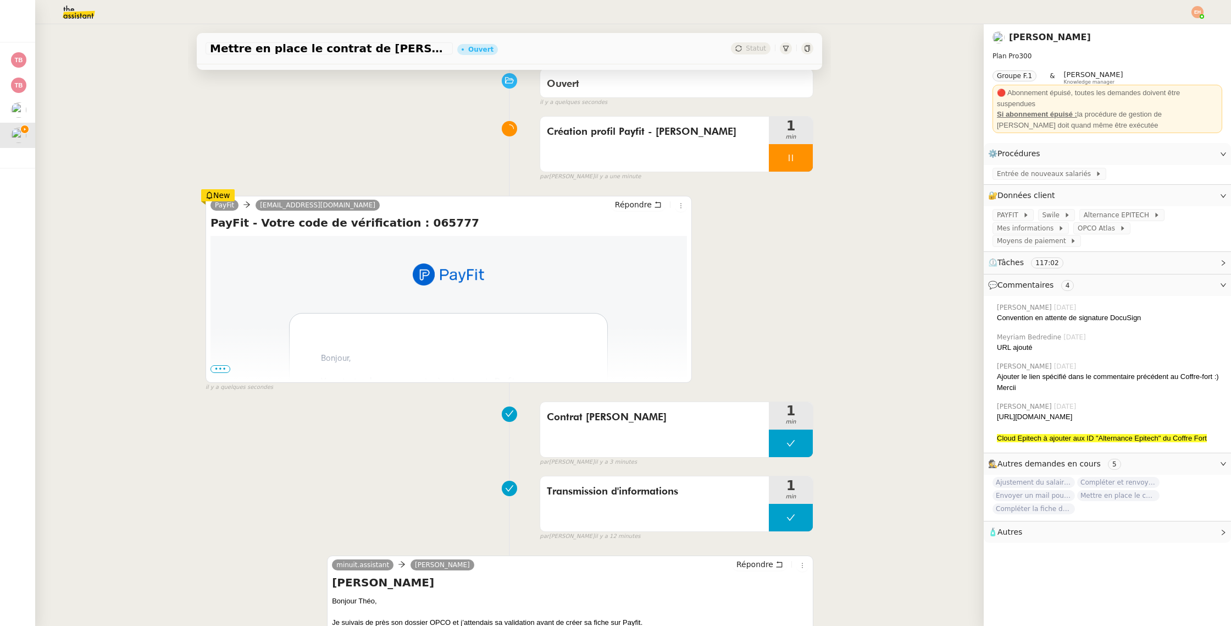
click at [301, 406] on div "Contrat Jacques TIROT 1 min false par Esther H. il y a 3 minutes" at bounding box center [510, 431] width 608 height 70
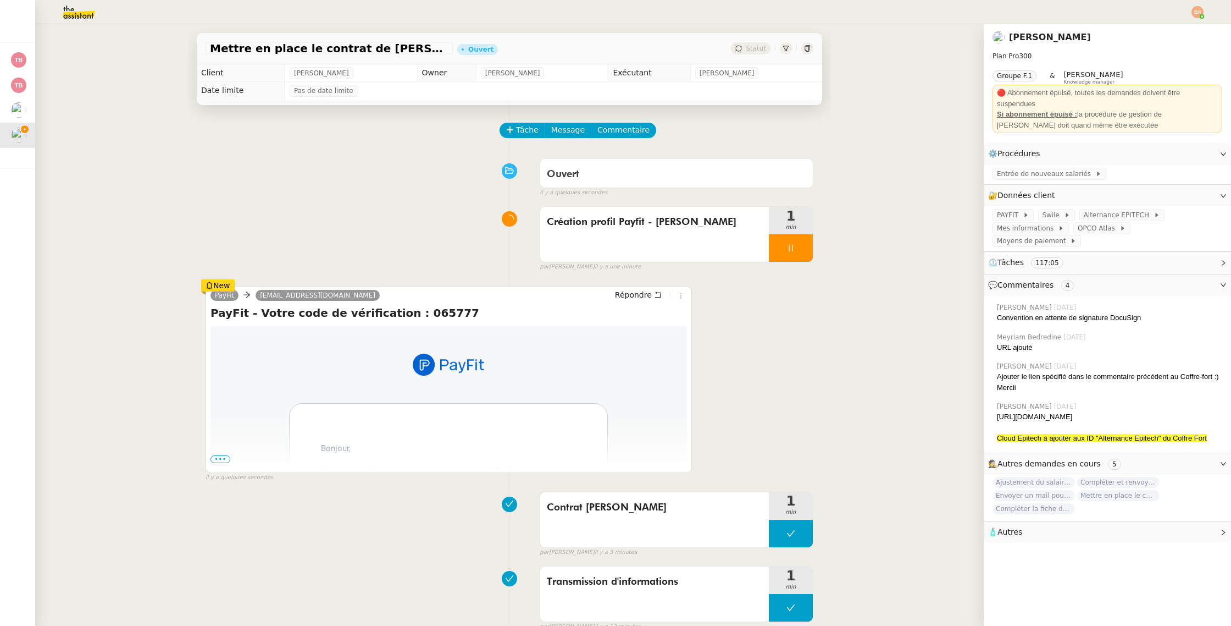
drag, startPoint x: 206, startPoint y: 287, endPoint x: 212, endPoint y: 287, distance: 5.5
click at [206, 287] on icon at bounding box center [210, 285] width 8 height 8
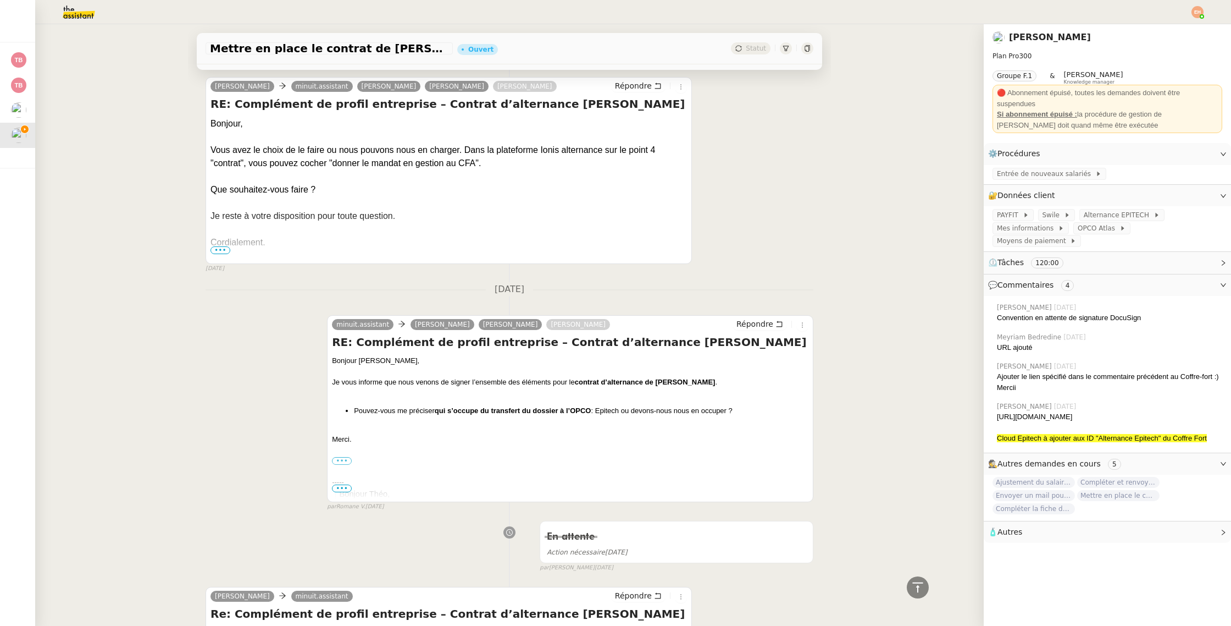
scroll to position [4405, 0]
click at [1084, 213] on span "Alternance EPITECH" at bounding box center [1119, 214] width 70 height 11
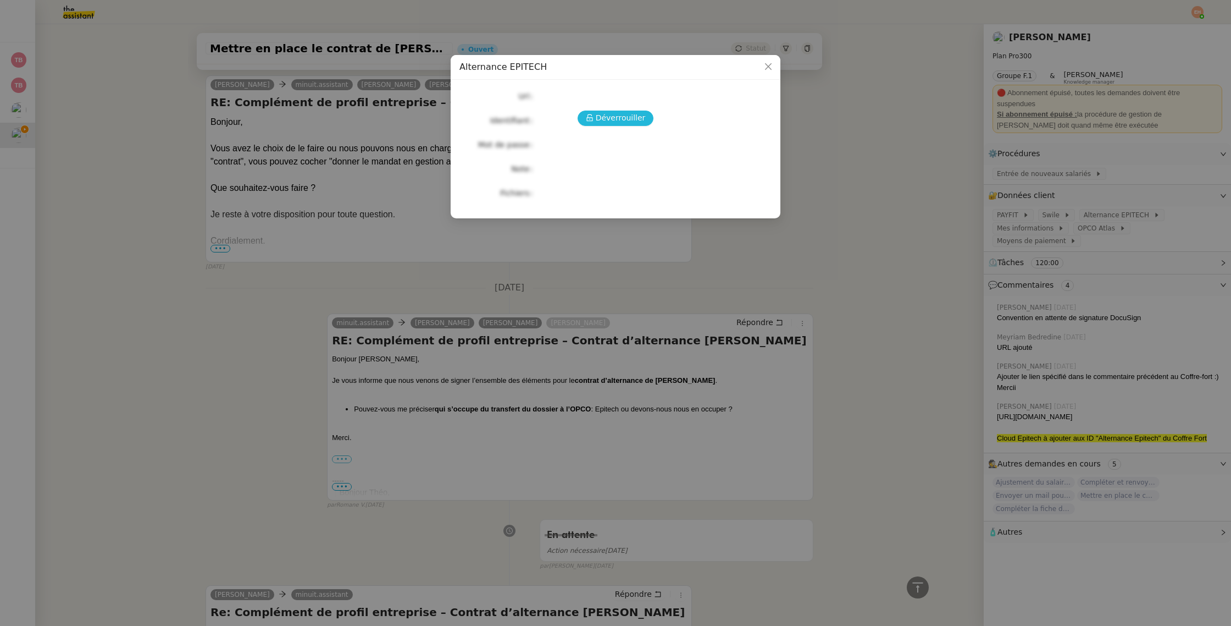
click at [625, 117] on span "Déverrouiller" at bounding box center [621, 118] width 50 height 13
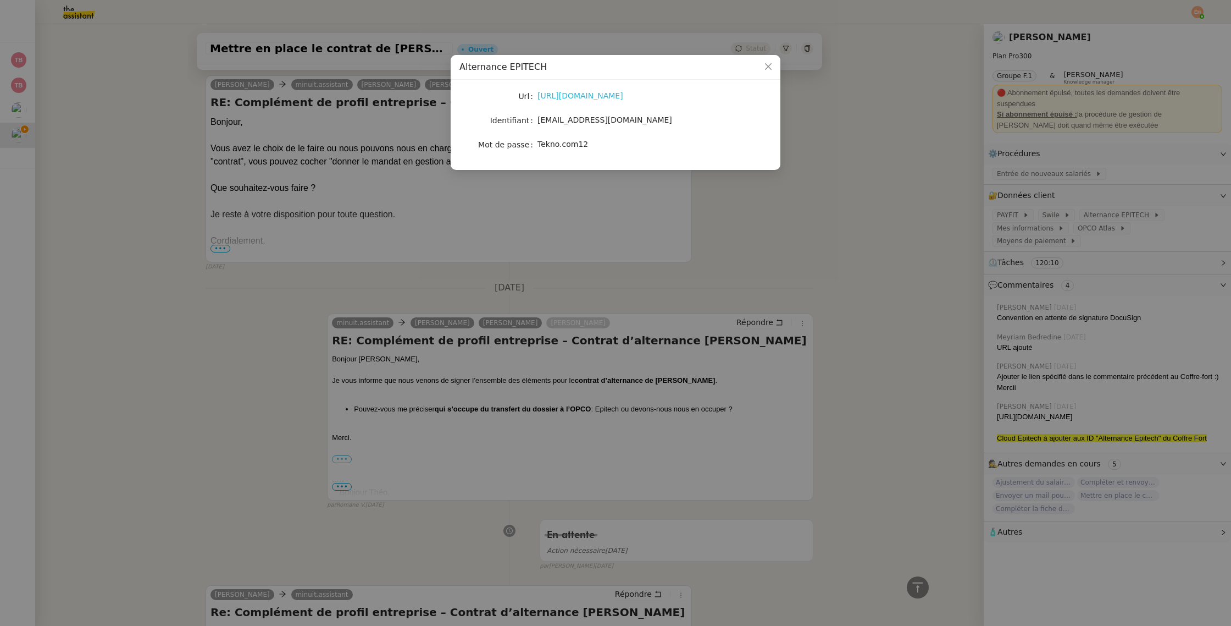
click at [566, 96] on link "https://alternance.ionis.io/ent/contrats" at bounding box center [581, 95] width 86 height 9
click at [599, 101] on div "https://alternance.ionis.io/ent/contrats" at bounding box center [629, 96] width 182 height 13
click at [604, 97] on link "https://alternance.ionis.io/ent/contrats" at bounding box center [581, 95] width 86 height 9
click at [351, 214] on nz-modal-container "Alternance EPITECH Url https://alternance.ionis.io/ent/contrats Identifiant the…" at bounding box center [615, 313] width 1231 height 626
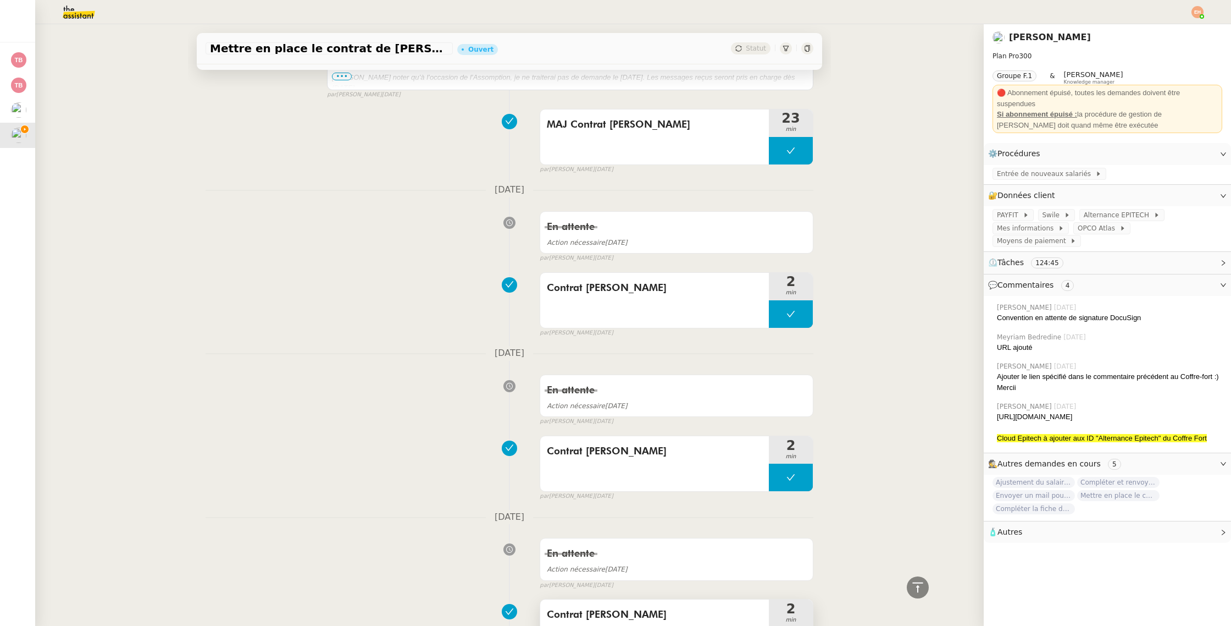
scroll to position [0, 0]
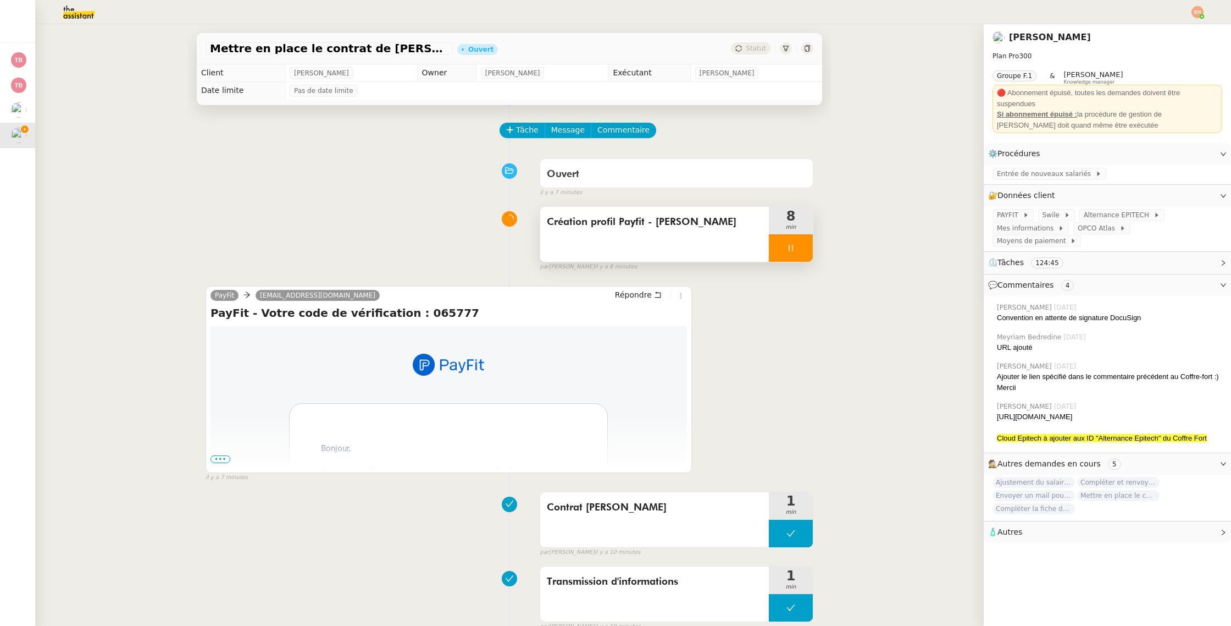
click at [785, 248] on div at bounding box center [791, 247] width 44 height 27
click at [798, 252] on icon at bounding box center [802, 247] width 9 height 9
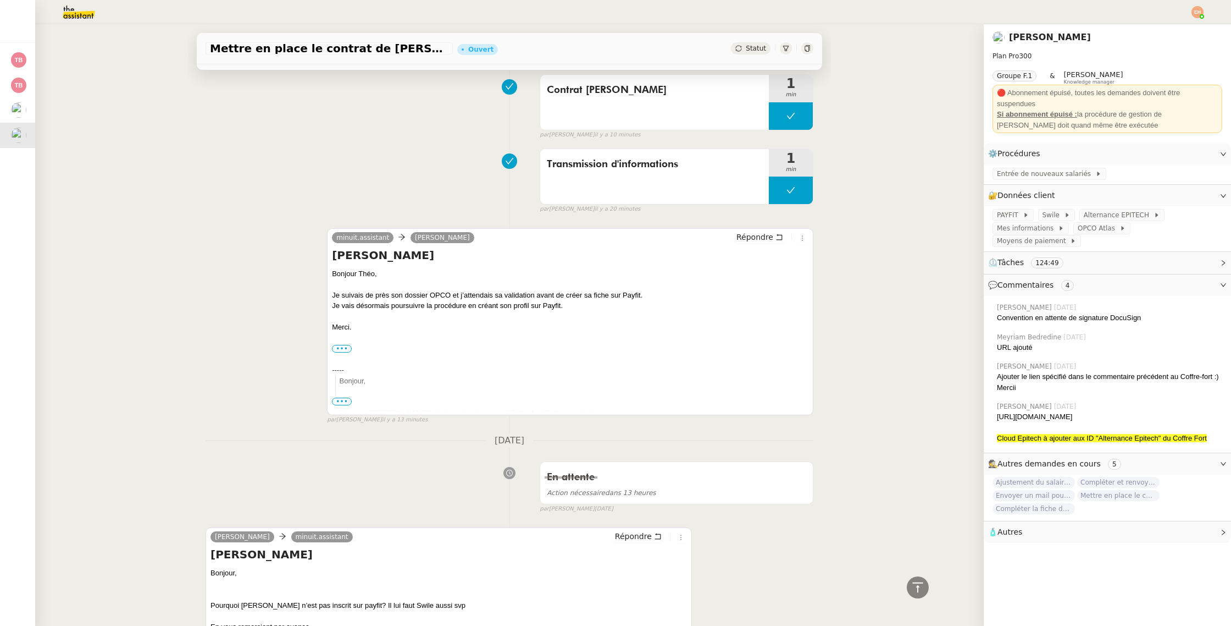
scroll to position [402, 0]
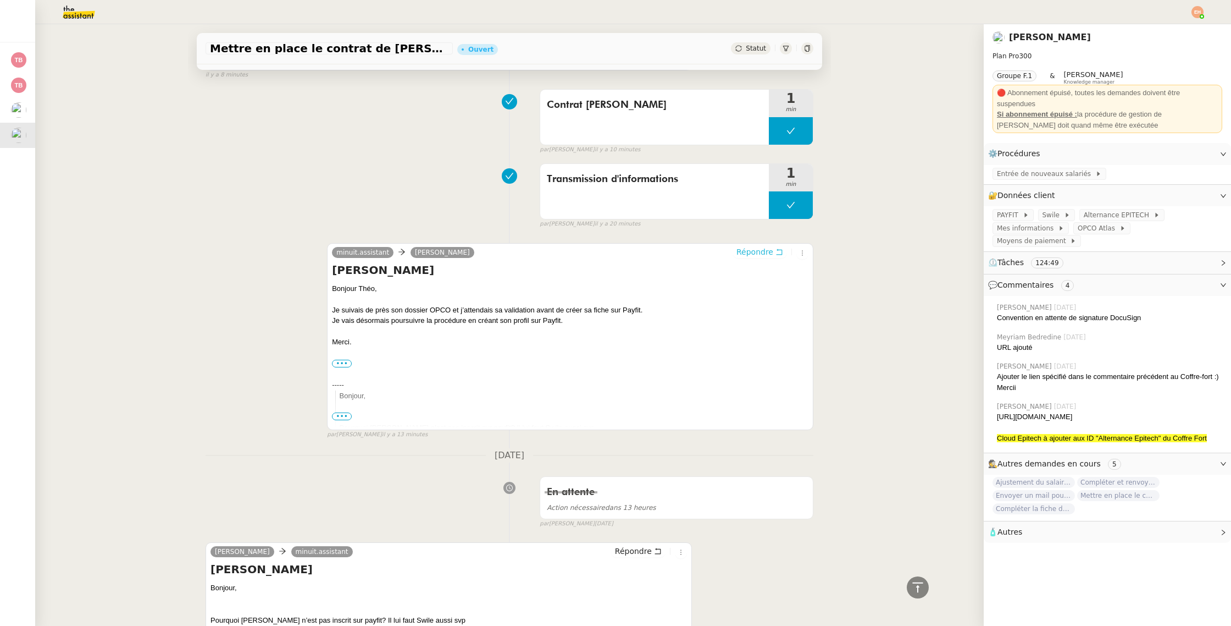
click at [770, 250] on span "Répondre" at bounding box center [755, 251] width 37 height 11
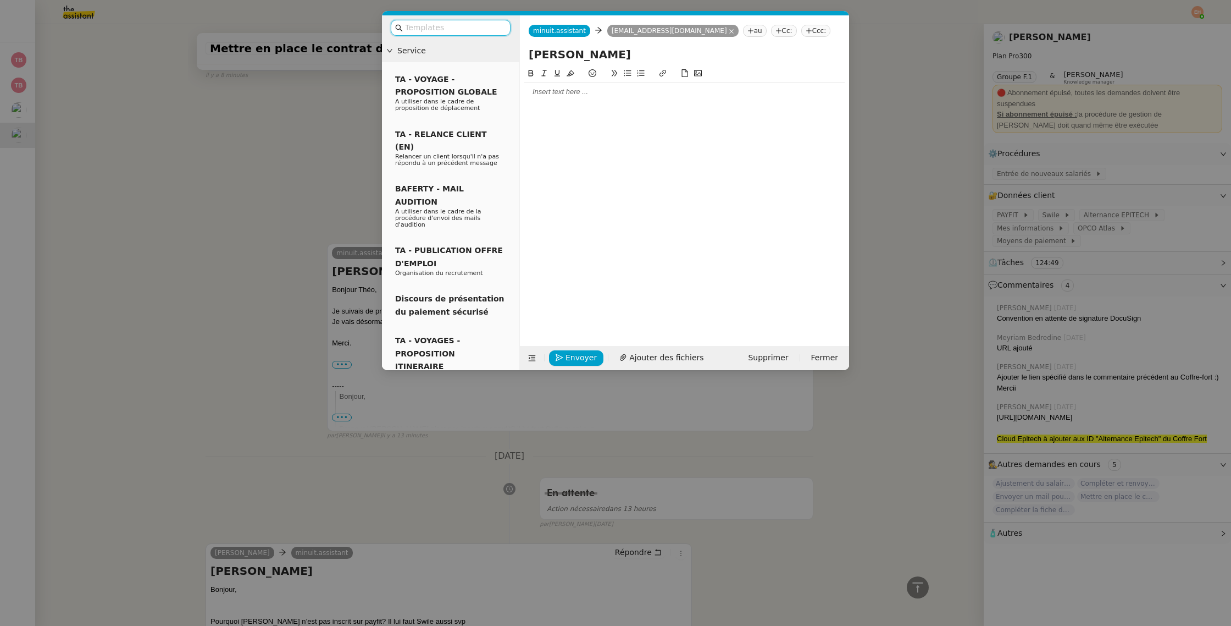
scroll to position [487, 0]
click at [584, 99] on div at bounding box center [684, 91] width 320 height 19
click at [630, 108] on div "Avez-vous le numéro de sécurité sociale complet de Jacques ?" at bounding box center [684, 112] width 320 height 10
click at [0, 0] on lt-span "S écurité sociale" at bounding box center [0, 0] width 0 height 0
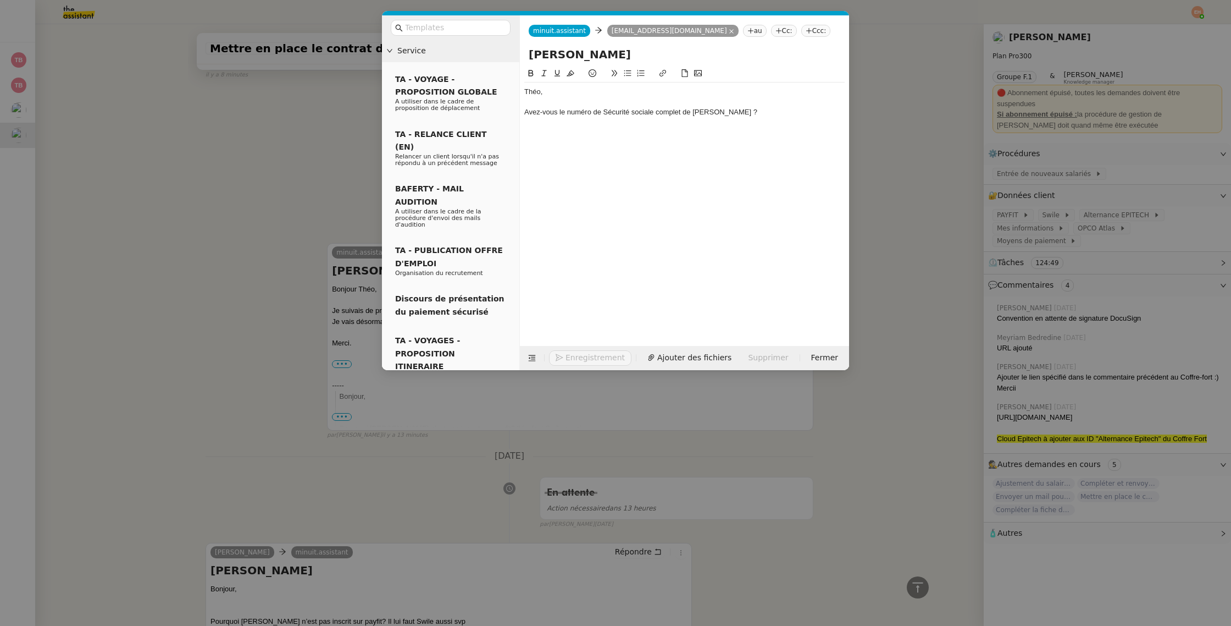
click at [721, 112] on div "Avez-vous le numéro de Sécurité sociale complet de Jacques ?" at bounding box center [684, 112] width 320 height 10
click at [627, 71] on icon at bounding box center [628, 73] width 8 height 8
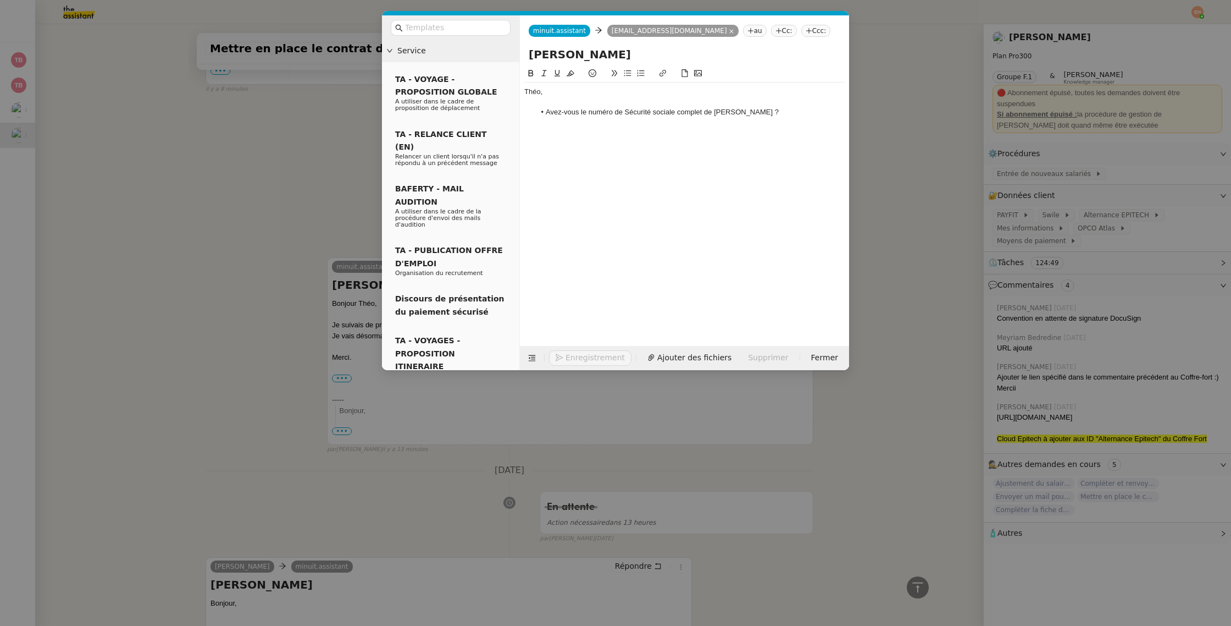
scroll to position [533, 0]
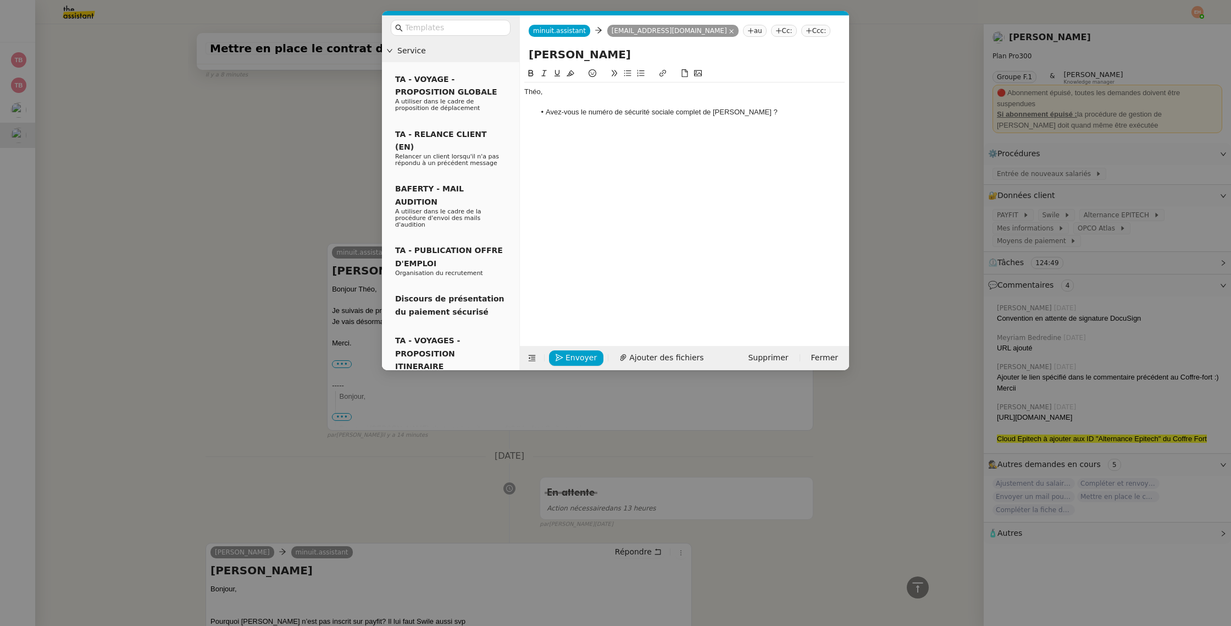
click at [626, 113] on li "Avez-vous le numéro de sécurité sociale complet de Jacques ?" at bounding box center [690, 112] width 310 height 10
click at [777, 114] on li "Avez-vous le numéro de sécurité sociale complet de Jacques ?" at bounding box center [690, 112] width 310 height 10
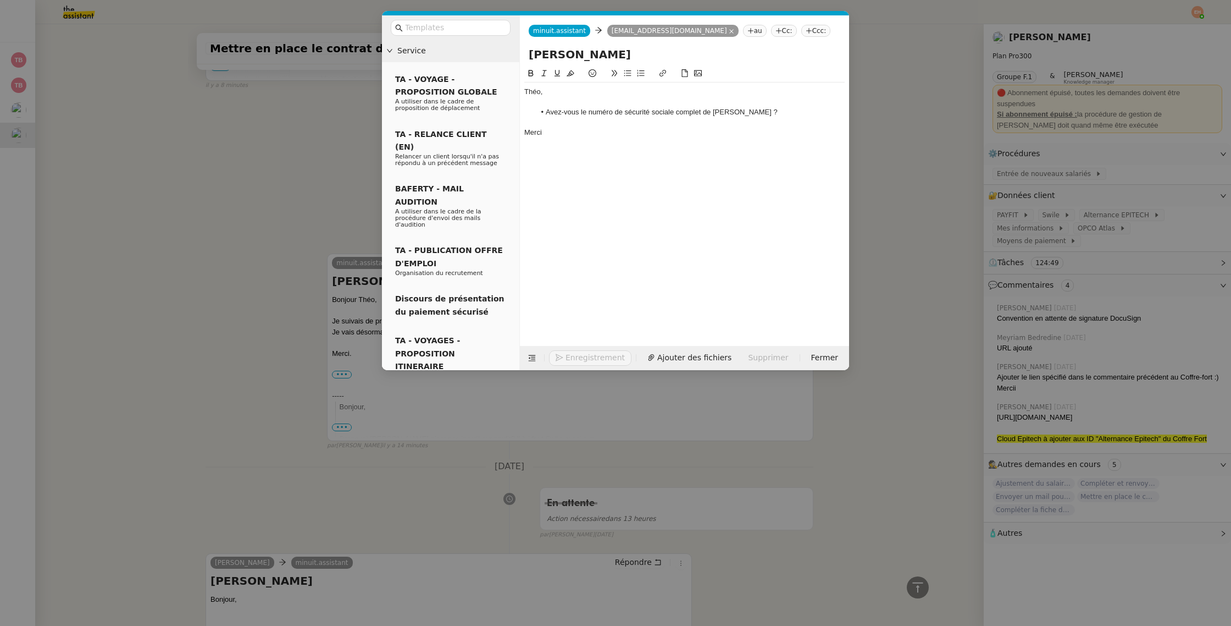
scroll to position [555, 0]
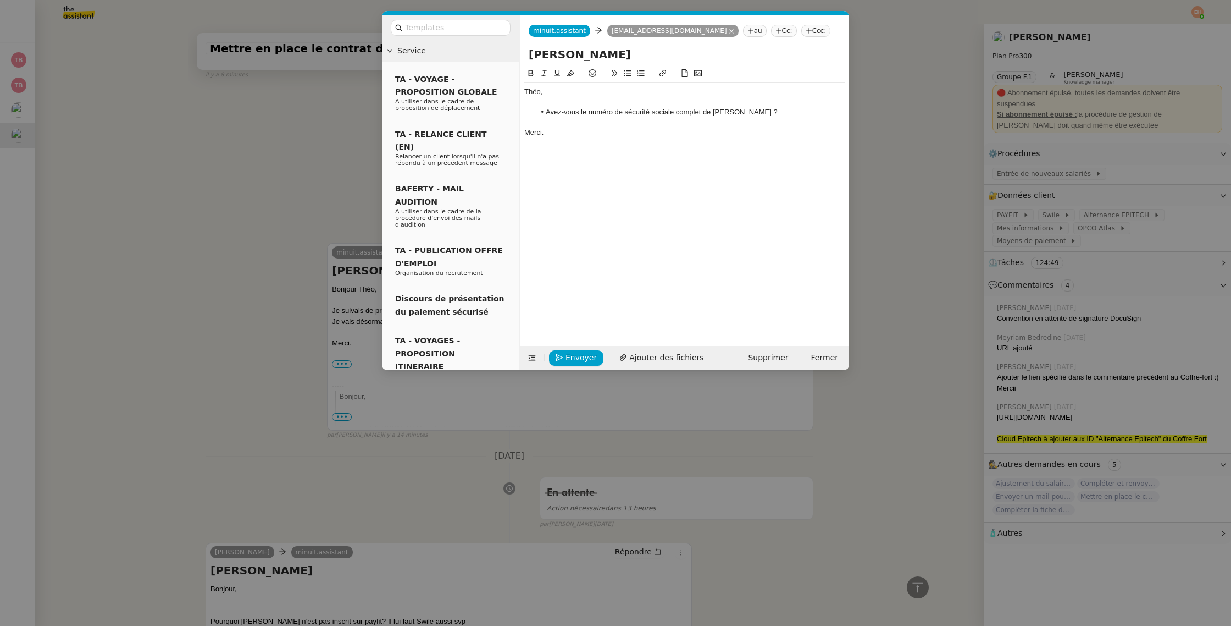
click at [749, 112] on li "Avez-vous le numéro de sécurité sociale complet de Jacques ?" at bounding box center [690, 112] width 310 height 10
click at [564, 360] on button "Envoyer" at bounding box center [576, 357] width 54 height 15
click at [564, 350] on button "Confirmer l'envoi" at bounding box center [593, 342] width 89 height 15
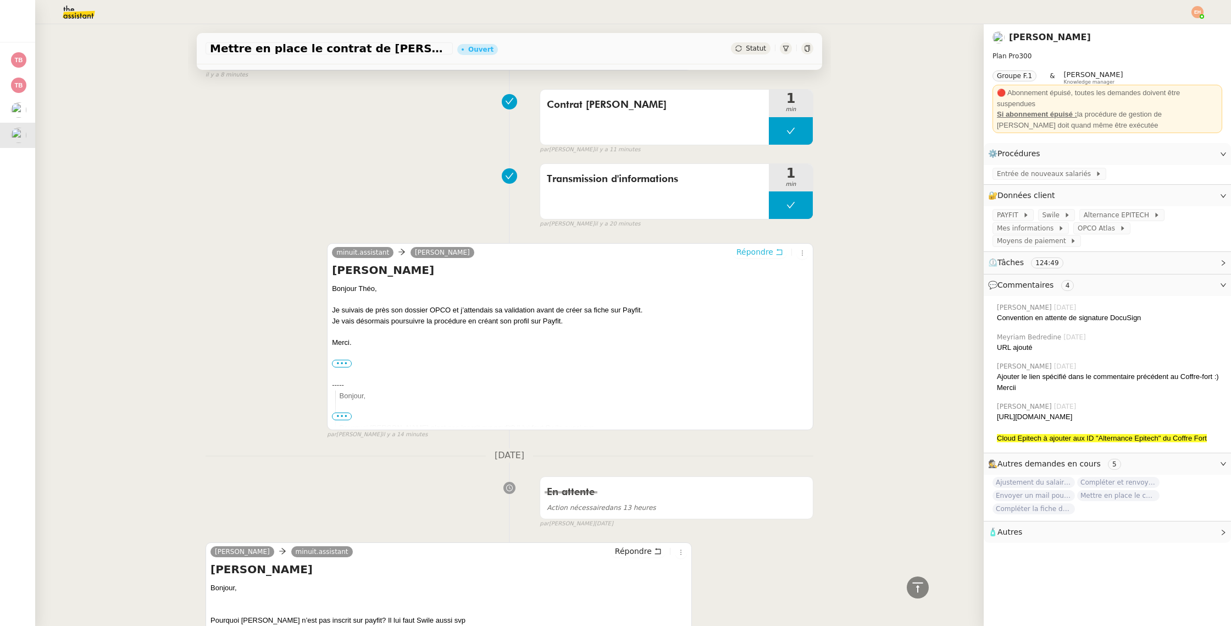
scroll to position [0, 0]
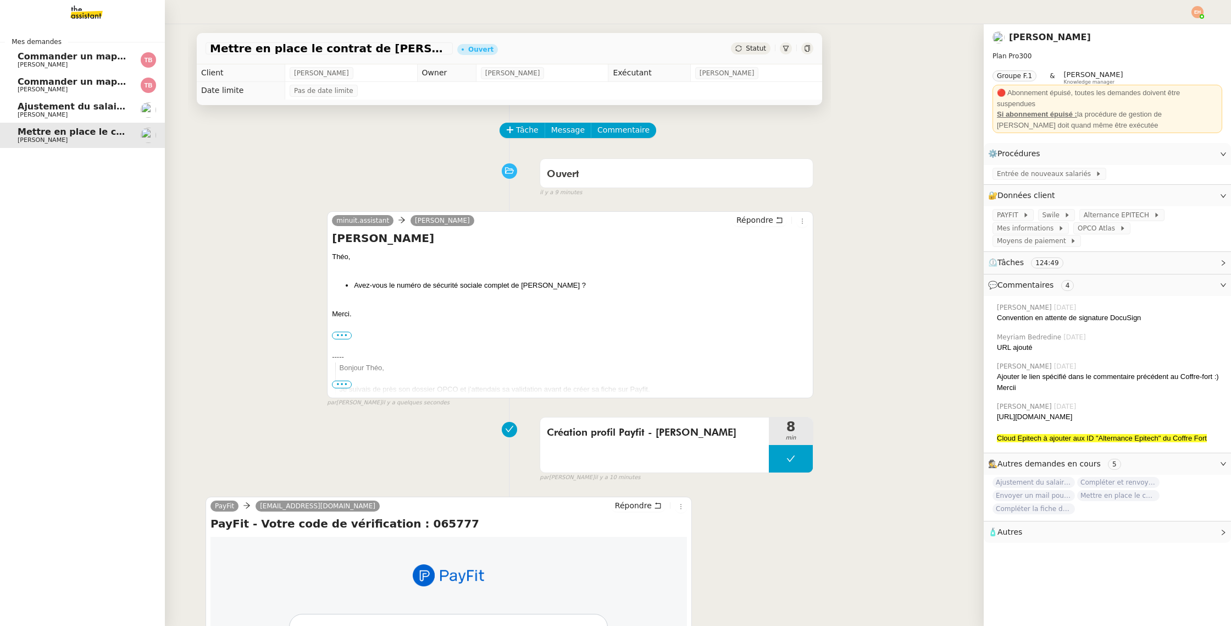
click at [33, 106] on span "Ajustement du salaire Payfit - [PERSON_NAME]" at bounding box center [134, 106] width 232 height 10
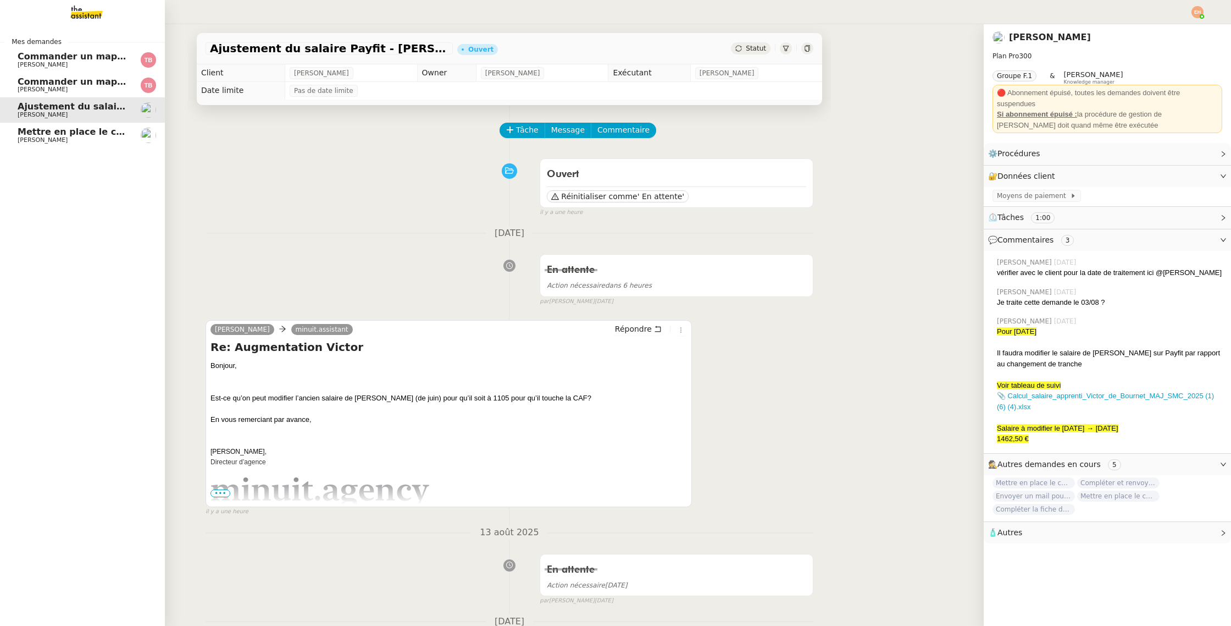
click at [71, 81] on span "Commander un mapping pour ACF" at bounding box center [103, 81] width 170 height 10
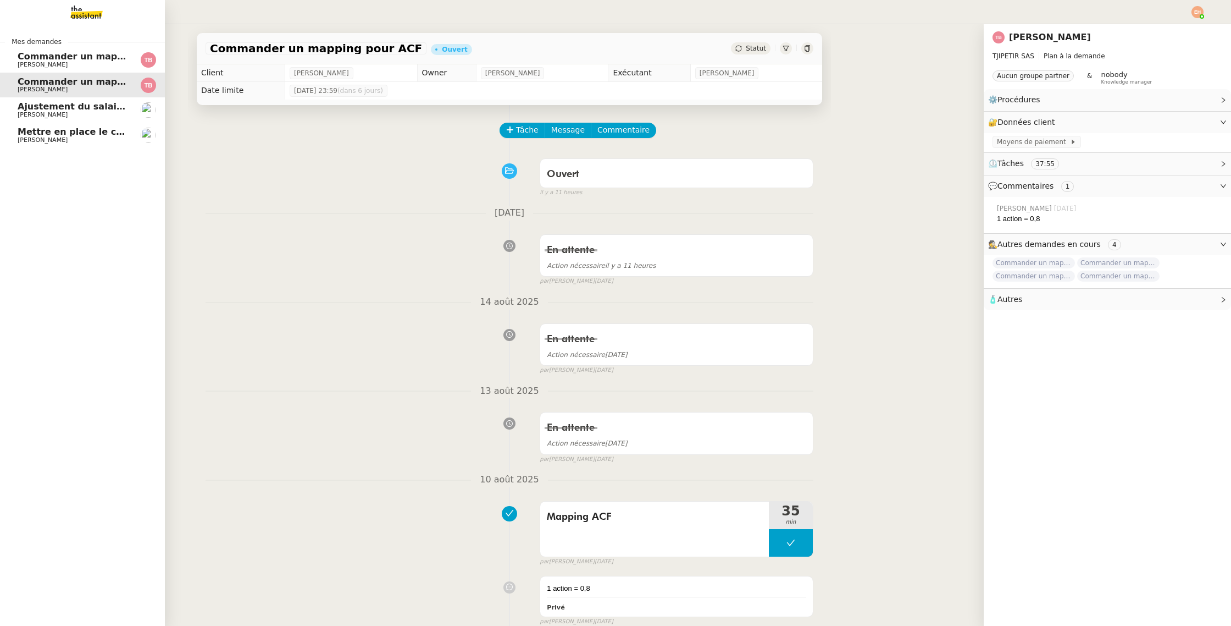
drag, startPoint x: 77, startPoint y: 117, endPoint x: 76, endPoint y: 140, distance: 23.1
click at [76, 117] on span "[PERSON_NAME]" at bounding box center [73, 115] width 111 height 7
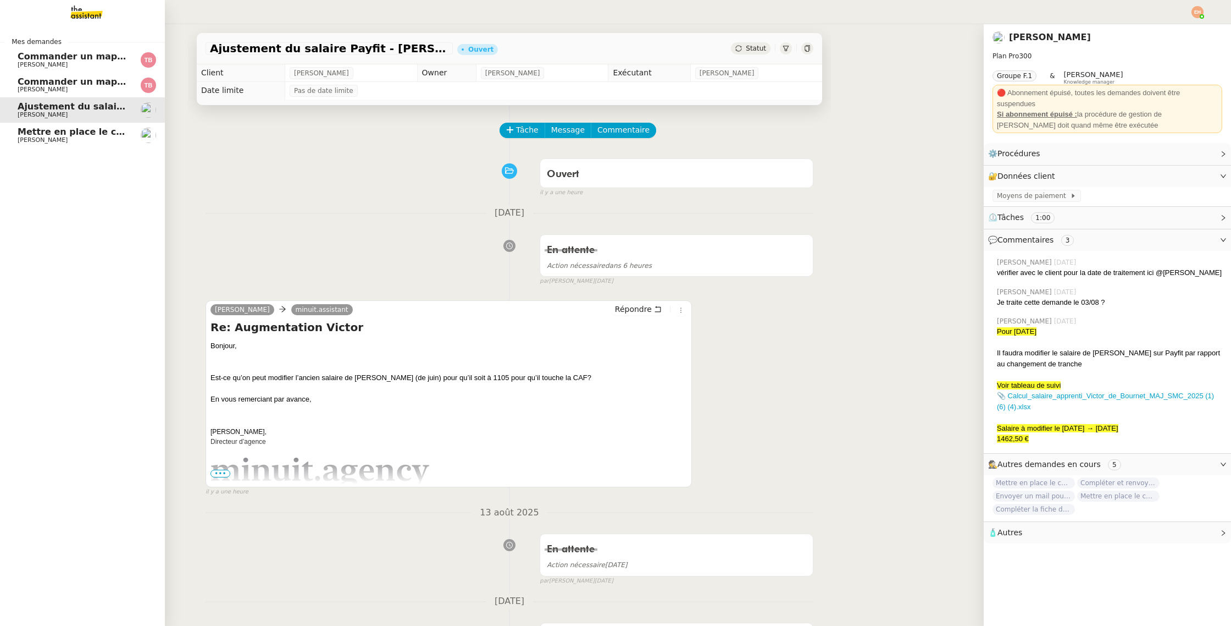
click at [83, 136] on span "Mettre en place le contrat de [PERSON_NAME]" at bounding box center [133, 131] width 230 height 10
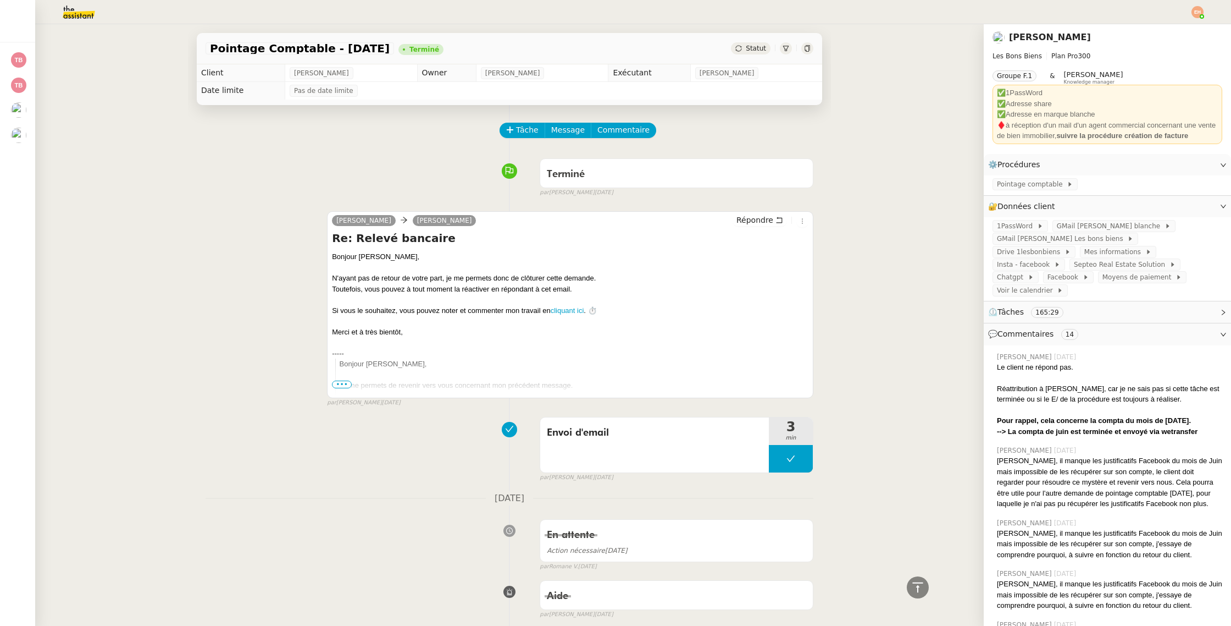
click at [73, 12] on img at bounding box center [69, 12] width 85 height 24
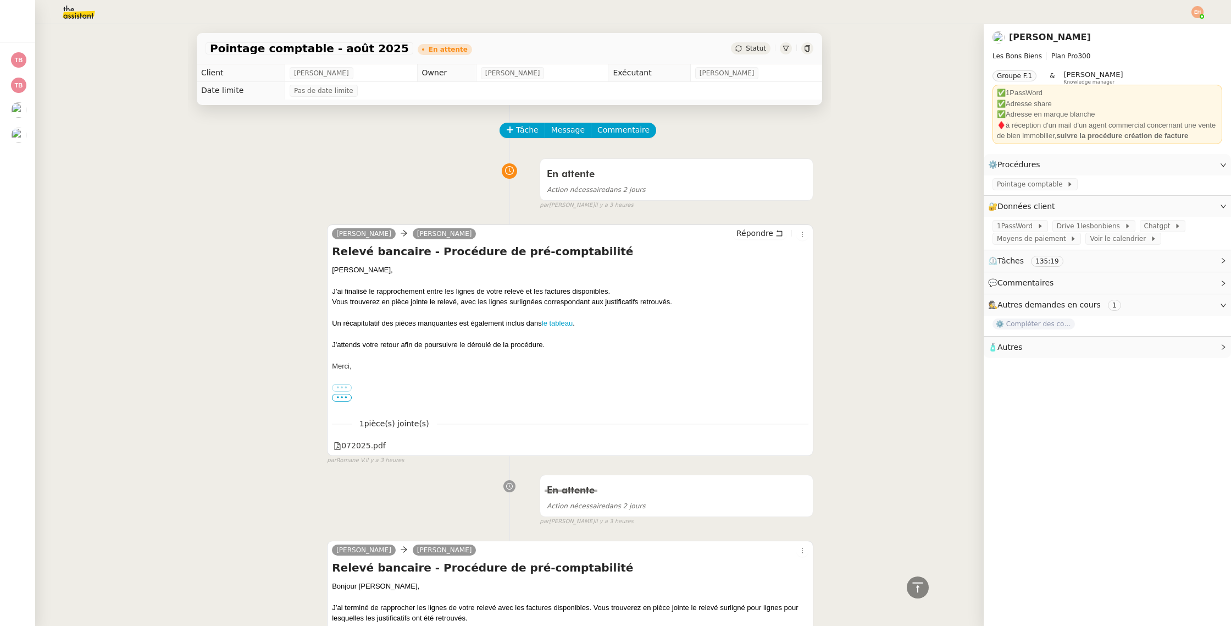
scroll to position [2971, 0]
